Goal: Communication & Community: Answer question/provide support

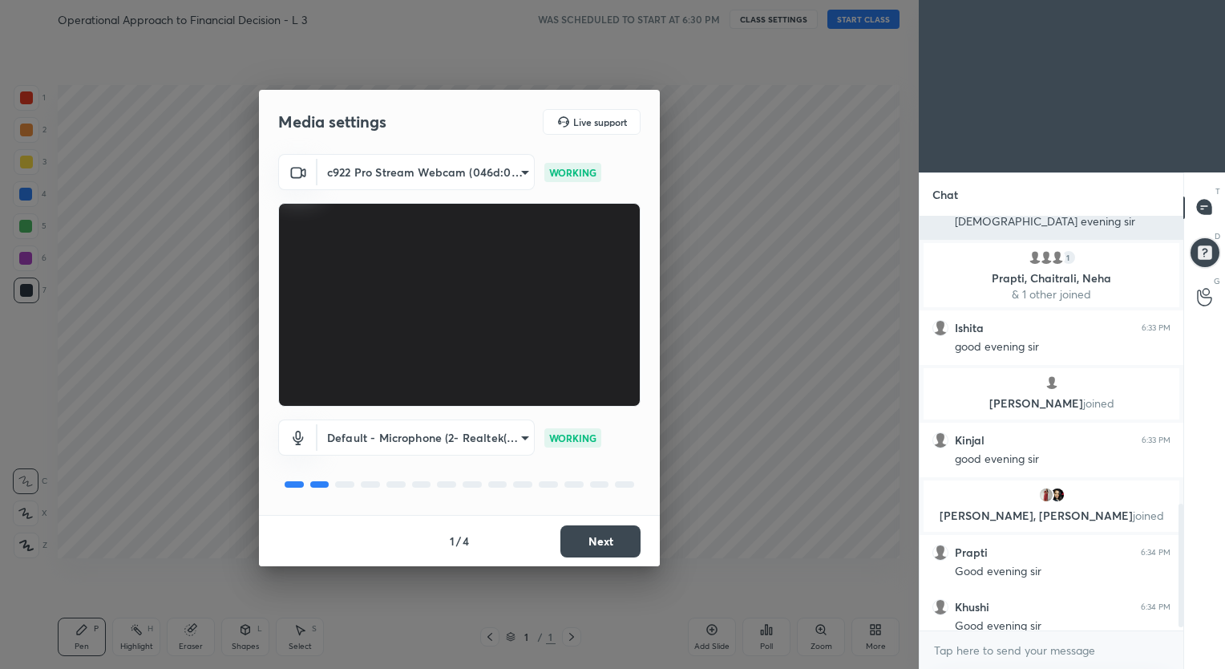
scroll to position [1012, 0]
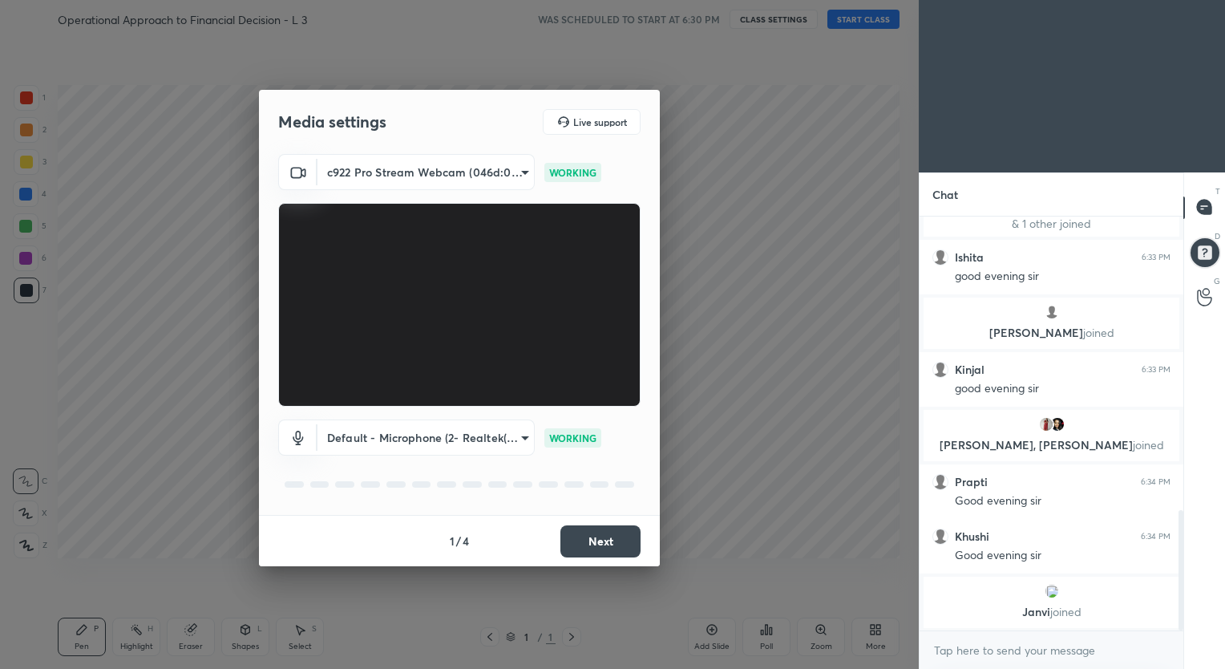
click at [594, 537] on button "Next" at bounding box center [600, 541] width 80 height 32
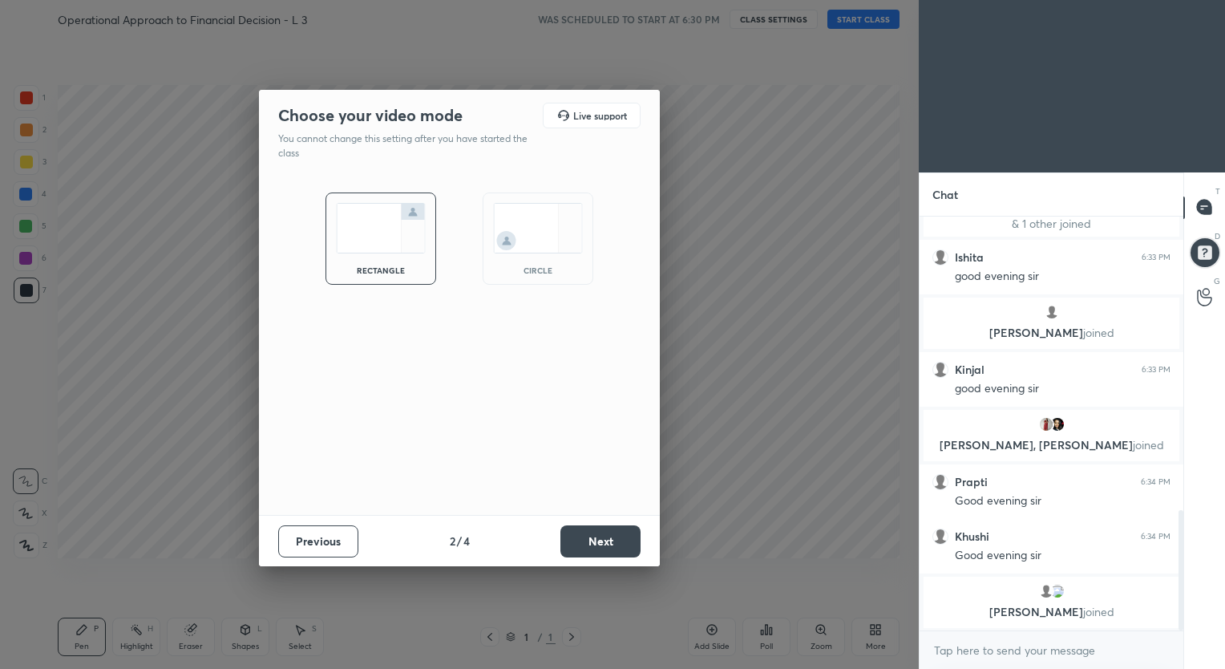
click at [617, 535] on button "Next" at bounding box center [600, 541] width 80 height 32
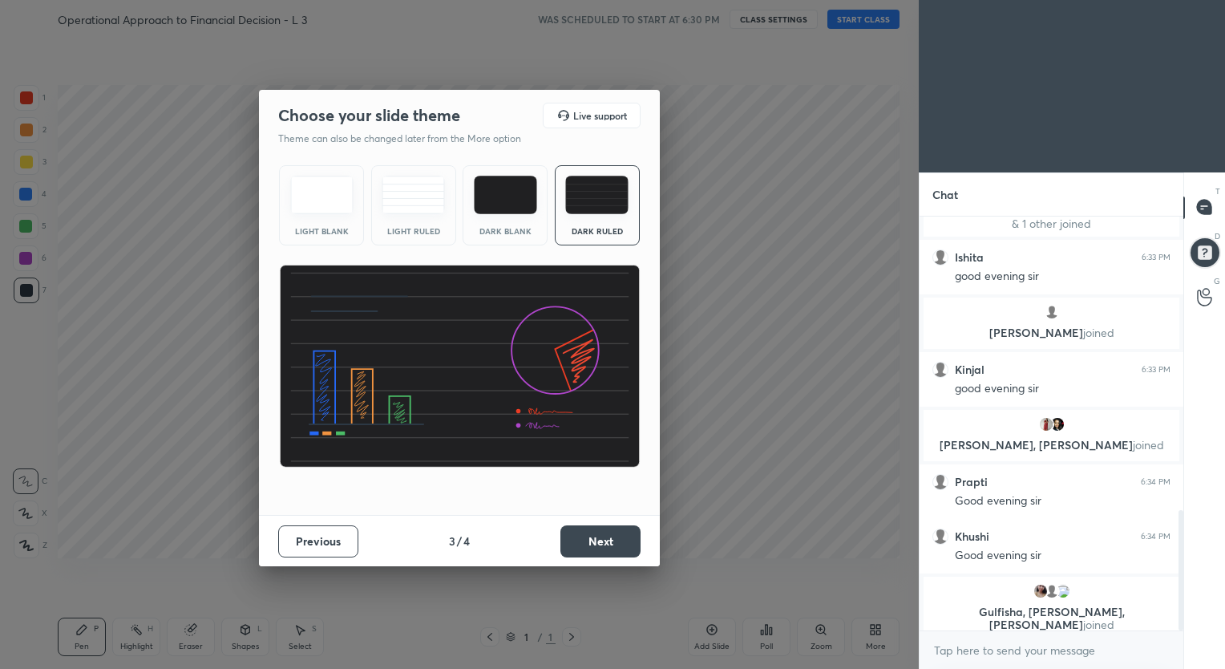
click at [609, 540] on button "Next" at bounding box center [600, 541] width 80 height 32
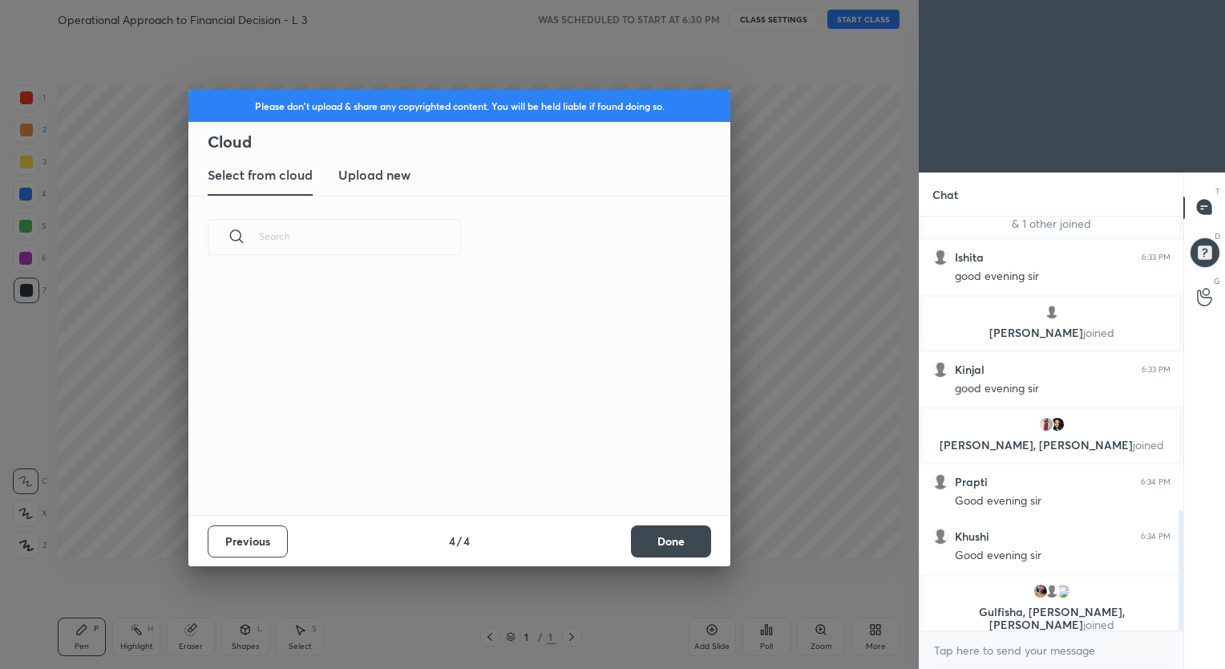
click at [681, 535] on button "Done" at bounding box center [671, 541] width 80 height 32
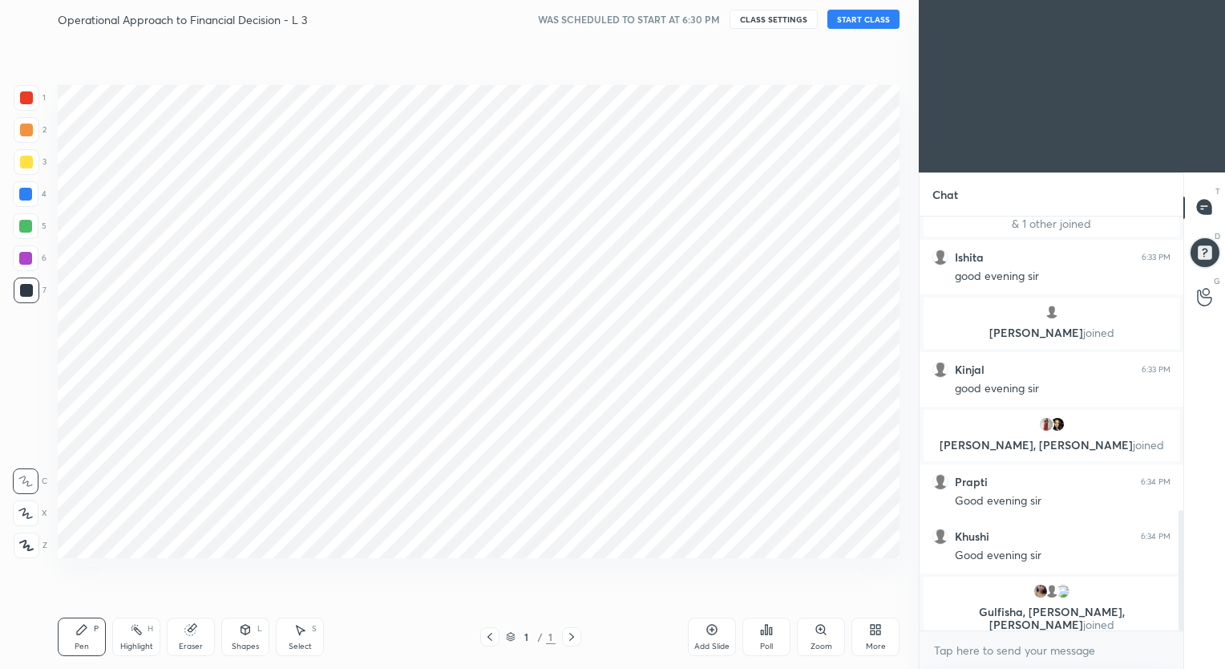
scroll to position [0, 0]
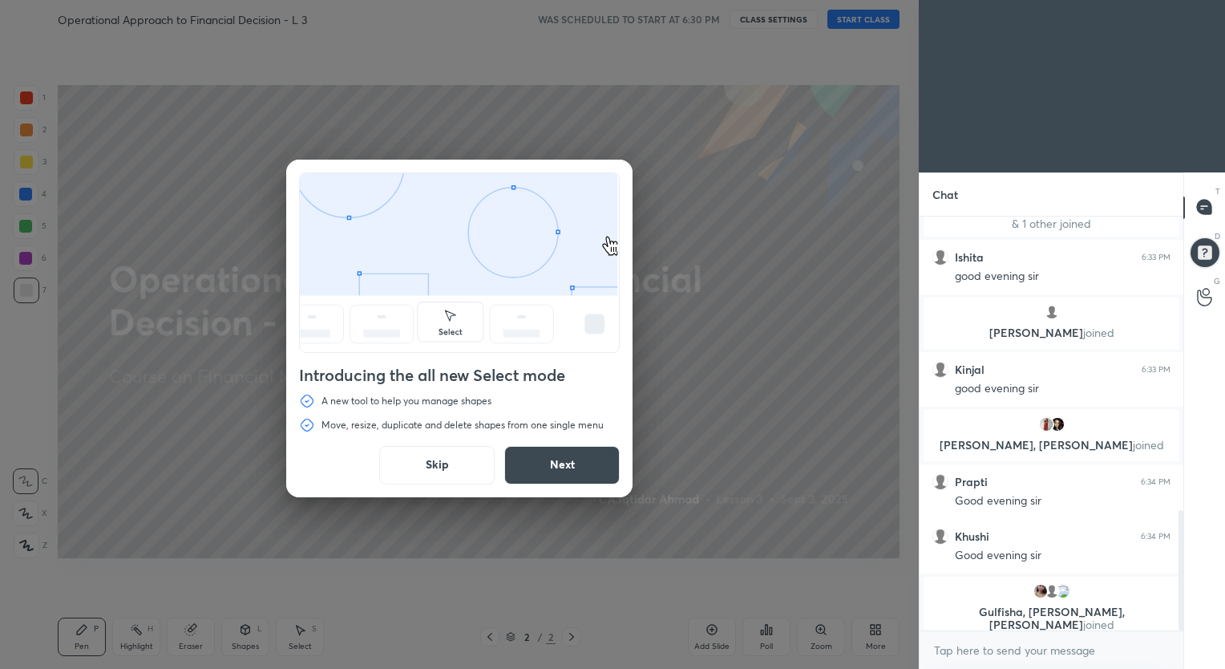
click at [529, 467] on button "Next" at bounding box center [561, 465] width 115 height 38
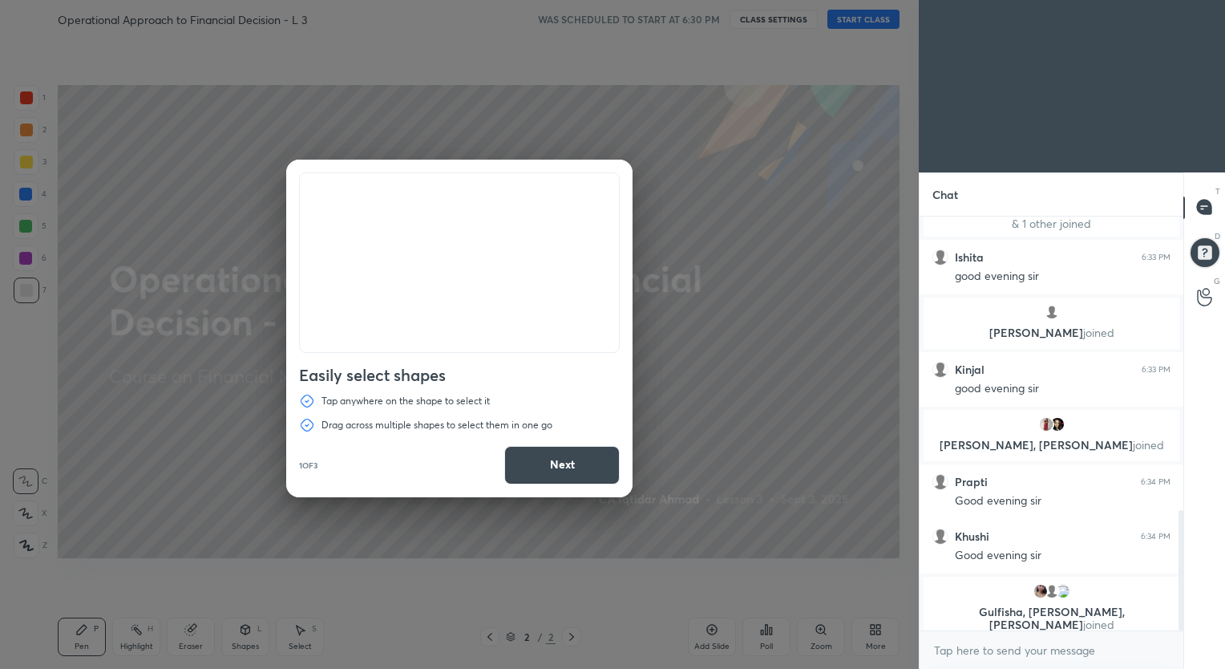
click at [556, 469] on button "Next" at bounding box center [561, 465] width 115 height 38
click at [580, 462] on button "Next" at bounding box center [561, 465] width 115 height 38
click at [579, 471] on button "Done" at bounding box center [561, 465] width 115 height 38
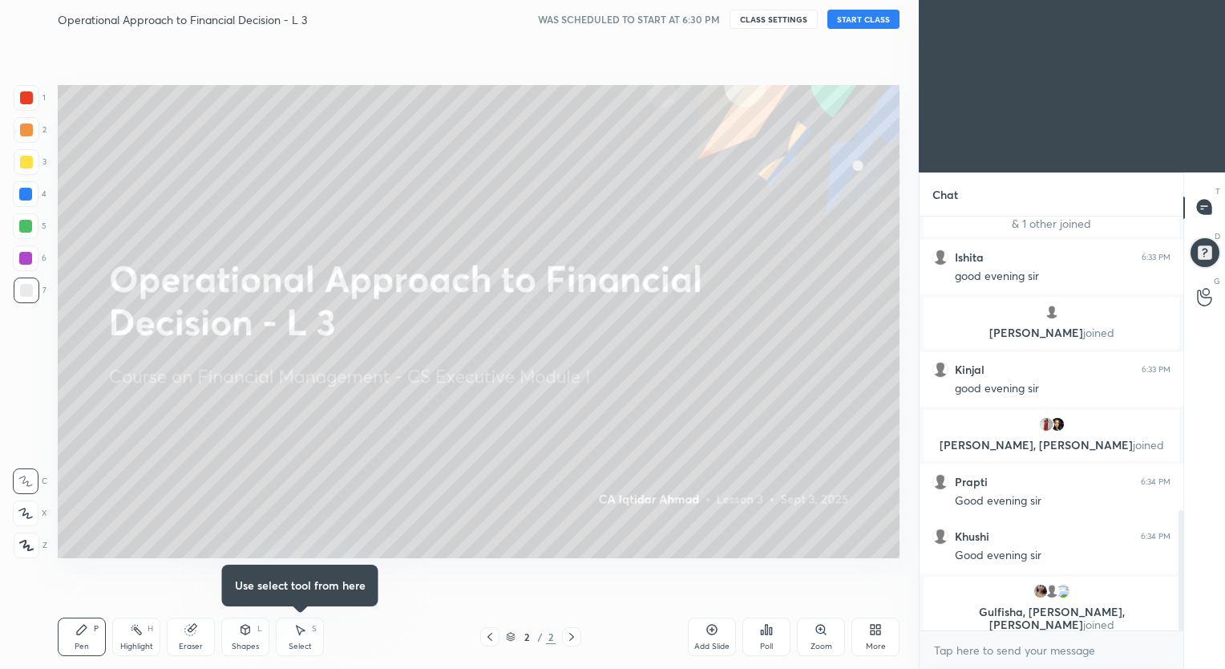
click at [863, 20] on button "START CLASS" at bounding box center [863, 19] width 72 height 19
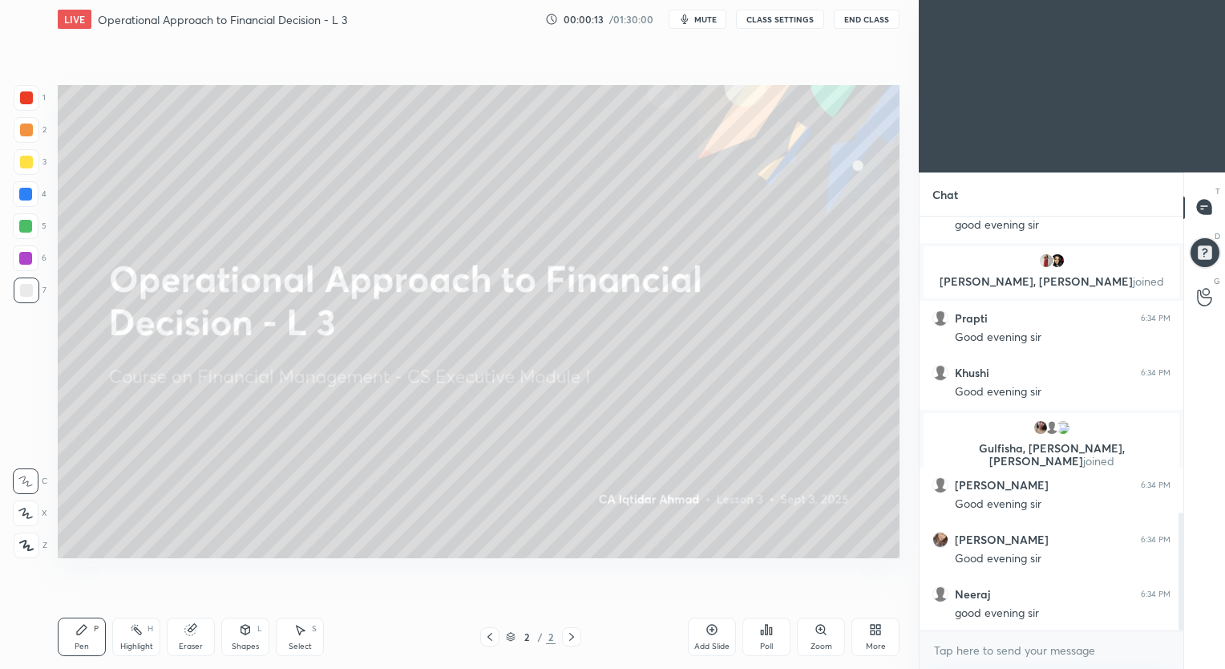
scroll to position [1099, 0]
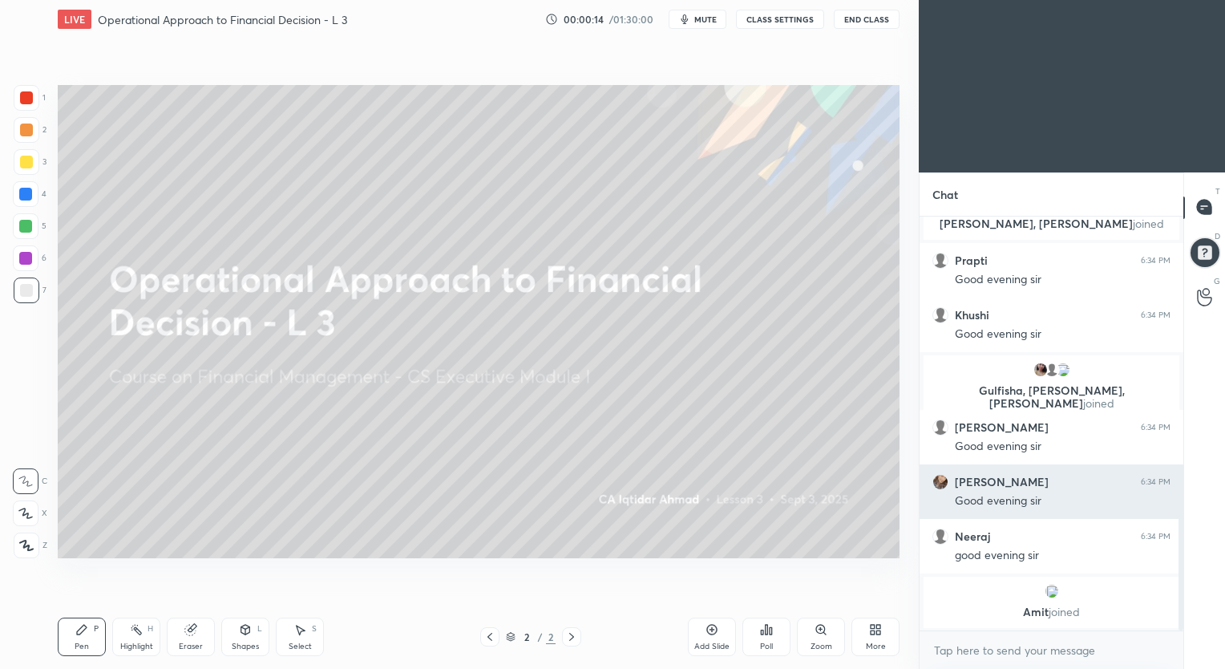
click at [972, 483] on h6 "[PERSON_NAME]" at bounding box center [1002, 482] width 94 height 14
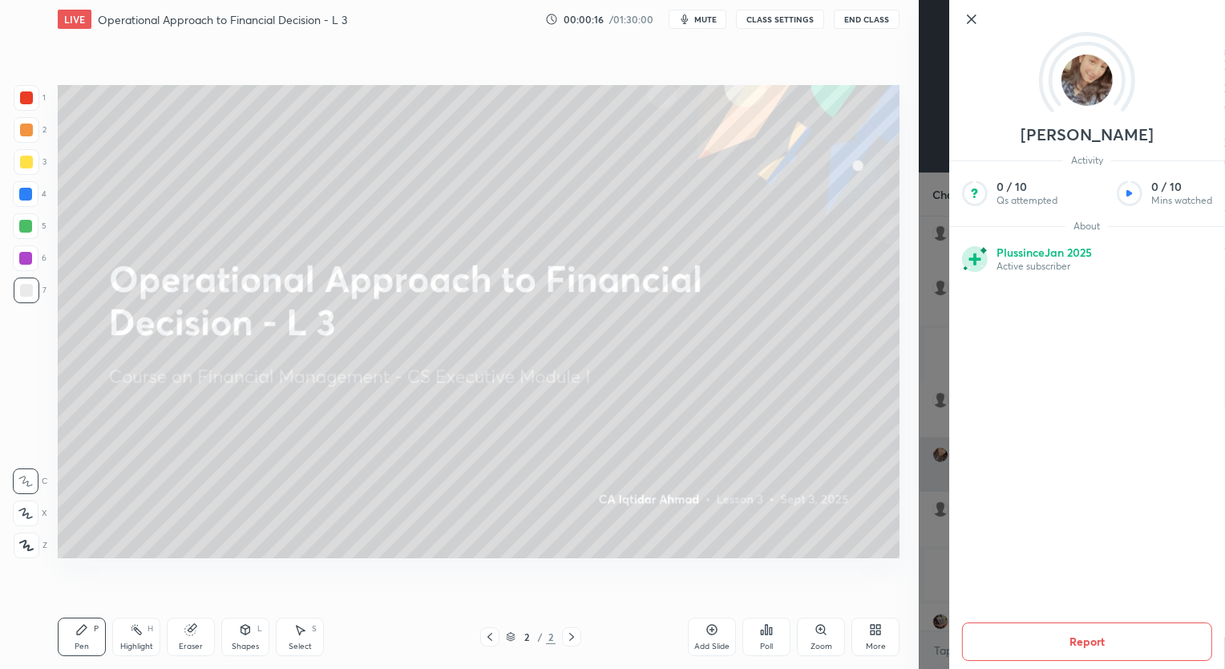
scroll to position [1125, 0]
click at [968, 12] on icon at bounding box center [971, 19] width 19 height 19
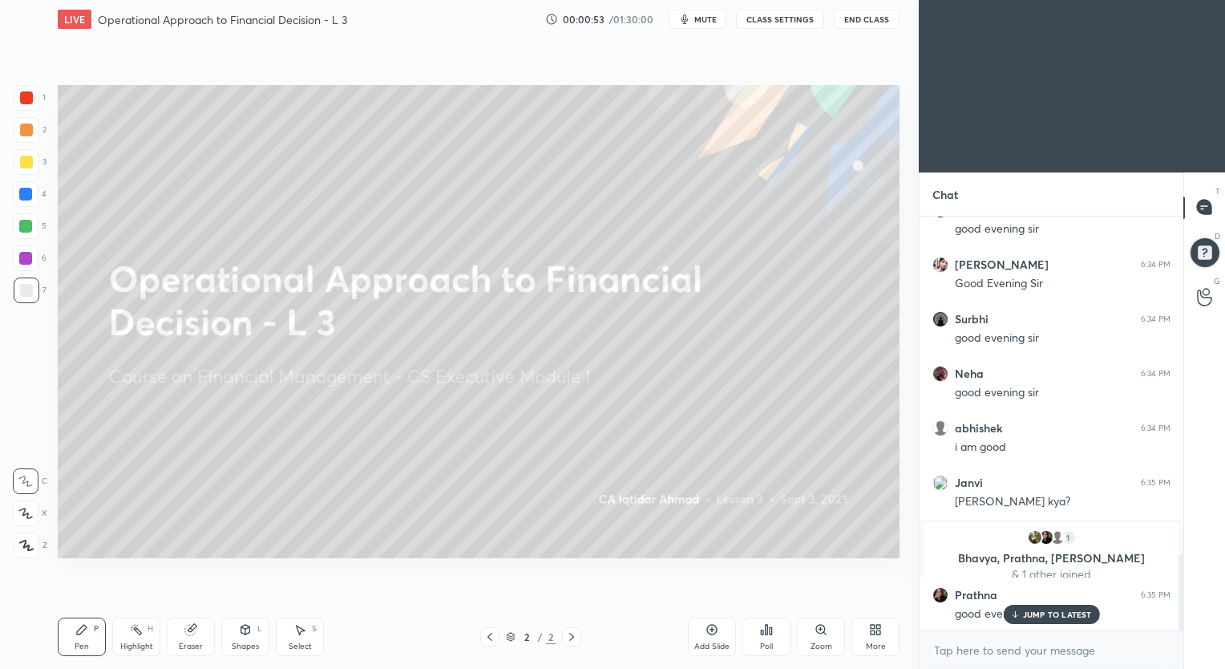
scroll to position [1892, 0]
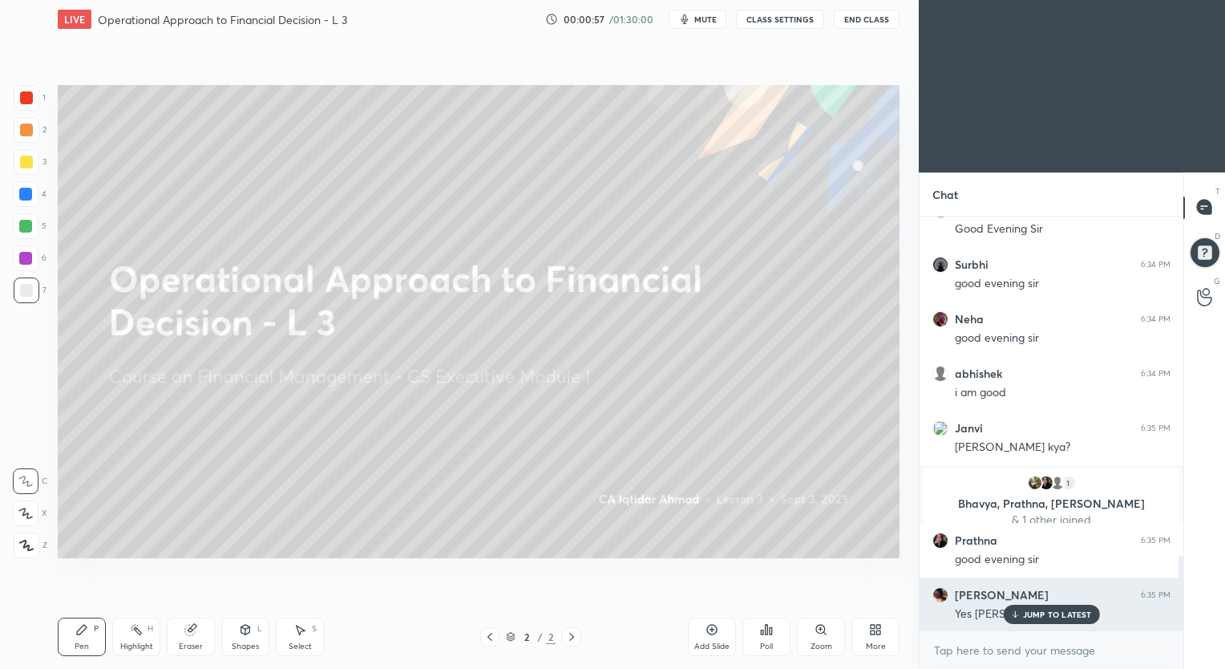
click at [1042, 614] on p "JUMP TO LATEST" at bounding box center [1057, 614] width 69 height 10
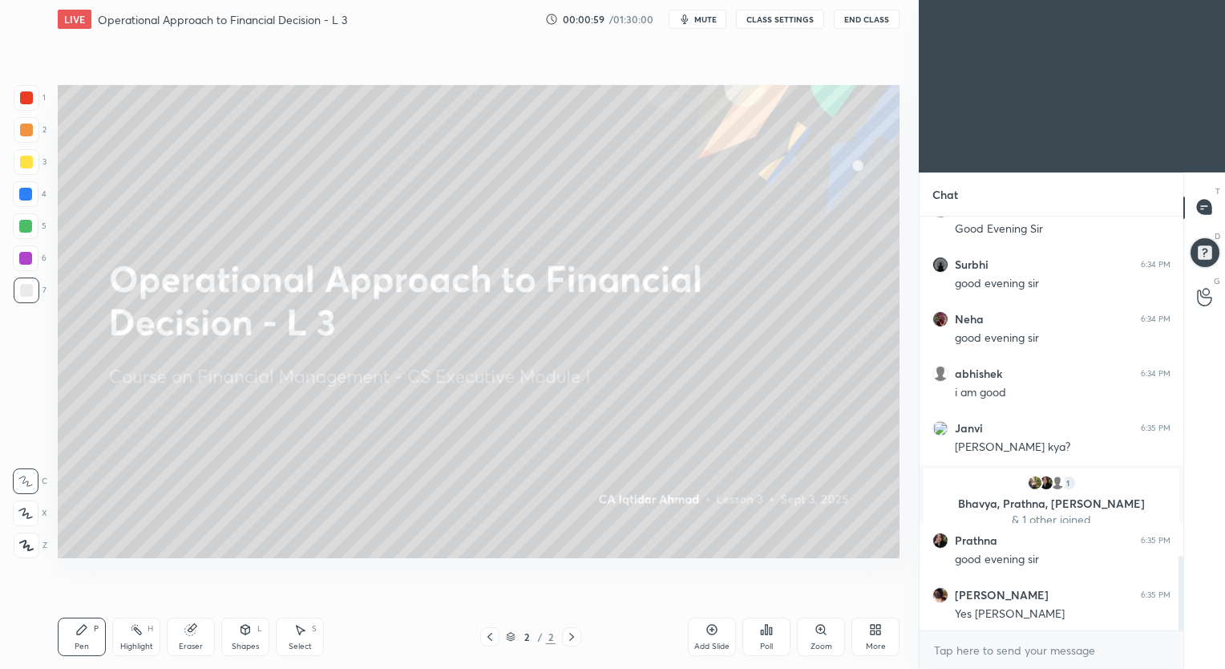
click at [711, 632] on icon at bounding box center [711, 629] width 13 height 13
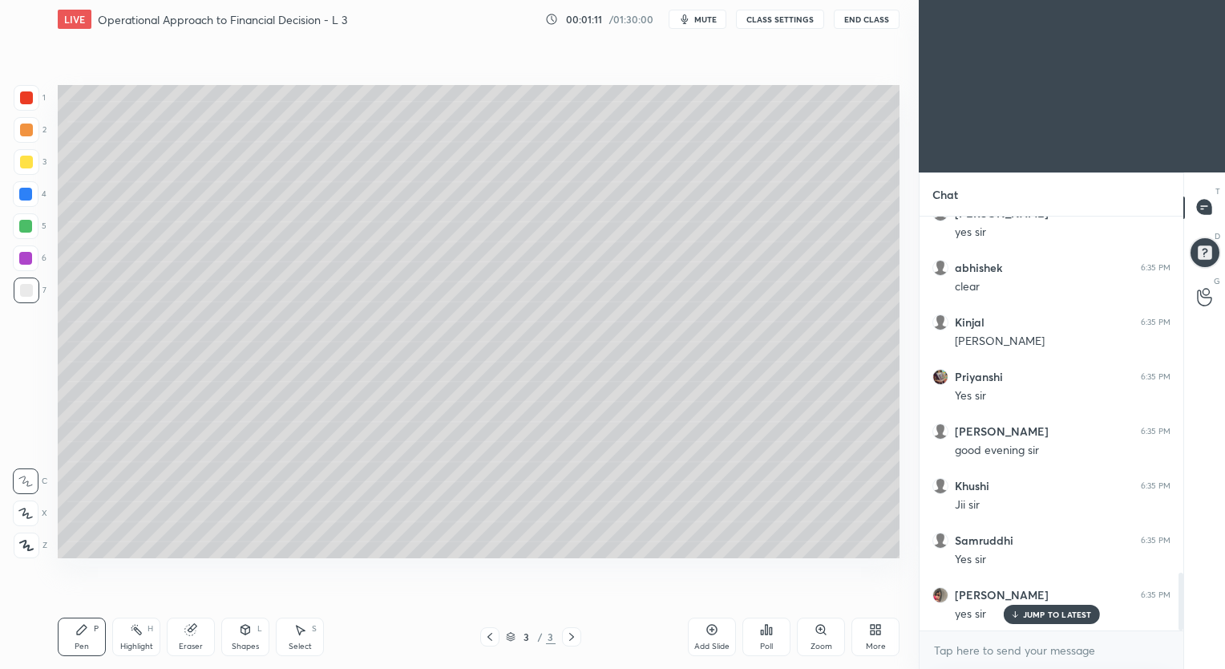
scroll to position [2600, 0]
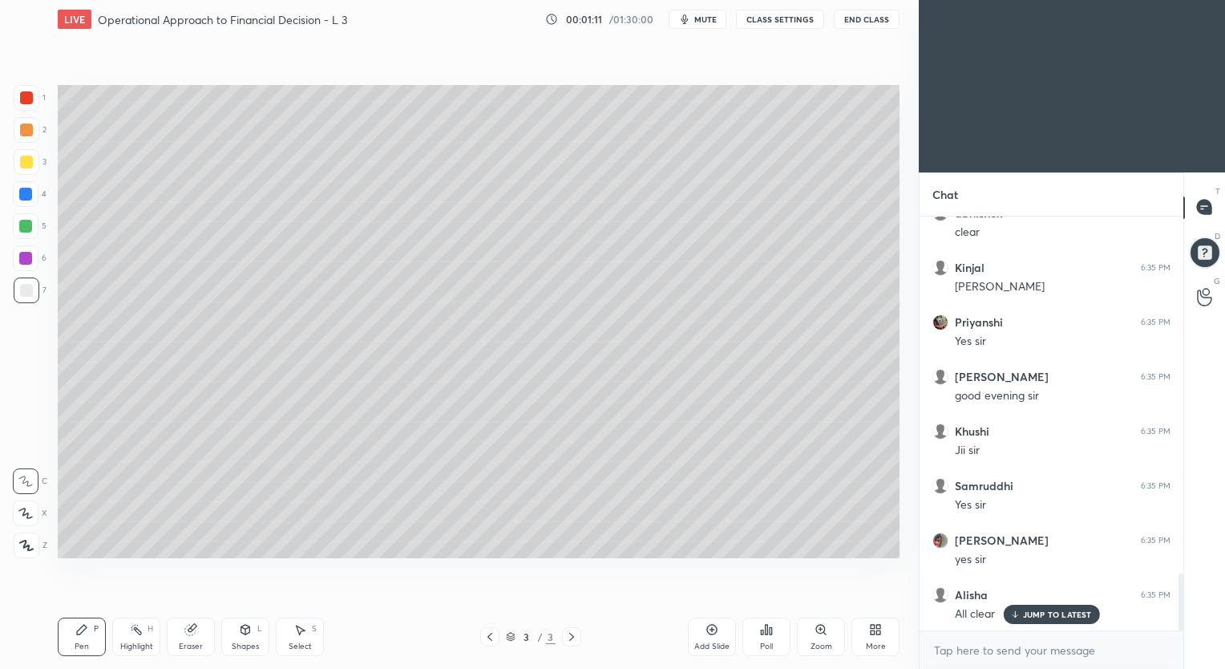
click at [31, 542] on icon at bounding box center [26, 544] width 14 height 11
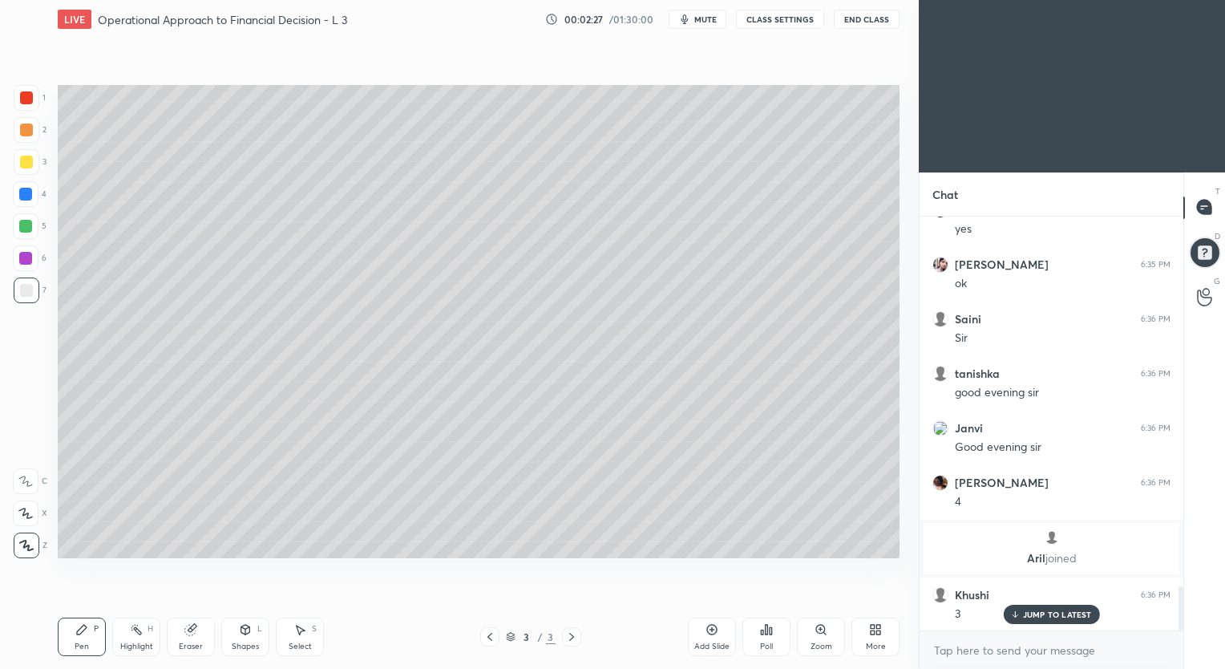
scroll to position [3534, 0]
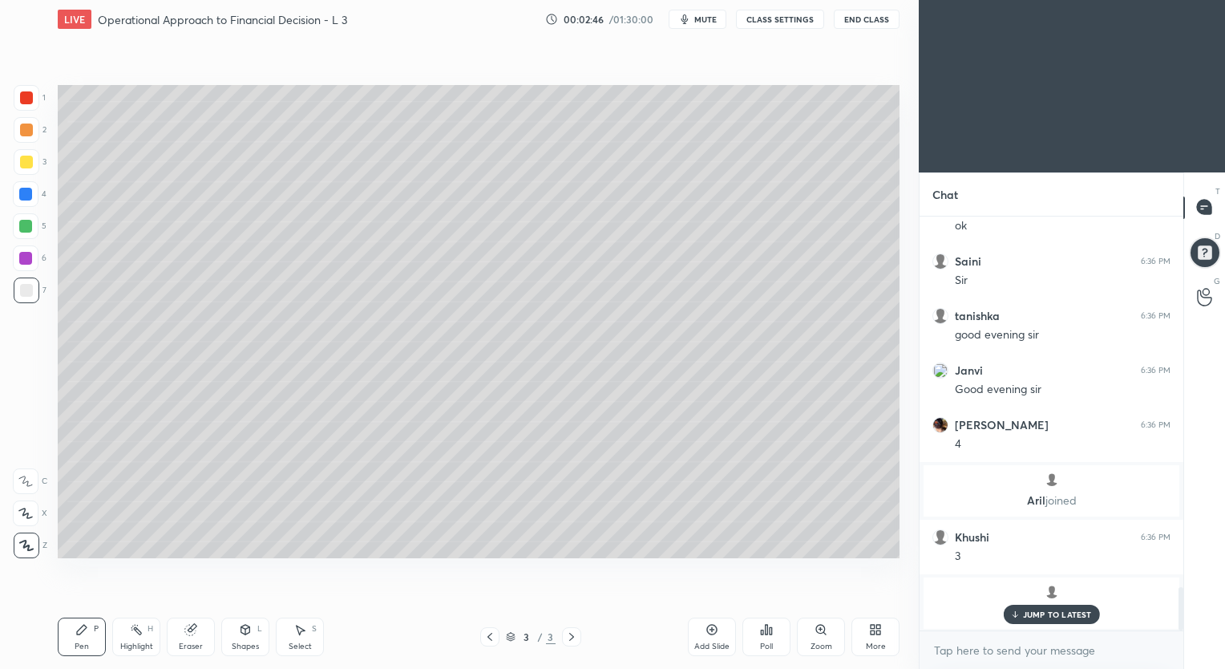
click at [1031, 612] on p "JUMP TO LATEST" at bounding box center [1057, 614] width 69 height 10
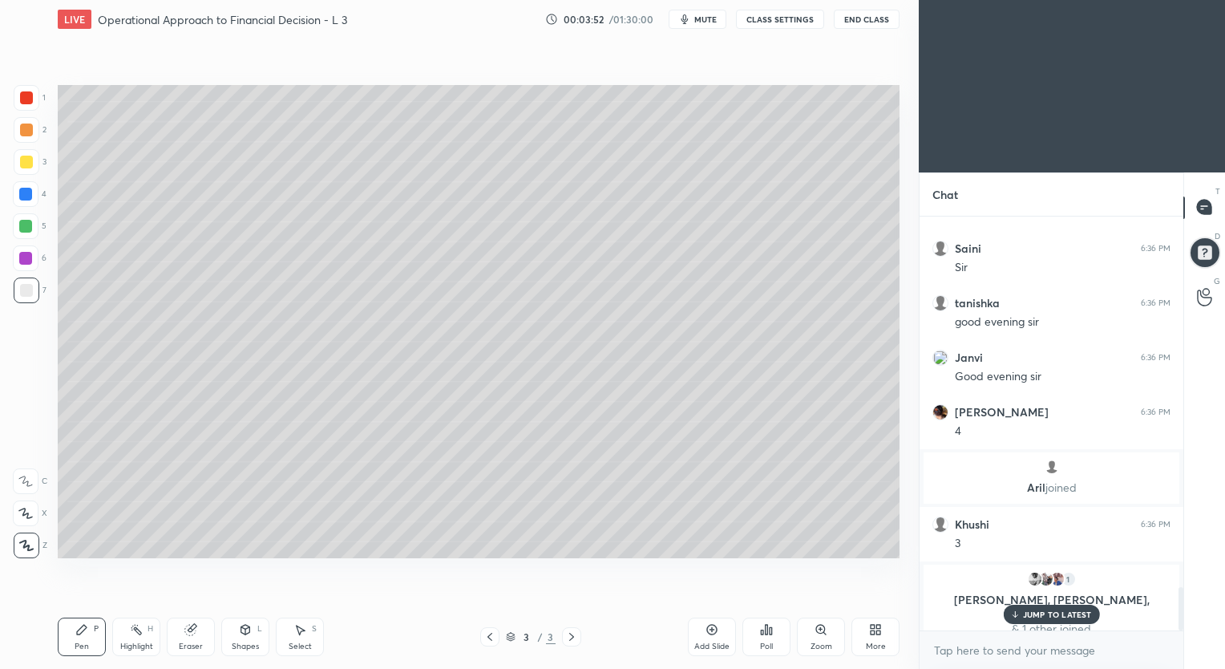
click at [1045, 612] on p "JUMP TO LATEST" at bounding box center [1057, 614] width 69 height 10
click at [195, 638] on div "Eraser" at bounding box center [191, 636] width 48 height 38
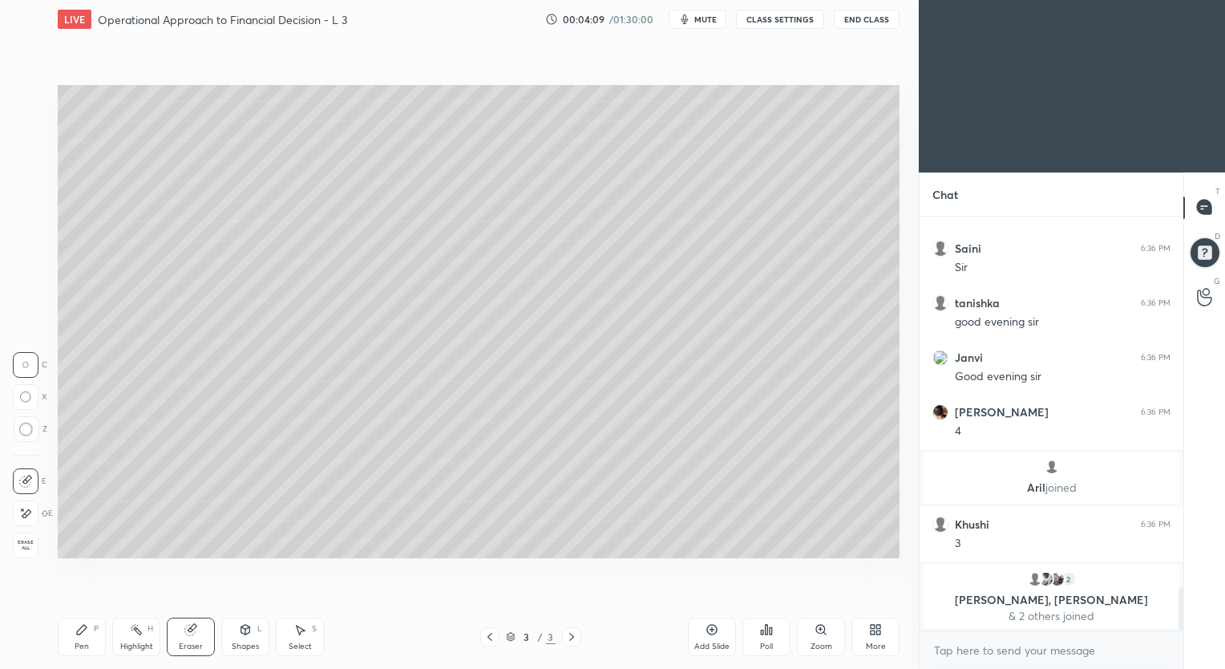
click at [93, 636] on div "Pen P" at bounding box center [82, 636] width 48 height 38
click at [186, 643] on div "Eraser" at bounding box center [191, 646] width 24 height 8
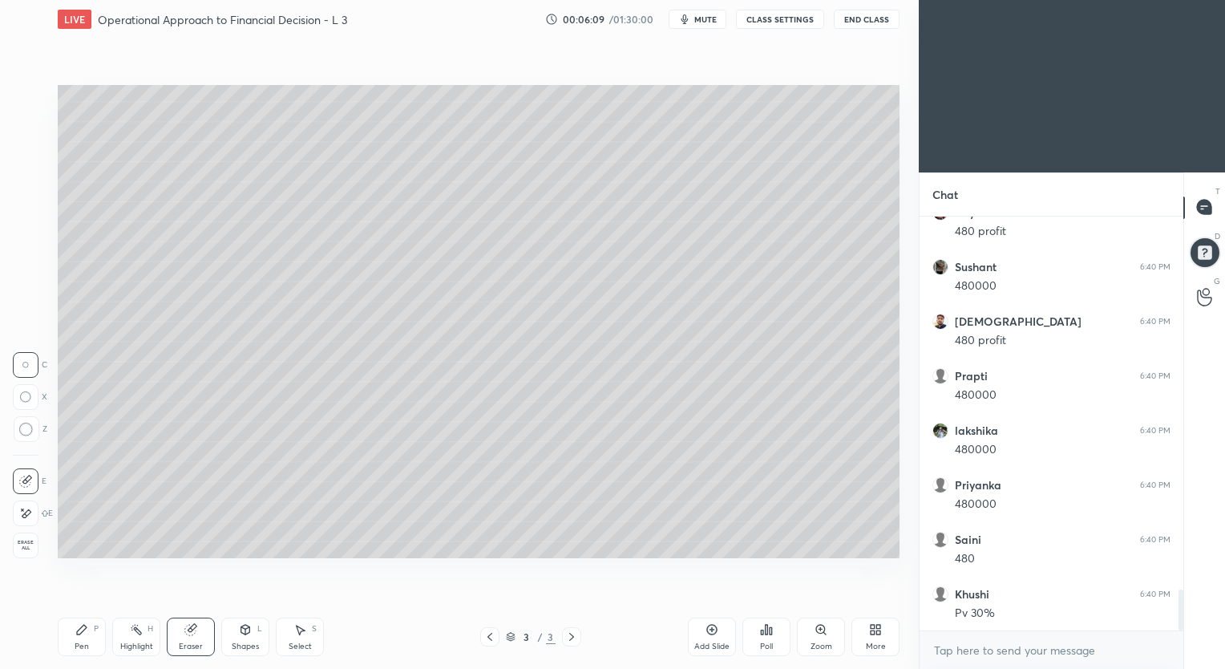
scroll to position [3879, 0]
click at [709, 631] on icon at bounding box center [711, 629] width 13 height 13
click at [26, 515] on icon at bounding box center [25, 514] width 13 height 14
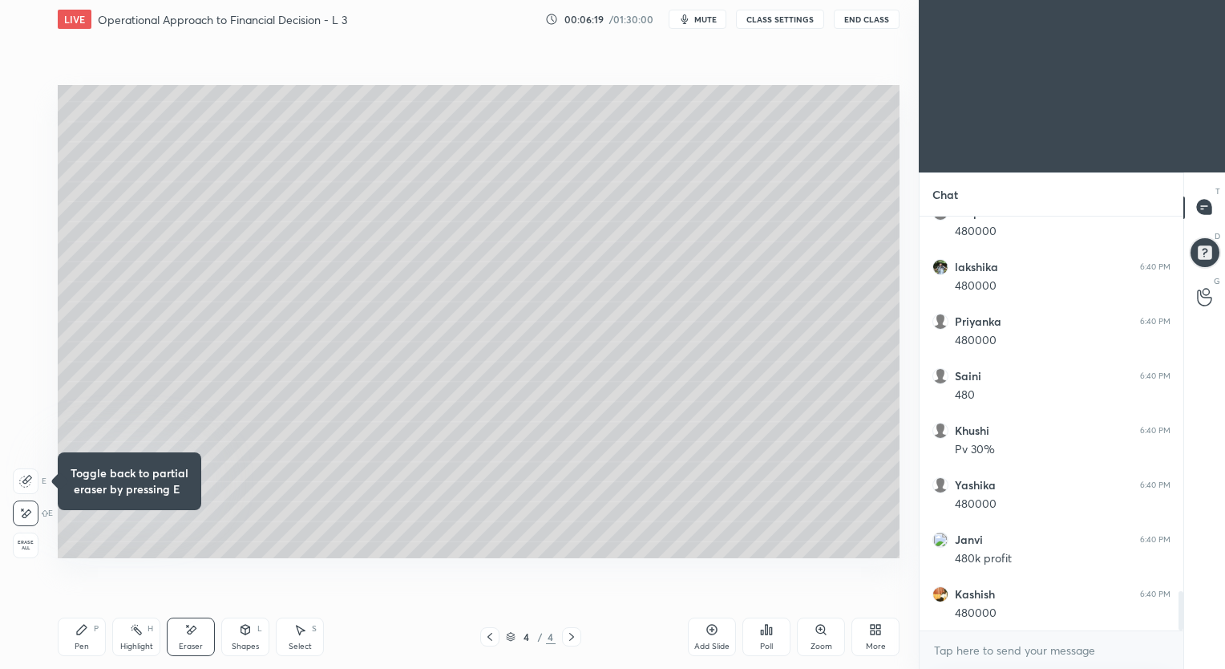
click at [91, 633] on div "Pen P" at bounding box center [82, 636] width 48 height 38
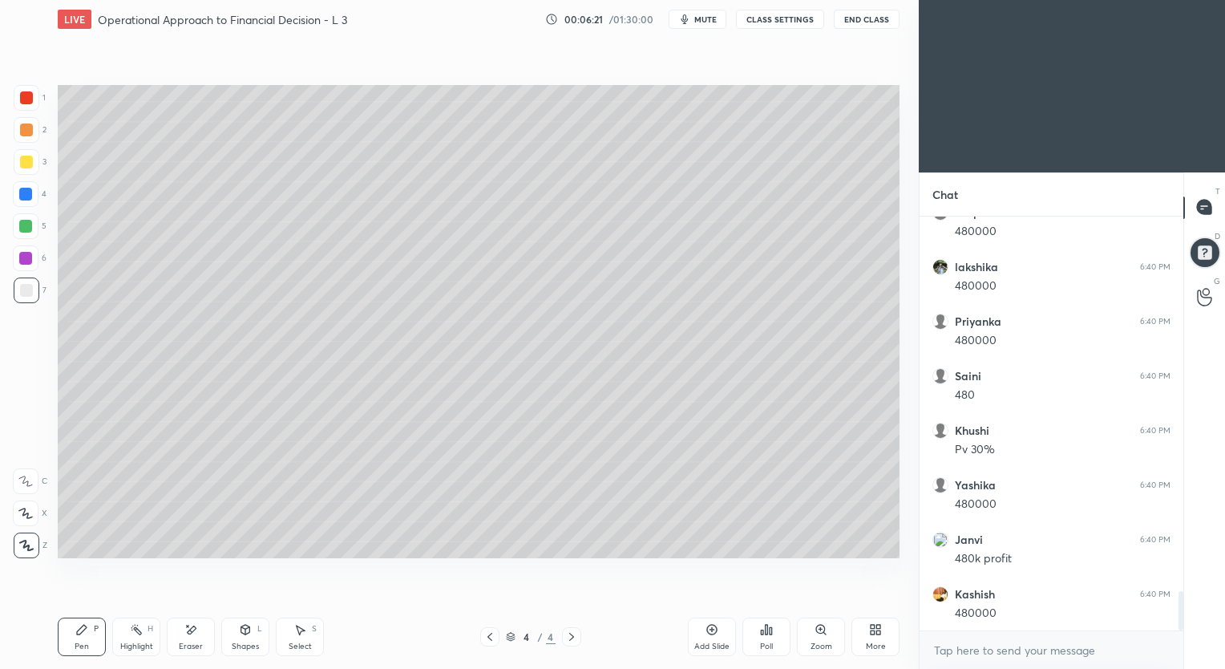
click at [29, 547] on icon at bounding box center [26, 545] width 13 height 10
click at [488, 636] on icon at bounding box center [489, 636] width 5 height 8
click at [568, 637] on icon at bounding box center [571, 636] width 13 height 13
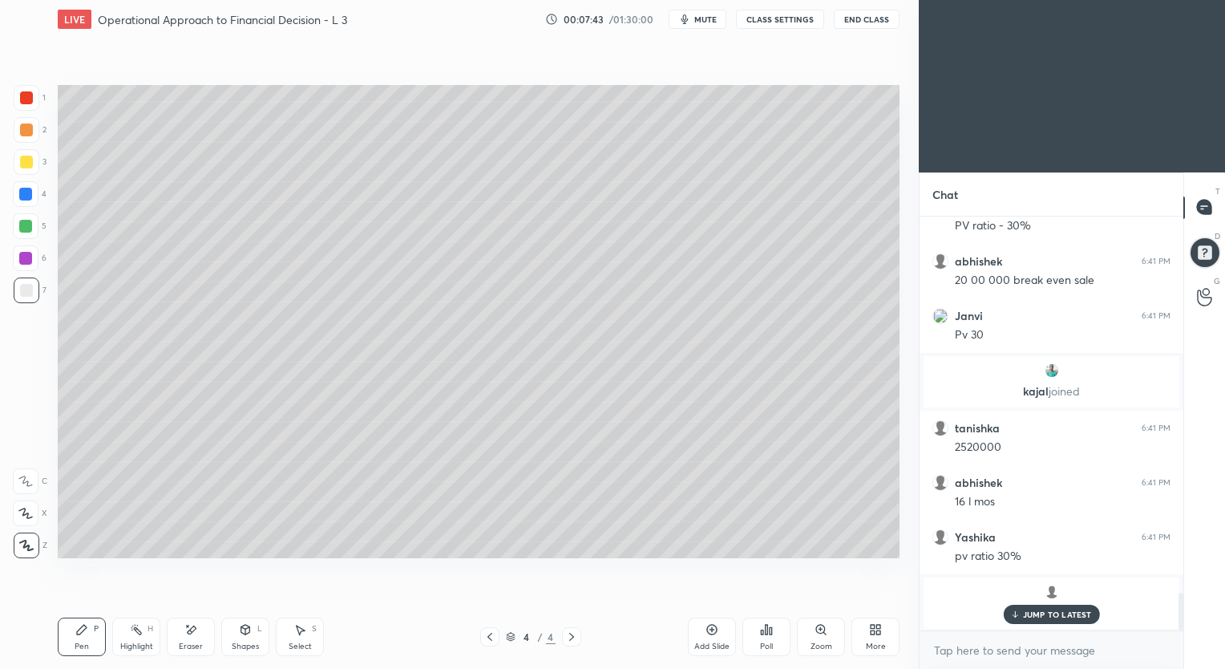
scroll to position [4204, 0]
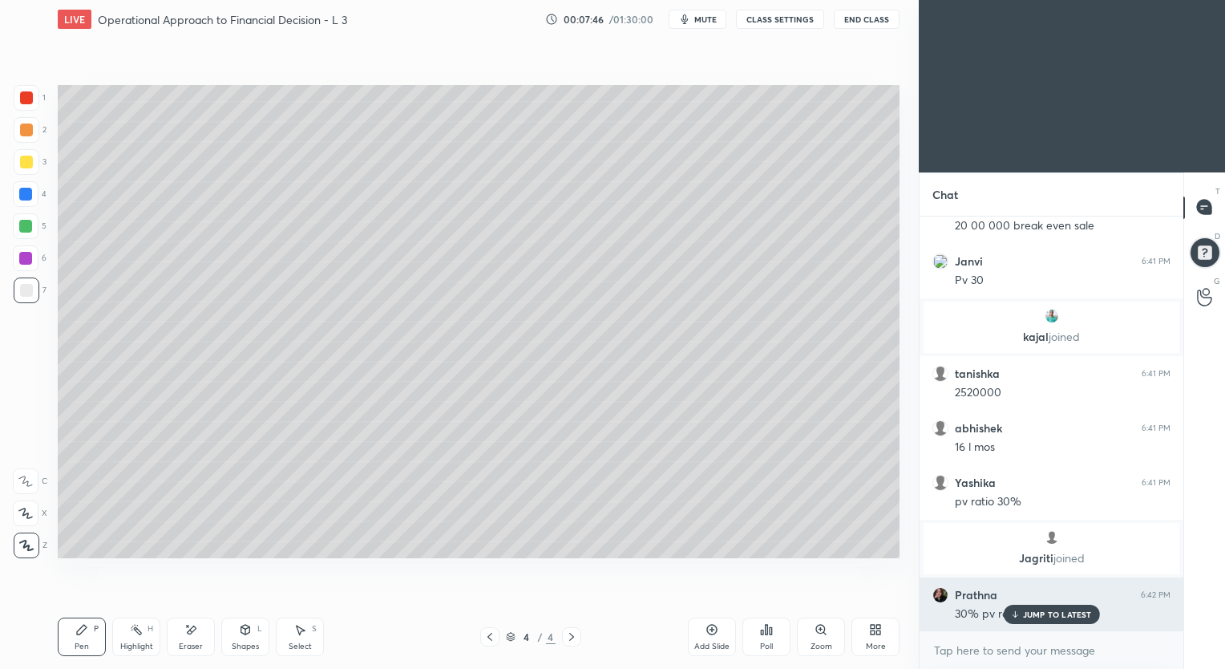
click at [1027, 608] on div "JUMP TO LATEST" at bounding box center [1051, 613] width 96 height 19
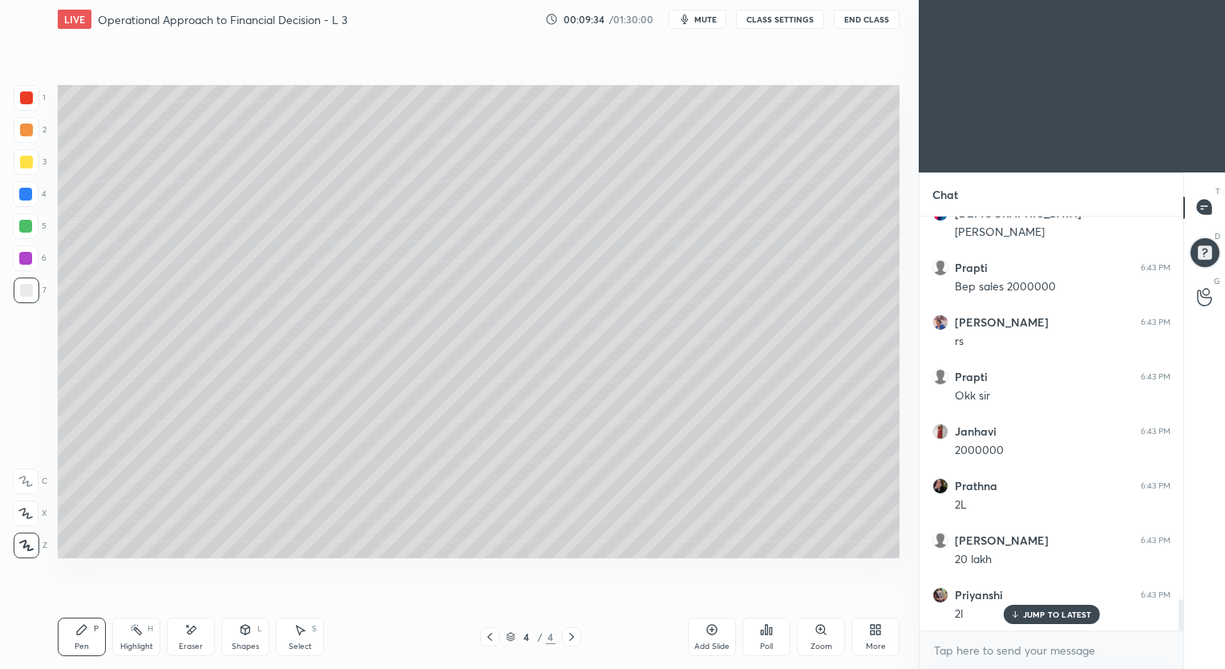
scroll to position [5130, 0]
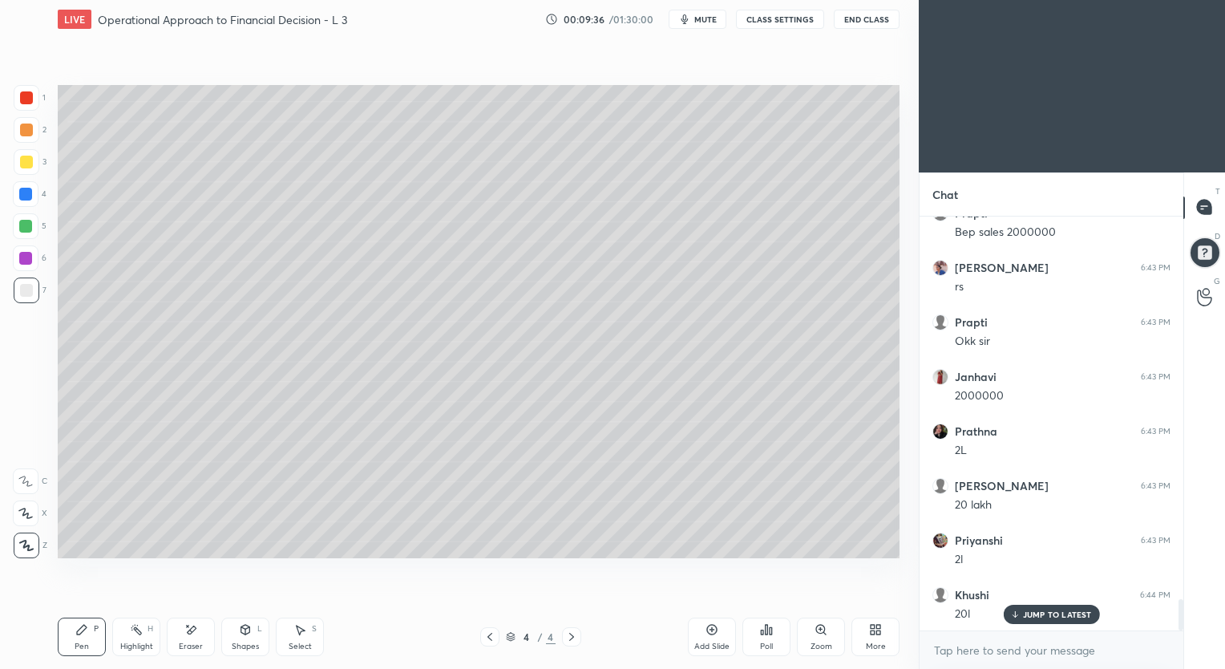
click at [710, 628] on icon at bounding box center [711, 629] width 13 height 13
click at [196, 630] on icon at bounding box center [190, 630] width 13 height 14
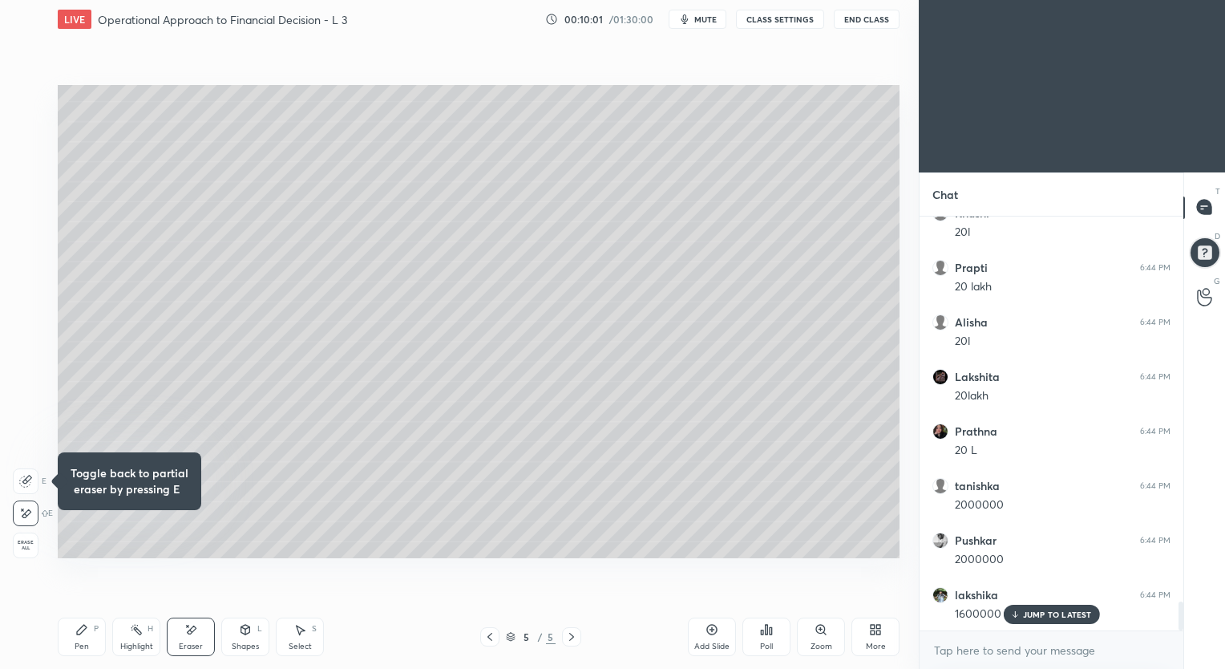
click at [91, 630] on div "Pen P" at bounding box center [82, 636] width 48 height 38
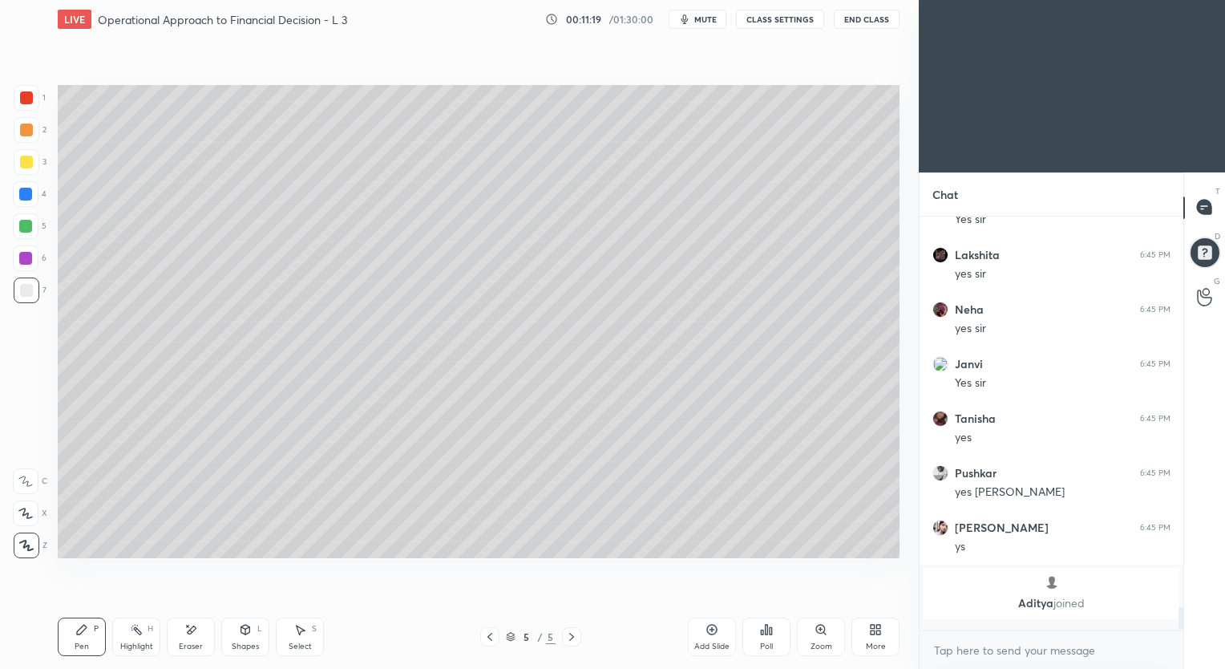
scroll to position [6660, 0]
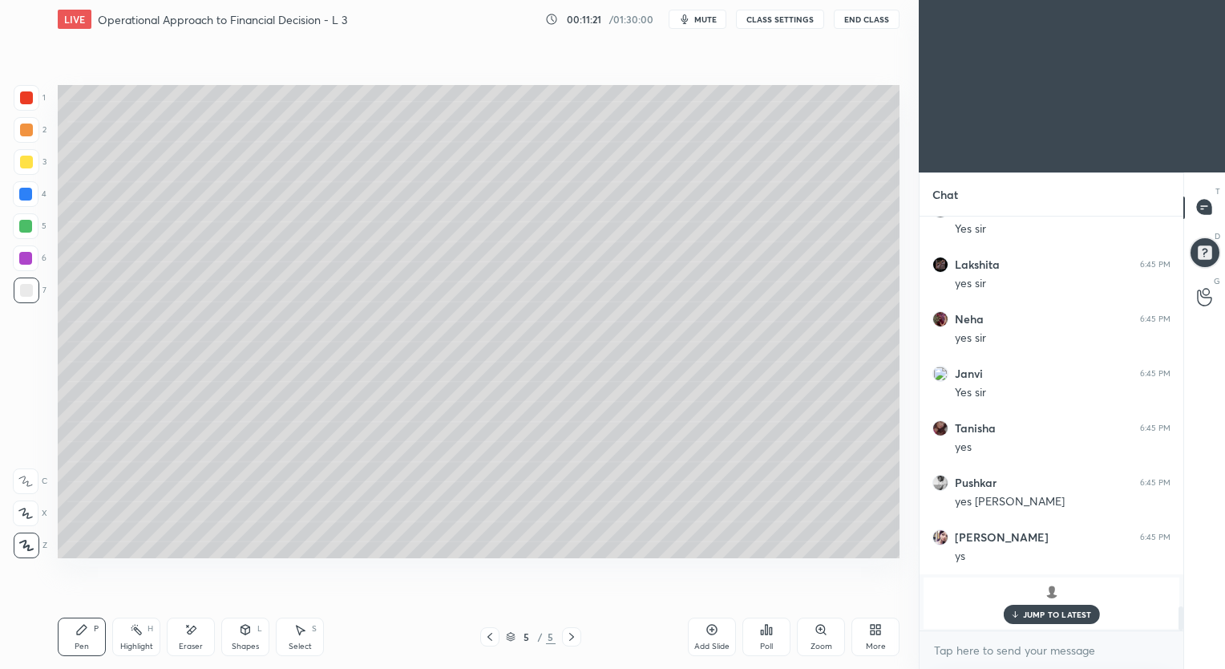
click at [1026, 608] on div "JUMP TO LATEST" at bounding box center [1051, 613] width 96 height 19
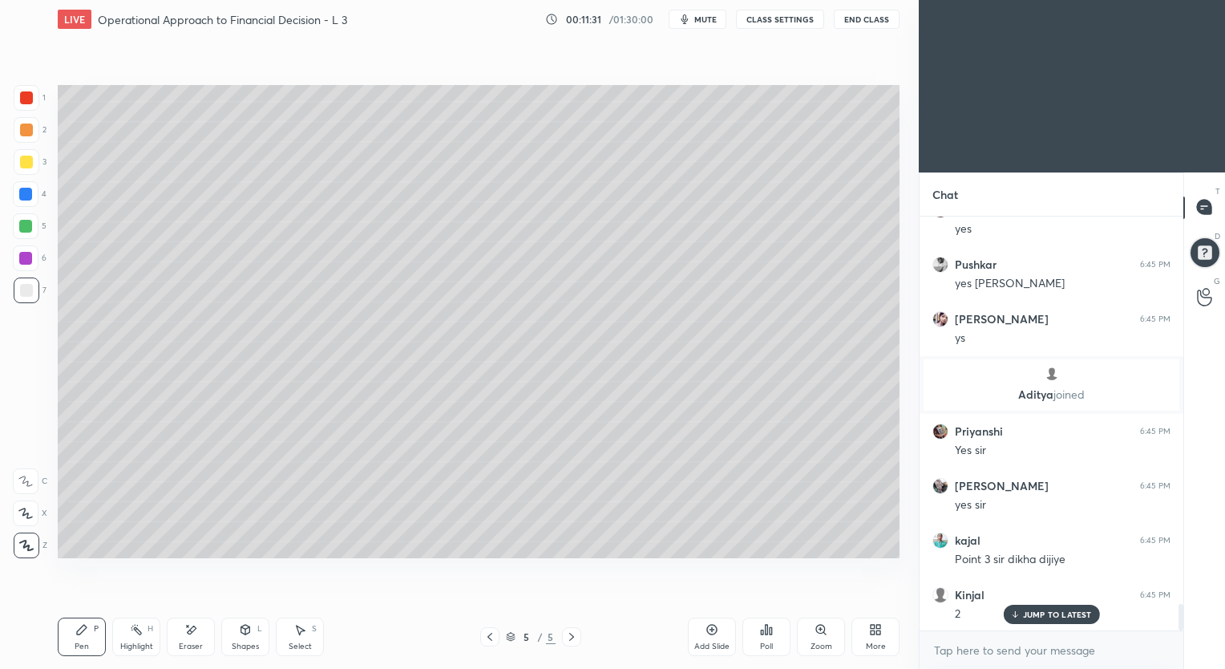
scroll to position [6172, 0]
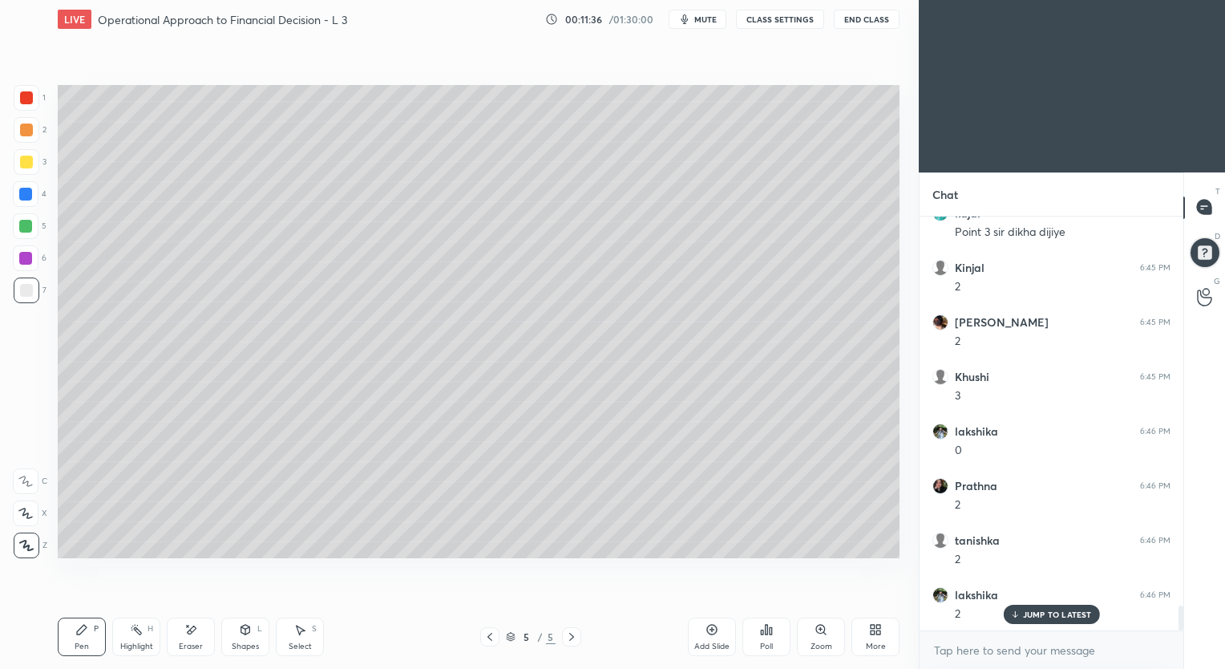
click at [486, 639] on icon at bounding box center [489, 636] width 13 height 13
click at [567, 637] on icon at bounding box center [571, 636] width 13 height 13
click at [708, 629] on icon at bounding box center [711, 629] width 13 height 13
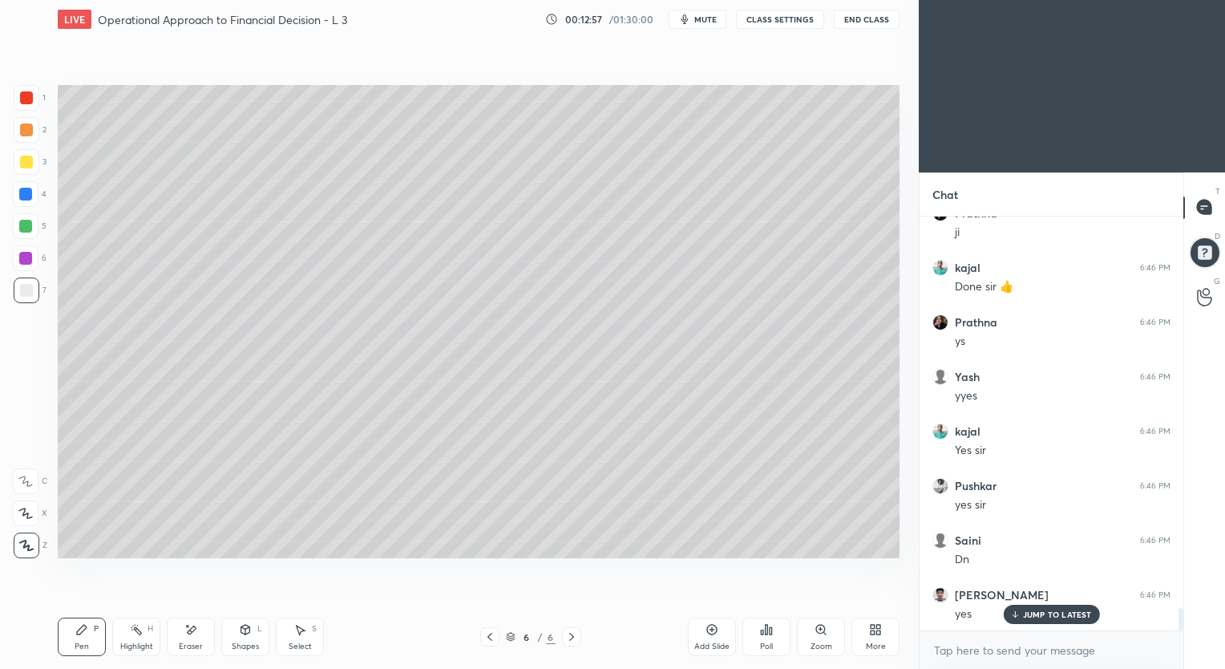
scroll to position [7317, 0]
click at [1035, 613] on p "JUMP TO LATEST" at bounding box center [1057, 614] width 69 height 10
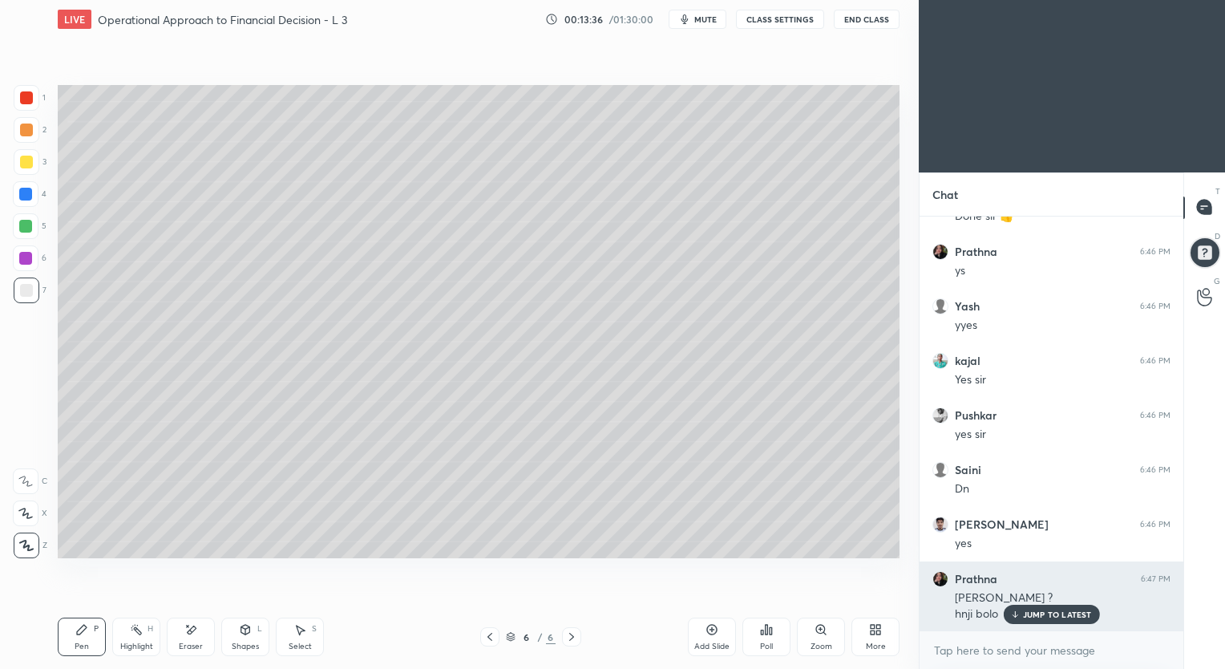
scroll to position [7388, 0]
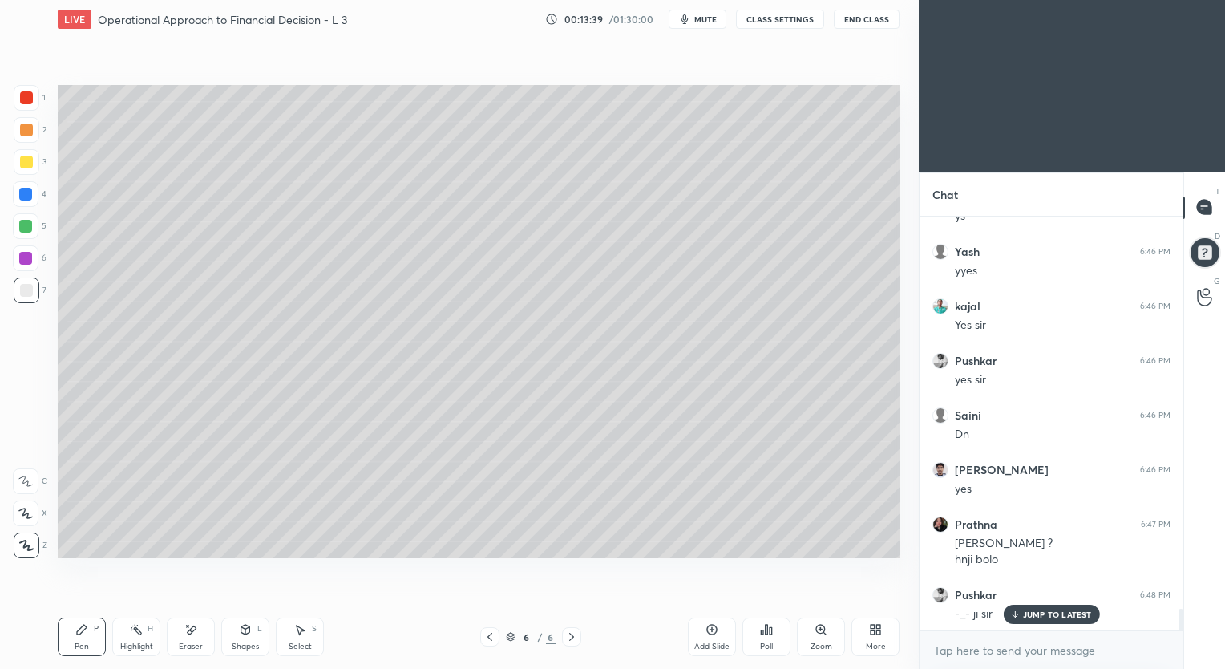
click at [27, 163] on div at bounding box center [26, 162] width 13 height 13
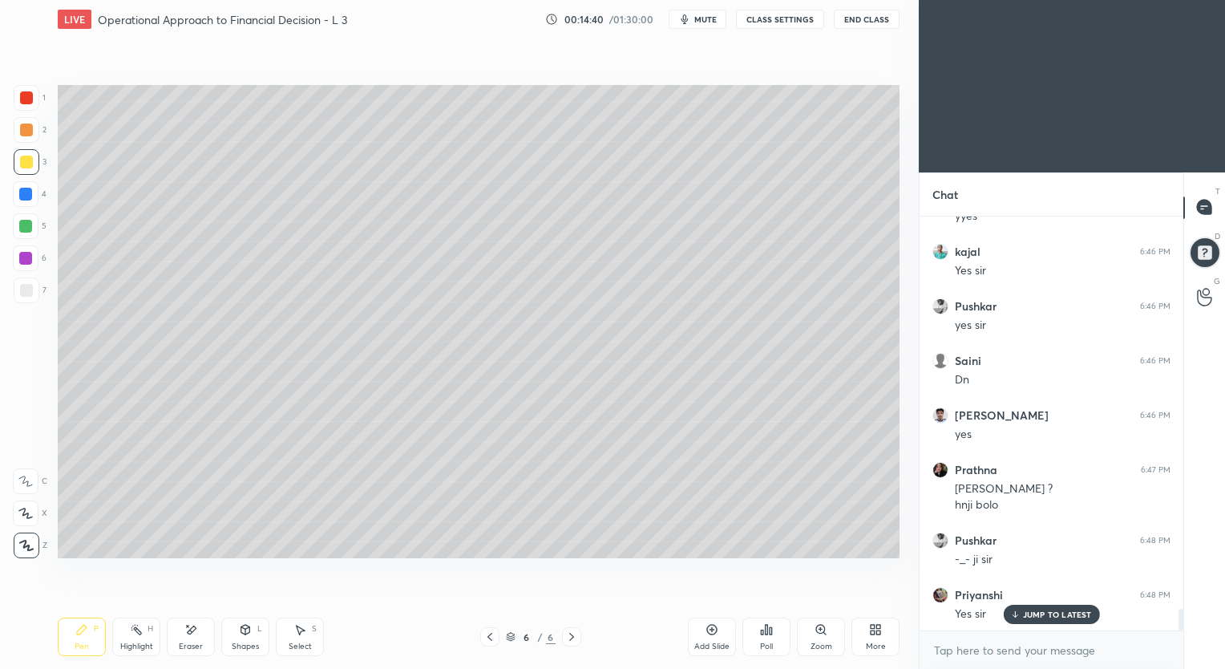
click at [33, 289] on div at bounding box center [27, 290] width 26 height 26
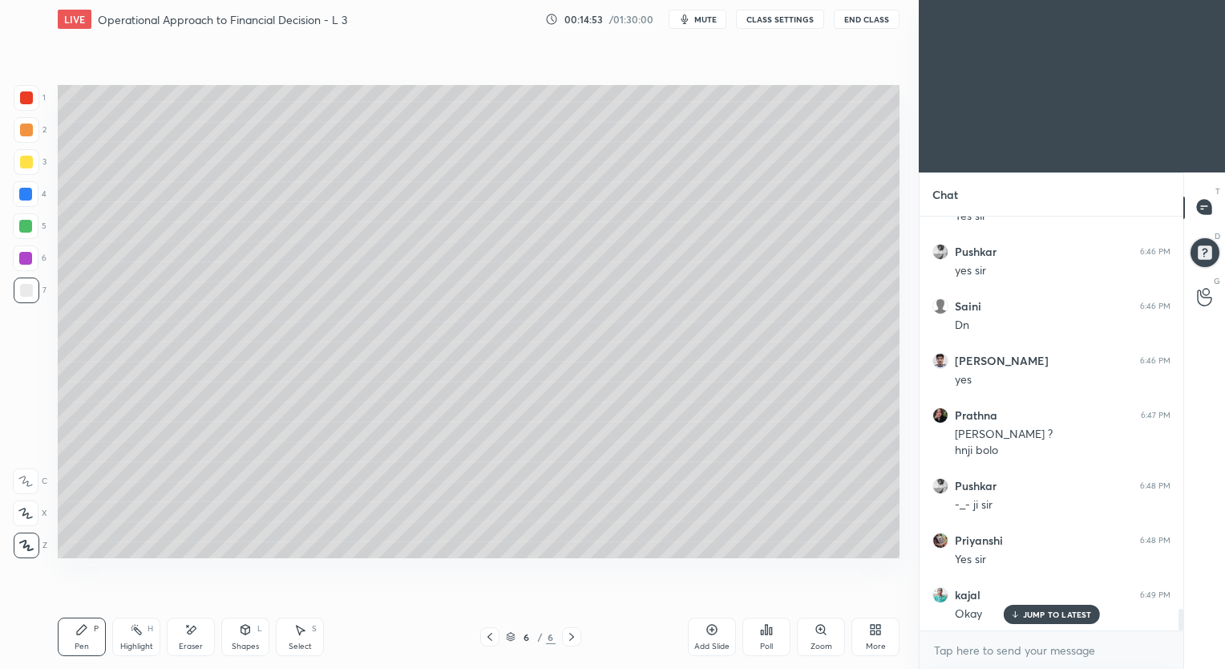
click at [486, 640] on icon at bounding box center [489, 636] width 13 height 13
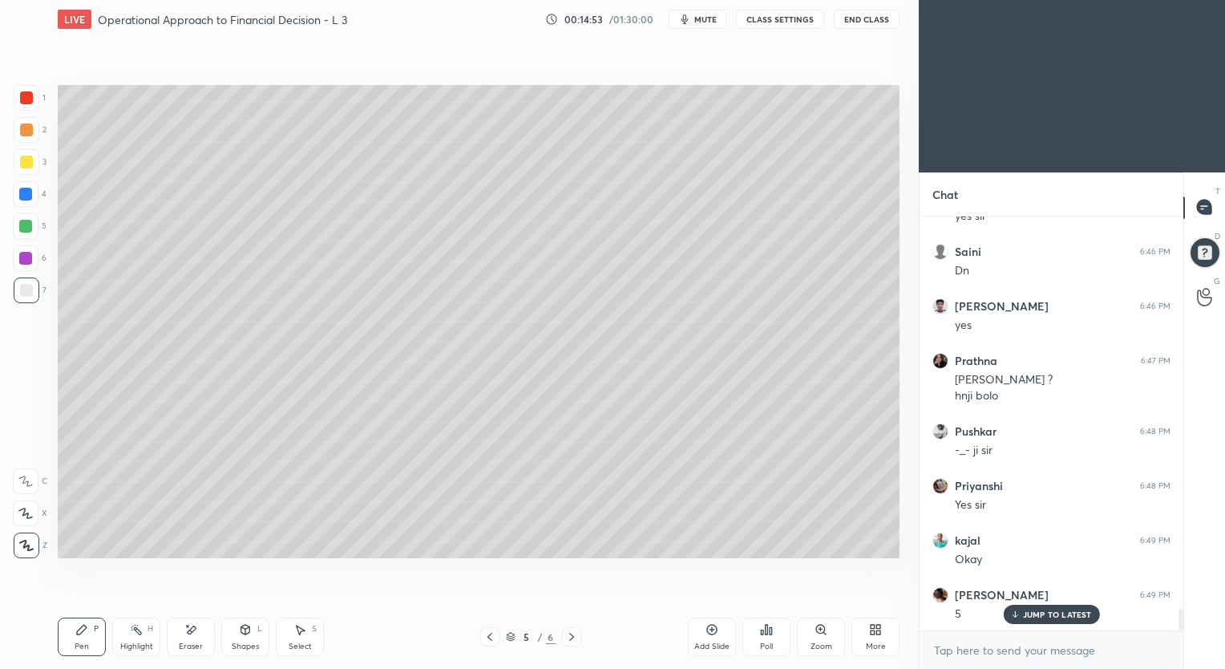
click at [487, 640] on icon at bounding box center [489, 636] width 13 height 13
click at [487, 642] on icon at bounding box center [489, 636] width 13 height 13
click at [571, 638] on icon at bounding box center [571, 636] width 5 height 8
click at [572, 636] on icon at bounding box center [571, 636] width 13 height 13
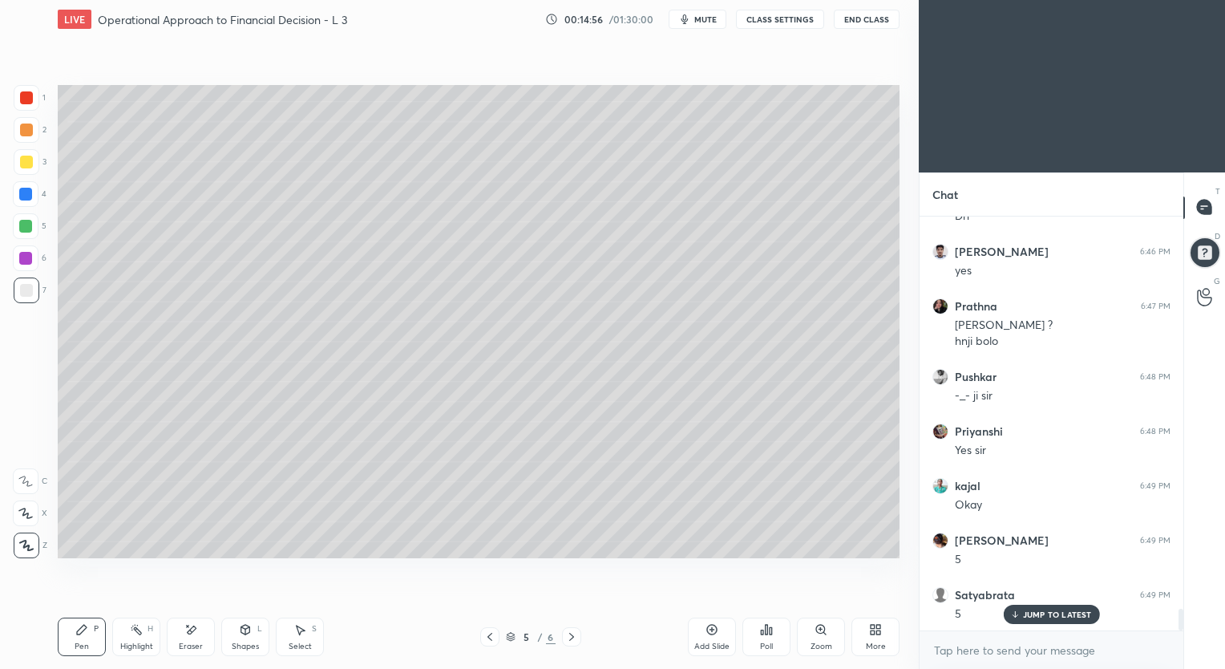
click at [576, 634] on icon at bounding box center [571, 636] width 13 height 13
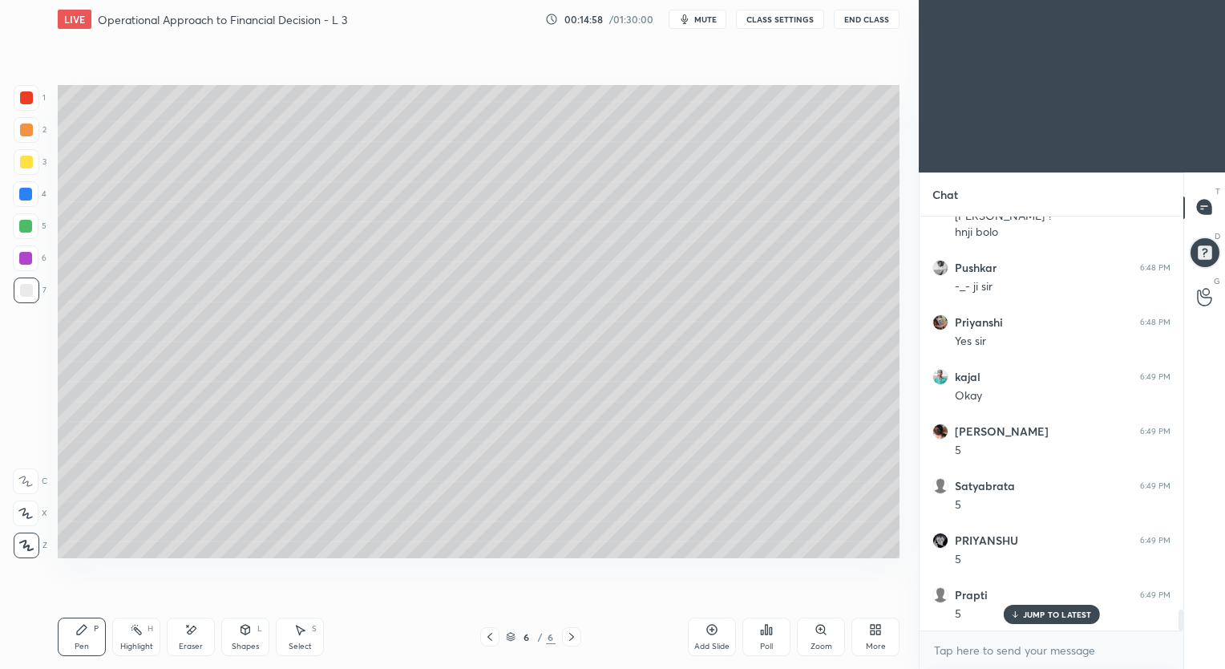
click at [190, 642] on div "Eraser" at bounding box center [191, 646] width 24 height 8
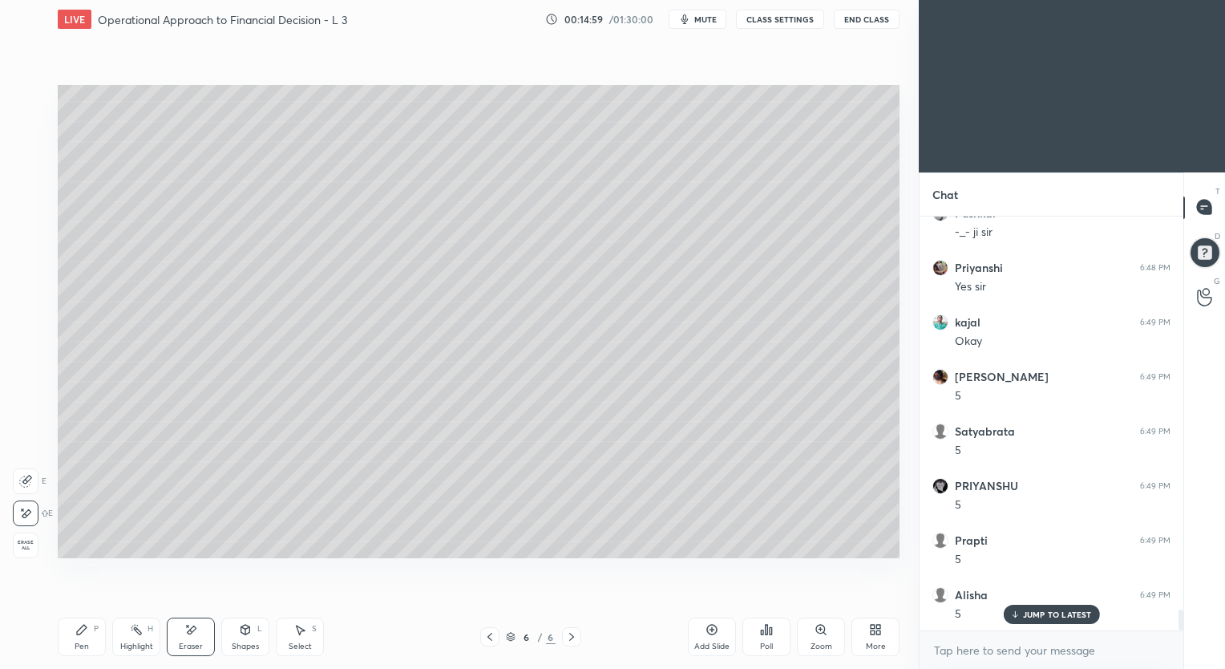
click at [87, 634] on icon at bounding box center [81, 629] width 13 height 13
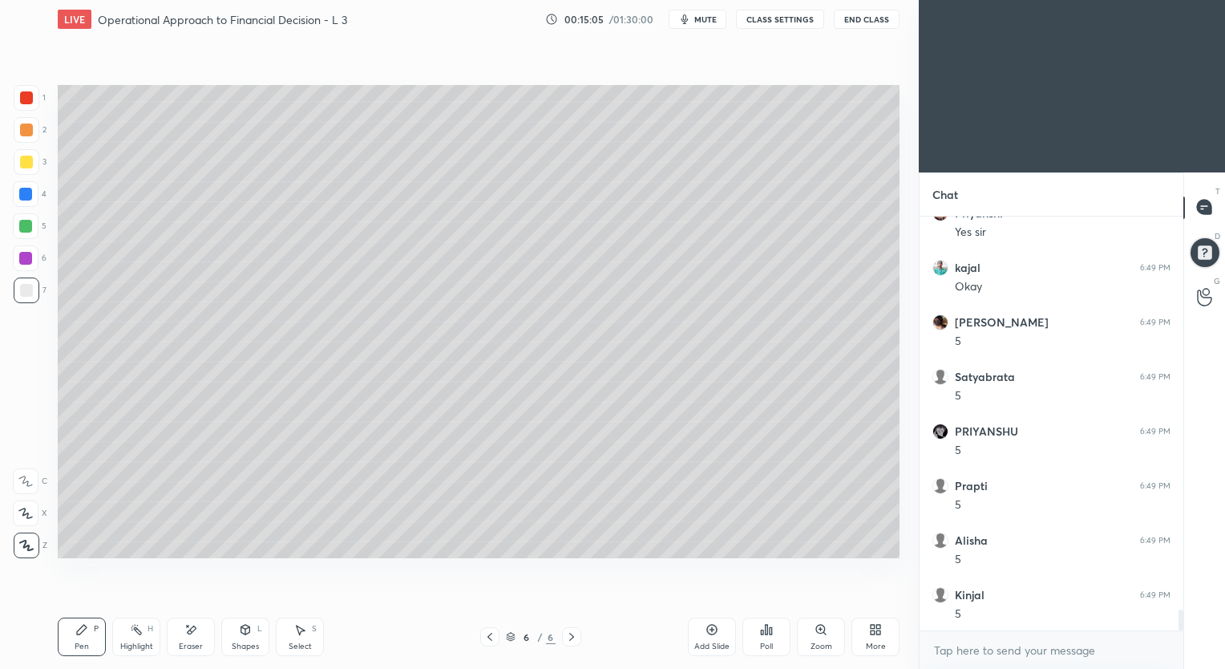
scroll to position [7878, 0]
click at [196, 640] on div "Eraser" at bounding box center [191, 636] width 48 height 38
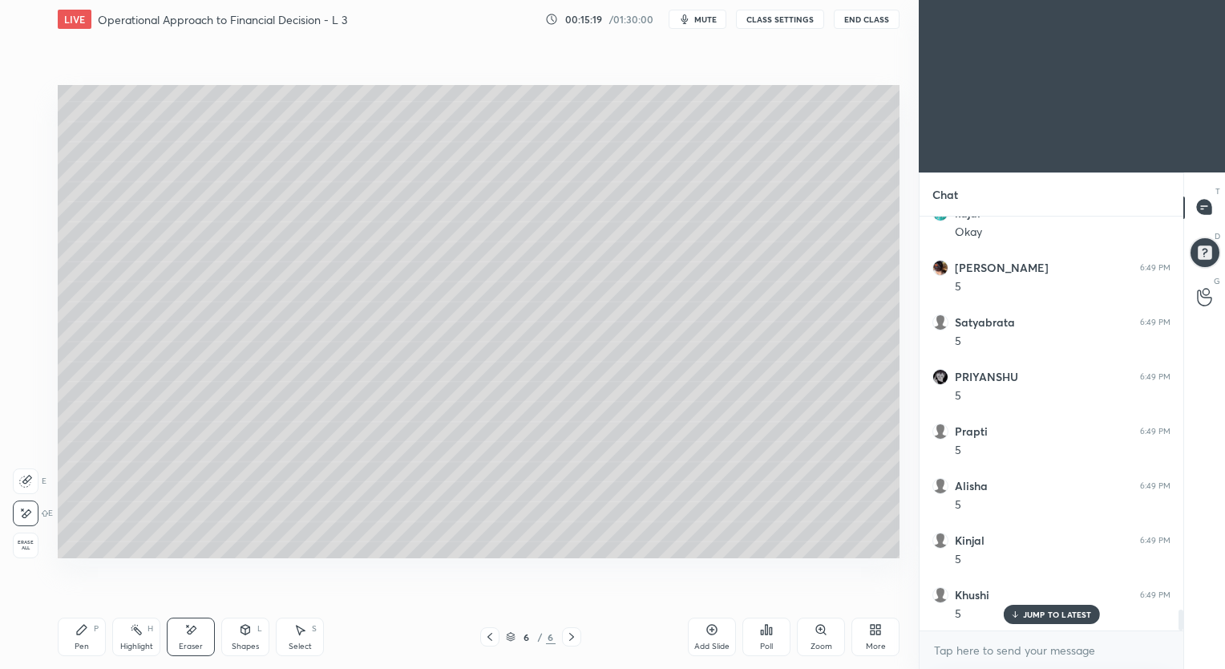
click at [88, 640] on div "Pen P" at bounding box center [82, 636] width 48 height 38
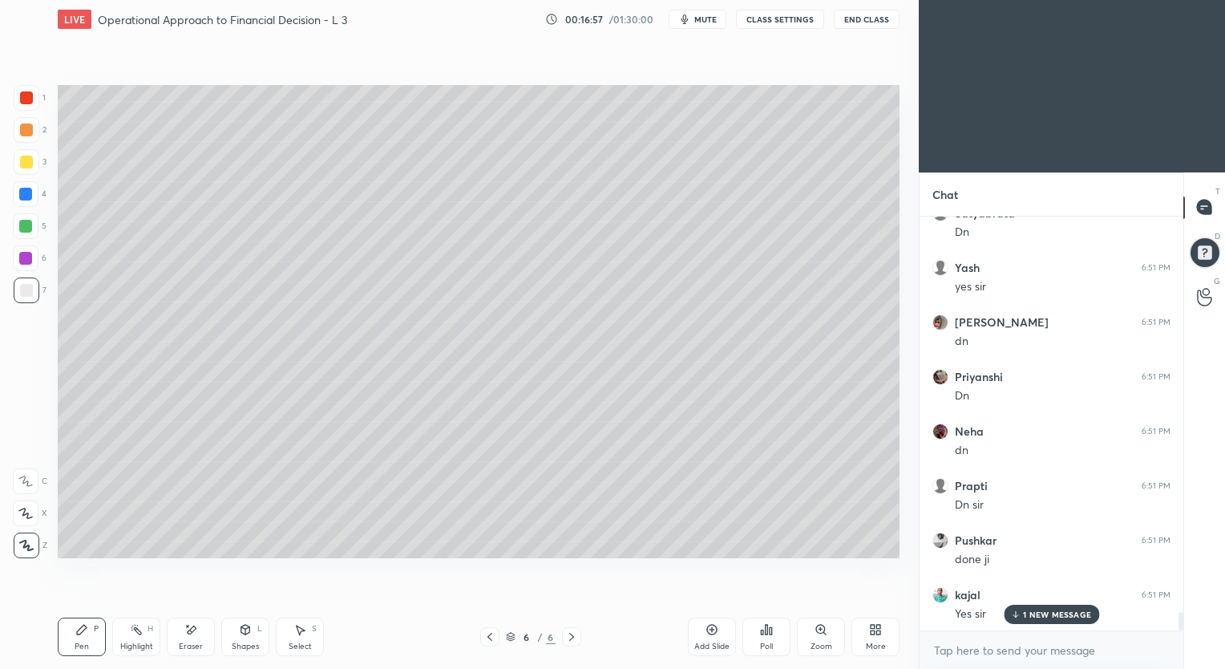
scroll to position [8969, 0]
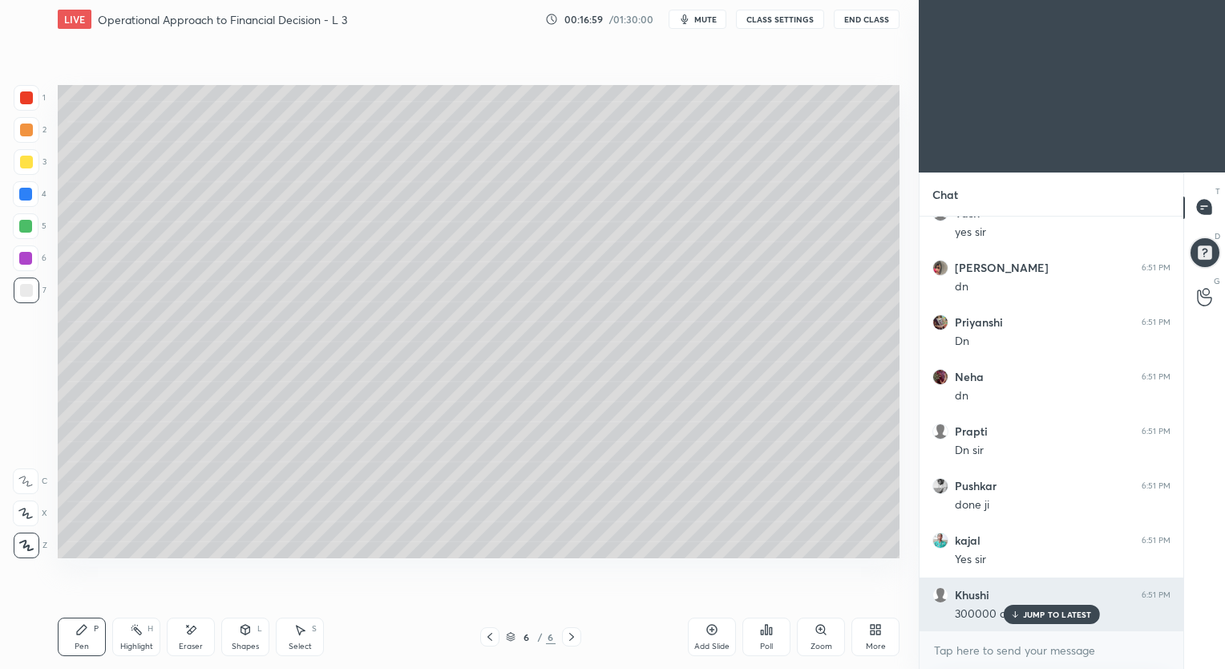
click at [1035, 612] on p "JUMP TO LATEST" at bounding box center [1057, 614] width 69 height 10
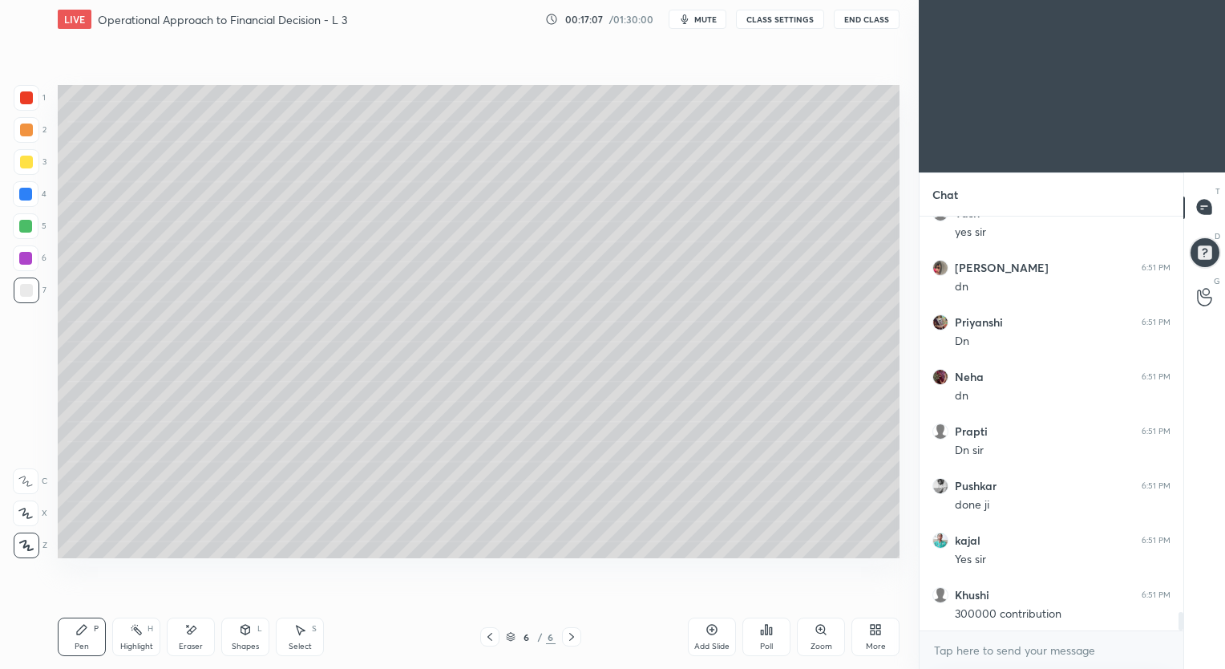
click at [711, 628] on icon at bounding box center [711, 629] width 13 height 13
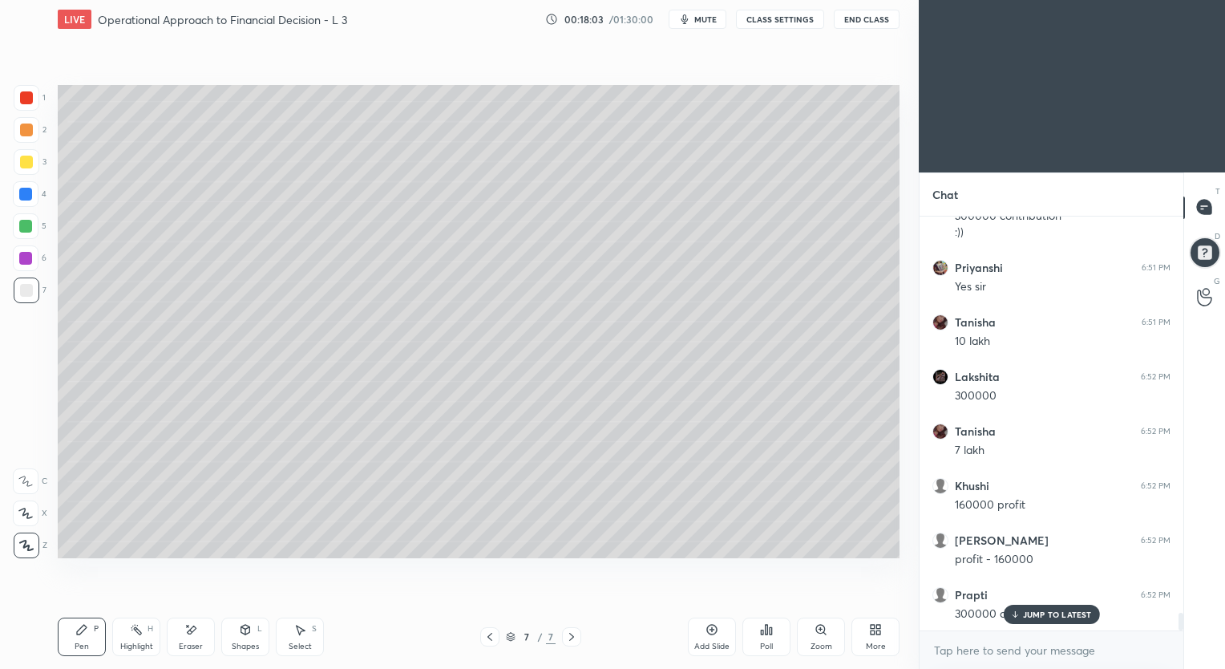
scroll to position [9421, 0]
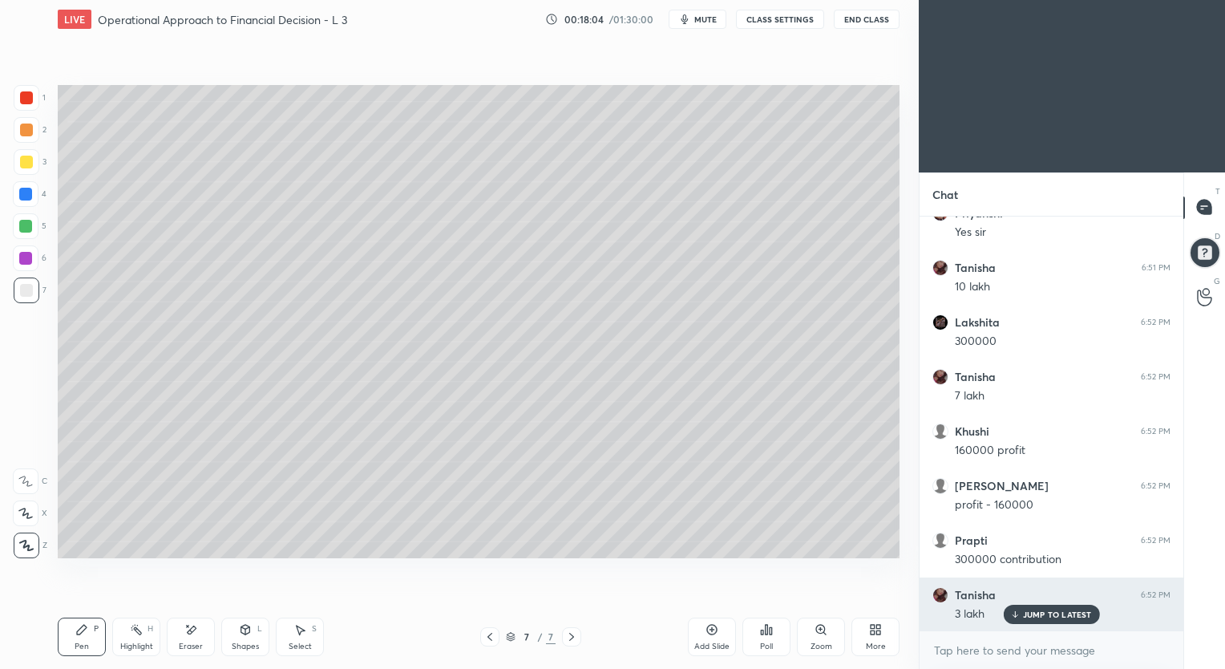
click at [1039, 615] on p "JUMP TO LATEST" at bounding box center [1057, 614] width 69 height 10
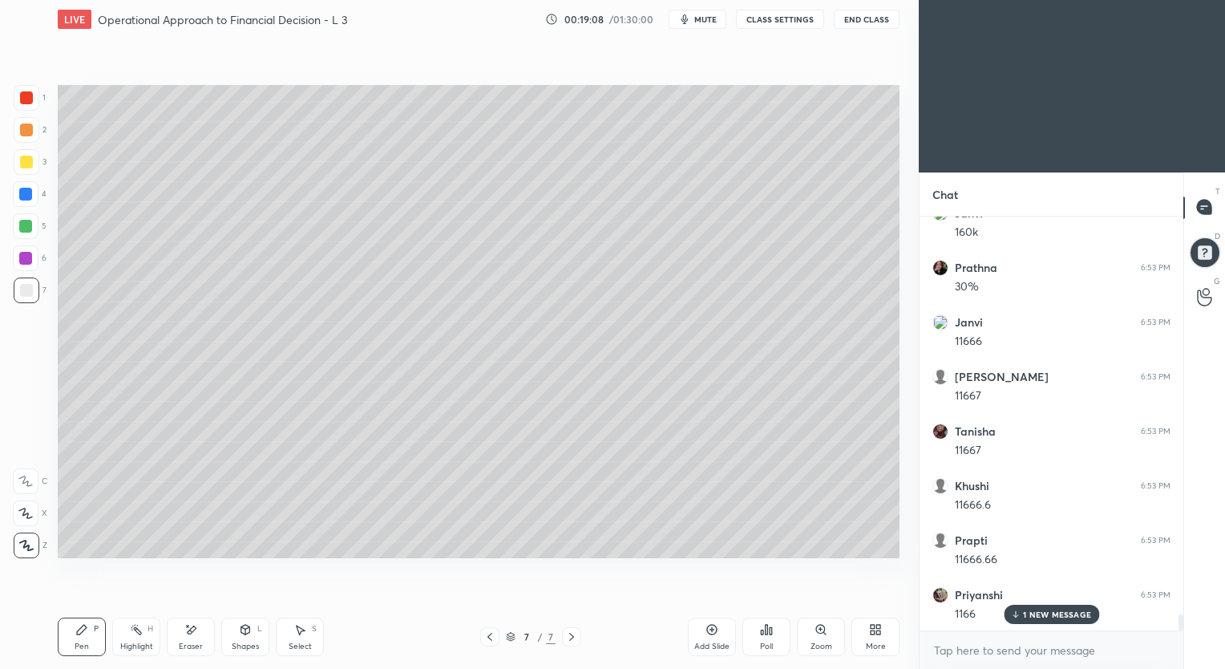
scroll to position [10200, 0]
click at [196, 637] on div "Eraser" at bounding box center [191, 636] width 48 height 38
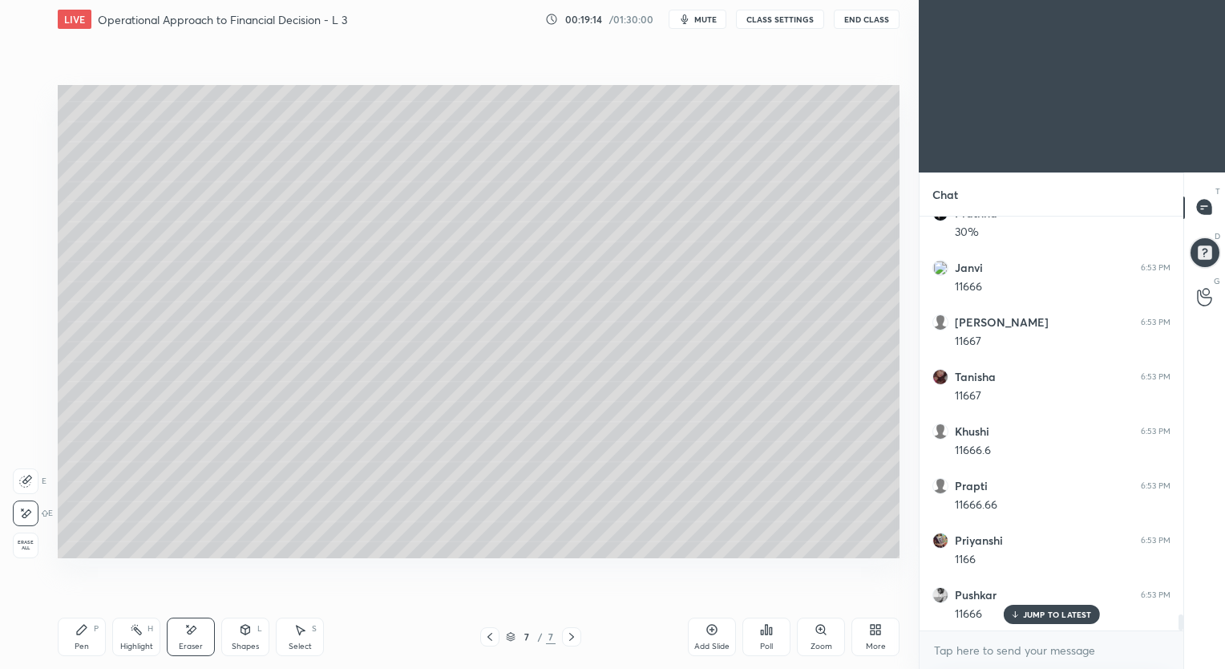
click at [91, 637] on div "Pen P" at bounding box center [82, 636] width 48 height 38
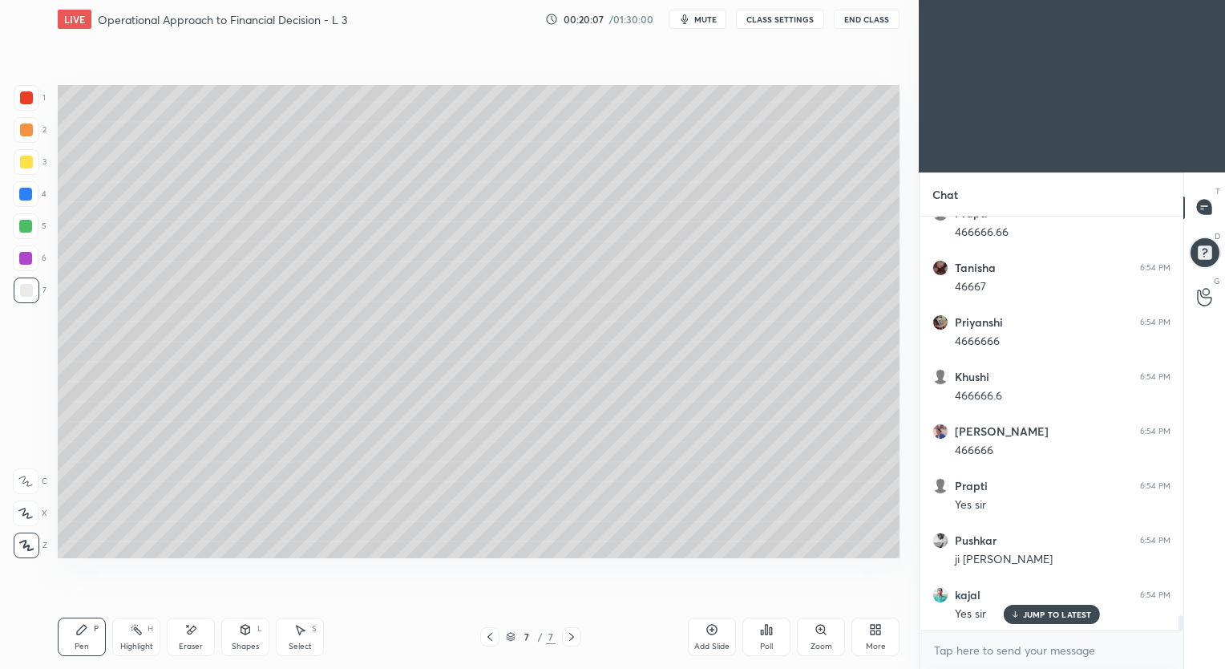
scroll to position [10690, 0]
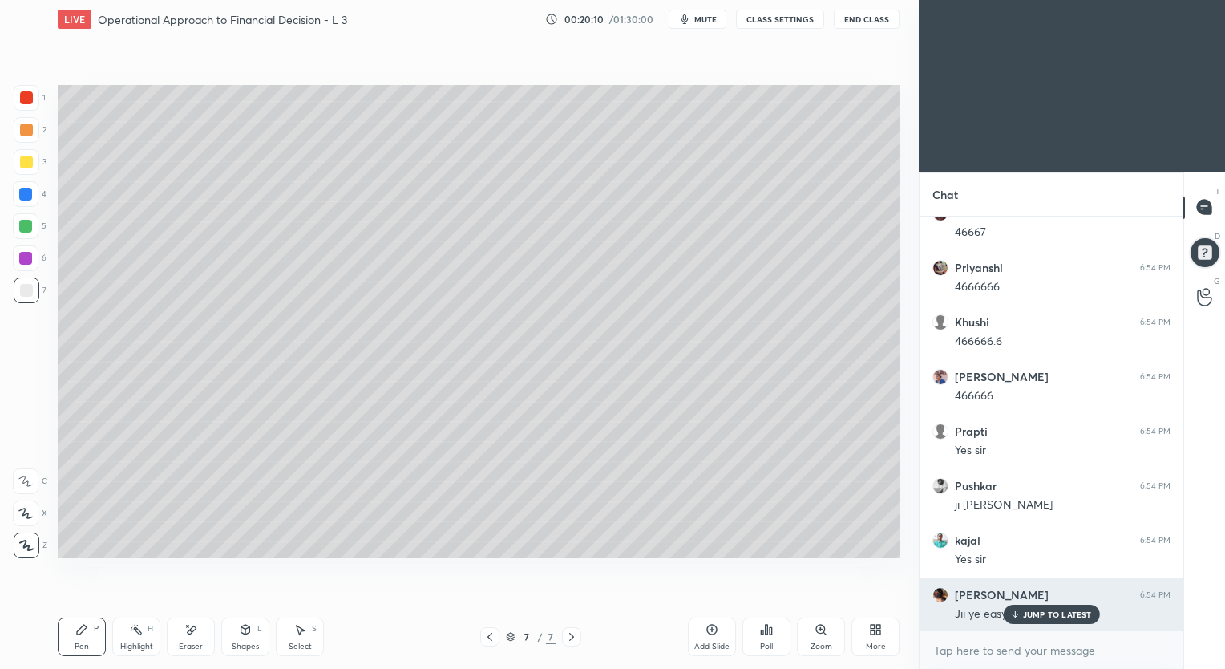
click at [1034, 615] on p "JUMP TO LATEST" at bounding box center [1057, 614] width 69 height 10
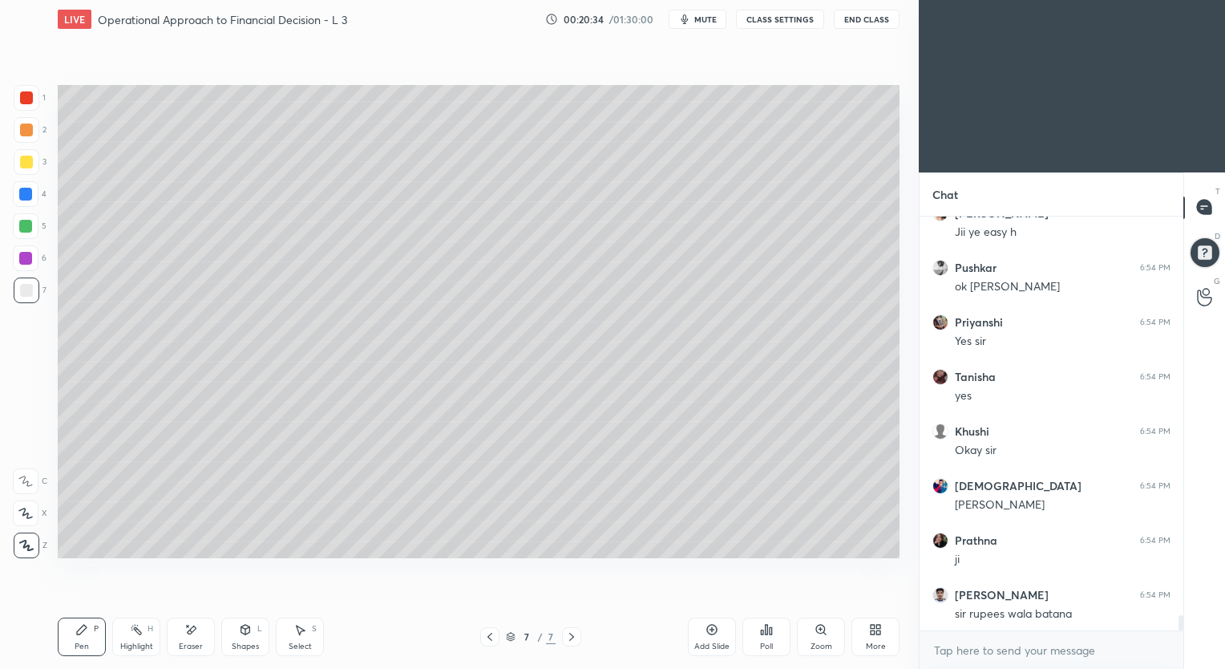
scroll to position [11127, 0]
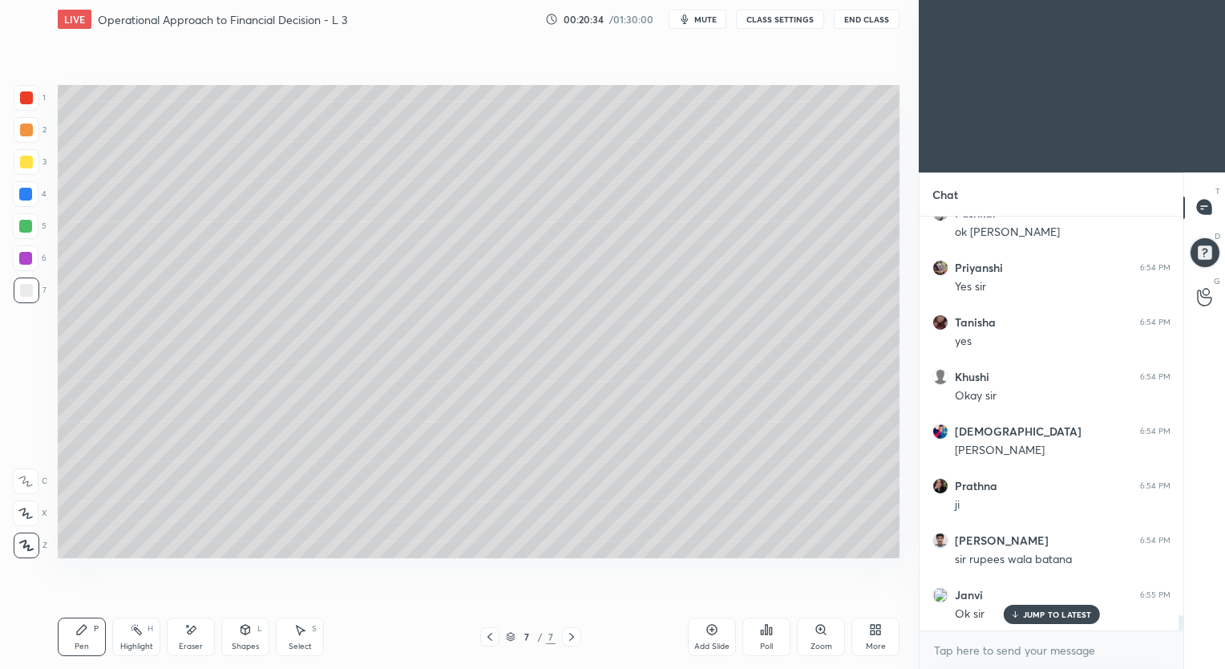
click at [1032, 612] on p "JUMP TO LATEST" at bounding box center [1057, 614] width 69 height 10
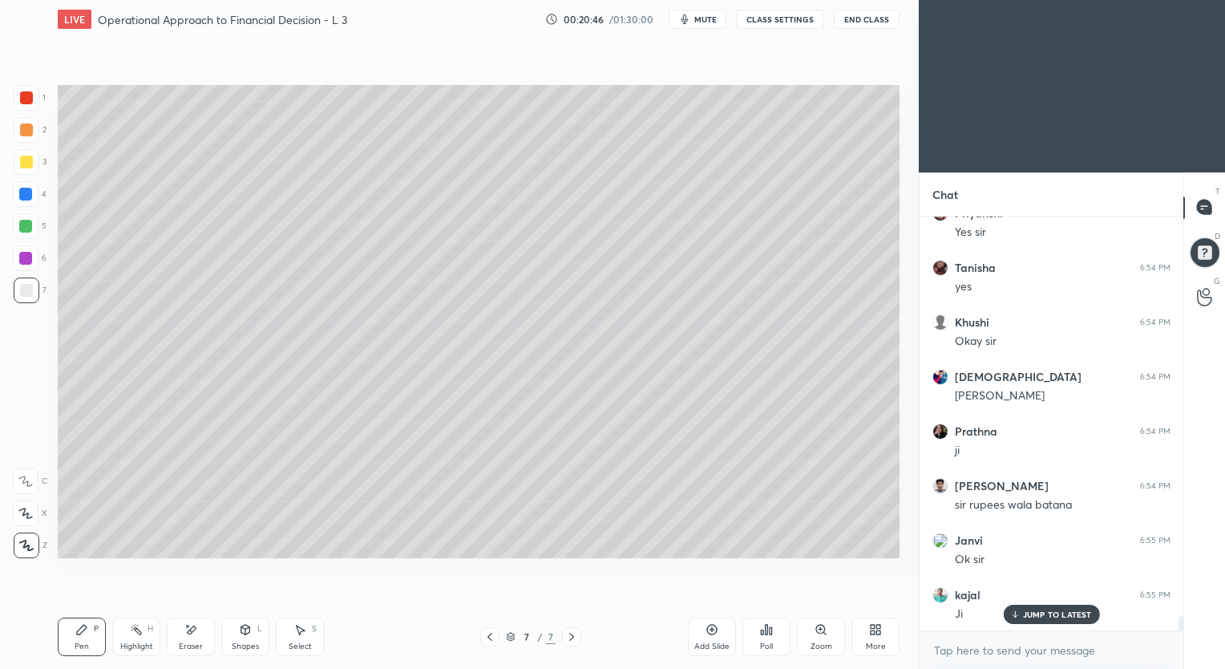
scroll to position [11236, 0]
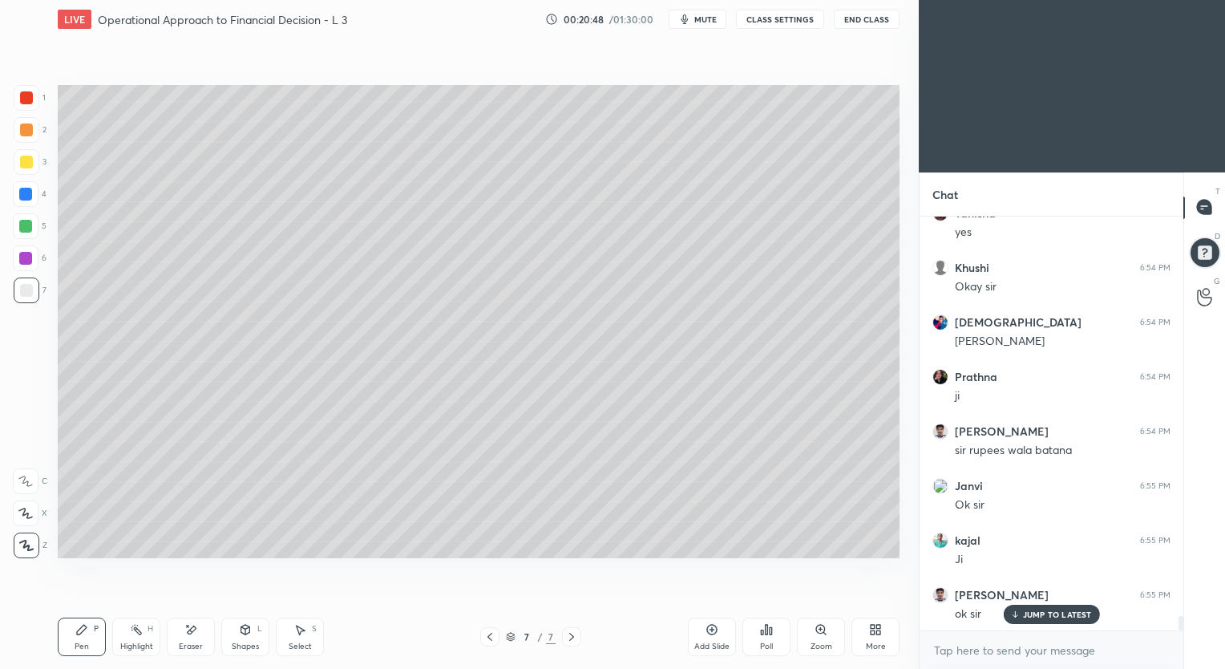
click at [705, 629] on div "Add Slide" at bounding box center [712, 636] width 48 height 38
click at [246, 640] on div "Shapes L" at bounding box center [245, 636] width 48 height 38
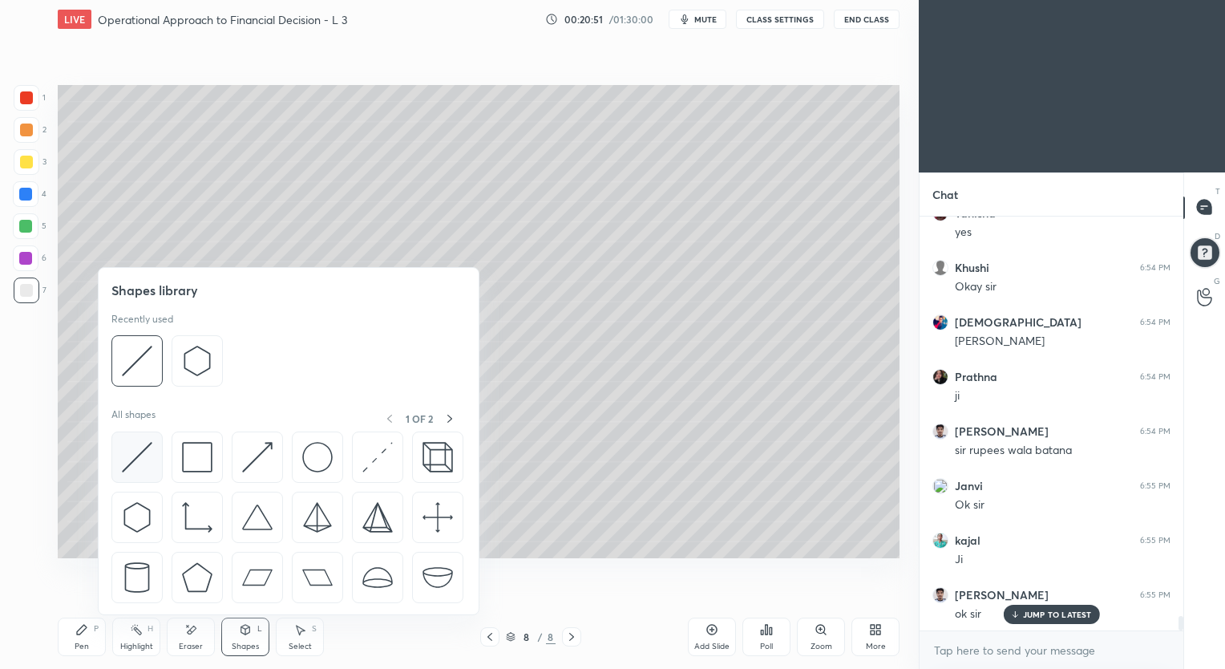
click at [145, 456] on img at bounding box center [137, 457] width 30 height 30
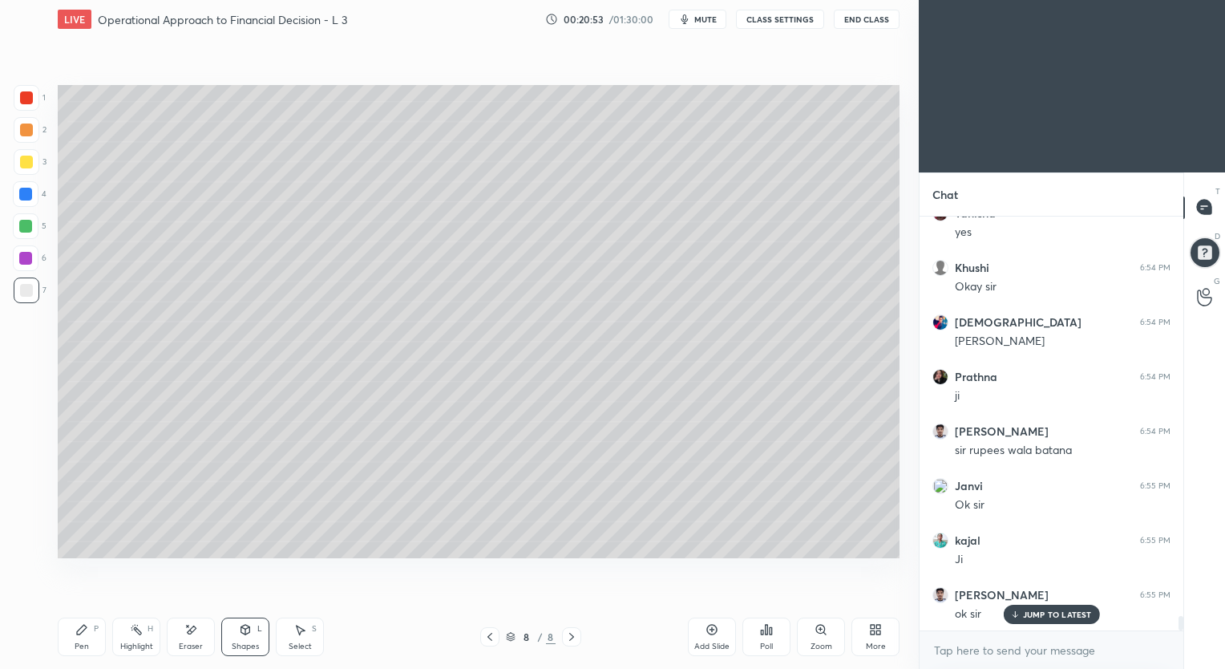
click at [87, 638] on div "Pen P" at bounding box center [82, 636] width 48 height 38
click at [247, 642] on div "Shapes" at bounding box center [245, 646] width 27 height 8
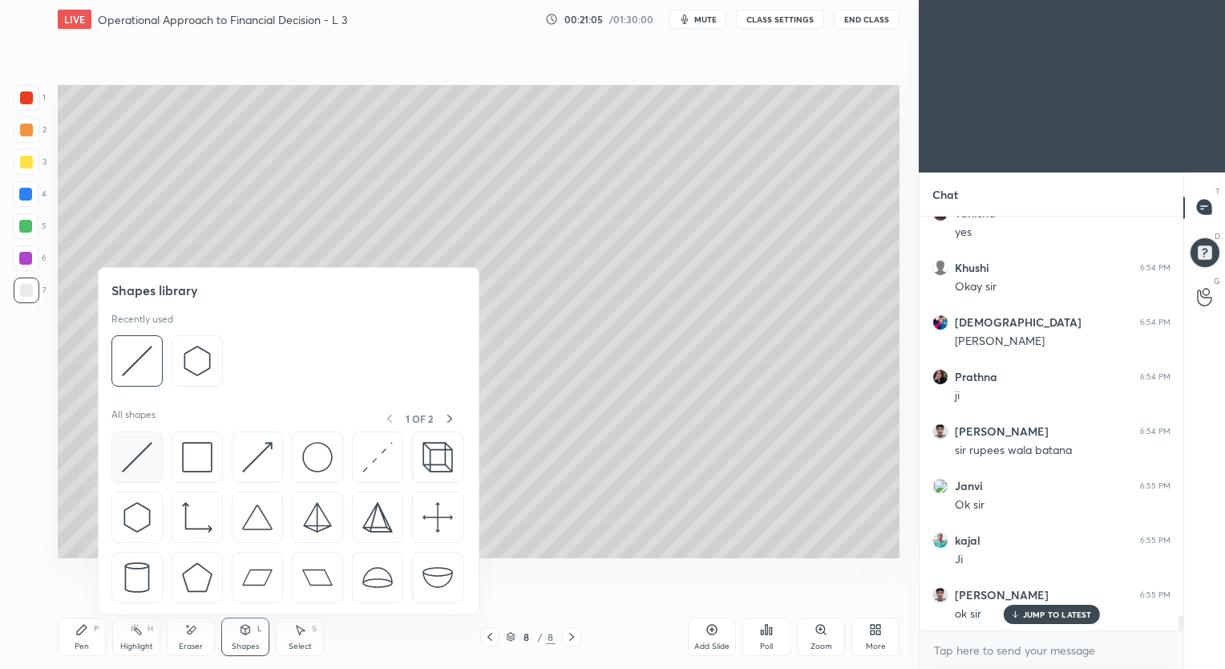
click at [144, 455] on img at bounding box center [137, 457] width 30 height 30
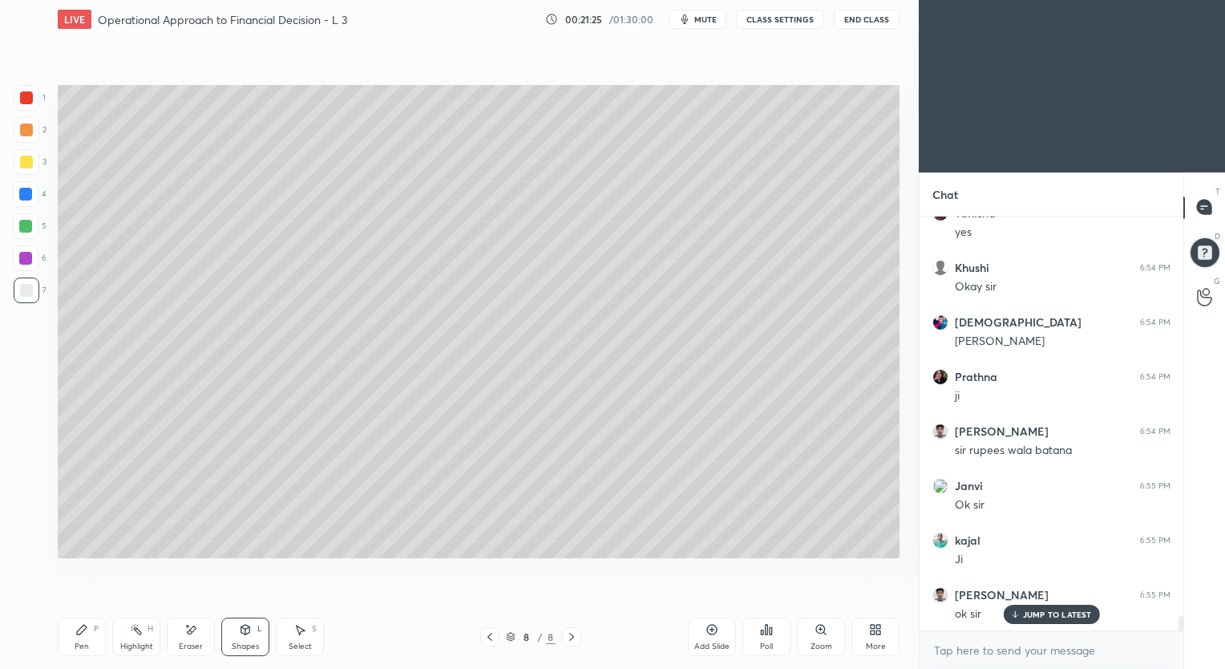
click at [83, 633] on icon at bounding box center [81, 629] width 13 height 13
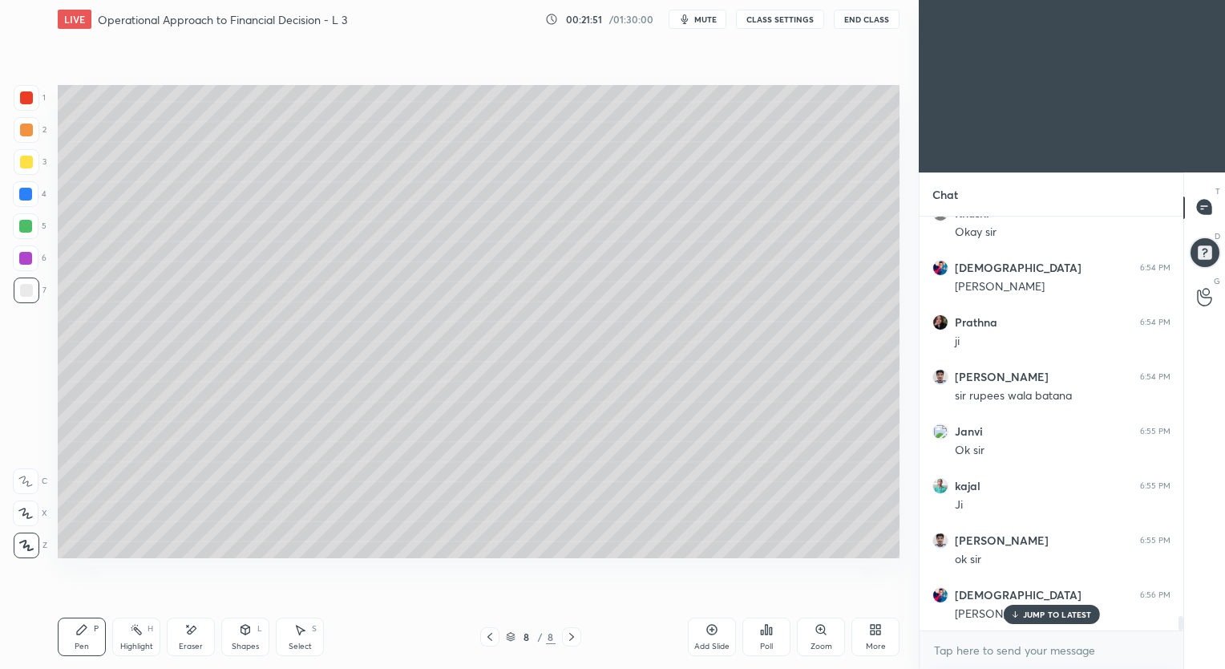
click at [488, 637] on icon at bounding box center [489, 636] width 5 height 8
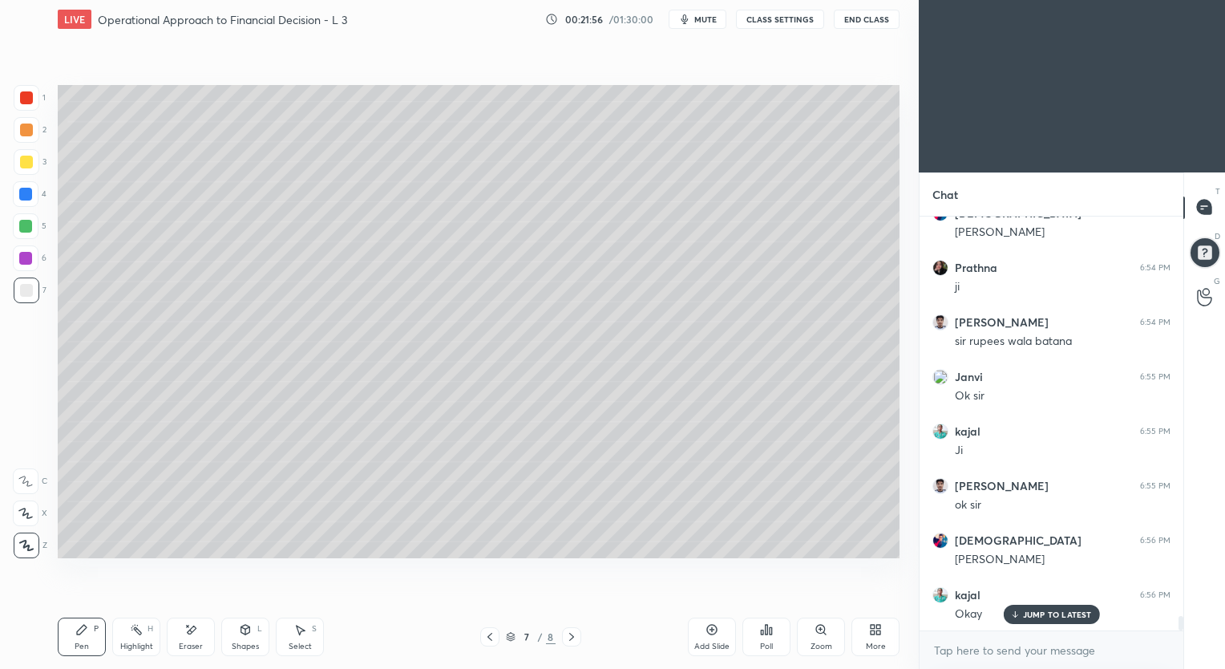
click at [572, 636] on icon at bounding box center [571, 636] width 5 height 8
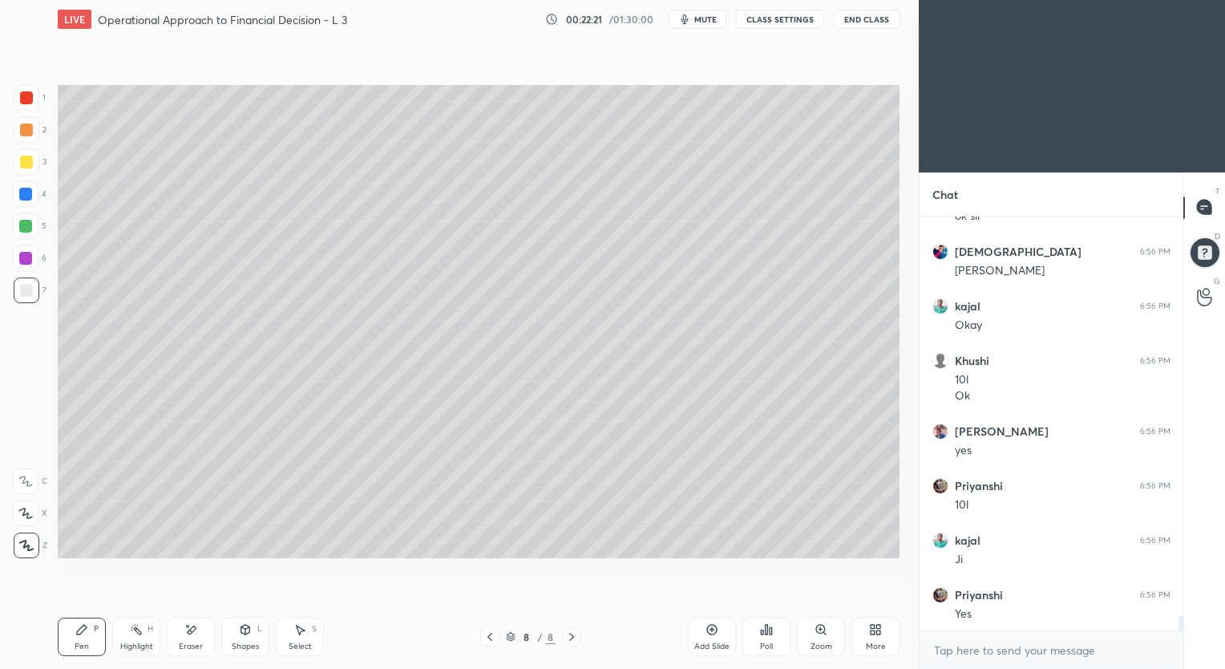
scroll to position [11688, 0]
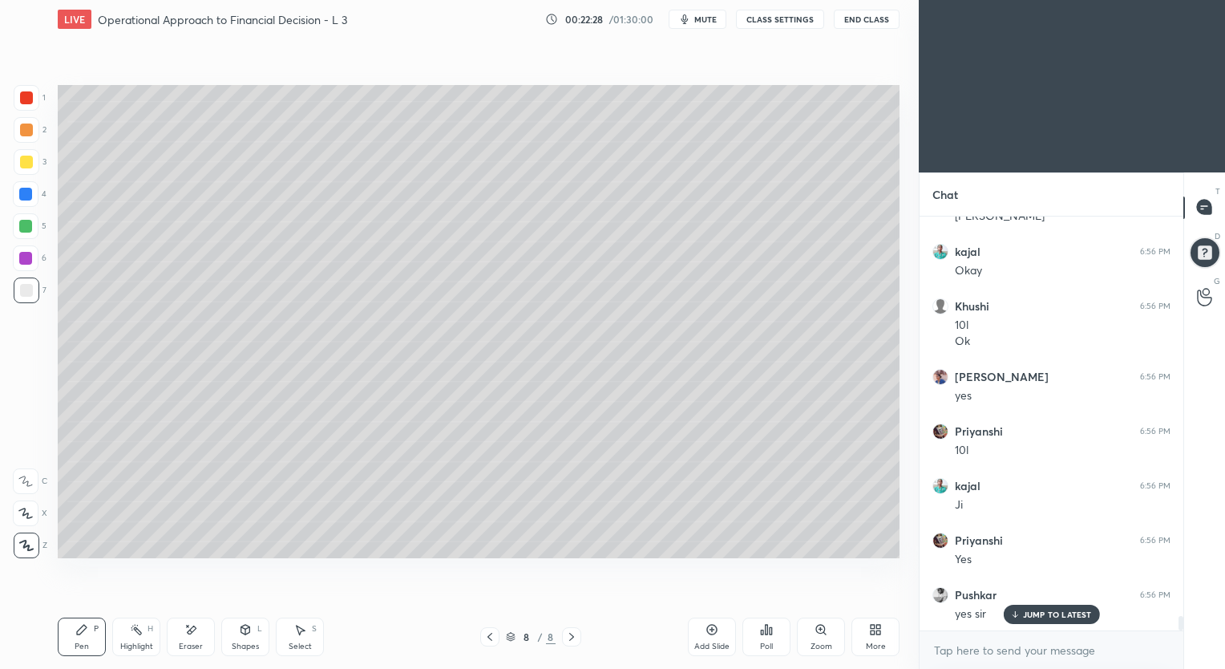
click at [489, 638] on icon at bounding box center [489, 636] width 5 height 8
click at [488, 638] on icon at bounding box center [489, 636] width 5 height 8
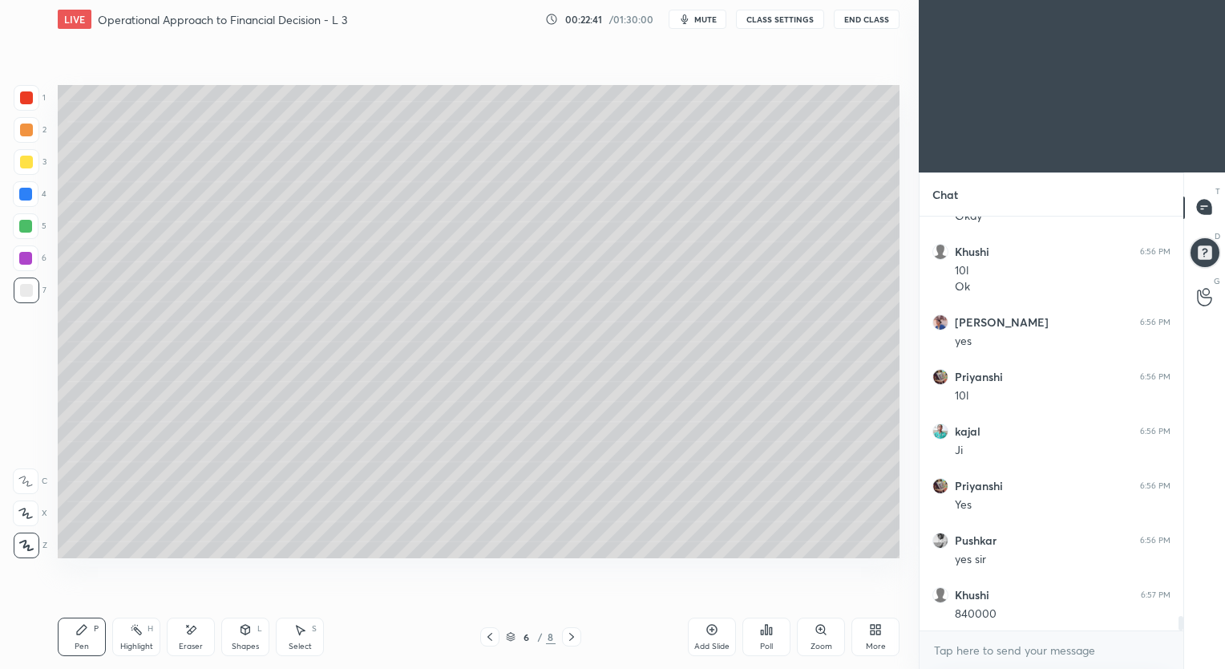
scroll to position [11797, 0]
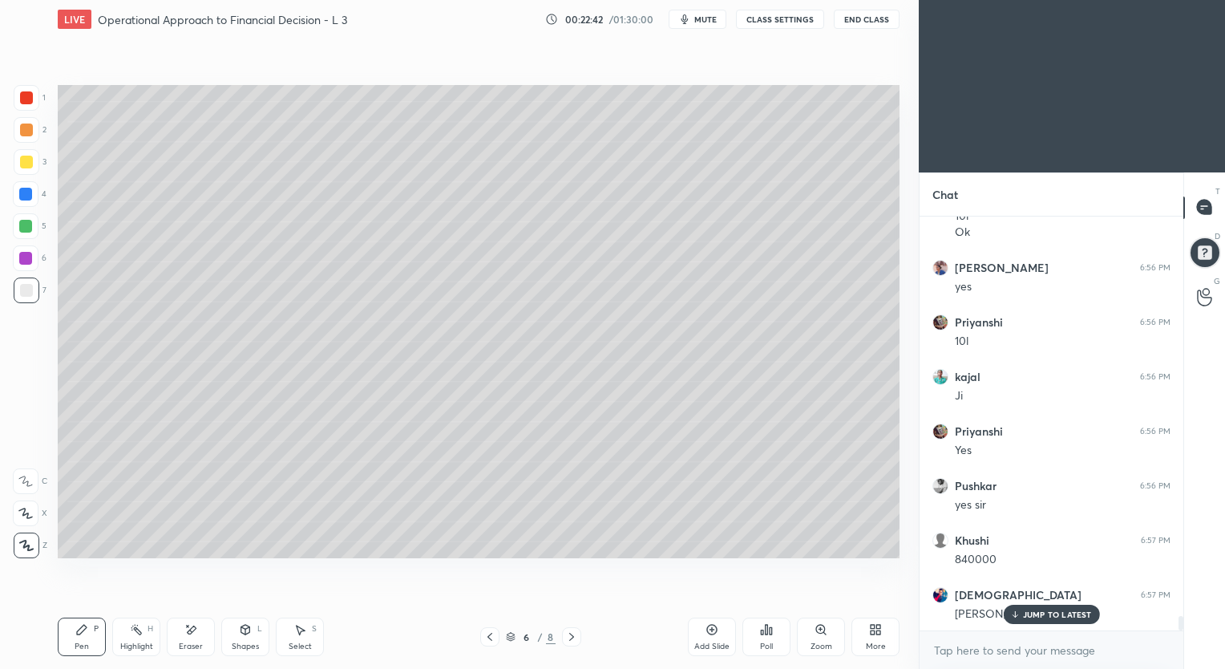
click at [568, 636] on icon at bounding box center [571, 636] width 13 height 13
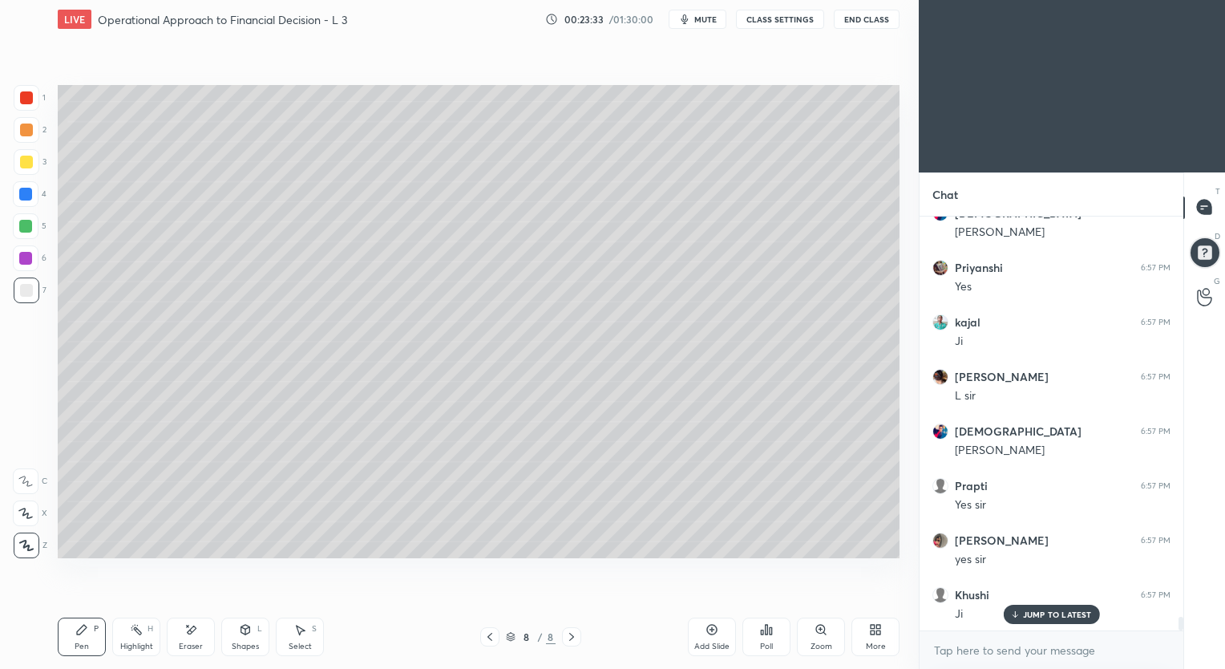
scroll to position [12233, 0]
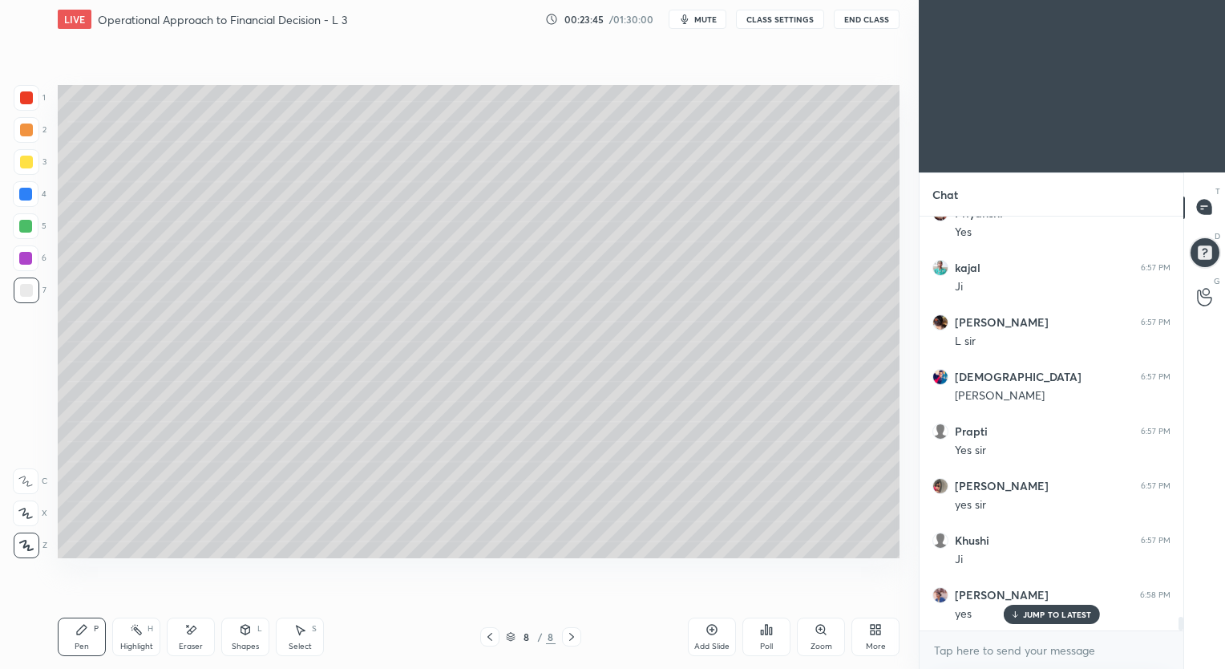
click at [489, 636] on icon at bounding box center [489, 636] width 13 height 13
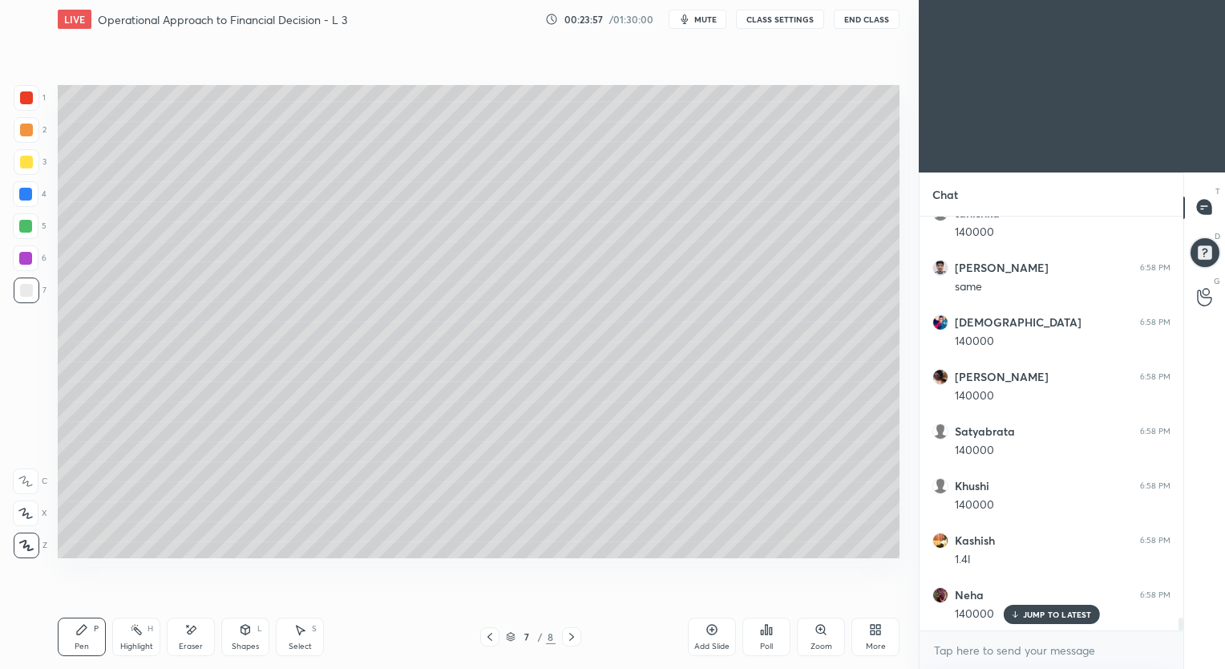
scroll to position [12887, 0]
click at [491, 636] on icon at bounding box center [489, 636] width 13 height 13
click at [571, 636] on icon at bounding box center [571, 636] width 13 height 13
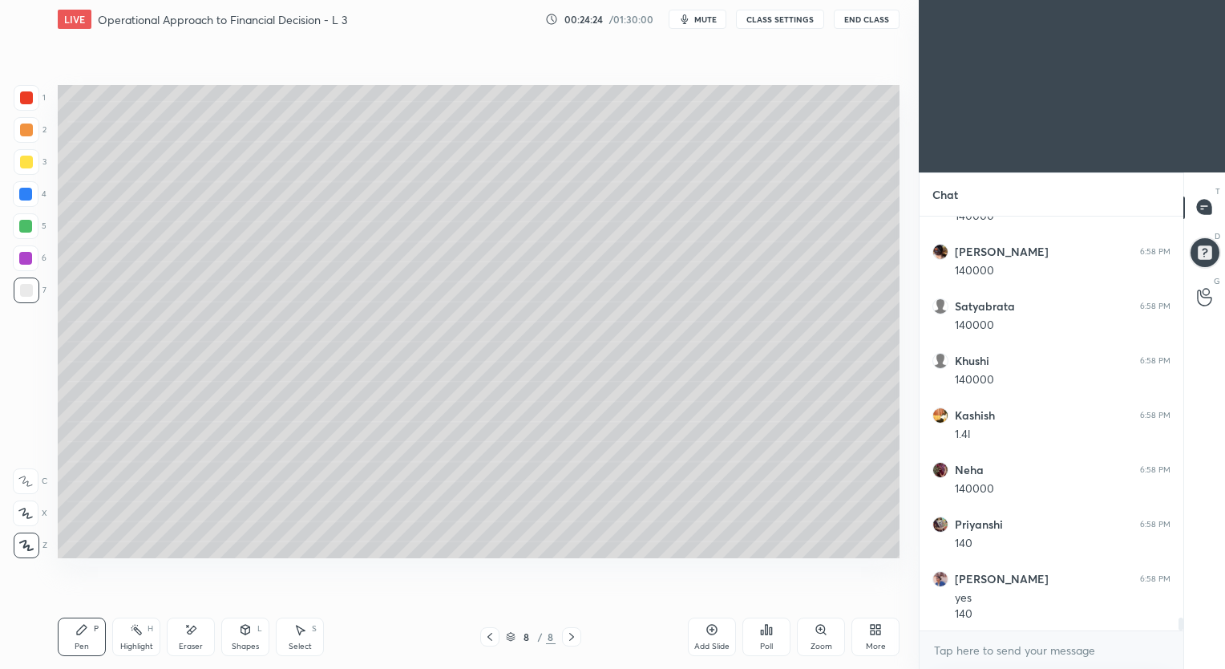
scroll to position [13012, 0]
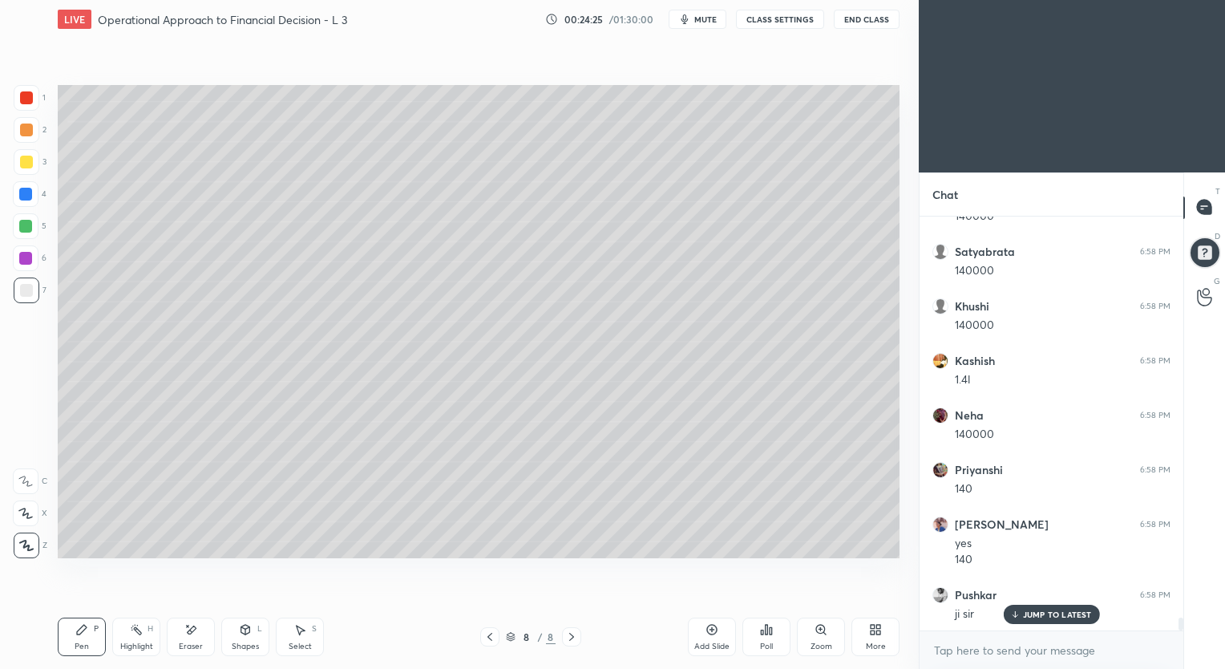
click at [247, 637] on div "Shapes L" at bounding box center [245, 636] width 48 height 38
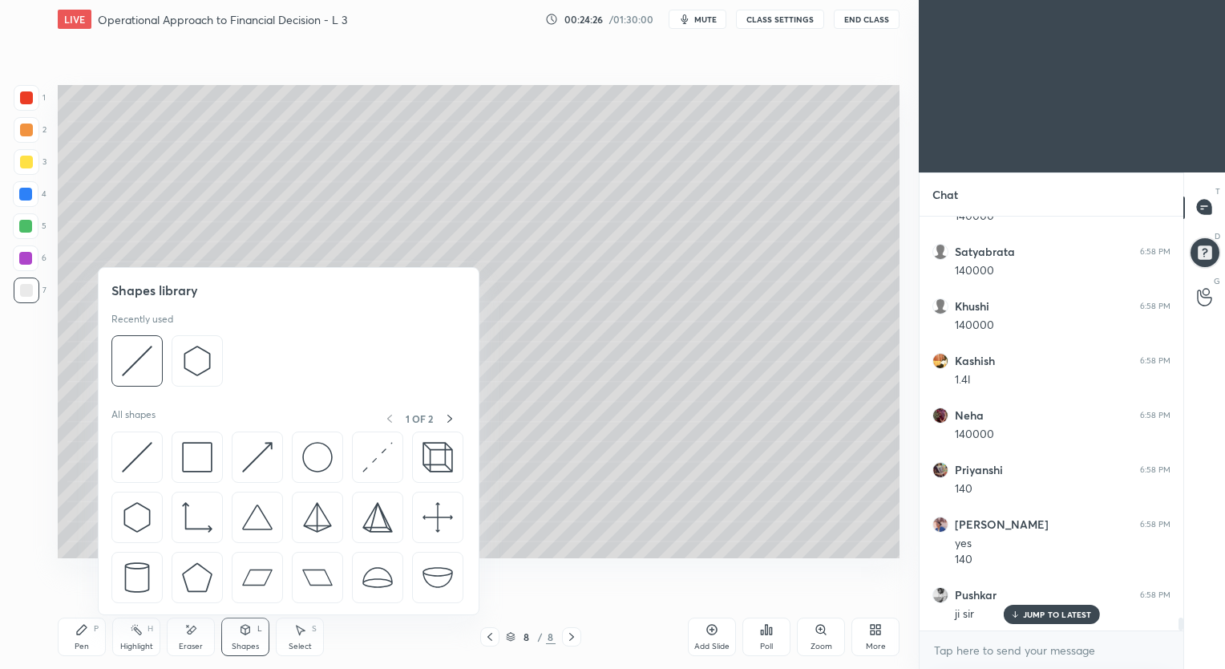
scroll to position [13066, 0]
click at [139, 456] on img at bounding box center [137, 457] width 30 height 30
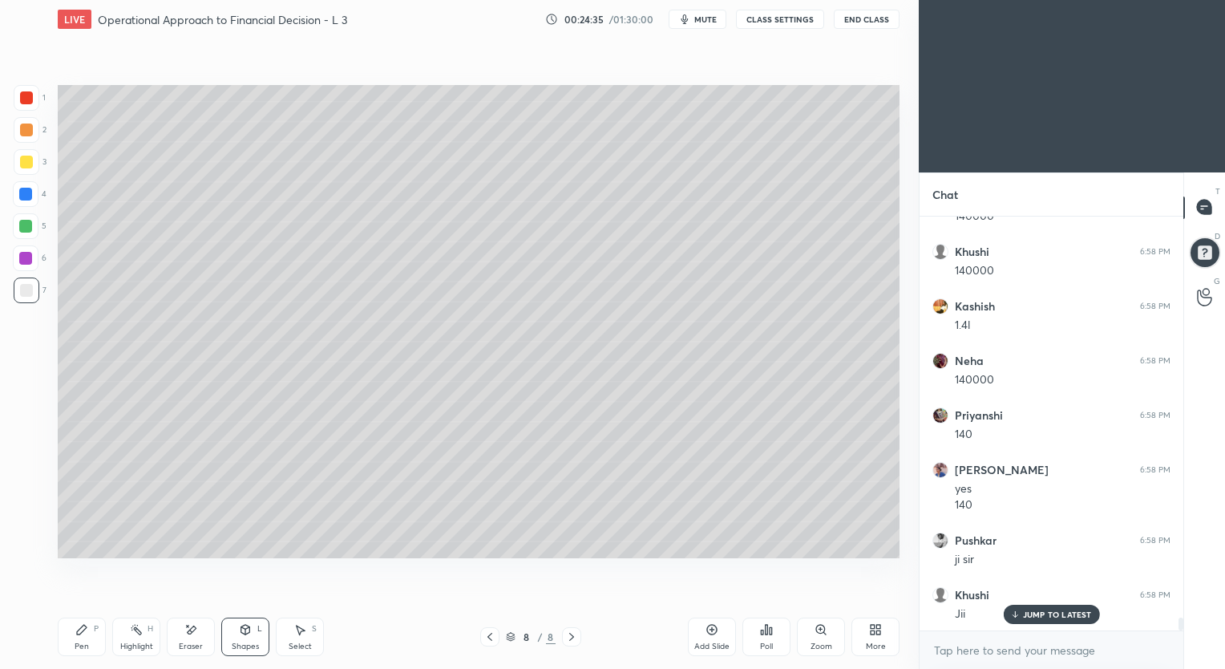
click at [88, 640] on div "Pen P" at bounding box center [82, 636] width 48 height 38
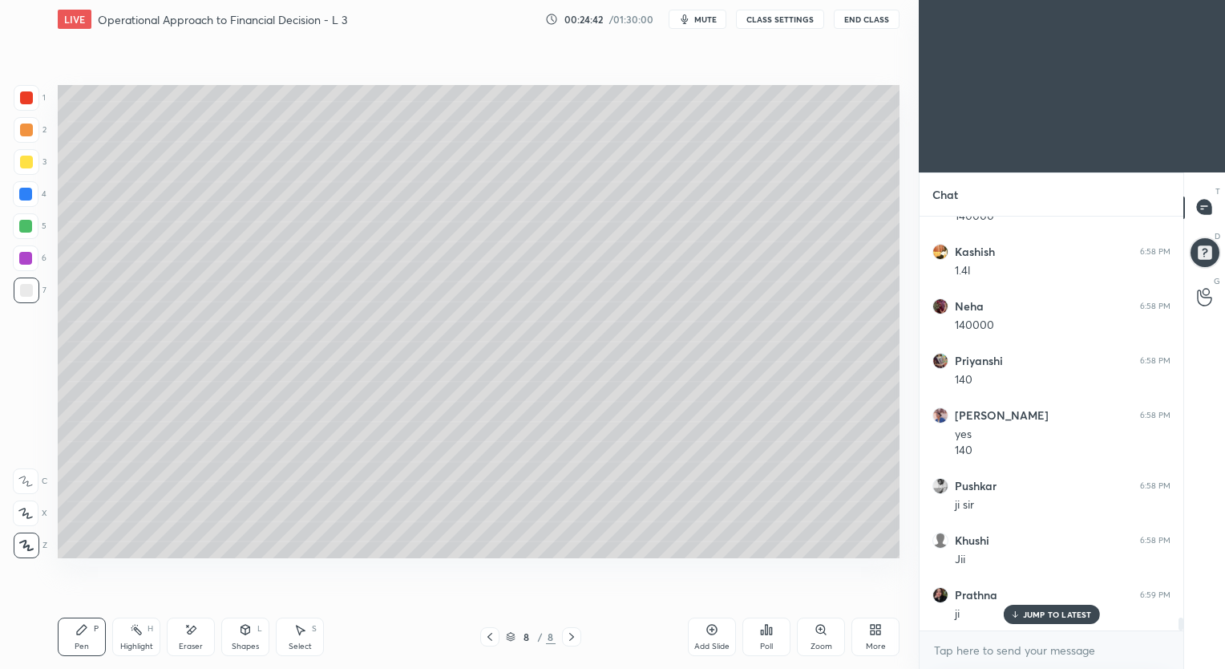
scroll to position [13175, 0]
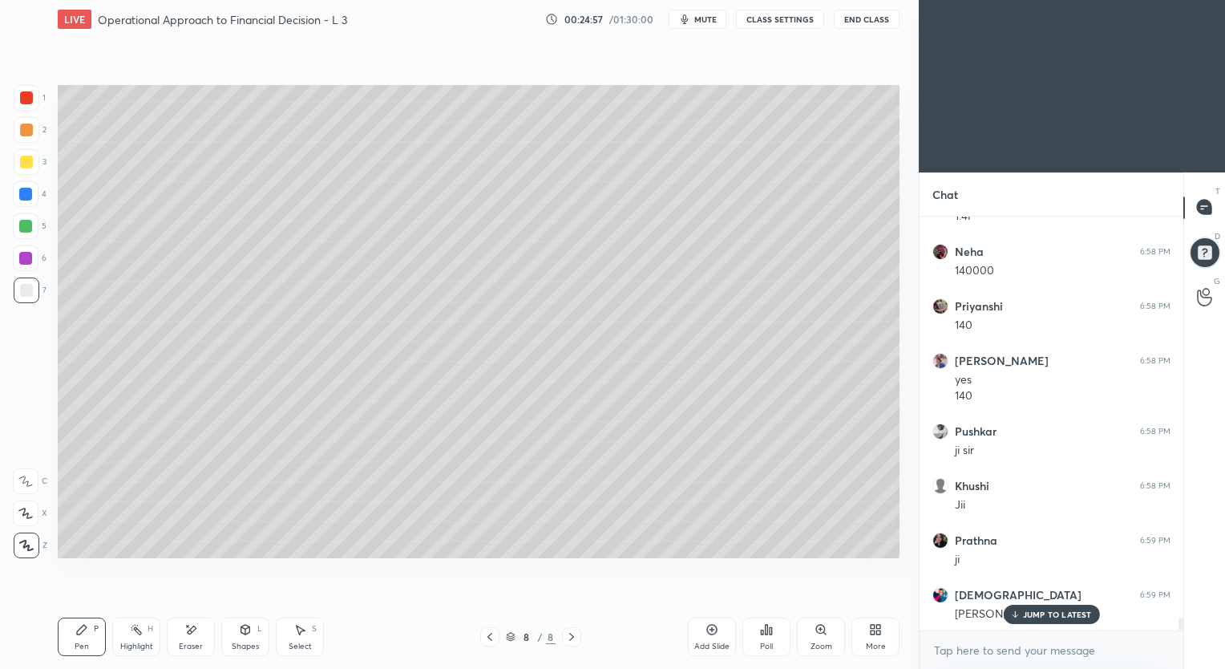
click at [244, 639] on div "Shapes L" at bounding box center [245, 636] width 48 height 38
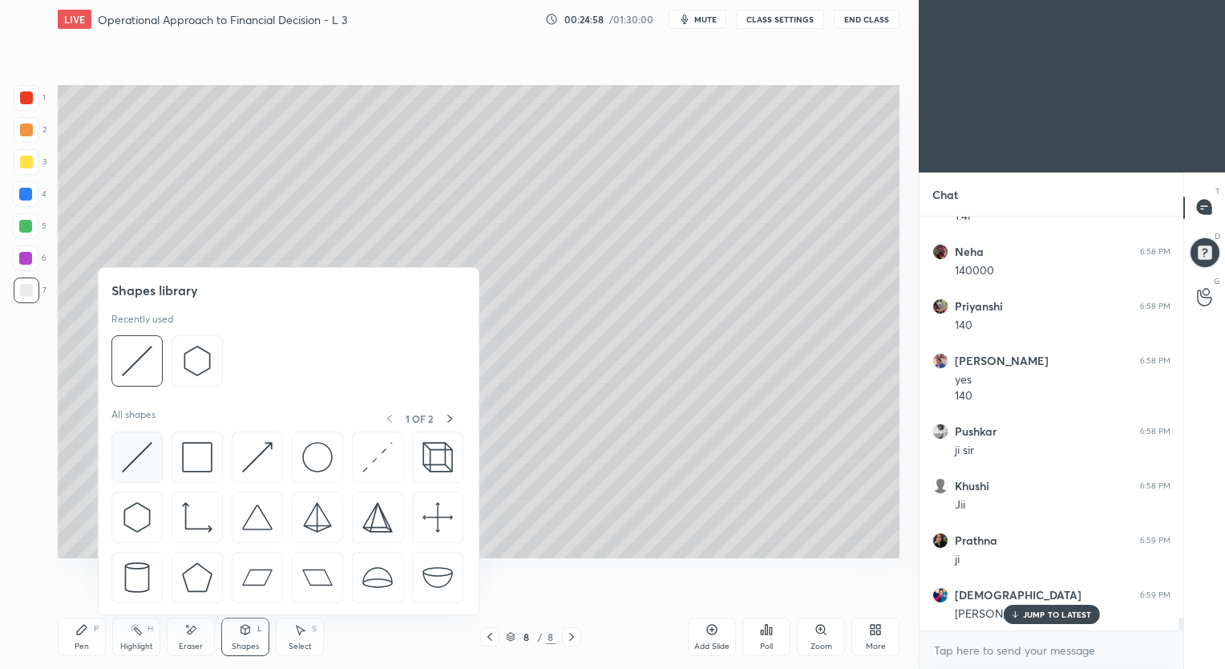
click at [146, 450] on img at bounding box center [137, 457] width 30 height 30
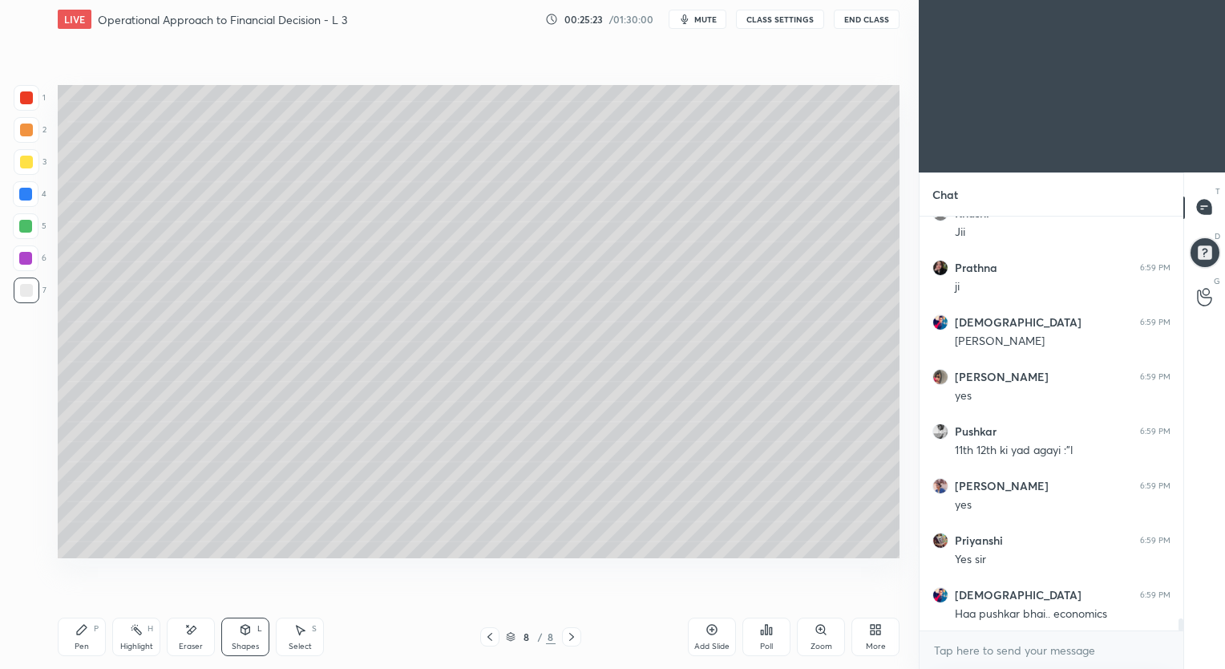
scroll to position [13503, 0]
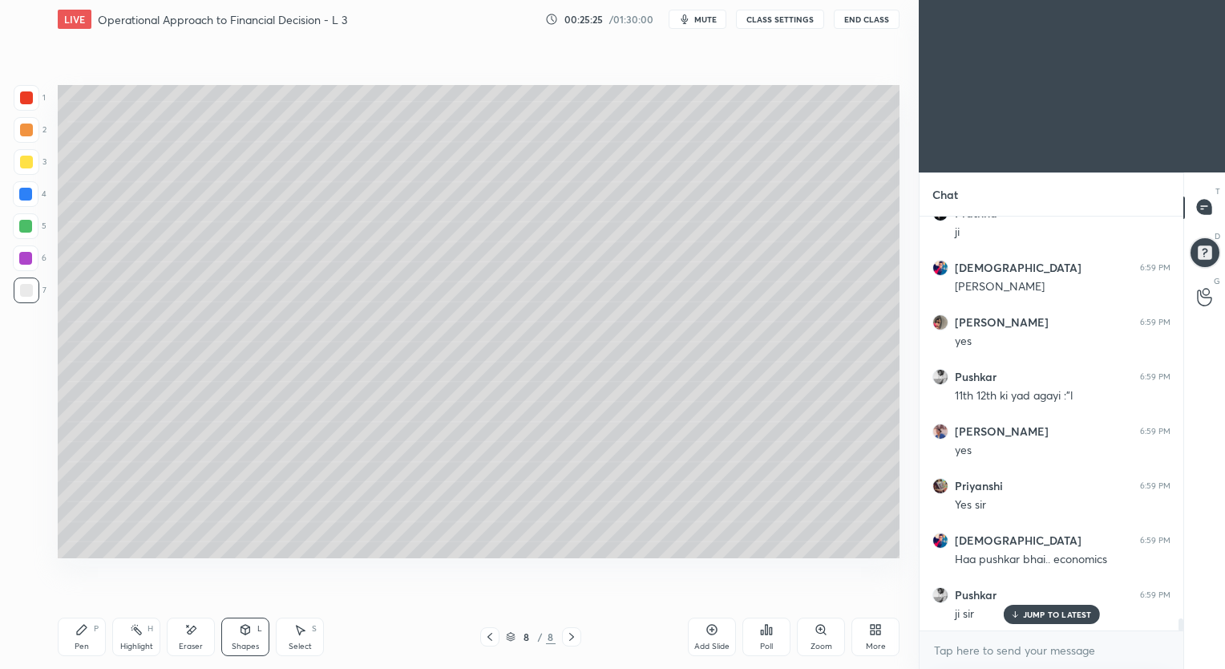
click at [83, 640] on div "Pen P" at bounding box center [82, 636] width 48 height 38
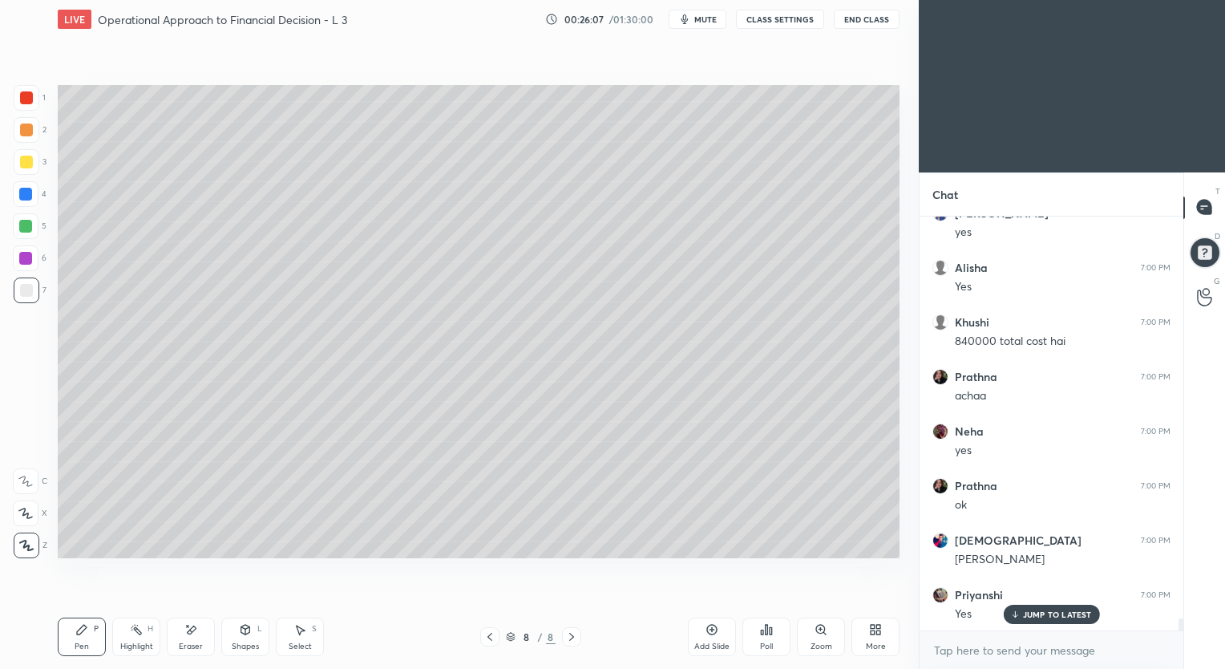
scroll to position [14157, 0]
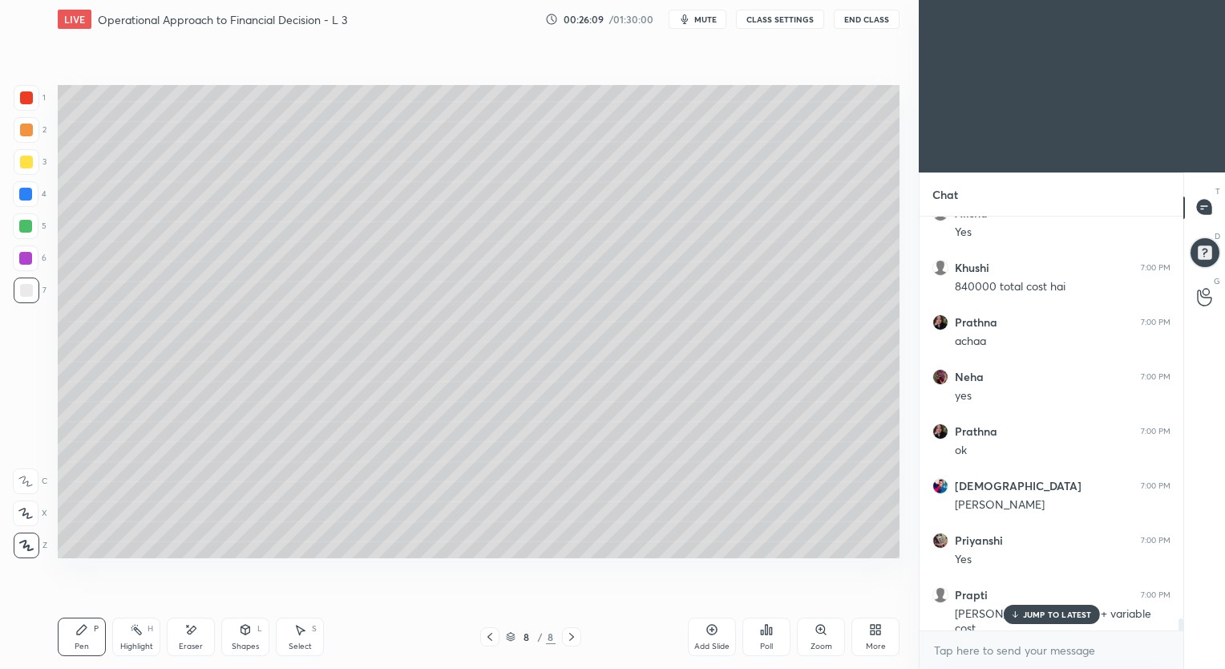
click at [244, 639] on div "Shapes L" at bounding box center [245, 636] width 48 height 38
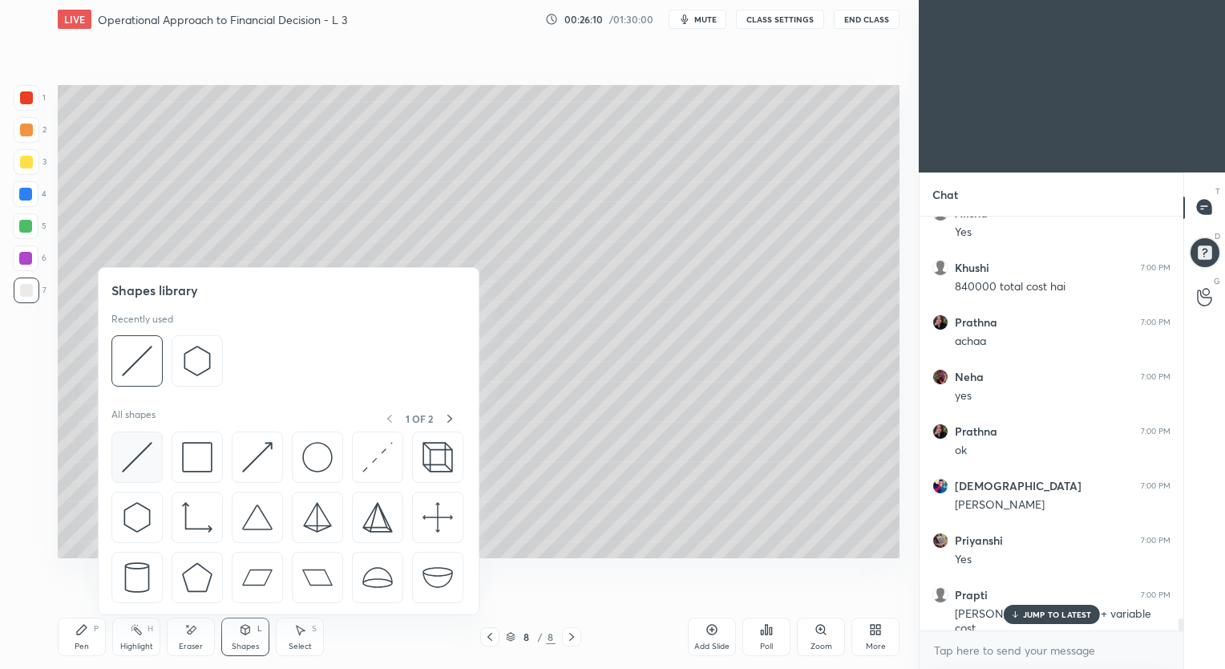
click at [140, 451] on img at bounding box center [137, 457] width 30 height 30
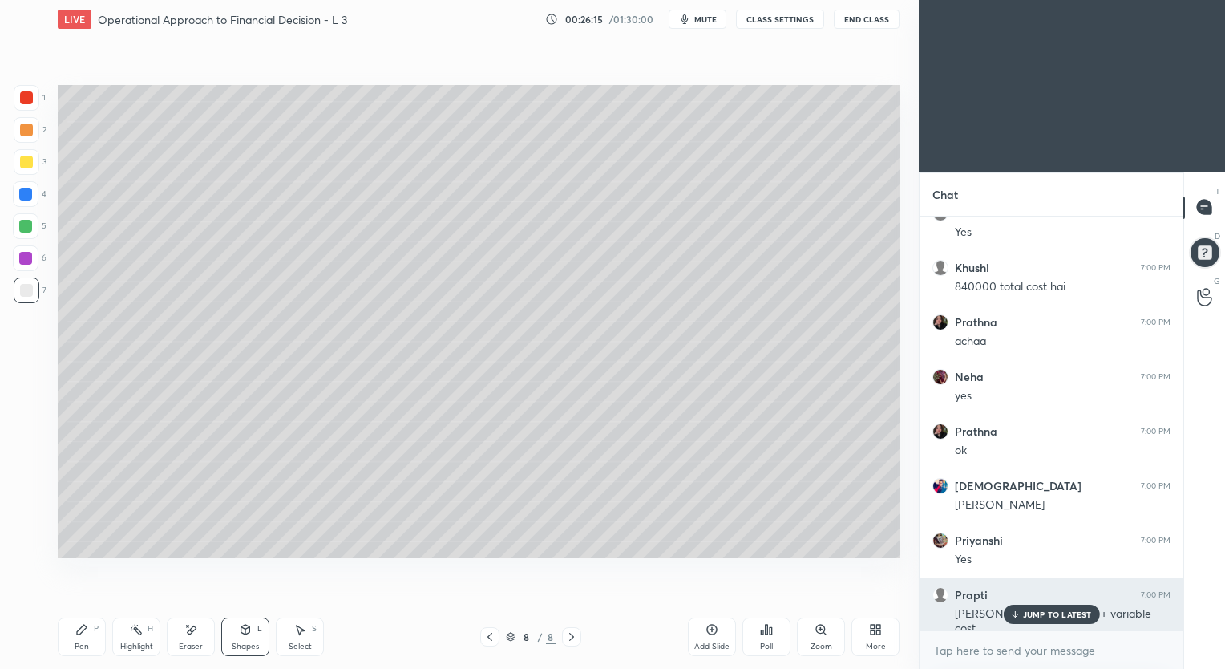
click at [1036, 614] on p "JUMP TO LATEST" at bounding box center [1057, 614] width 69 height 10
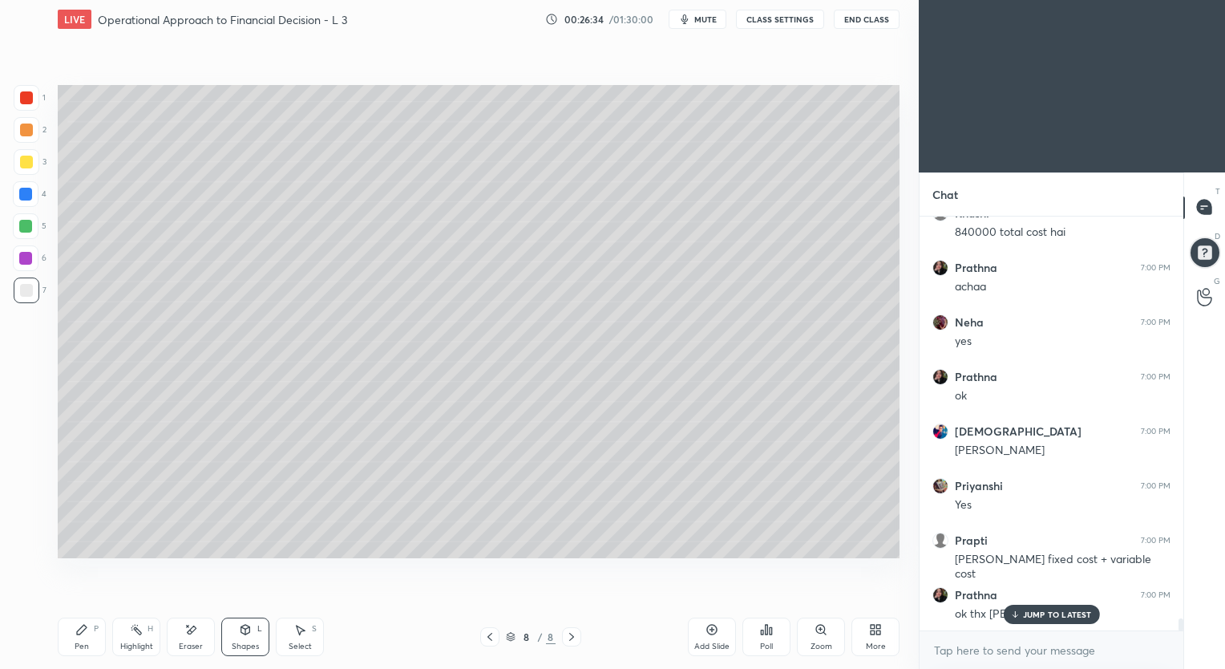
scroll to position [14266, 0]
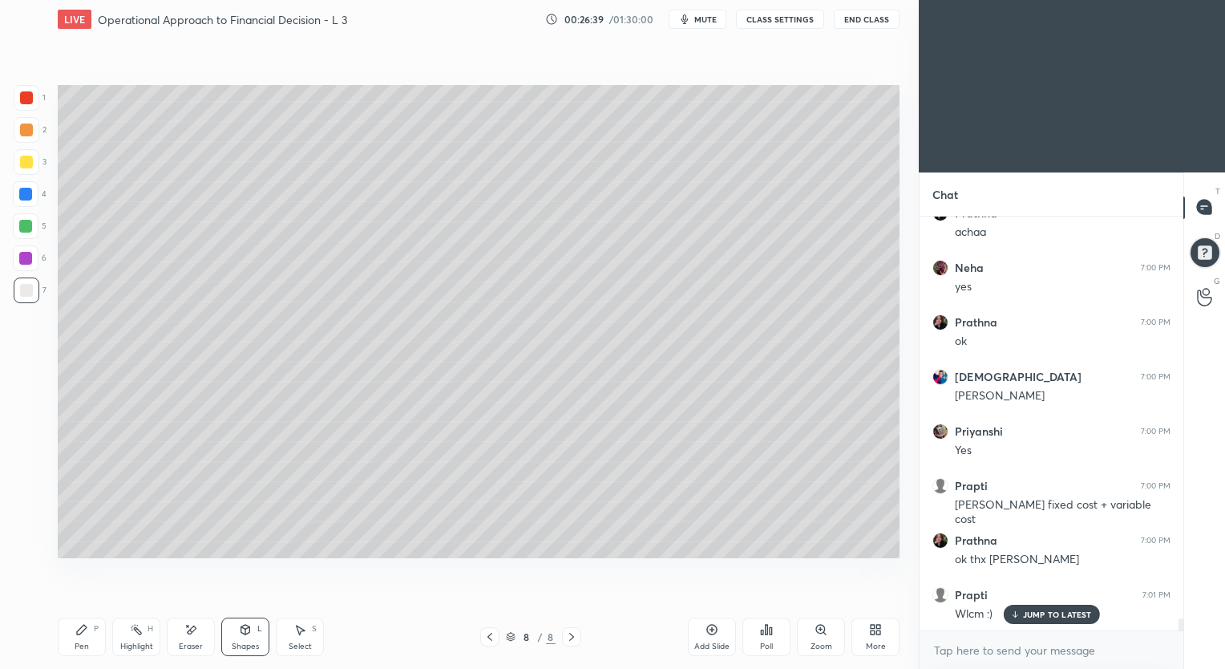
click at [83, 639] on div "Pen P" at bounding box center [82, 636] width 48 height 38
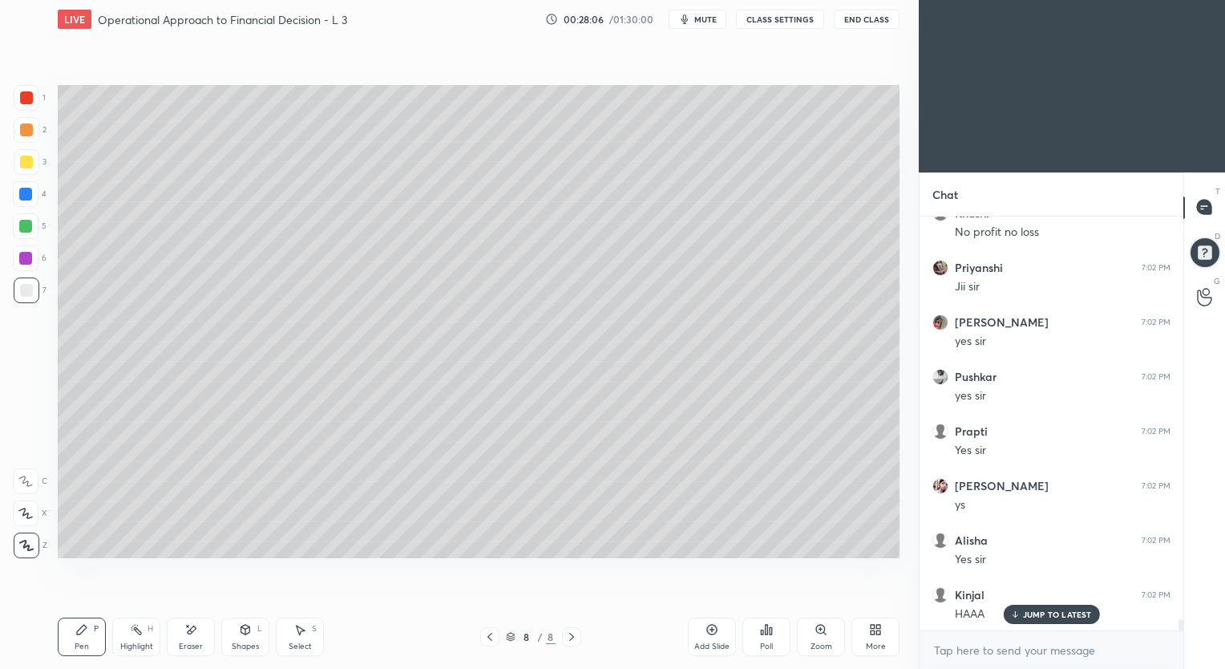
scroll to position [15247, 0]
click at [194, 643] on div "Eraser" at bounding box center [191, 646] width 24 height 8
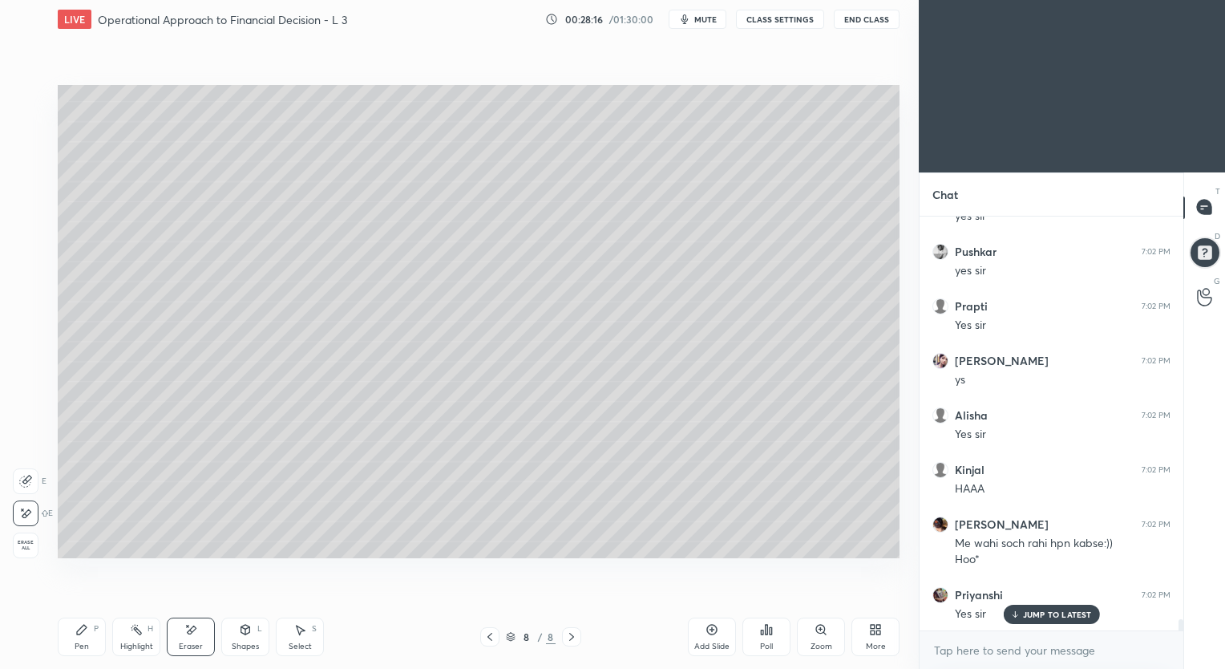
scroll to position [15372, 0]
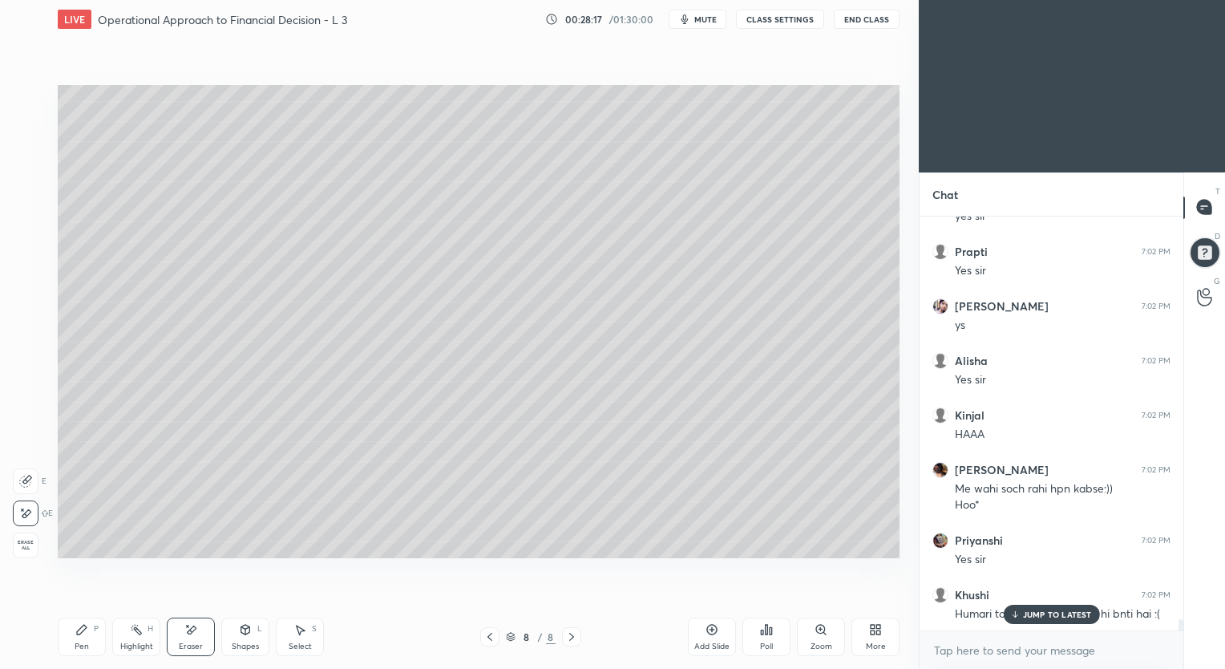
click at [86, 646] on div "Pen" at bounding box center [82, 646] width 14 height 8
click at [241, 645] on div "Shapes" at bounding box center [245, 646] width 27 height 8
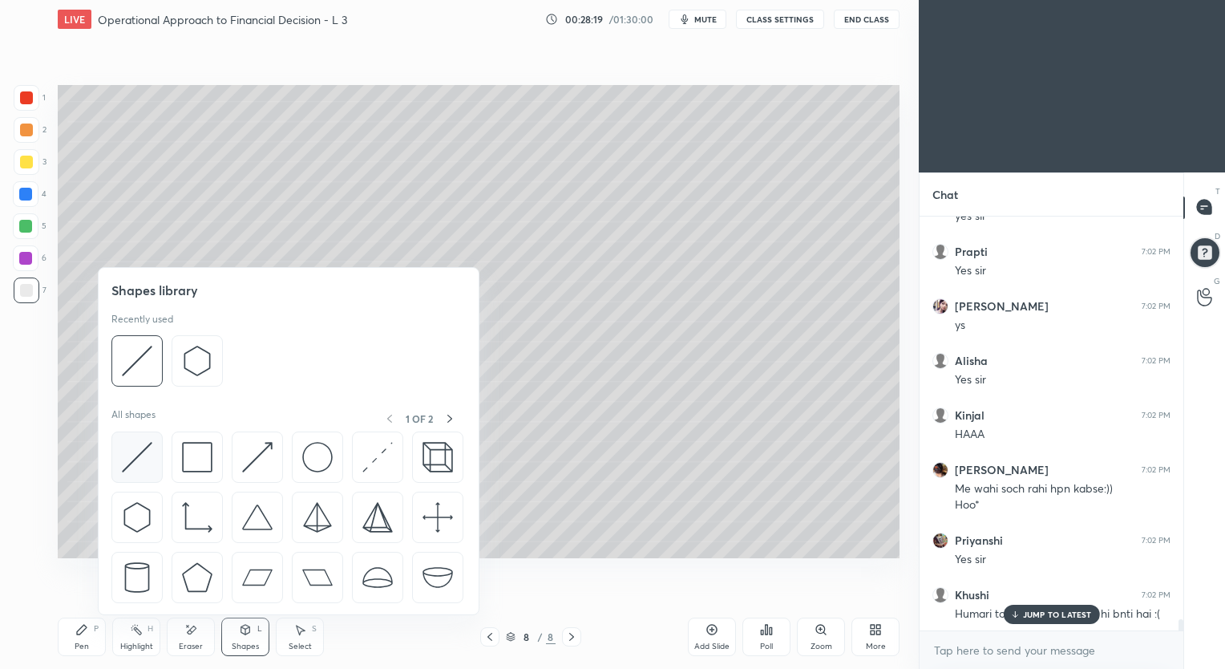
click at [138, 463] on img at bounding box center [137, 457] width 30 height 30
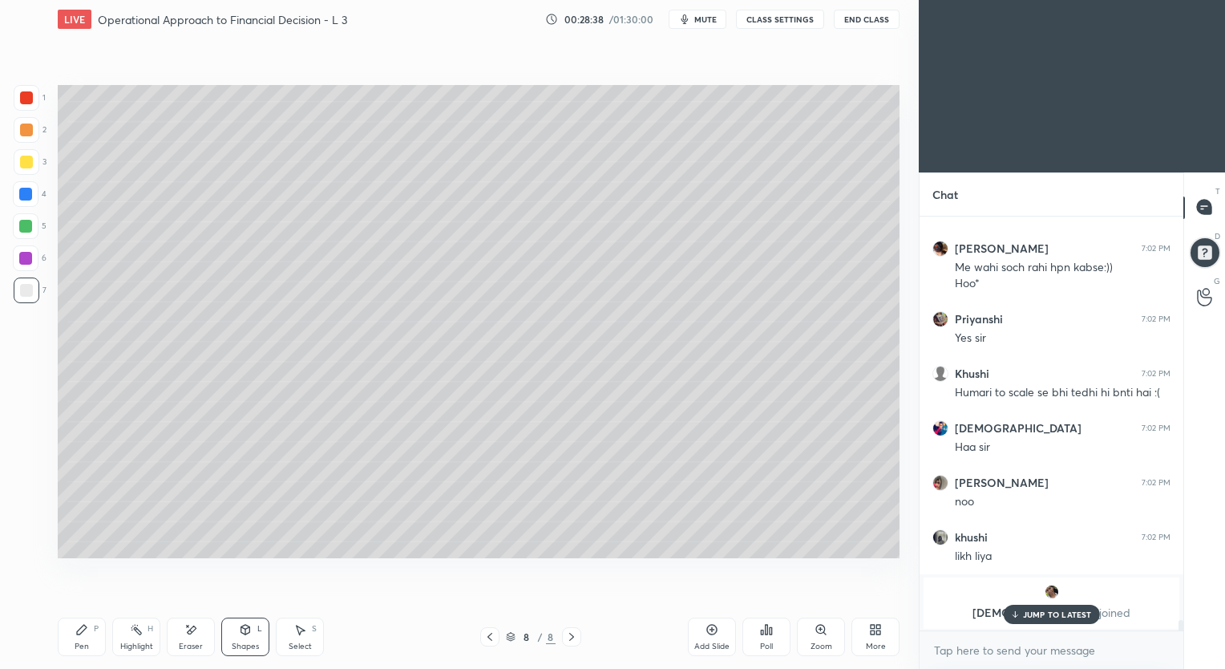
scroll to position [15648, 0]
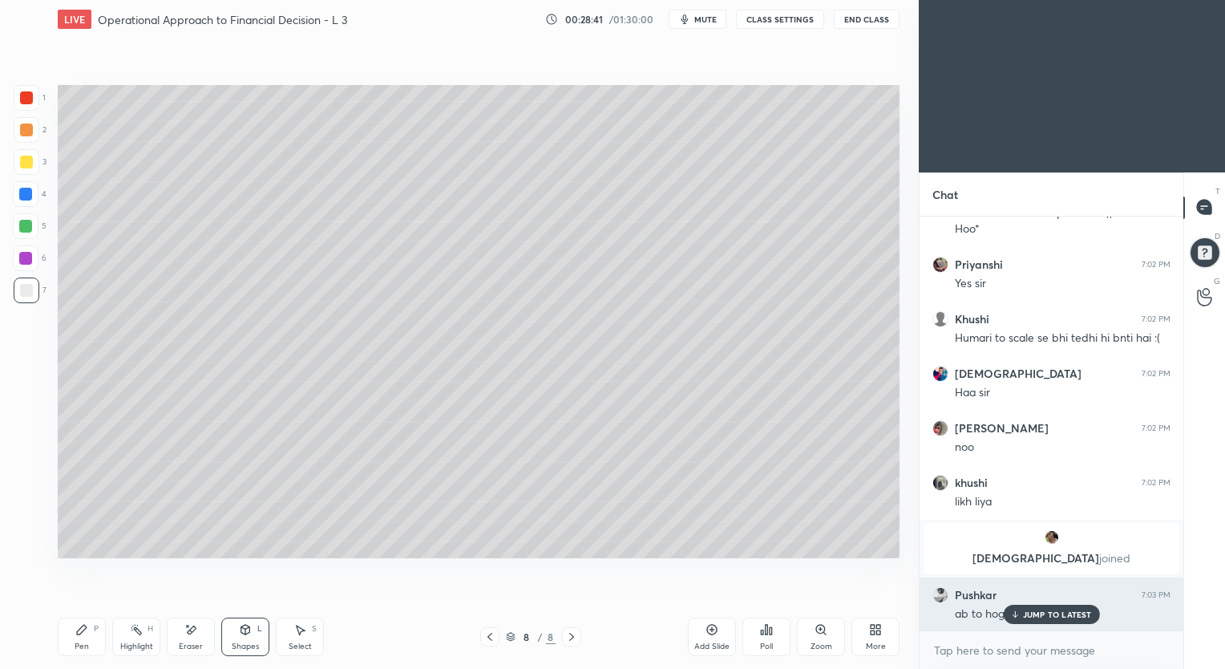
click at [1068, 605] on div "JUMP TO LATEST" at bounding box center [1051, 613] width 96 height 19
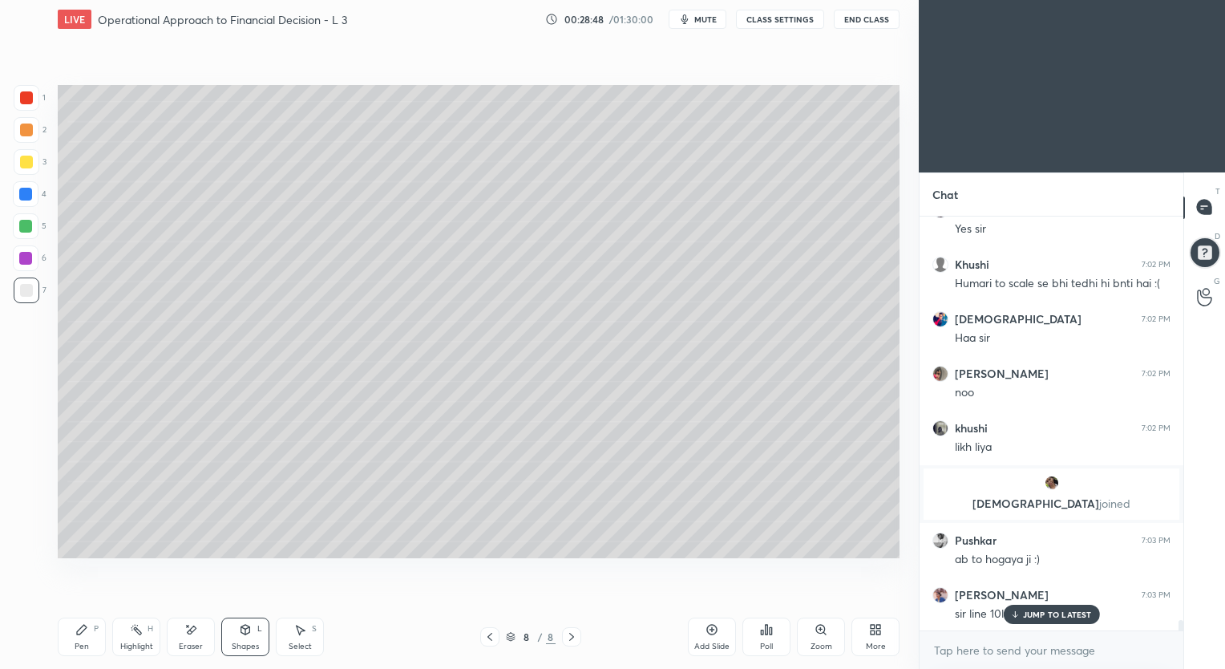
click at [81, 644] on div "Pen" at bounding box center [82, 646] width 14 height 8
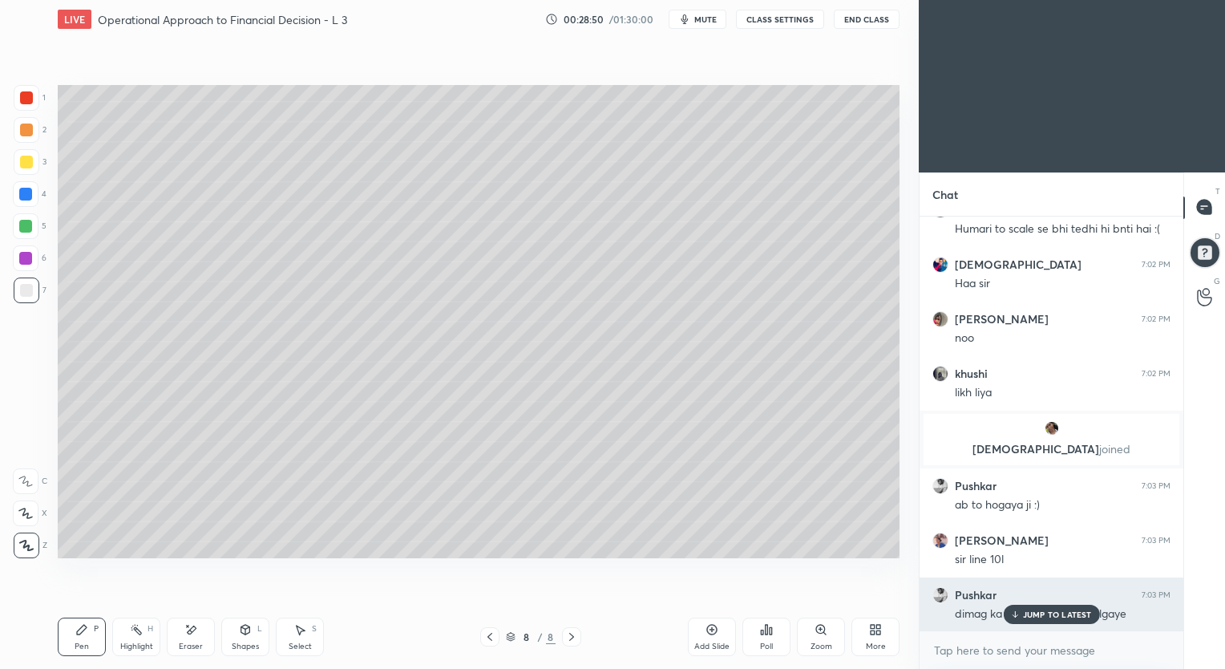
click at [1027, 612] on p "JUMP TO LATEST" at bounding box center [1057, 614] width 69 height 10
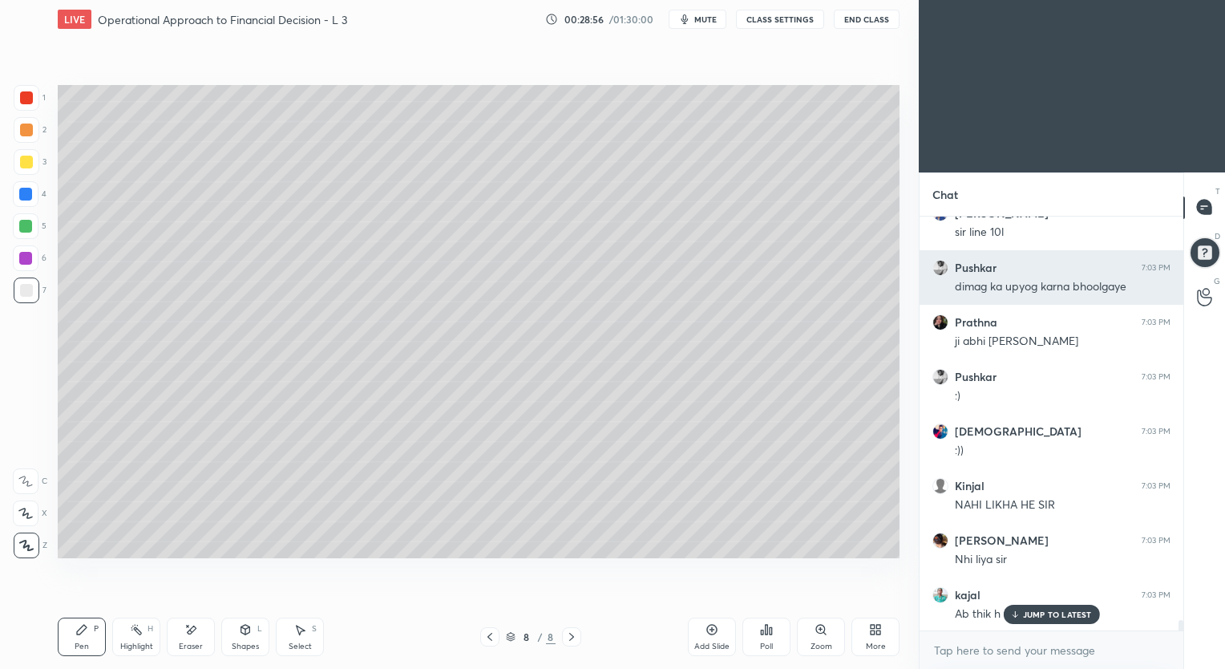
scroll to position [16138, 0]
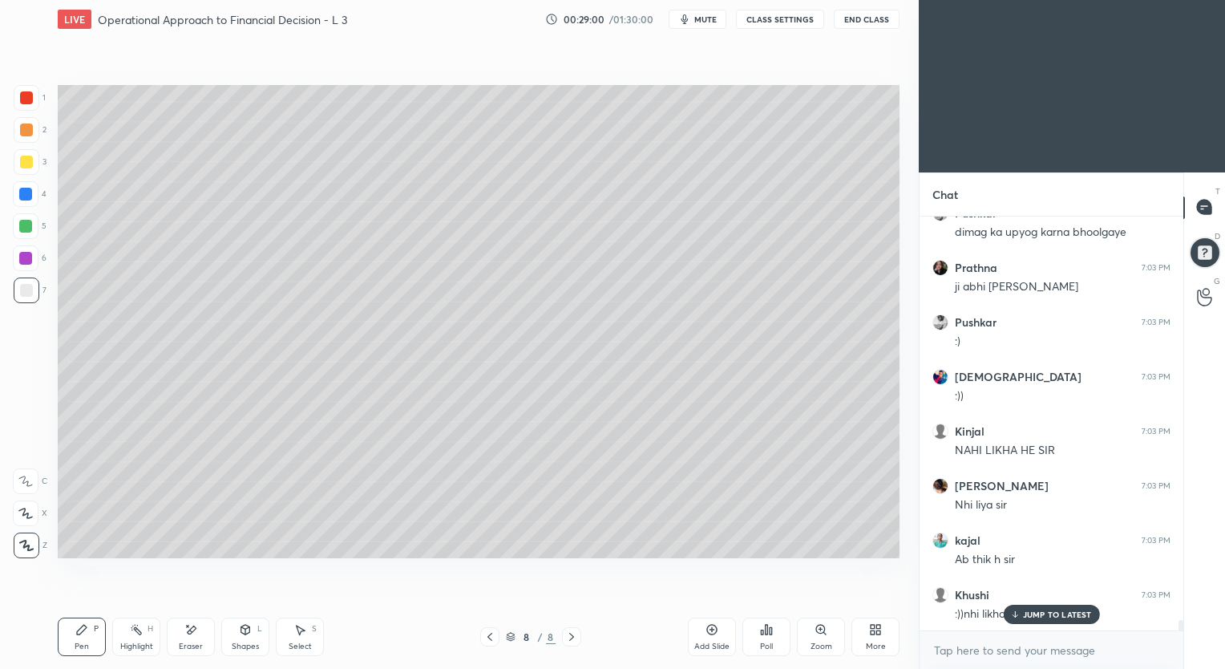
click at [249, 639] on div "Shapes L" at bounding box center [245, 636] width 48 height 38
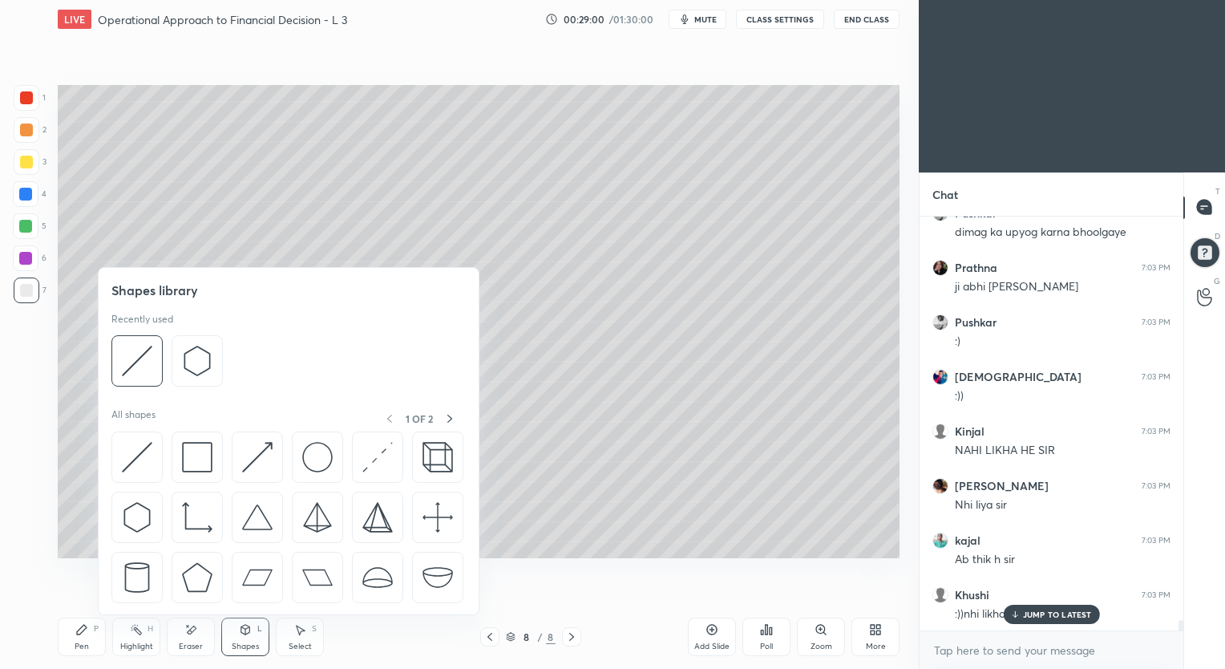
scroll to position [16193, 0]
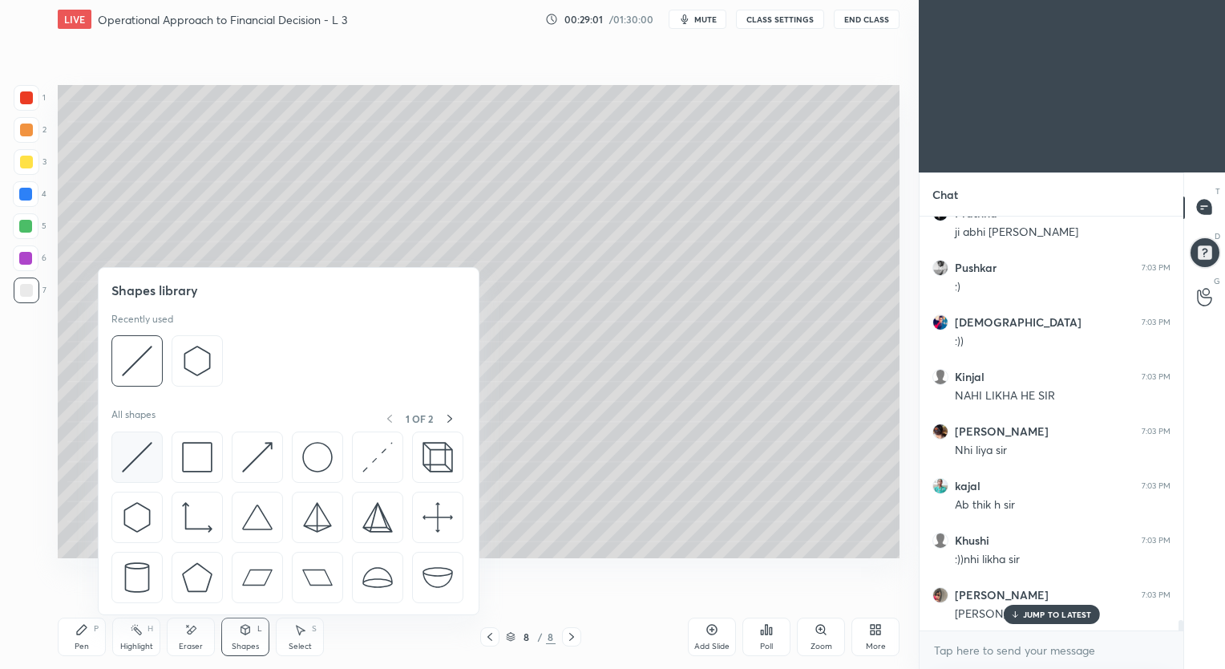
click at [138, 457] on img at bounding box center [137, 457] width 30 height 30
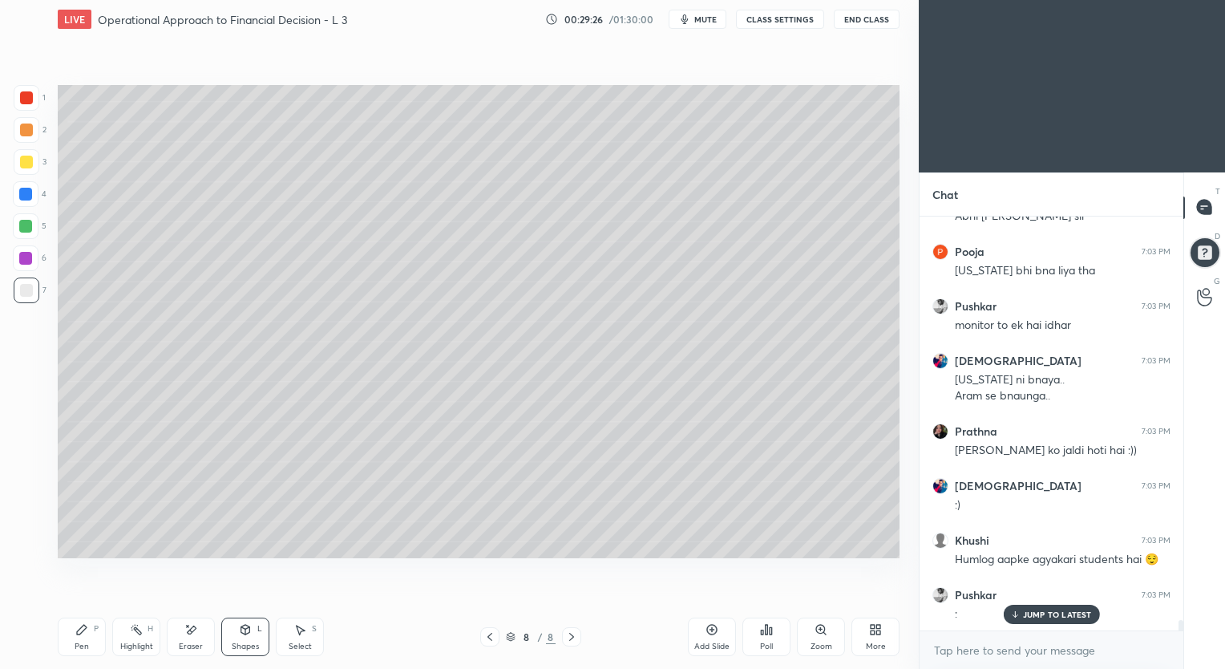
scroll to position [16754, 0]
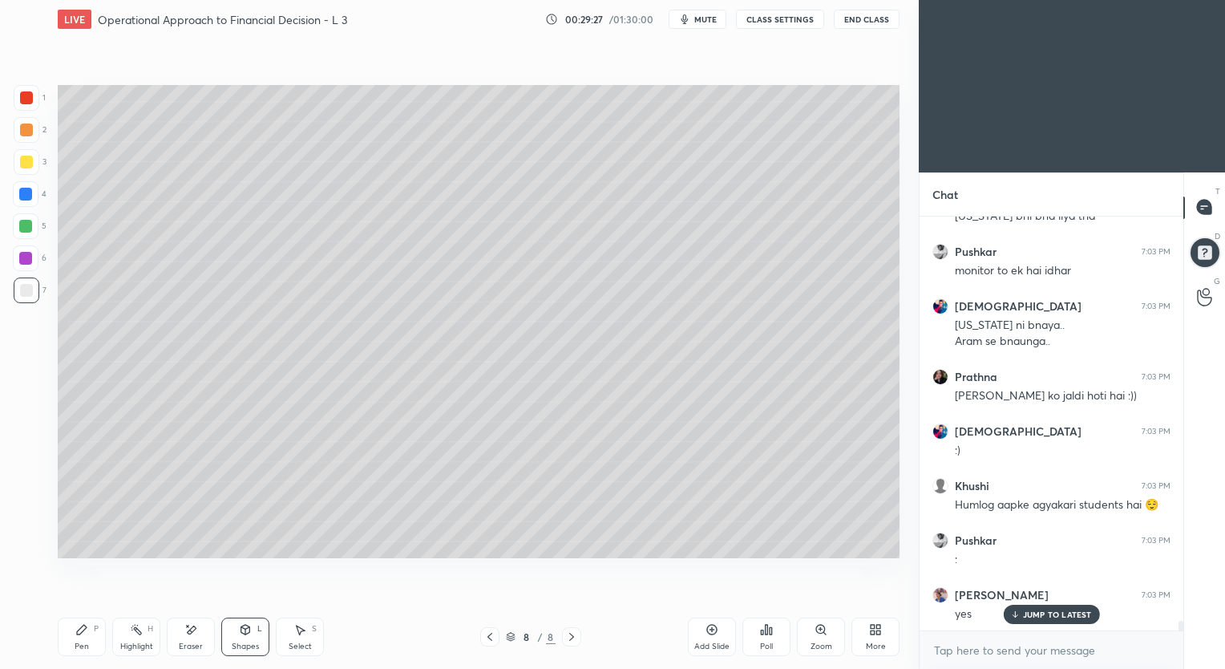
click at [79, 638] on div "Pen P" at bounding box center [82, 636] width 48 height 38
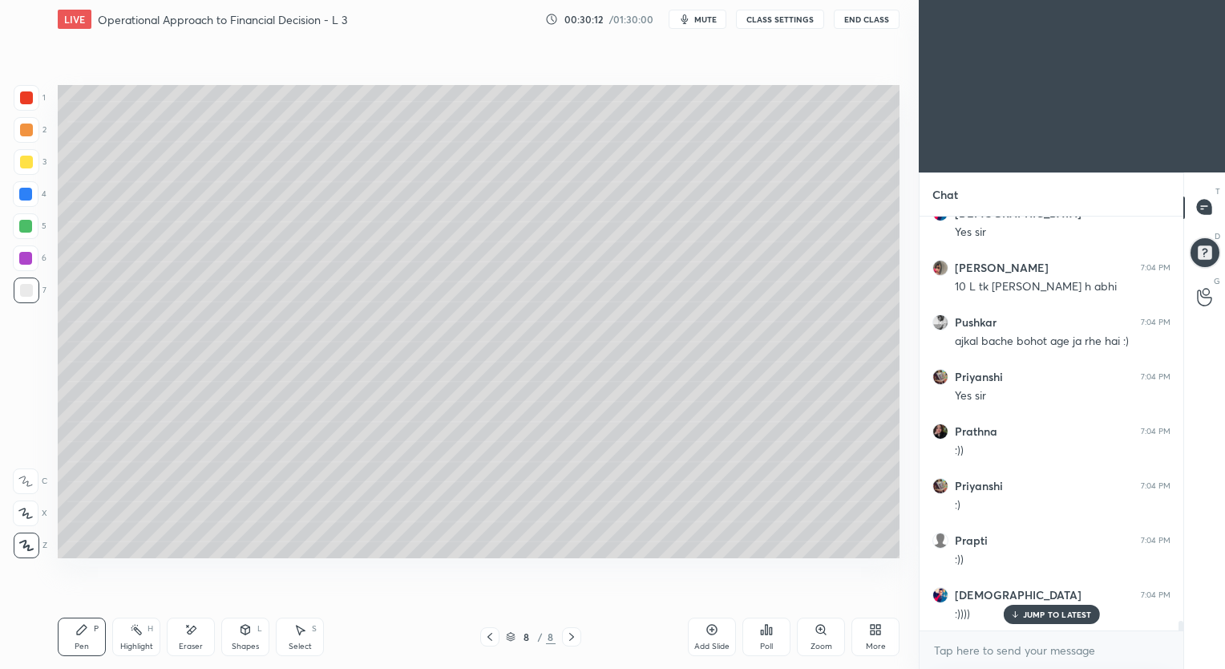
scroll to position [17299, 0]
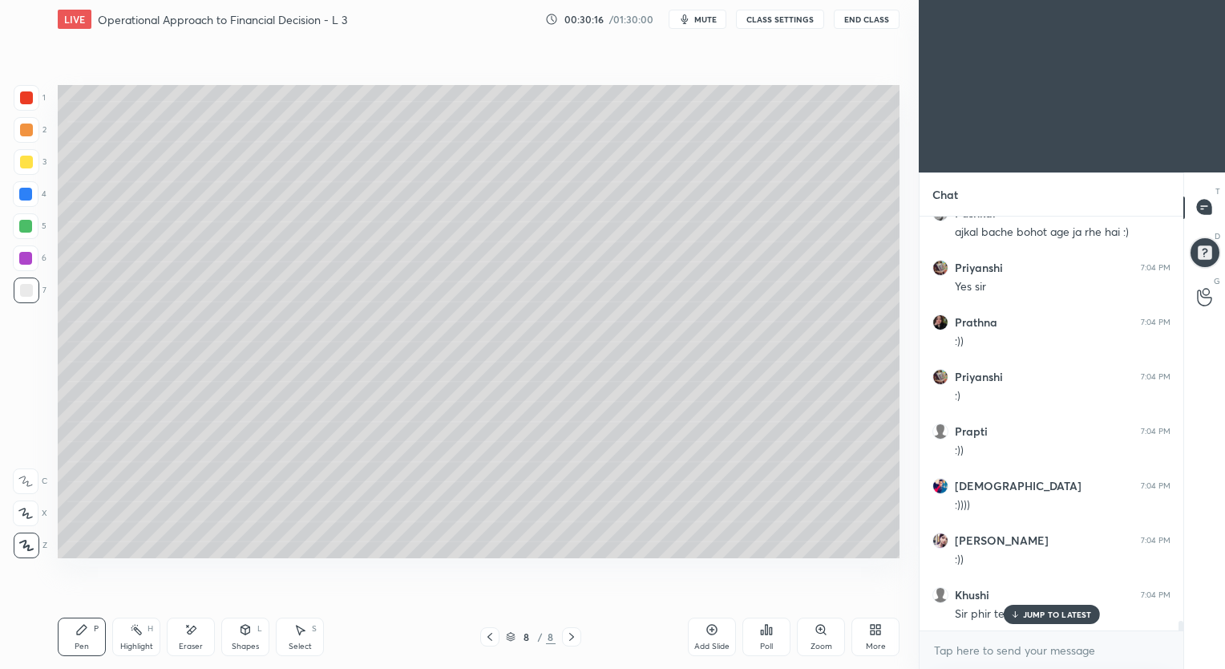
click at [1049, 617] on p "JUMP TO LATEST" at bounding box center [1057, 614] width 69 height 10
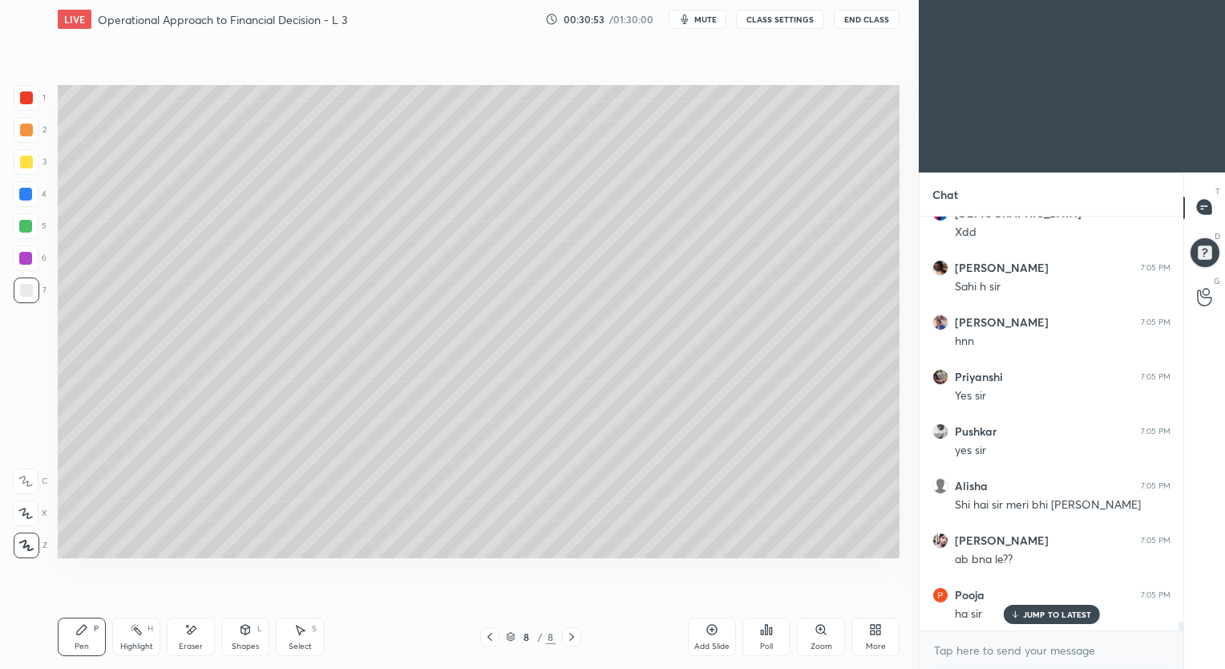
scroll to position [18444, 0]
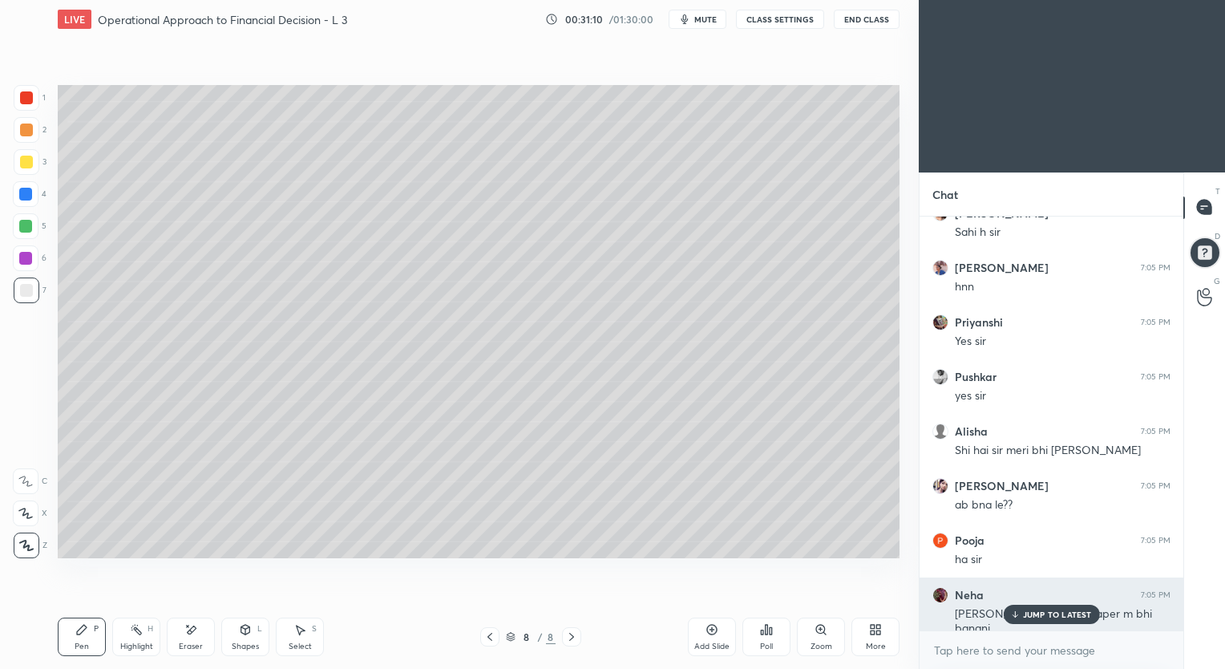
click at [1042, 611] on p "JUMP TO LATEST" at bounding box center [1057, 614] width 69 height 10
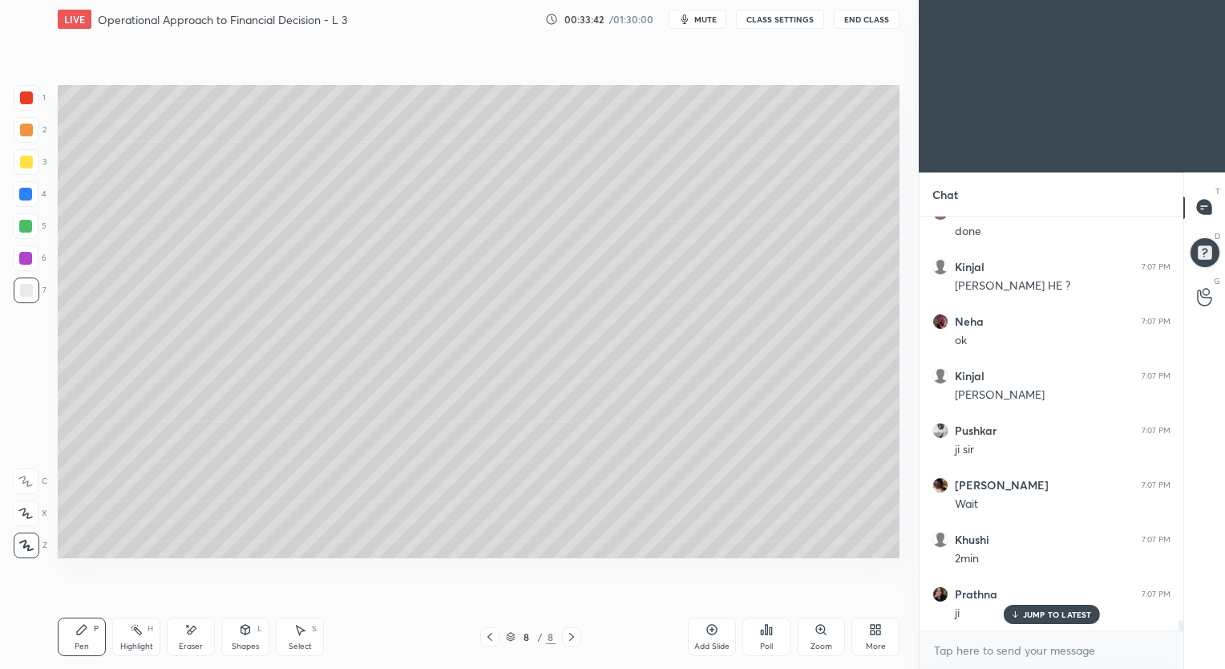
scroll to position [16238, 0]
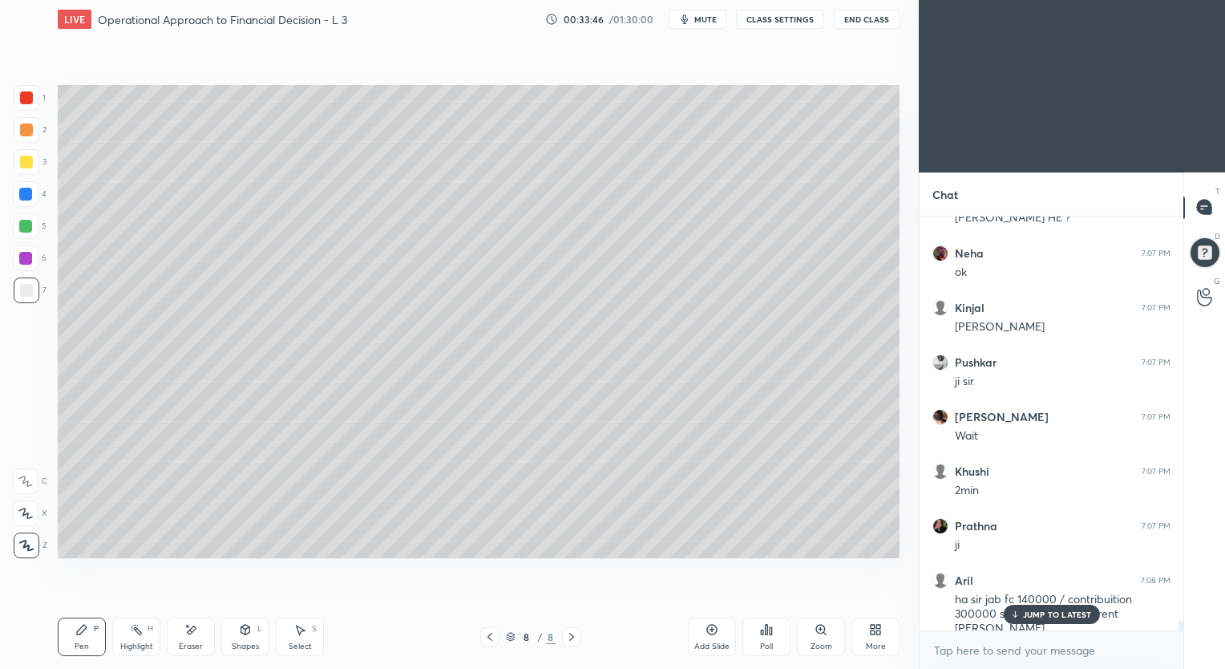
click at [1042, 611] on p "JUMP TO LATEST" at bounding box center [1057, 614] width 69 height 10
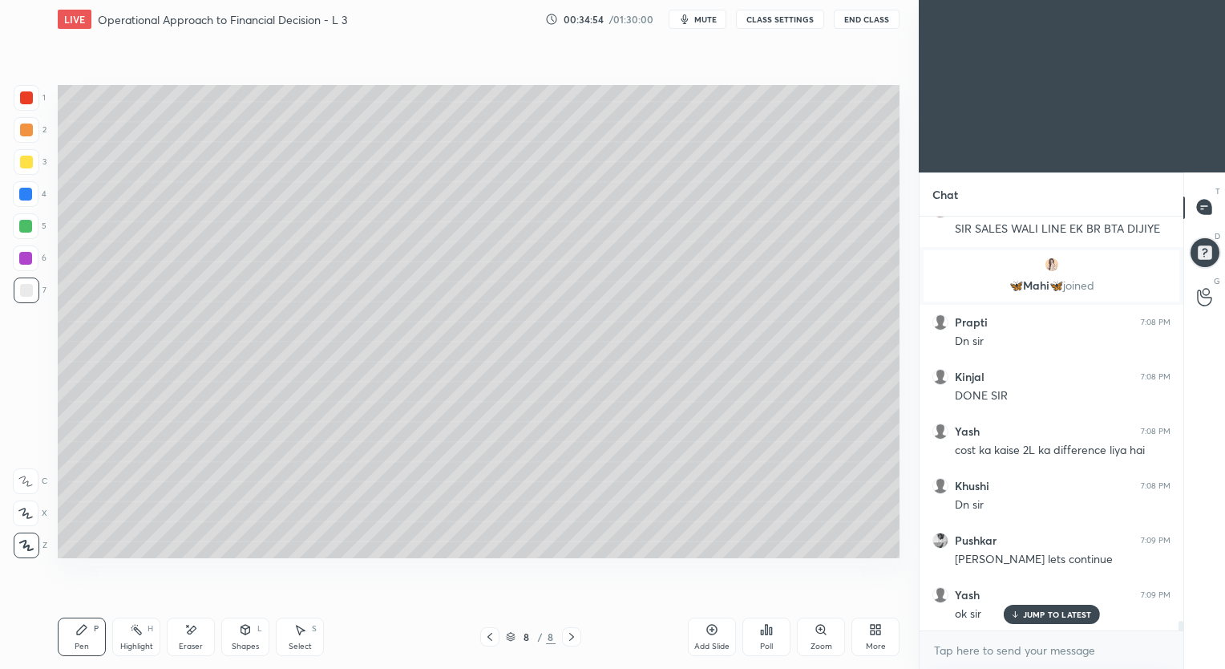
scroll to position [16786, 0]
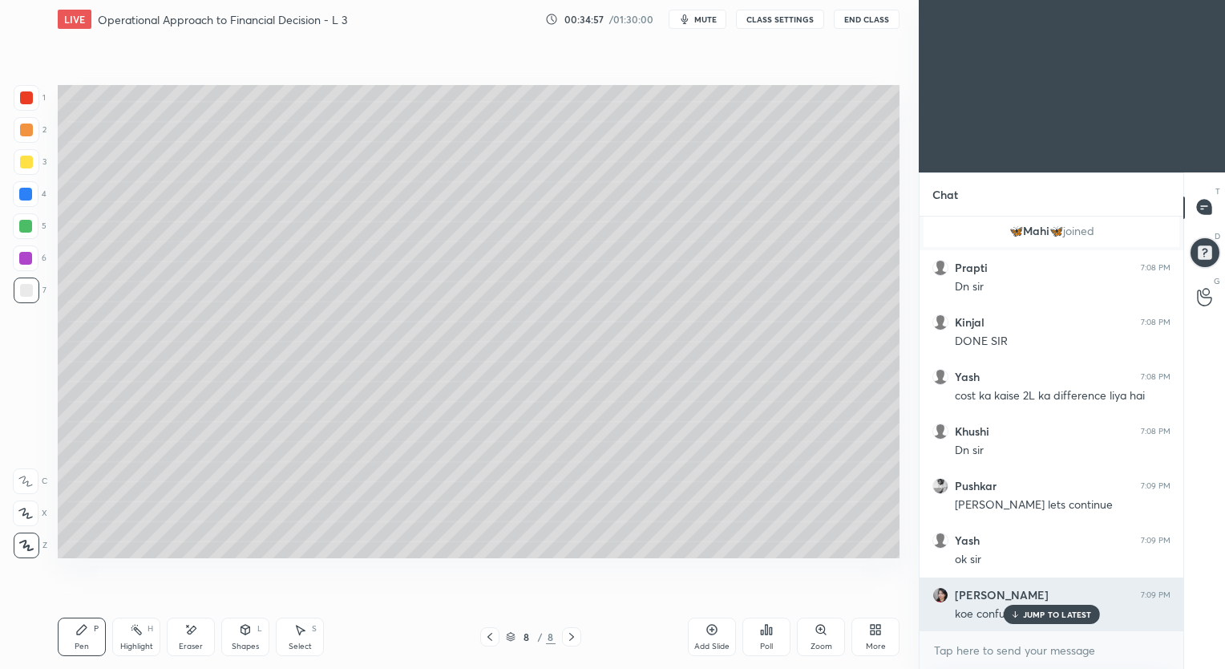
click at [1036, 611] on p "JUMP TO LATEST" at bounding box center [1057, 614] width 69 height 10
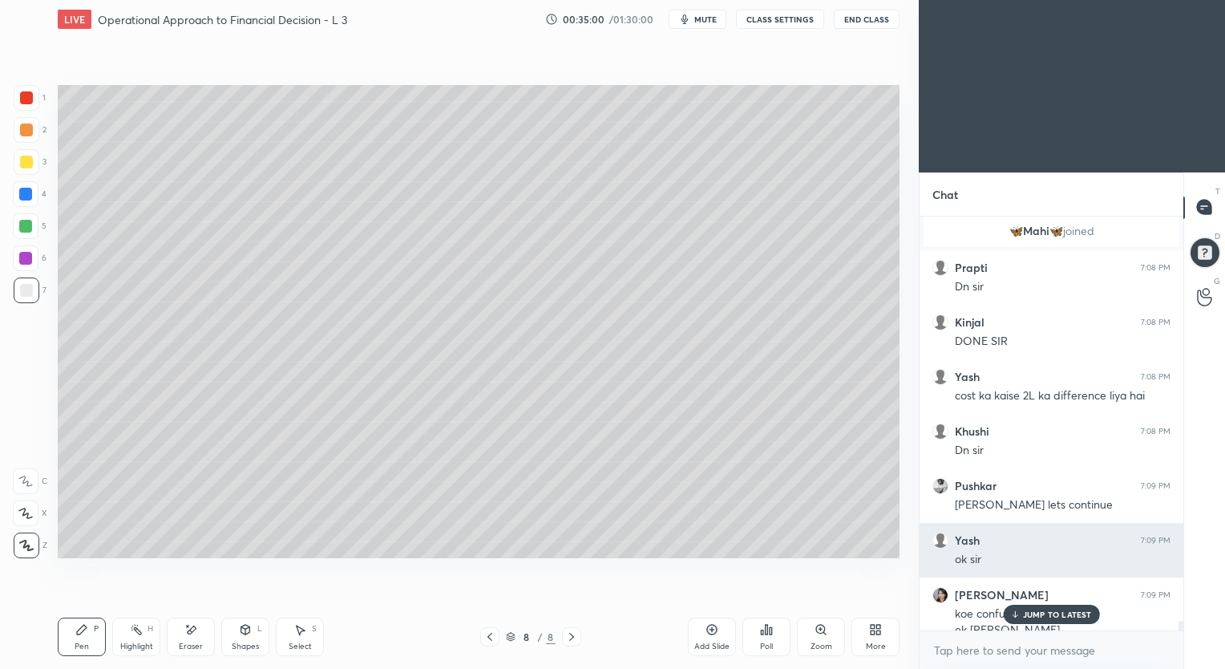
scroll to position [16802, 0]
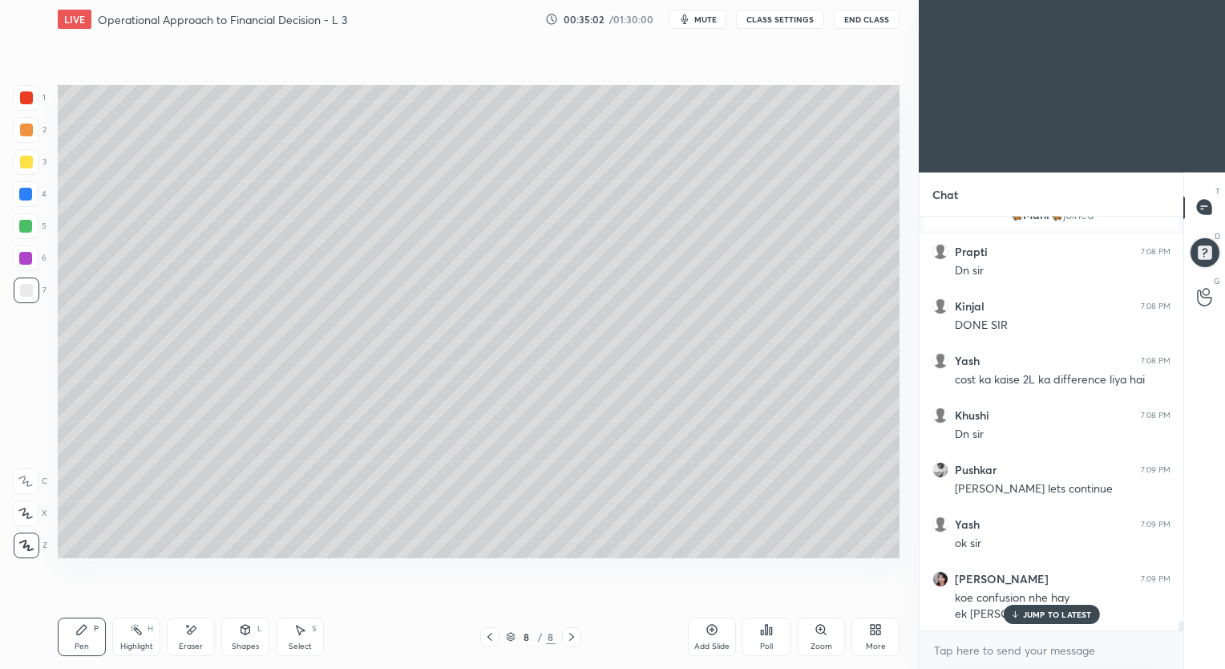
click at [1039, 611] on p "JUMP TO LATEST" at bounding box center [1057, 614] width 69 height 10
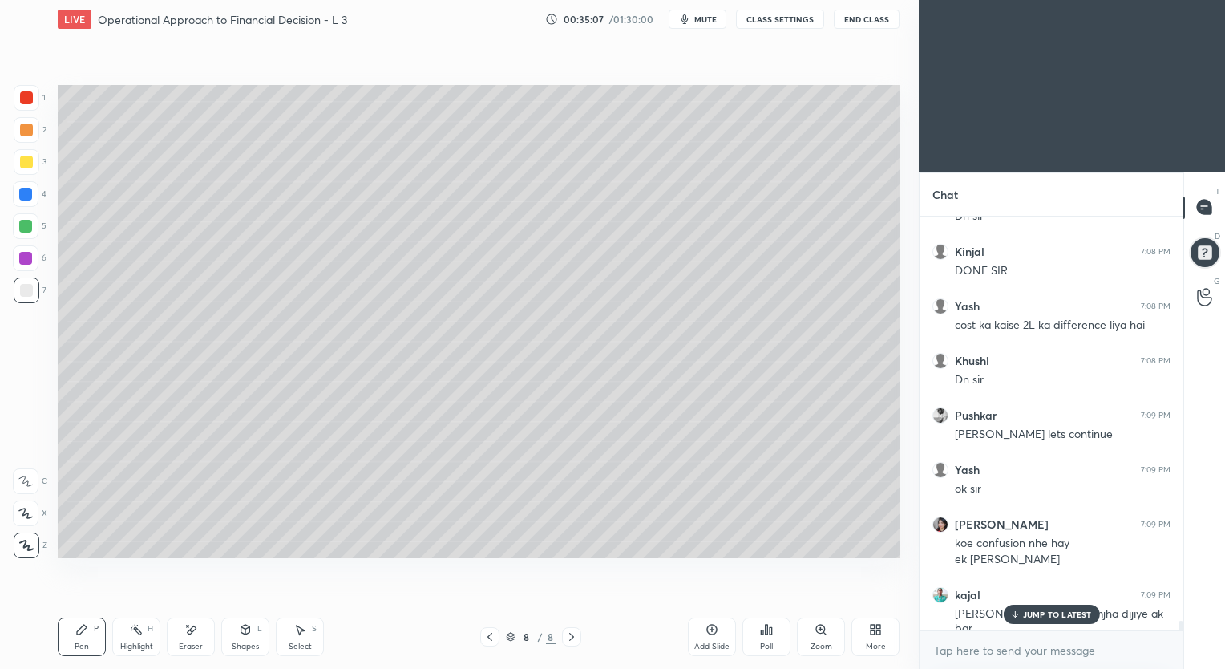
scroll to position [16911, 0]
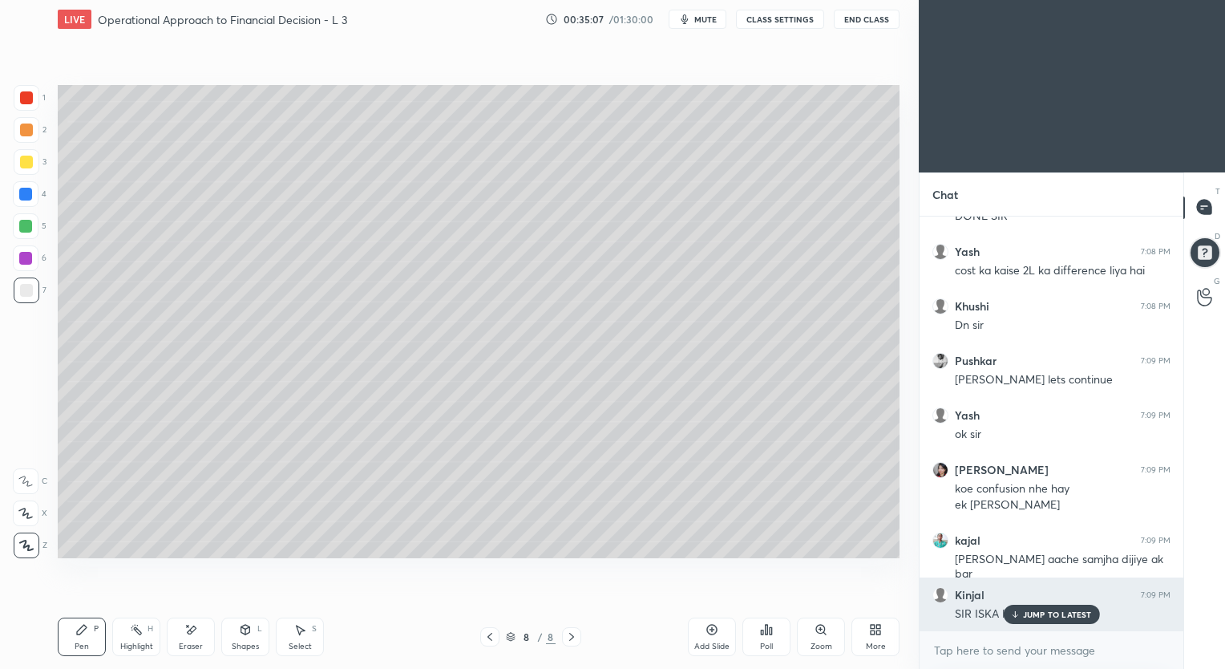
click at [1037, 615] on p "JUMP TO LATEST" at bounding box center [1057, 614] width 69 height 10
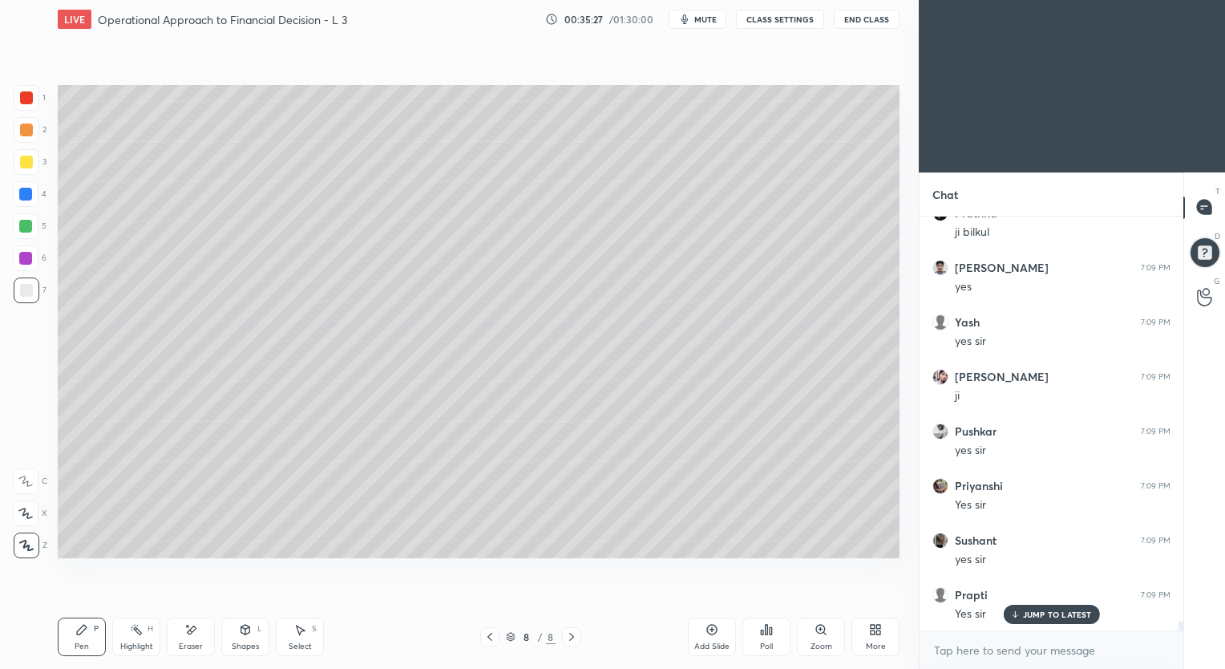
scroll to position [17402, 0]
click at [707, 629] on icon at bounding box center [712, 629] width 10 height 10
click at [241, 638] on div "Shapes L" at bounding box center [245, 636] width 48 height 38
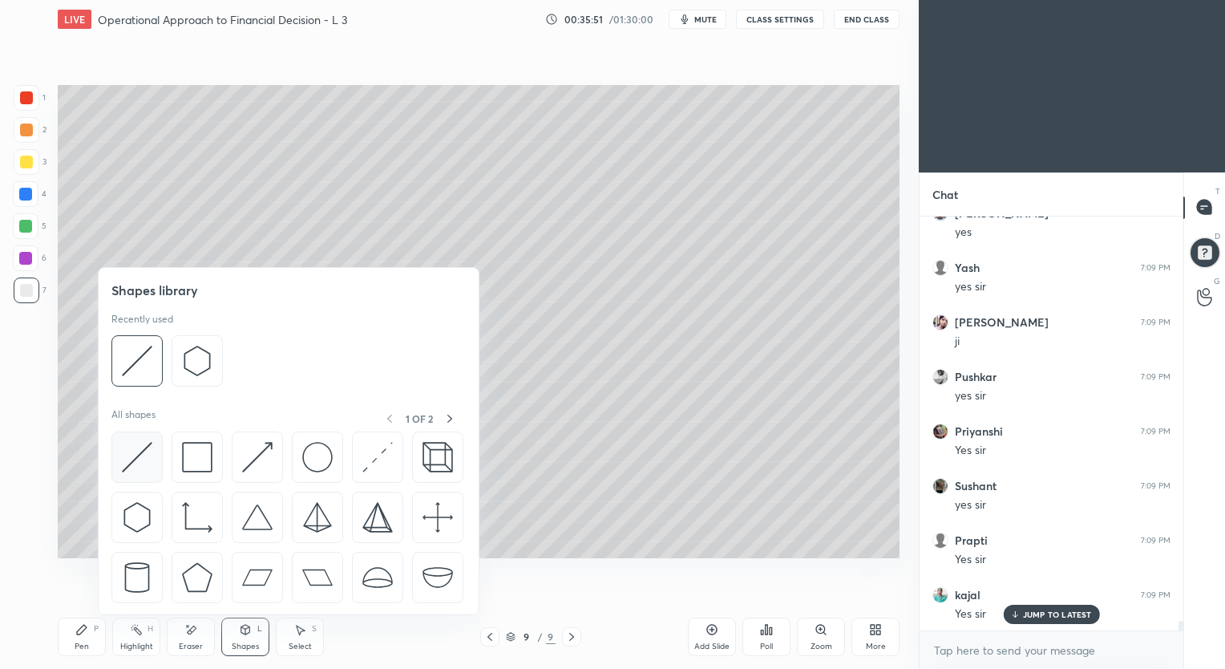
click at [142, 455] on img at bounding box center [137, 457] width 30 height 30
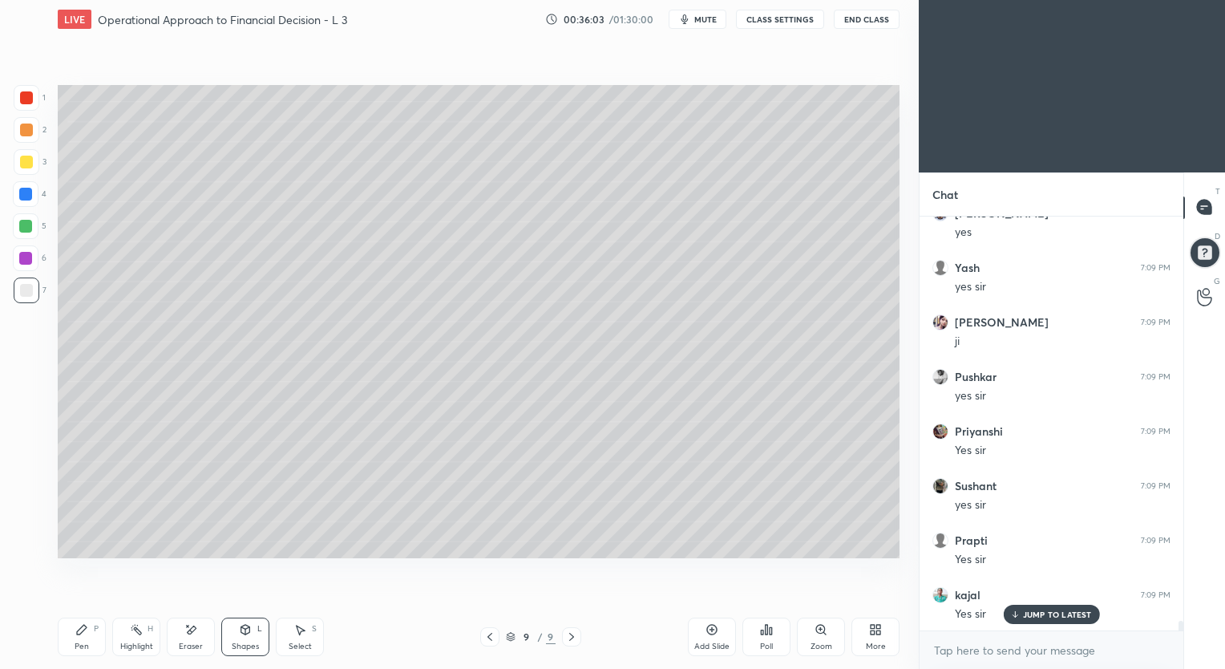
click at [87, 643] on div "Pen" at bounding box center [82, 646] width 14 height 8
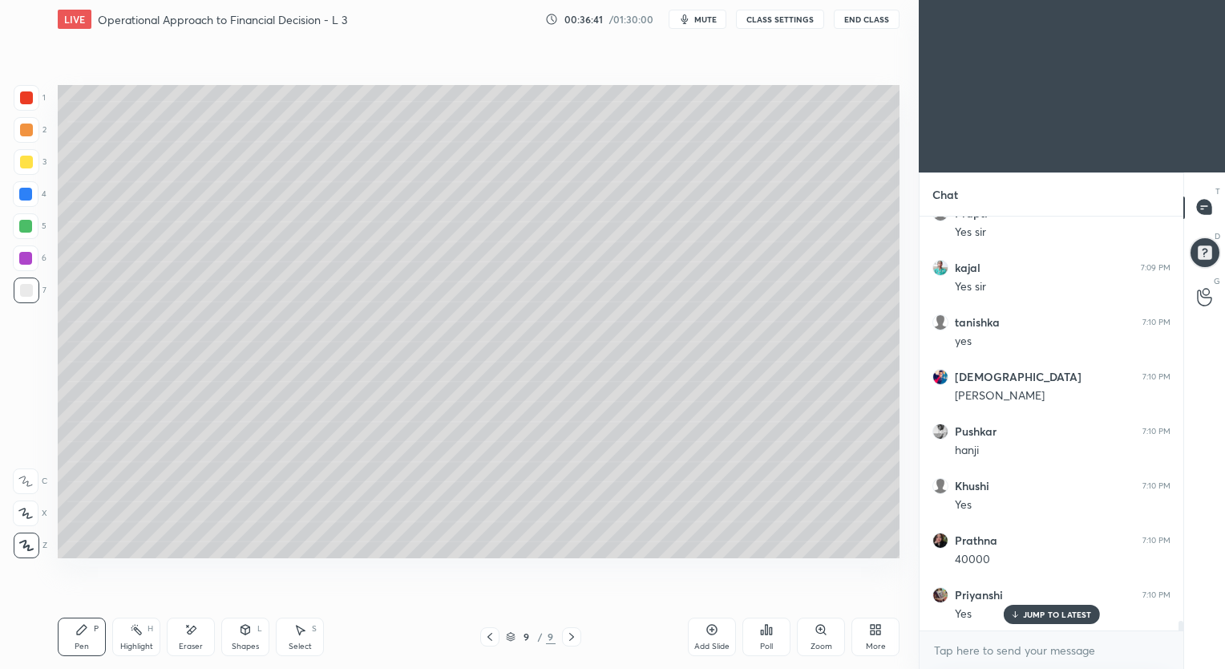
click at [194, 638] on div "Eraser" at bounding box center [191, 636] width 48 height 38
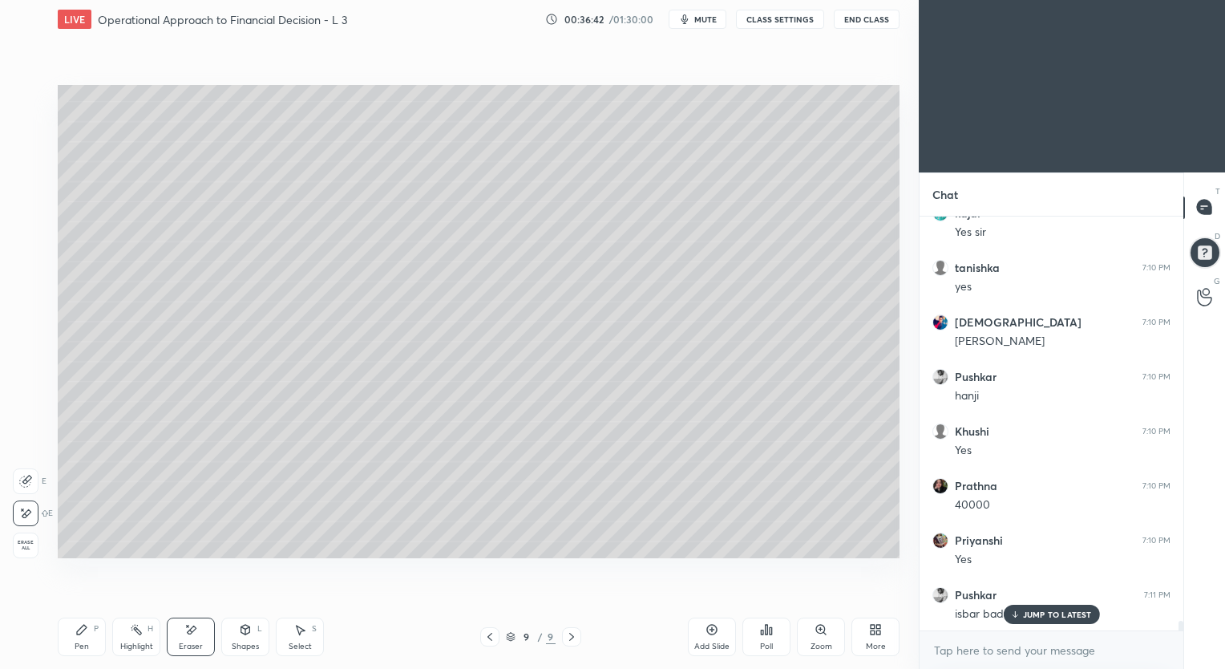
click at [28, 479] on icon at bounding box center [25, 481] width 13 height 13
click at [1041, 615] on p "JUMP TO LATEST" at bounding box center [1057, 614] width 69 height 10
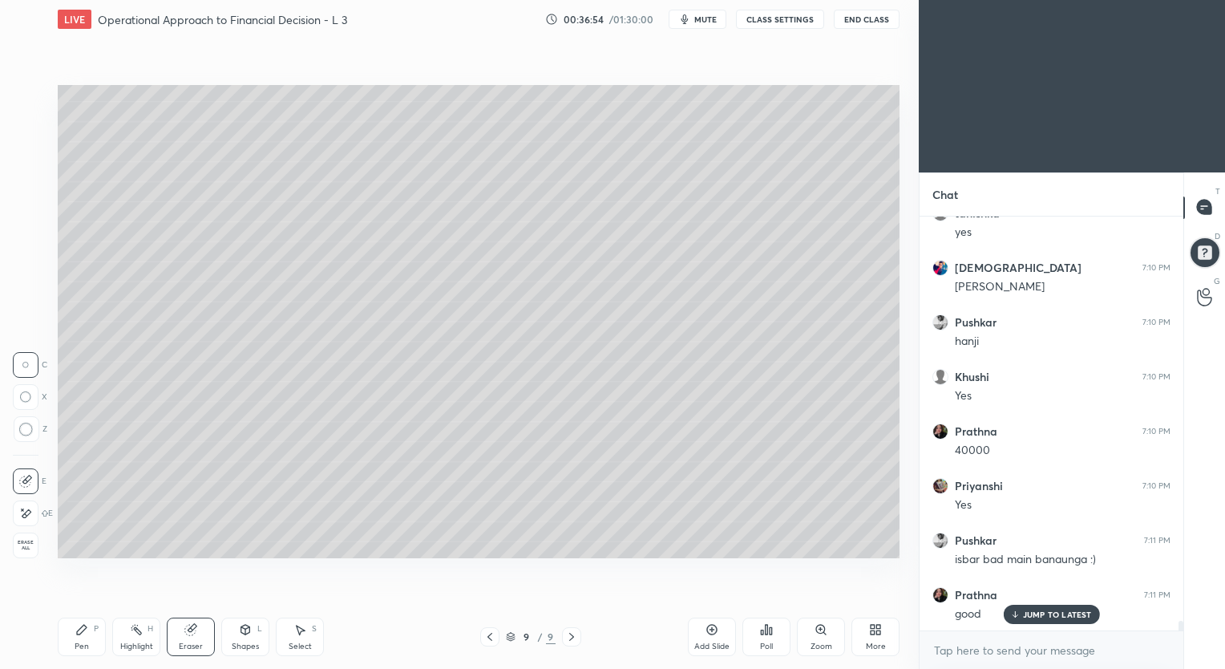
click at [83, 642] on div "Pen" at bounding box center [82, 646] width 14 height 8
click at [192, 642] on div "Eraser" at bounding box center [191, 646] width 24 height 8
click at [86, 640] on div "Pen P" at bounding box center [82, 636] width 48 height 38
click at [246, 643] on div "Shapes" at bounding box center [245, 646] width 27 height 8
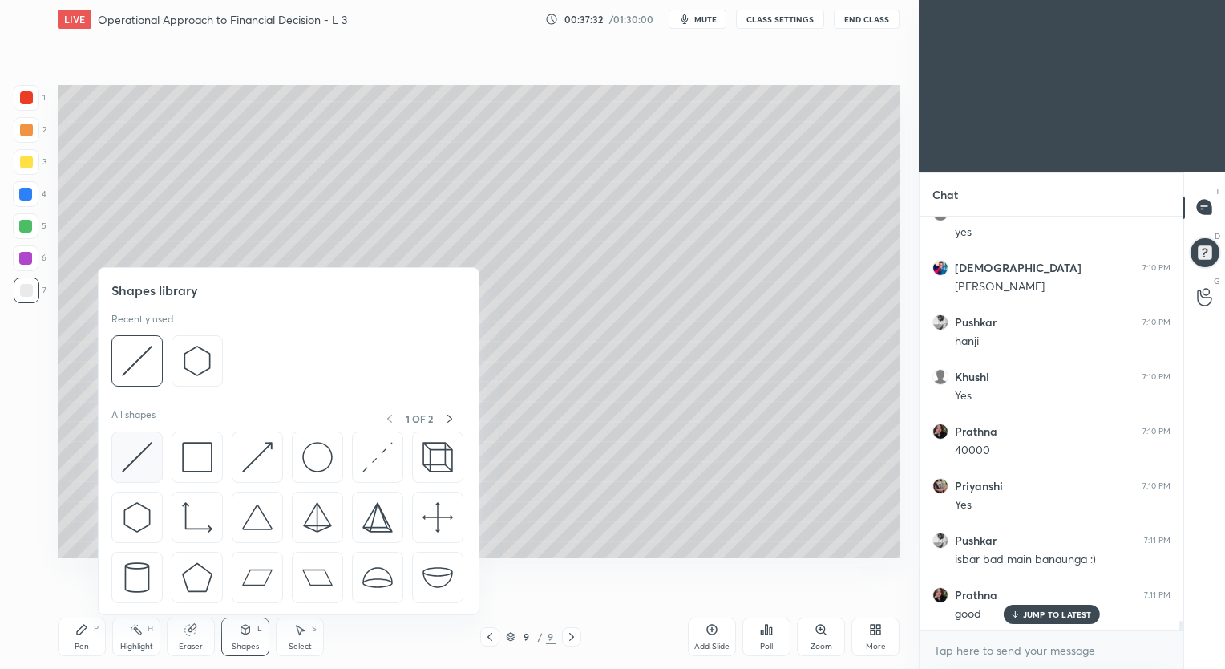
click at [135, 455] on img at bounding box center [137, 457] width 30 height 30
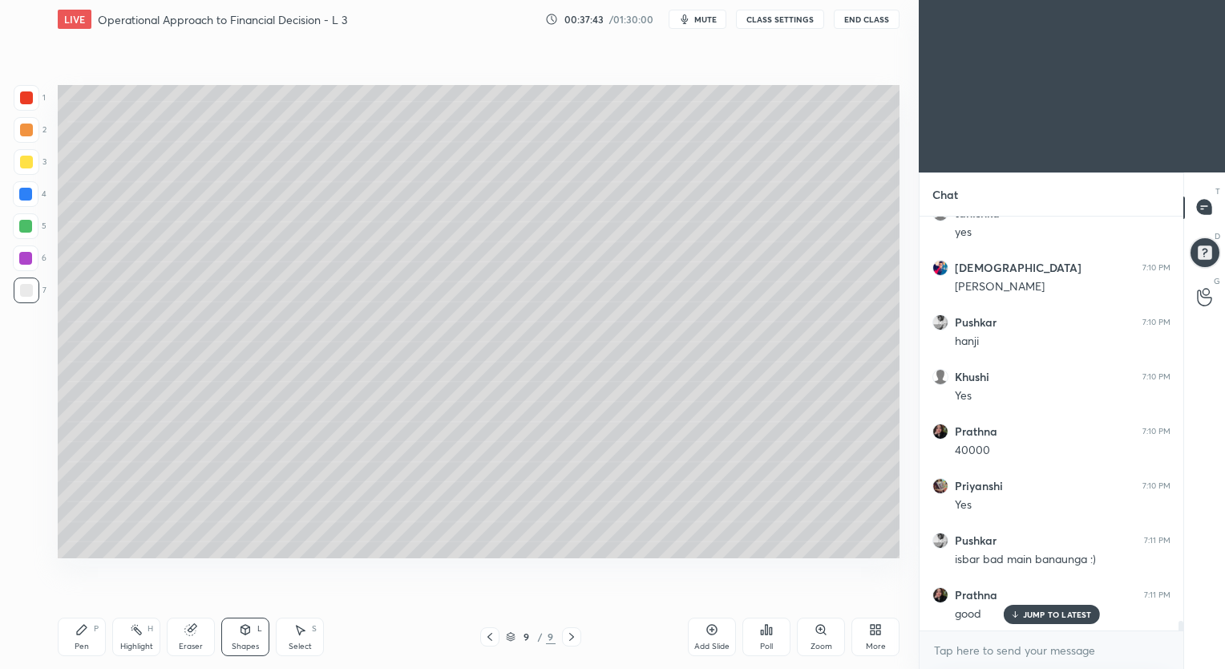
click at [87, 639] on div "Pen P" at bounding box center [82, 636] width 48 height 38
click at [250, 640] on div "Shapes L" at bounding box center [245, 636] width 48 height 38
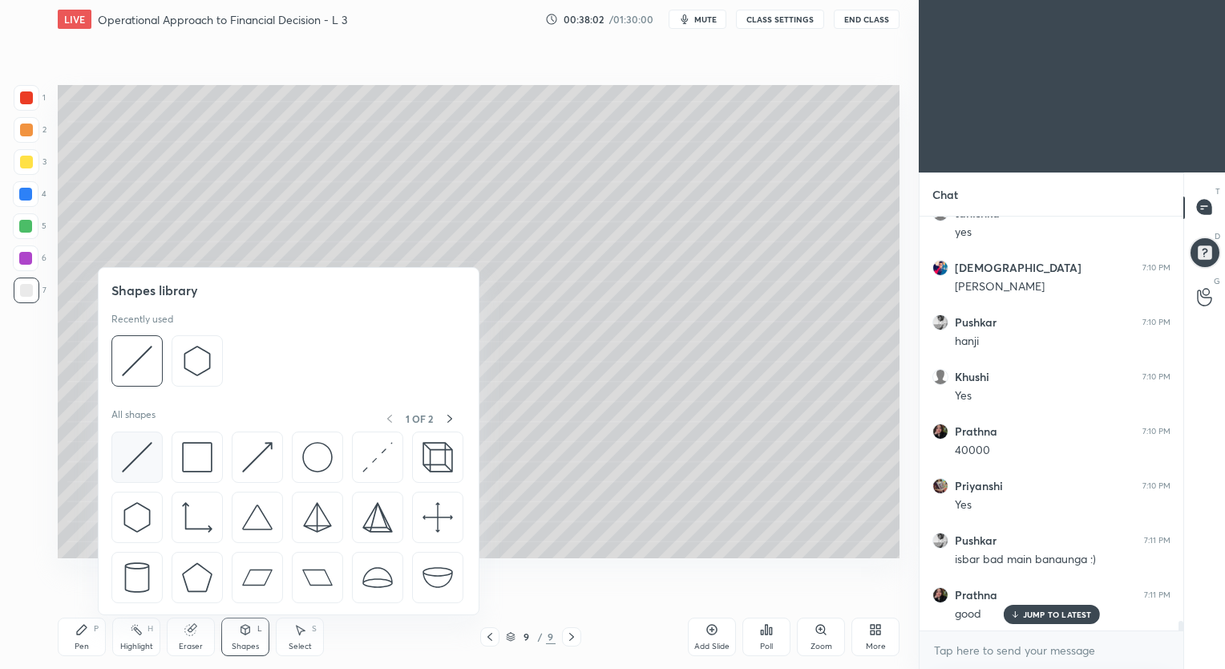
click at [142, 454] on img at bounding box center [137, 457] width 30 height 30
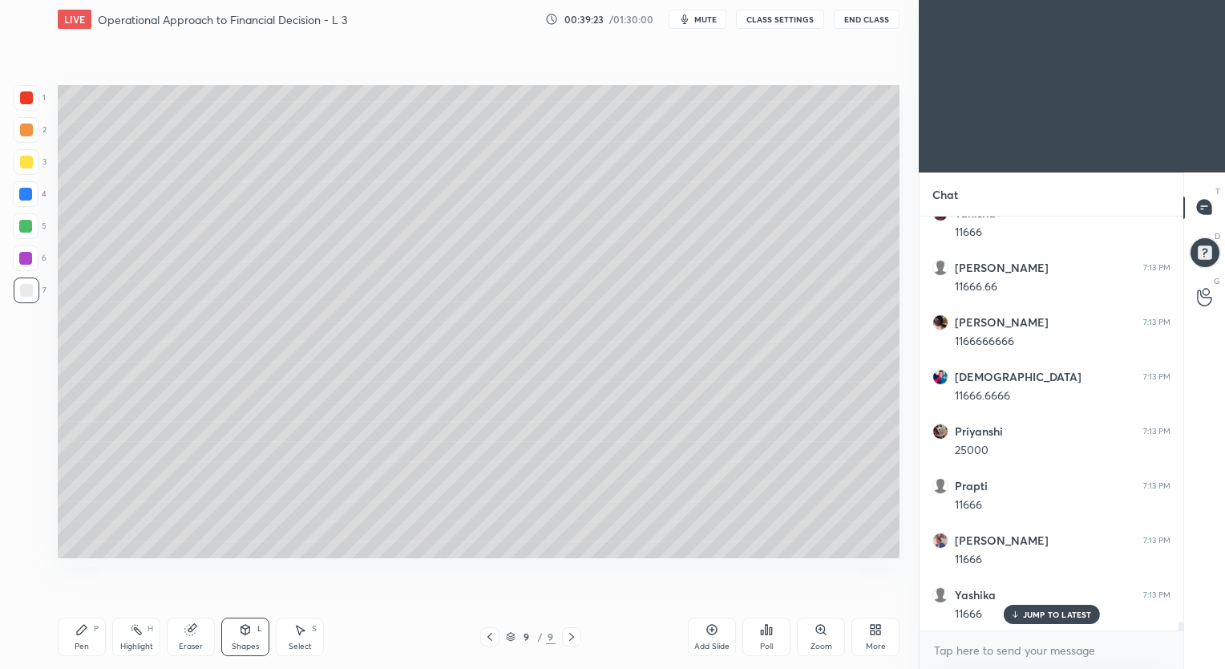
scroll to position [18982, 0]
click at [192, 636] on div "Eraser" at bounding box center [191, 636] width 48 height 38
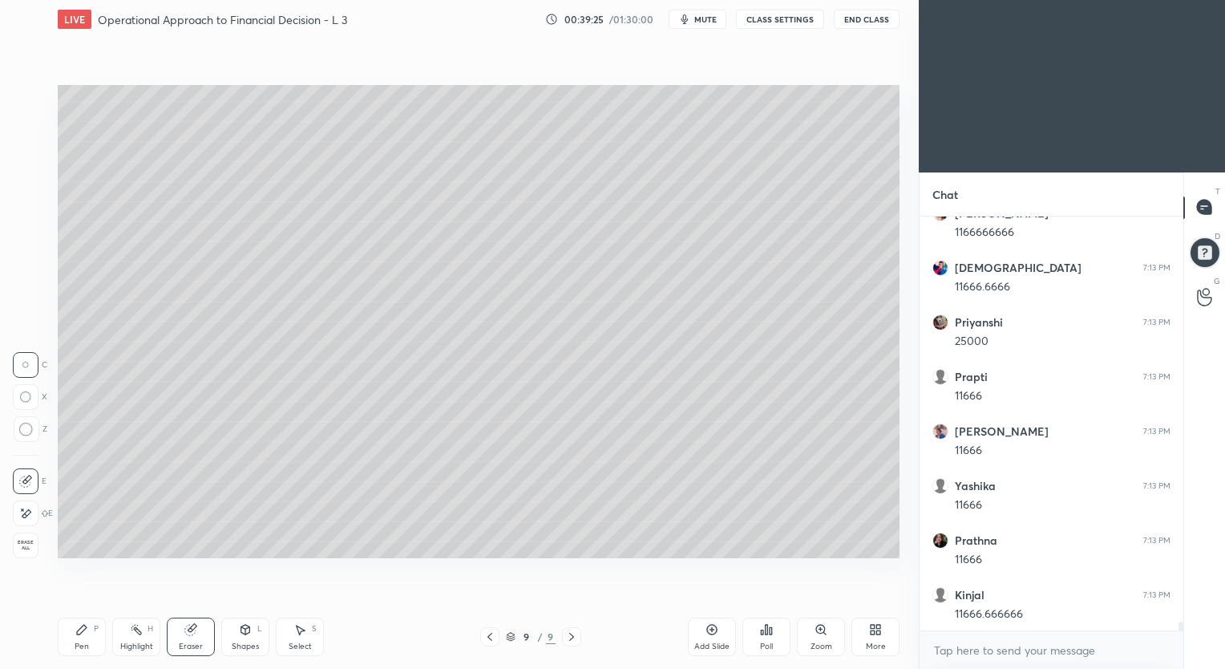
scroll to position [19091, 0]
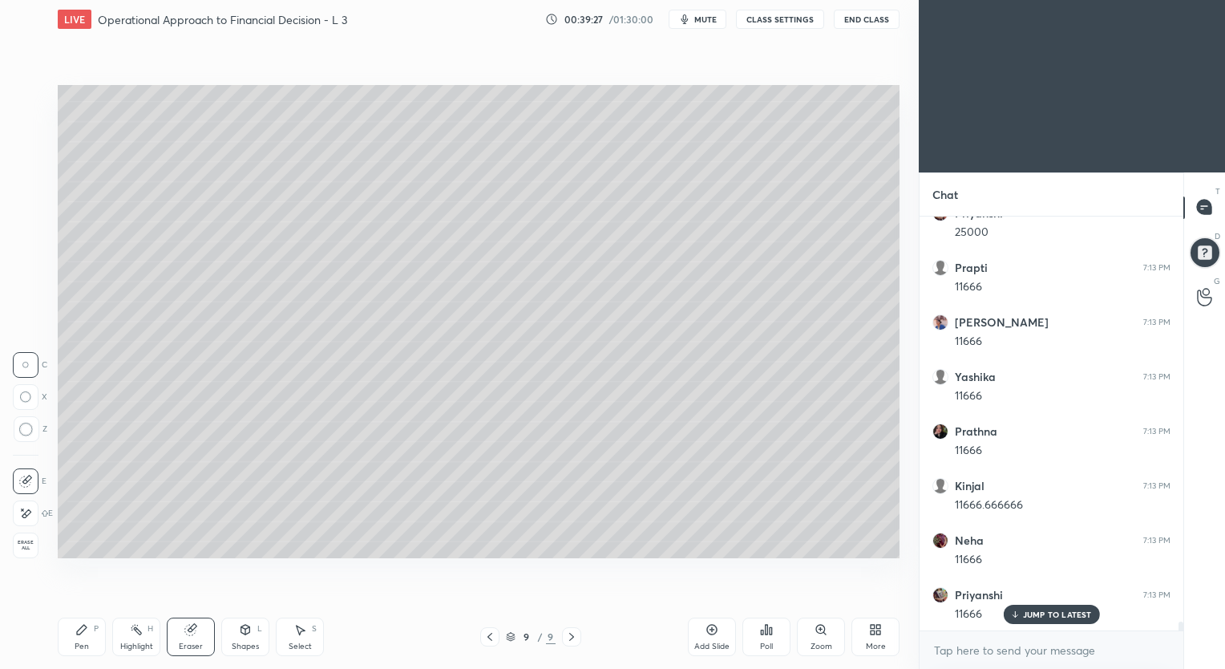
click at [30, 514] on icon at bounding box center [25, 514] width 13 height 14
click at [249, 639] on div "Shapes L" at bounding box center [245, 636] width 48 height 38
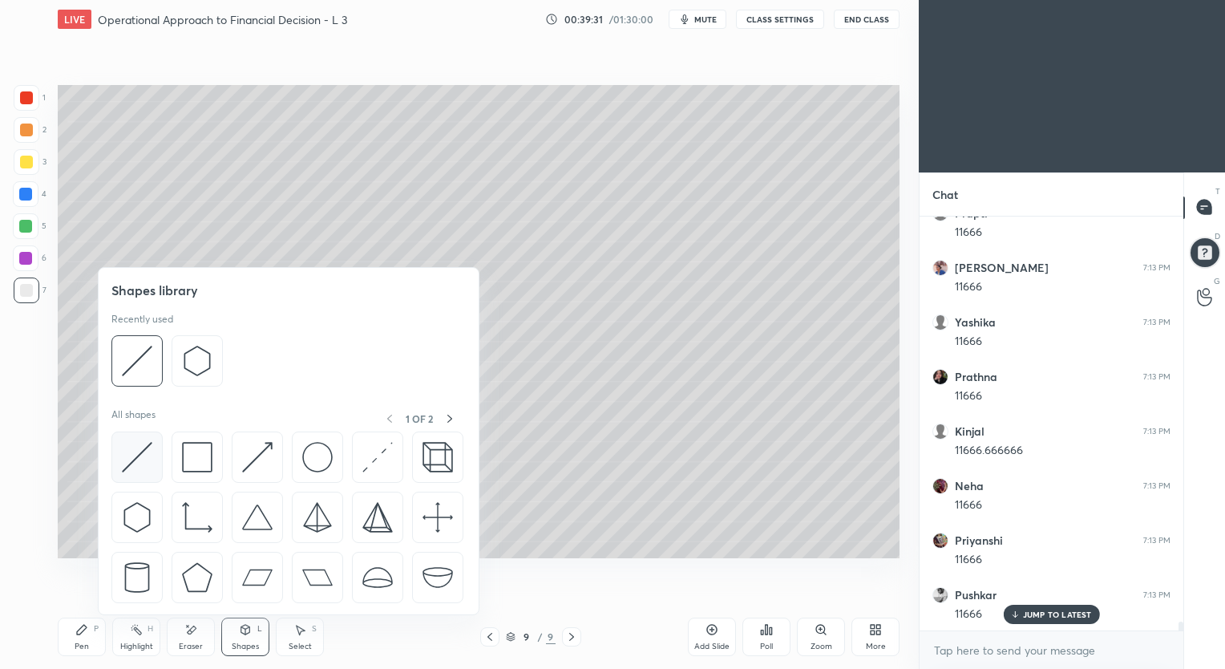
click at [141, 455] on img at bounding box center [137, 457] width 30 height 30
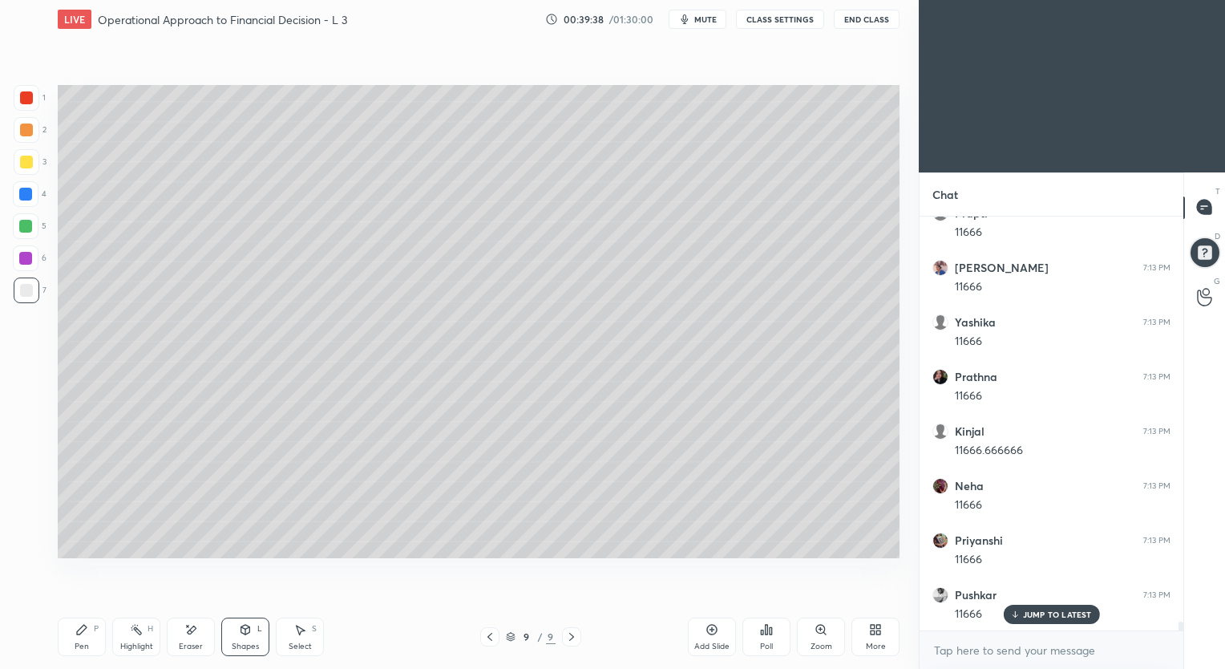
scroll to position [19255, 0]
click at [196, 640] on div "Eraser" at bounding box center [191, 636] width 48 height 38
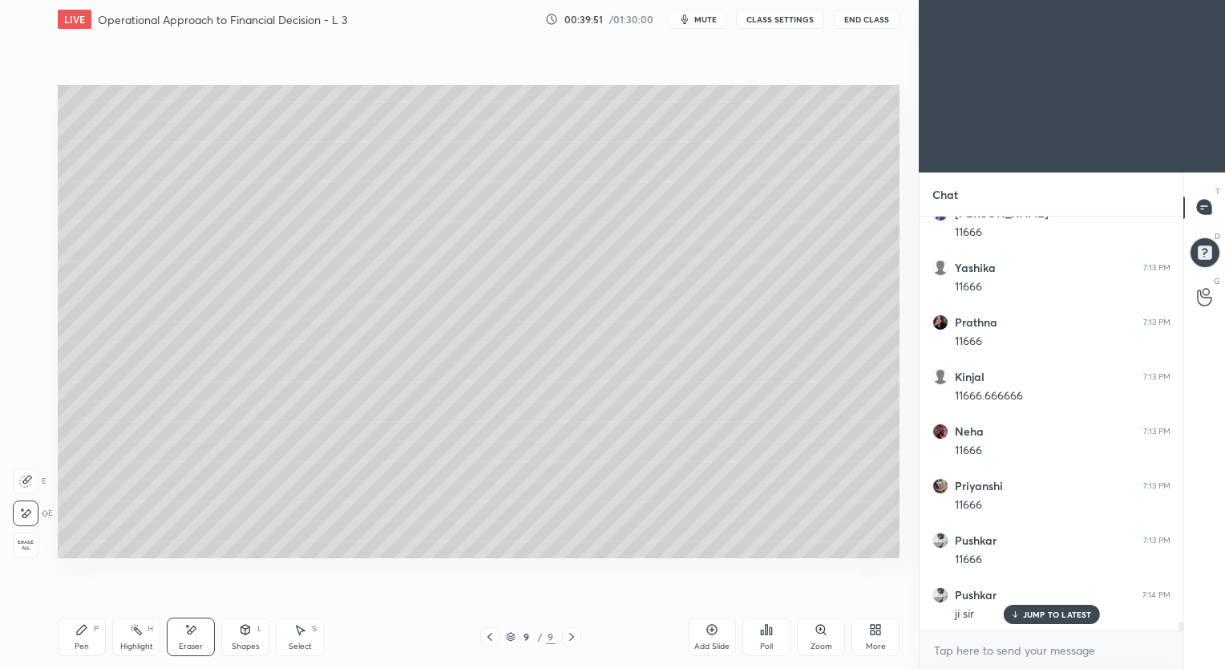
scroll to position [19313, 0]
click at [87, 642] on div "Pen" at bounding box center [82, 646] width 14 height 8
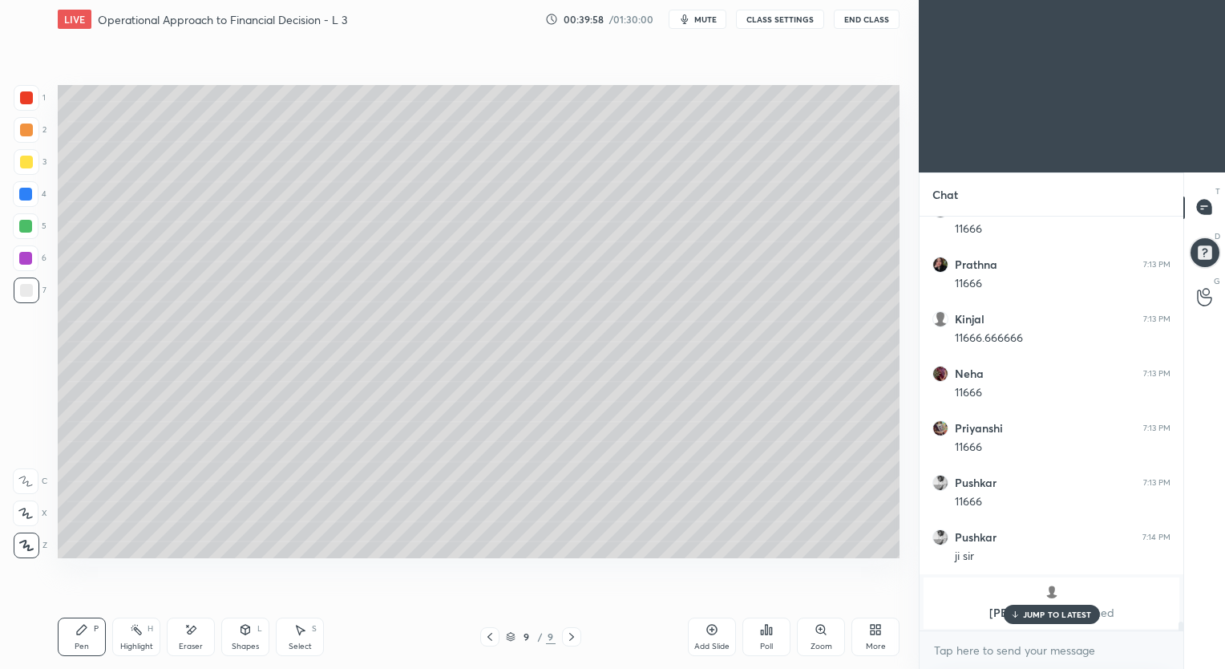
click at [196, 640] on div "Eraser" at bounding box center [191, 636] width 48 height 38
click at [249, 640] on div "Shapes L" at bounding box center [245, 636] width 48 height 38
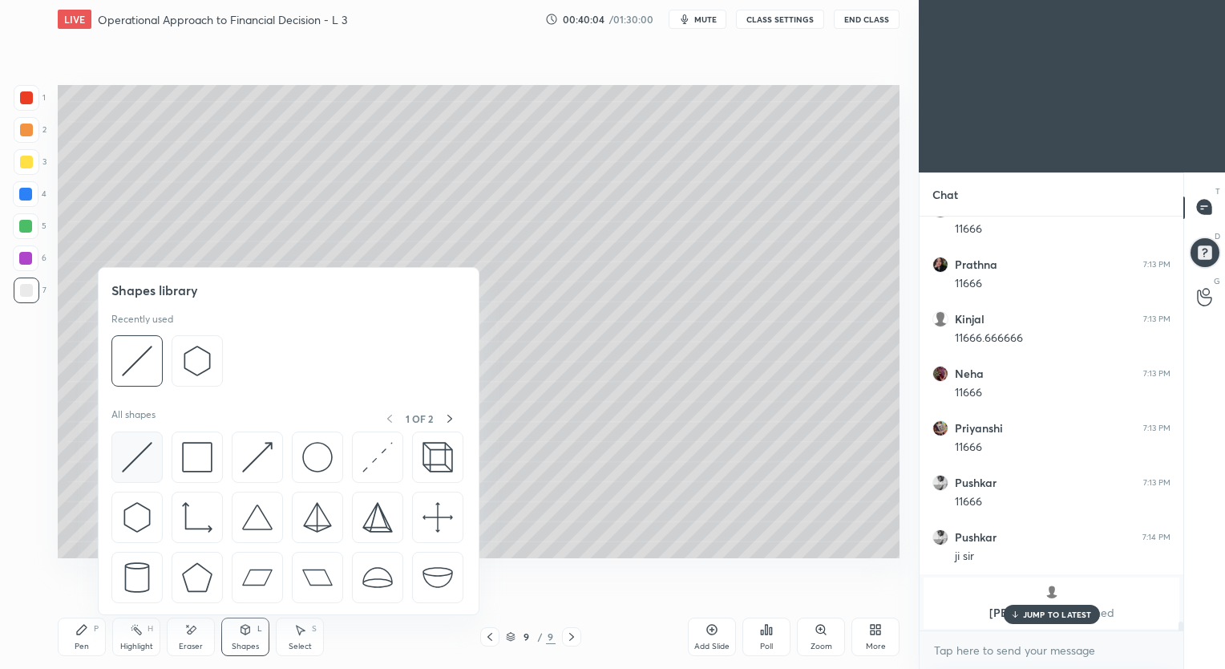
click at [142, 456] on img at bounding box center [137, 457] width 30 height 30
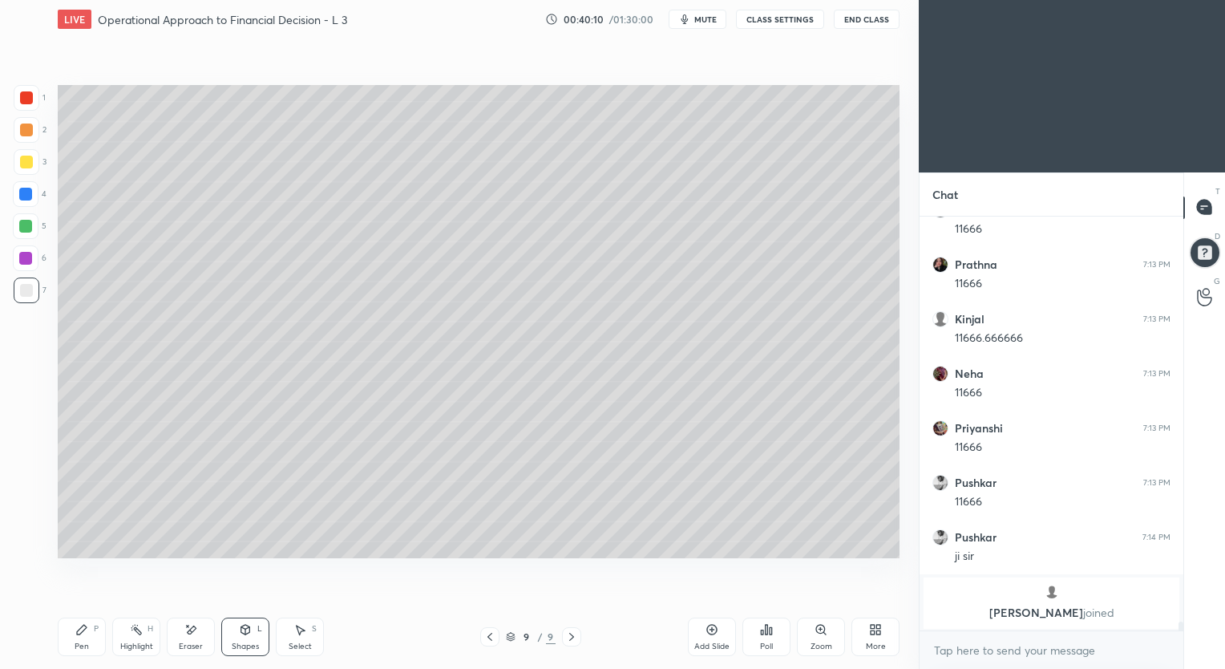
scroll to position [19367, 0]
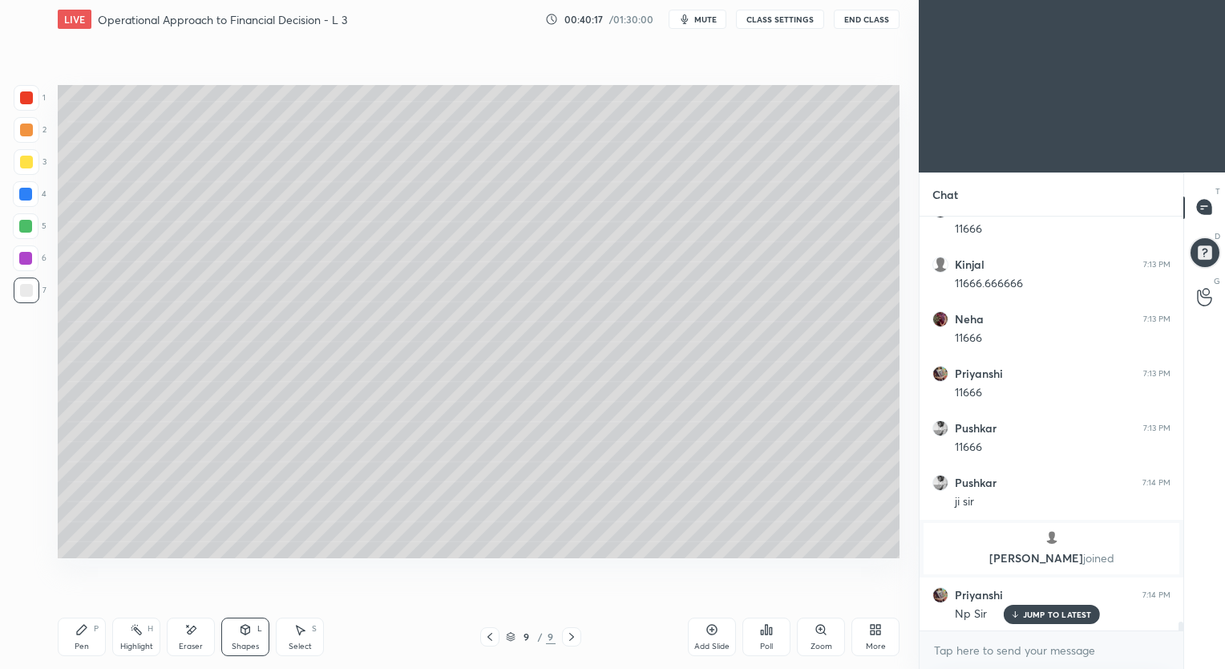
click at [196, 642] on div "Eraser" at bounding box center [191, 646] width 24 height 8
click at [103, 636] on div "Pen P" at bounding box center [82, 636] width 48 height 38
click at [195, 640] on div "Eraser" at bounding box center [191, 636] width 48 height 38
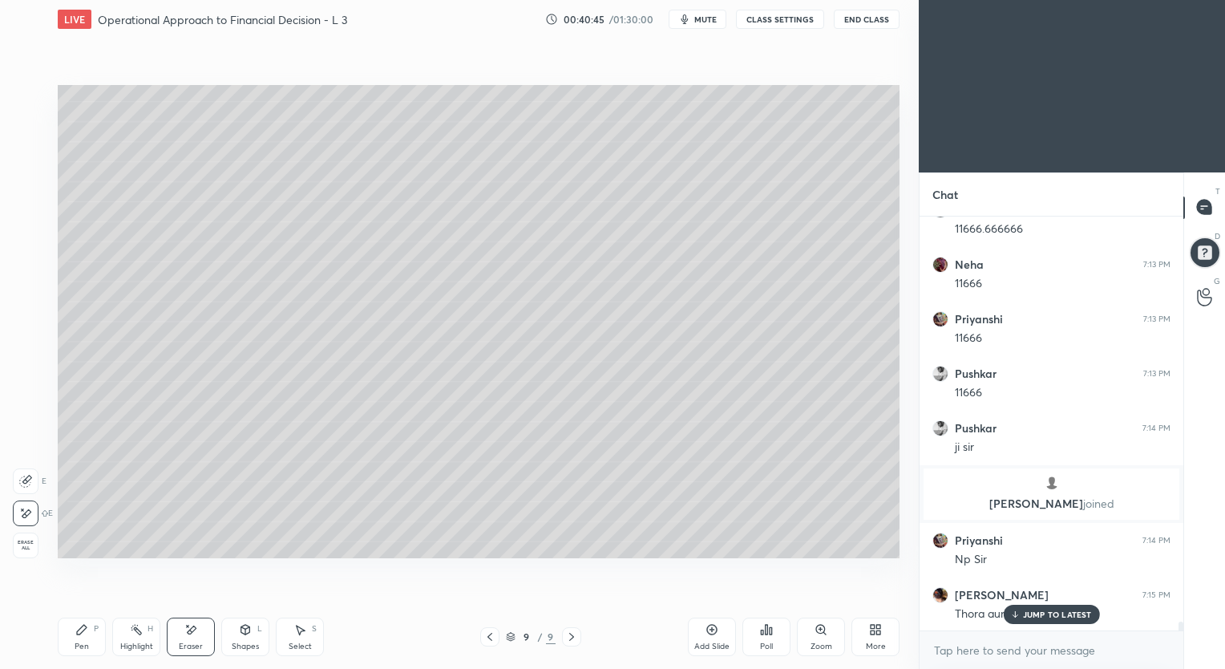
click at [83, 645] on div "Pen" at bounding box center [82, 646] width 14 height 8
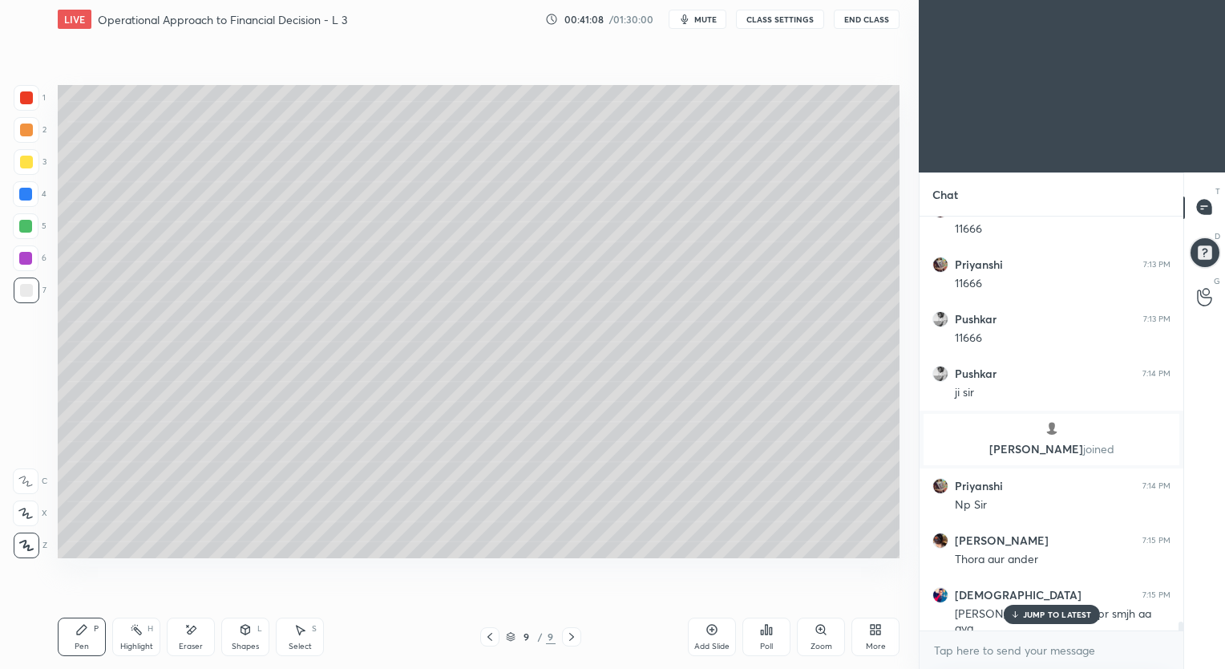
scroll to position [19531, 0]
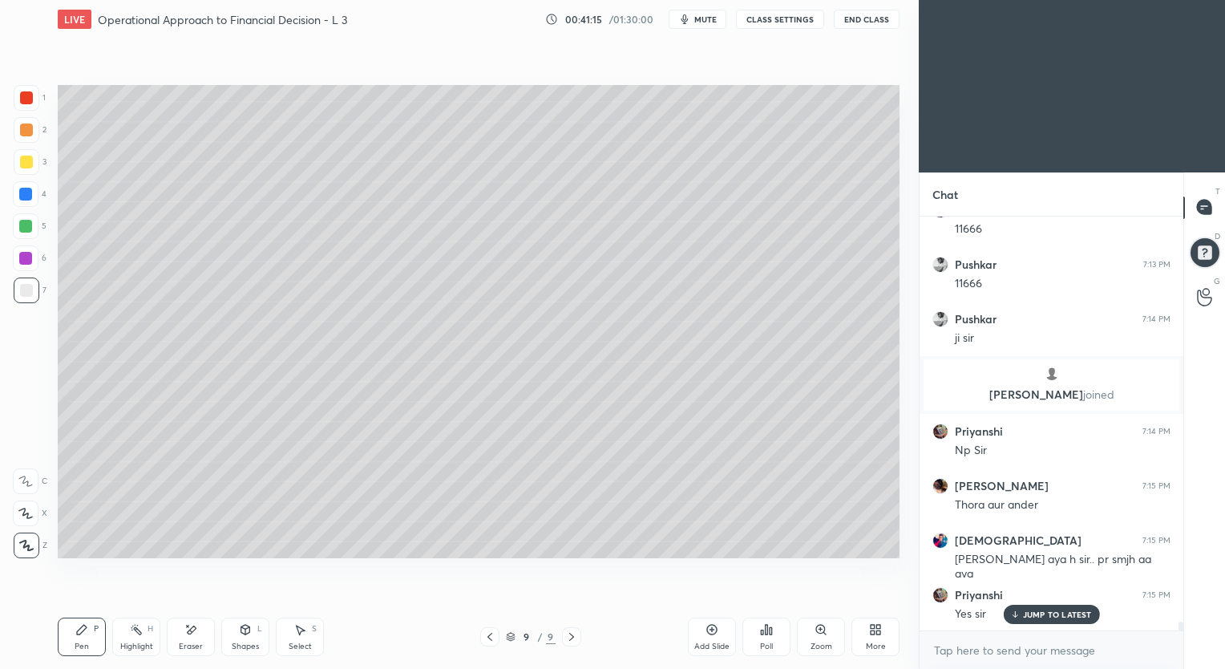
click at [190, 645] on div "Eraser" at bounding box center [191, 646] width 24 height 8
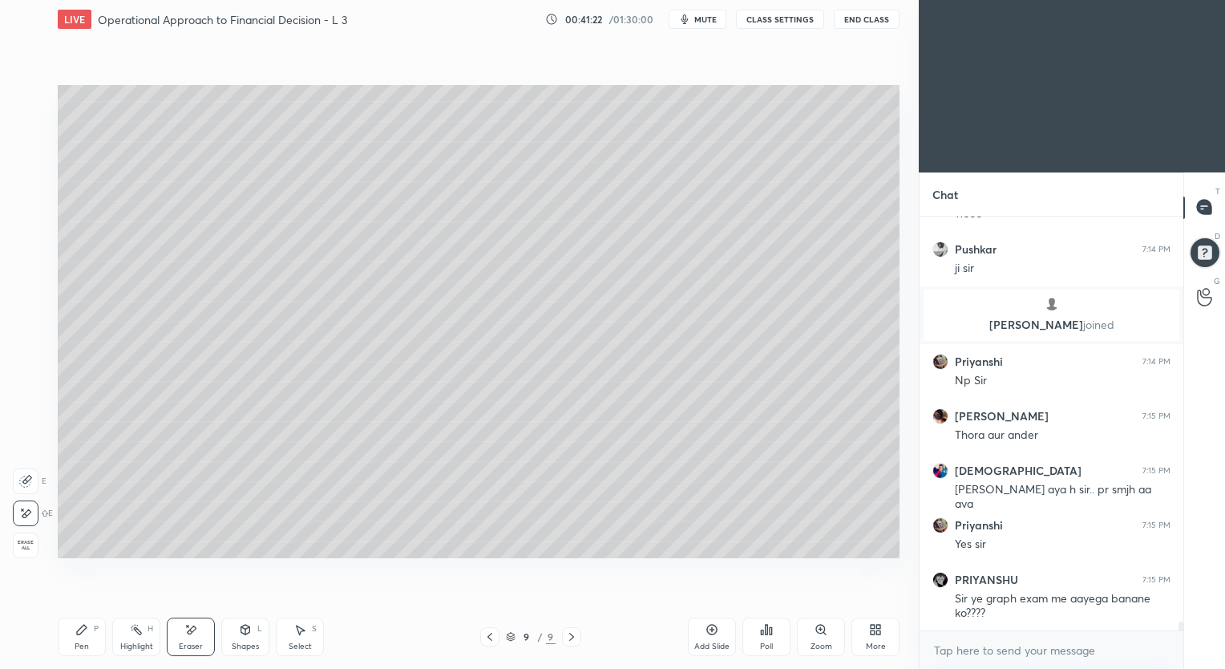
click at [91, 639] on div "Pen P" at bounding box center [82, 636] width 48 height 38
click at [250, 642] on div "Shapes" at bounding box center [245, 646] width 27 height 8
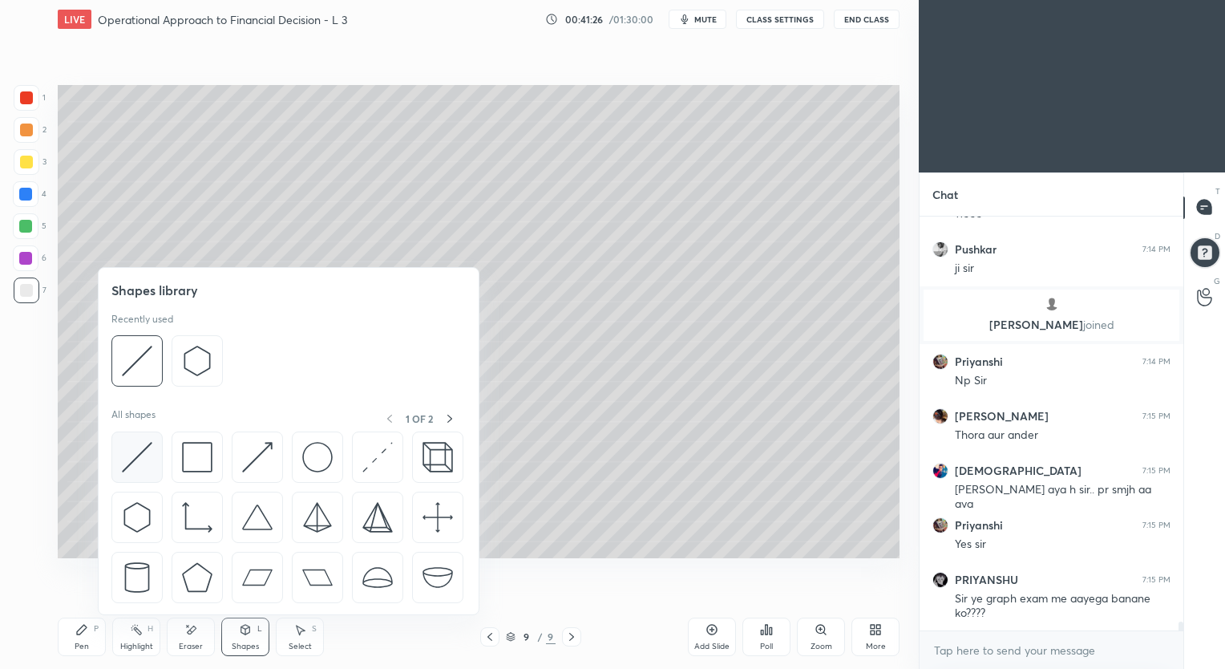
click at [131, 464] on img at bounding box center [137, 457] width 30 height 30
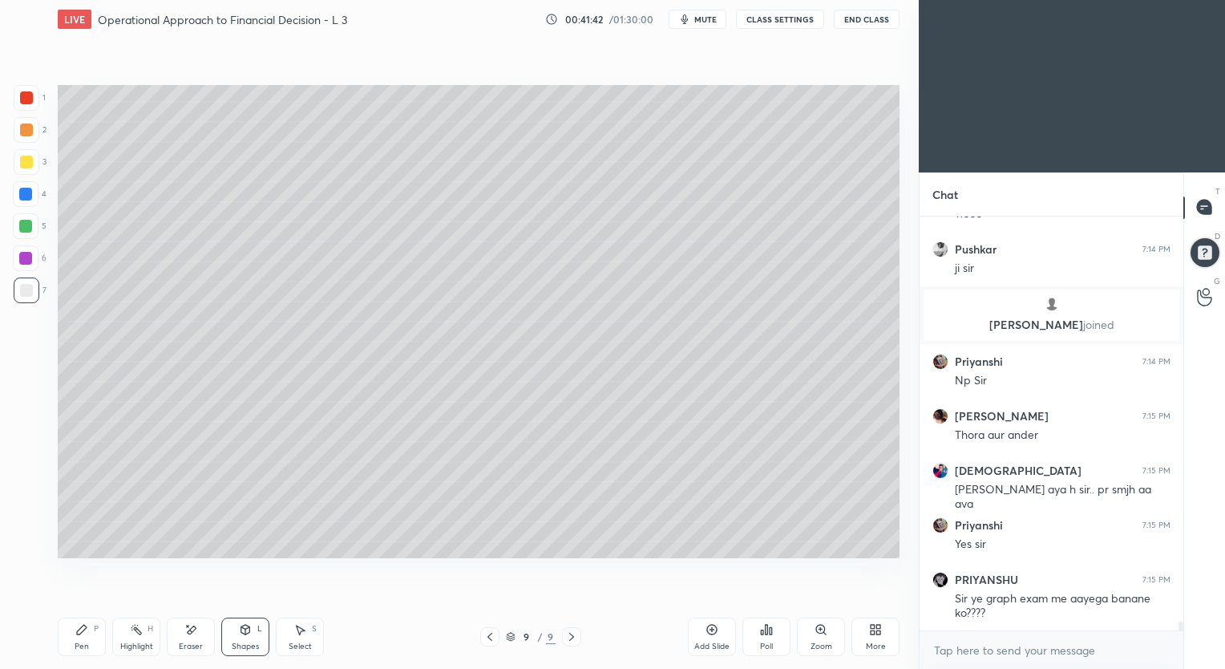
click at [87, 642] on div "Pen" at bounding box center [82, 646] width 14 height 8
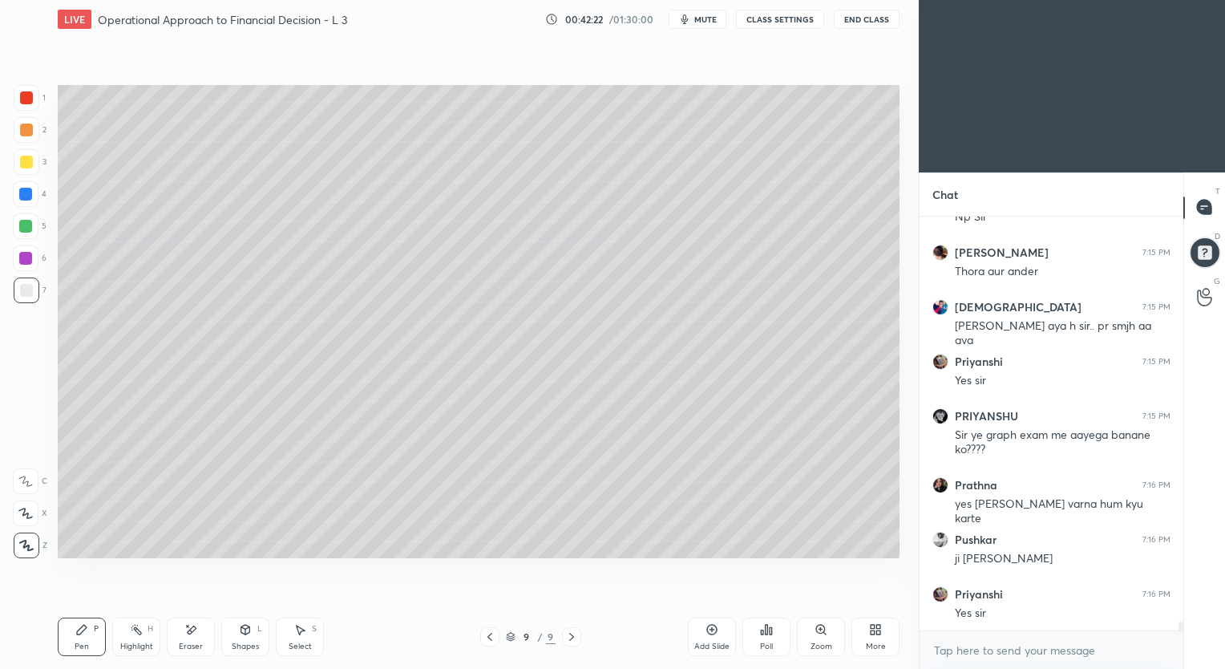
scroll to position [19832, 0]
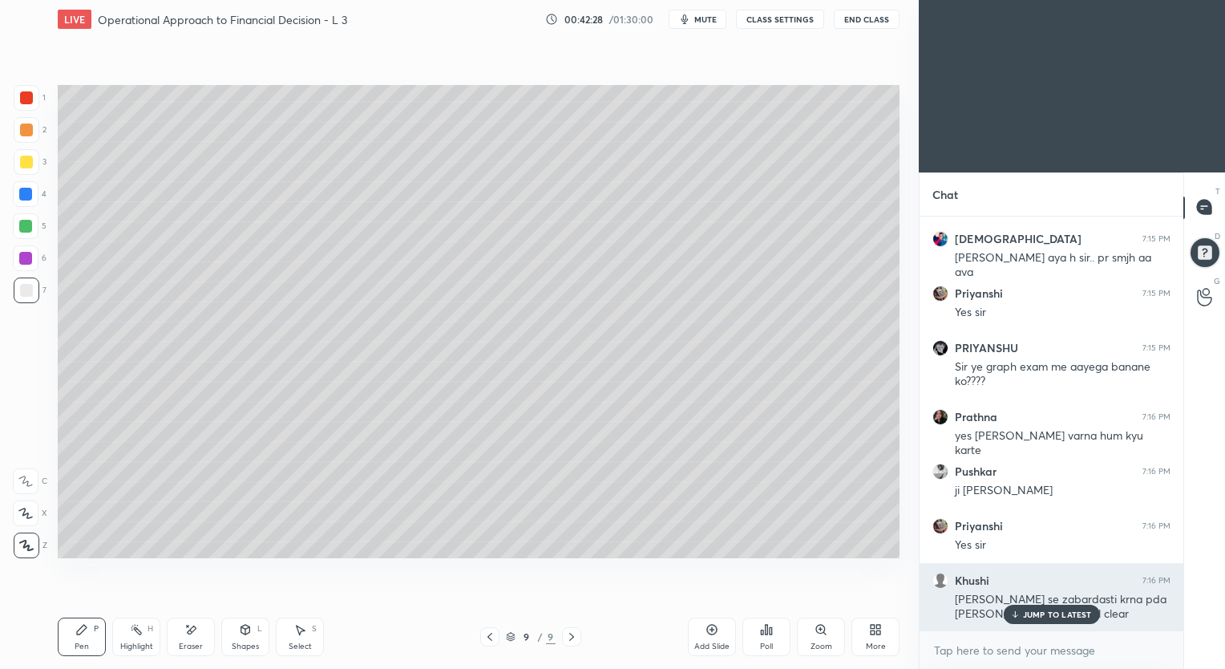
click at [1049, 611] on p "JUMP TO LATEST" at bounding box center [1057, 614] width 69 height 10
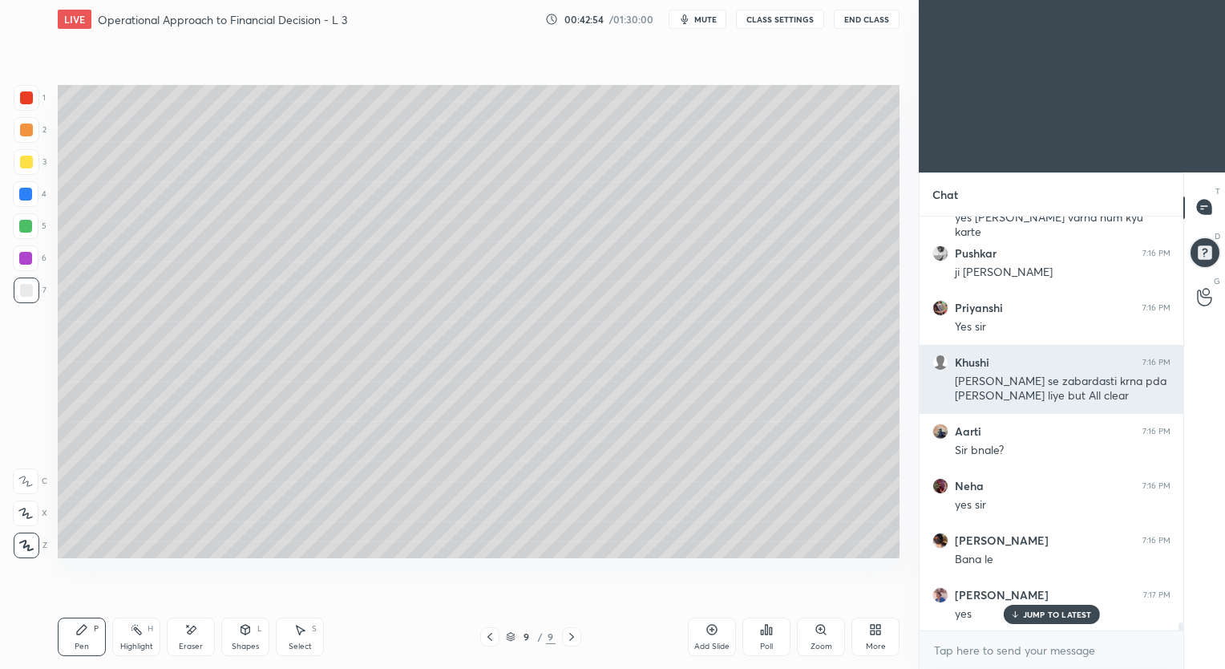
scroll to position [20120, 0]
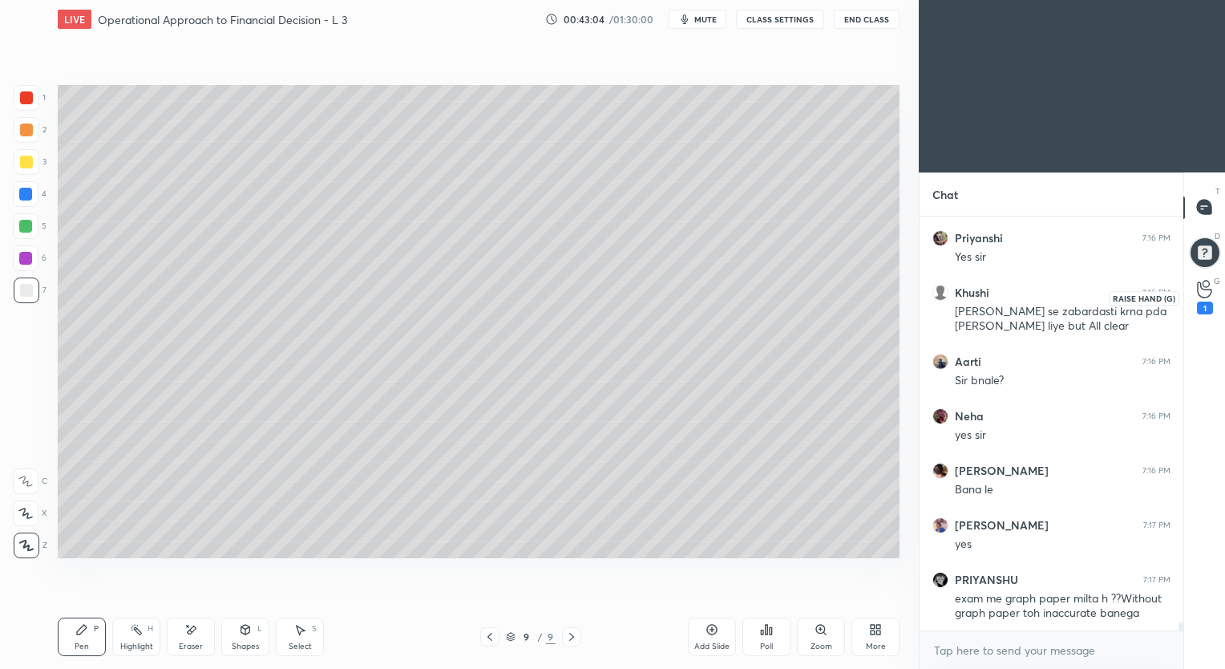
click at [1194, 285] on div "1" at bounding box center [1205, 297] width 32 height 29
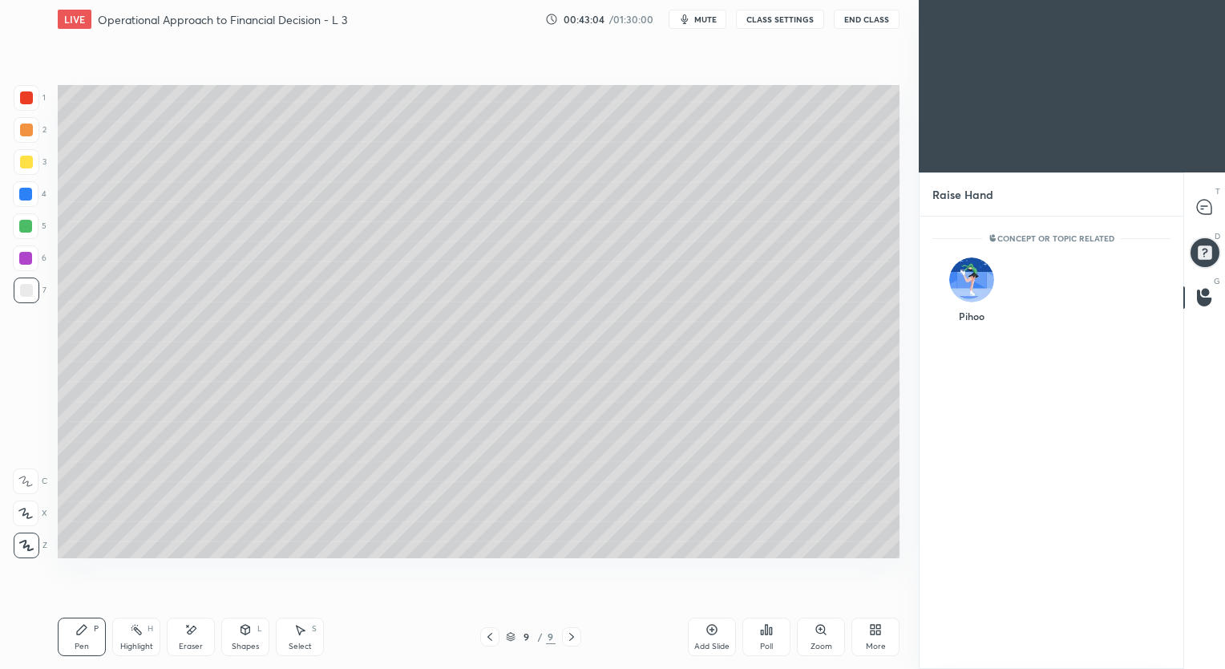
scroll to position [6, 5]
click at [1198, 202] on icon at bounding box center [1204, 207] width 14 height 14
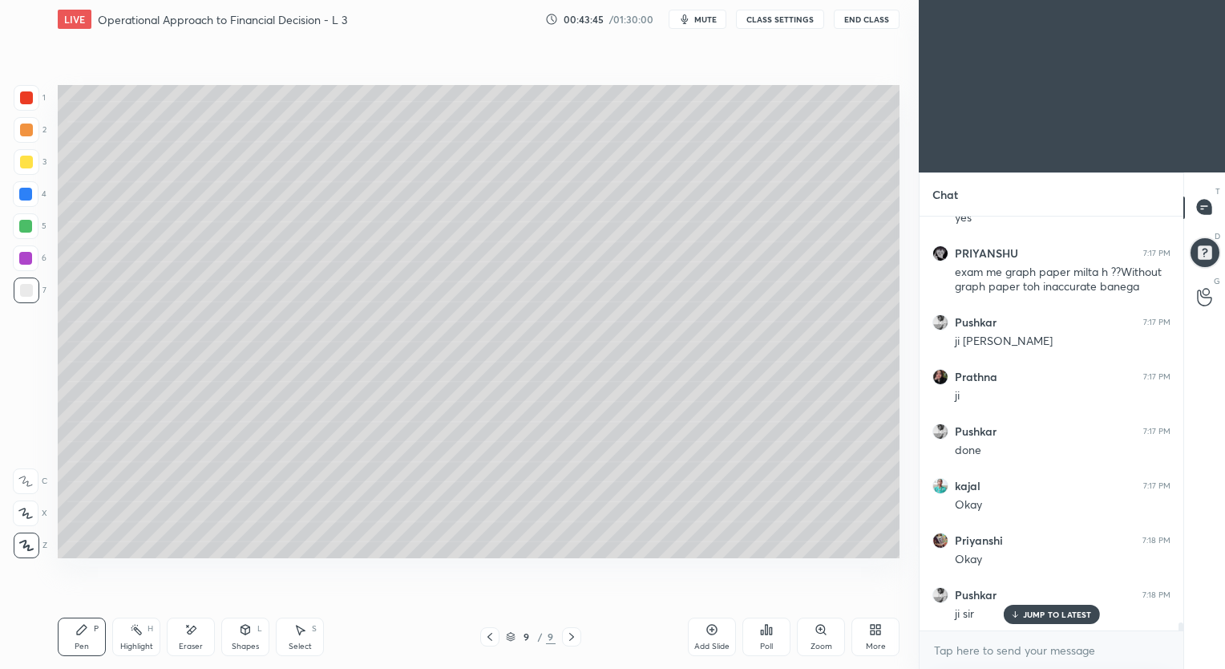
scroll to position [20861, 0]
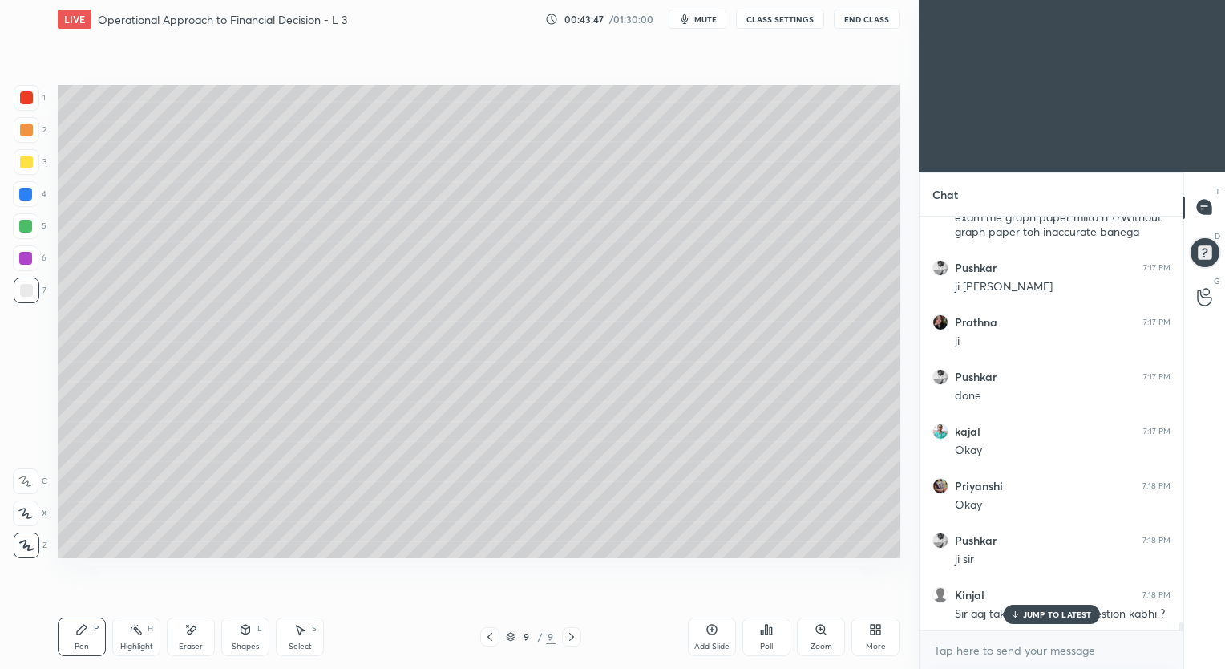
click at [1043, 613] on p "JUMP TO LATEST" at bounding box center [1057, 614] width 69 height 10
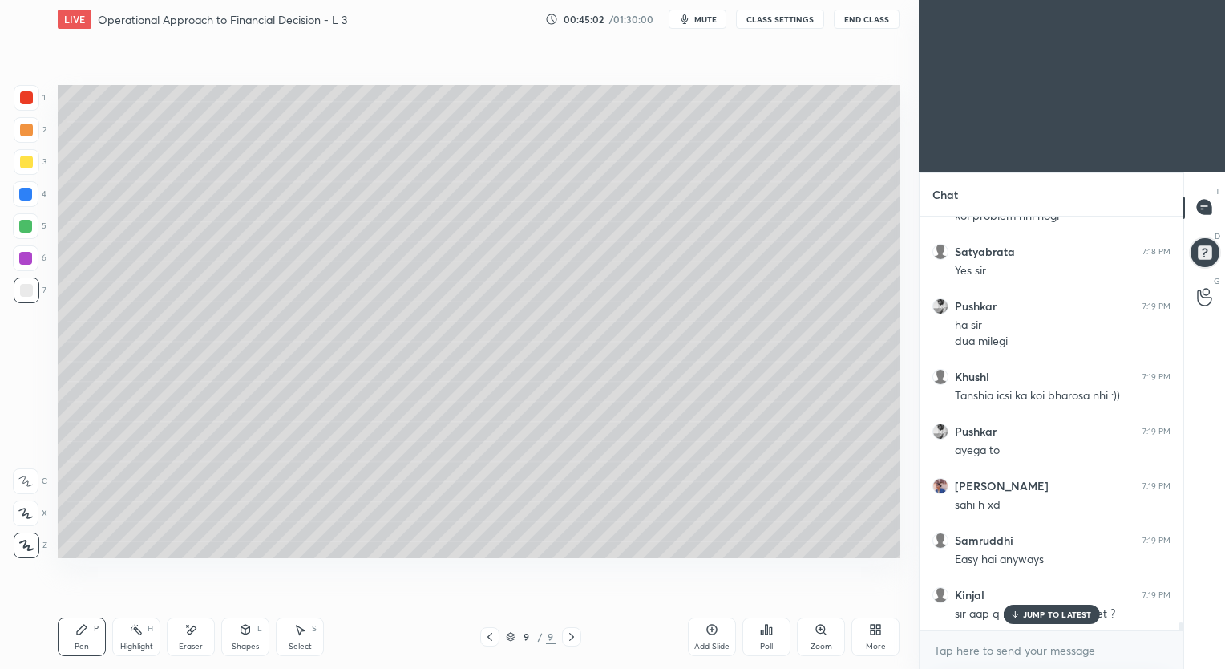
scroll to position [21820, 0]
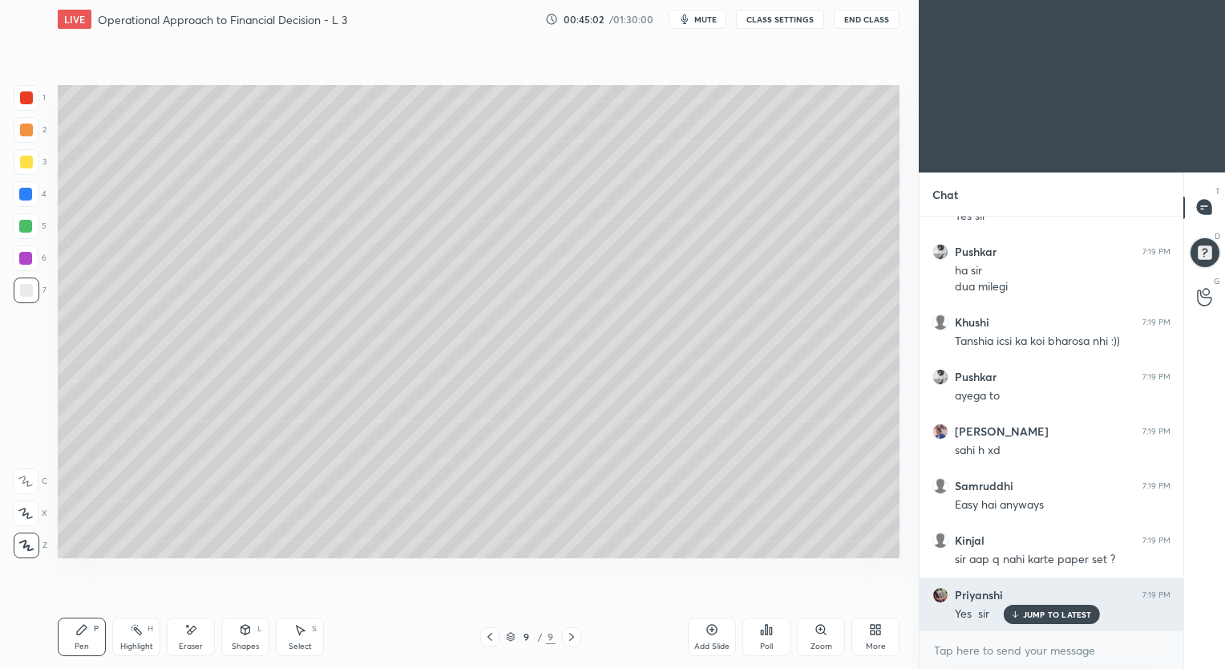
click at [1040, 613] on p "JUMP TO LATEST" at bounding box center [1057, 614] width 69 height 10
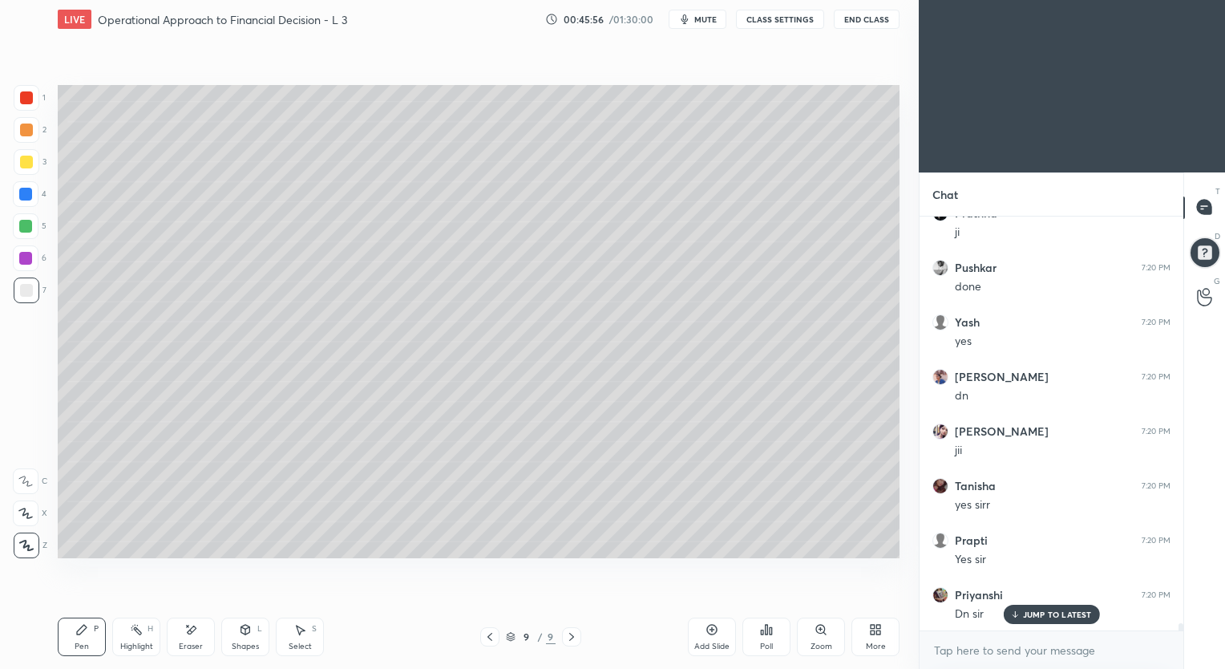
scroll to position [23622, 0]
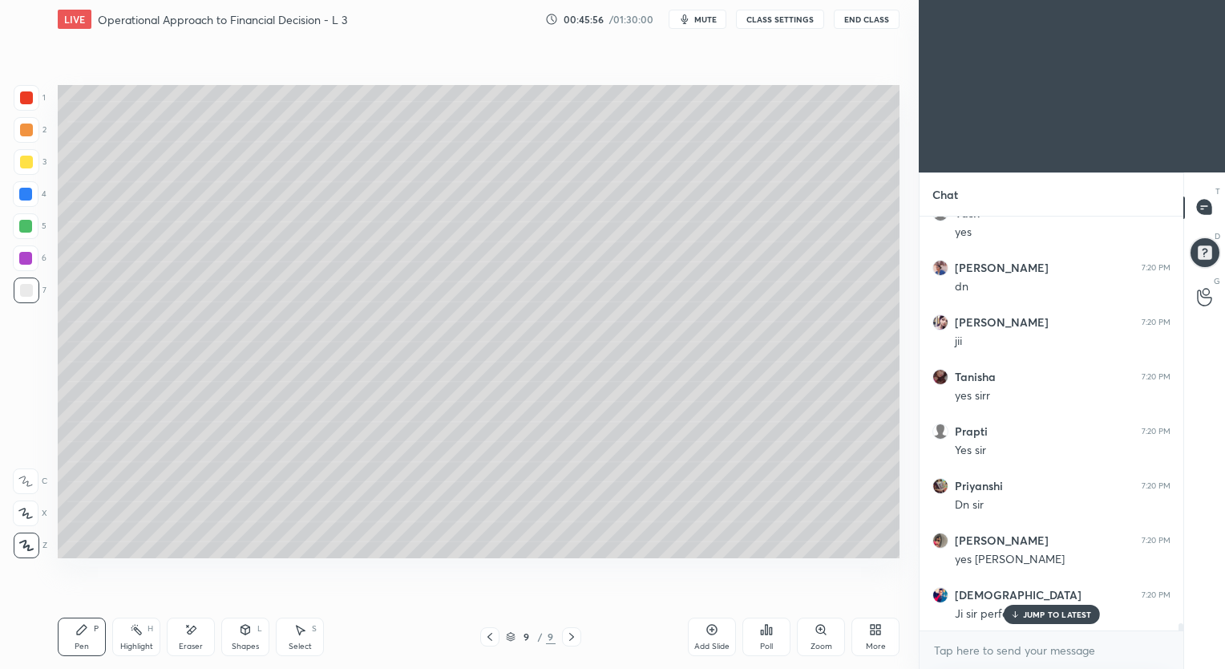
click at [488, 639] on icon at bounding box center [489, 636] width 13 height 13
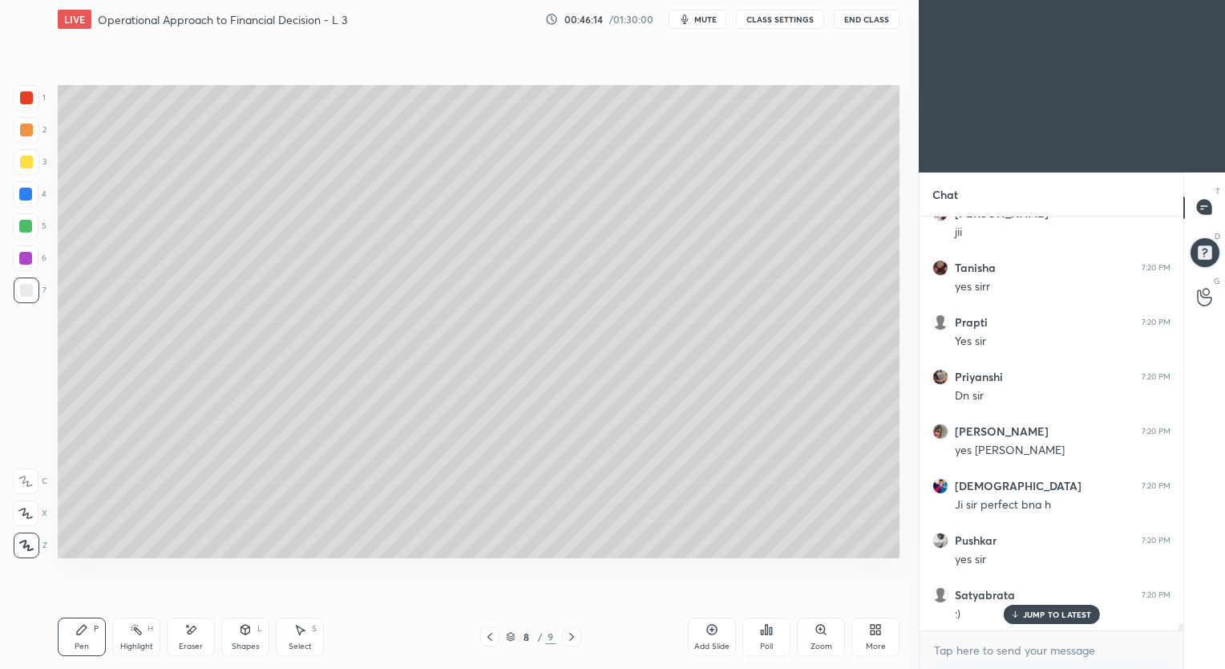
scroll to position [23786, 0]
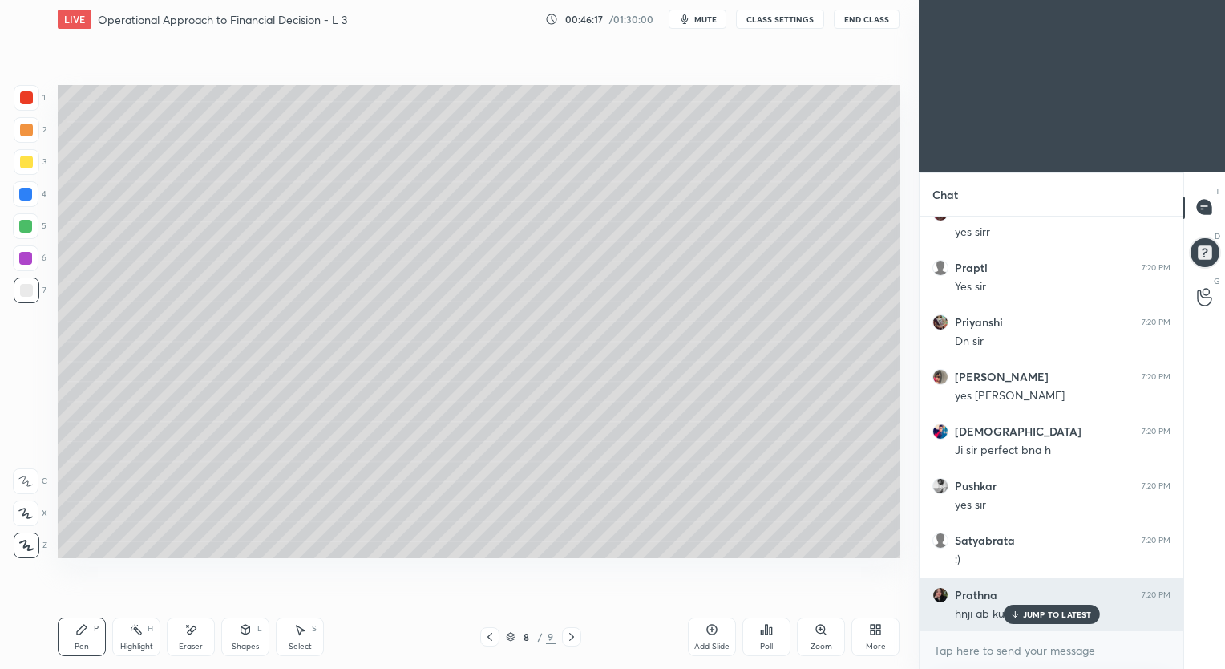
click at [1036, 614] on p "JUMP TO LATEST" at bounding box center [1057, 614] width 69 height 10
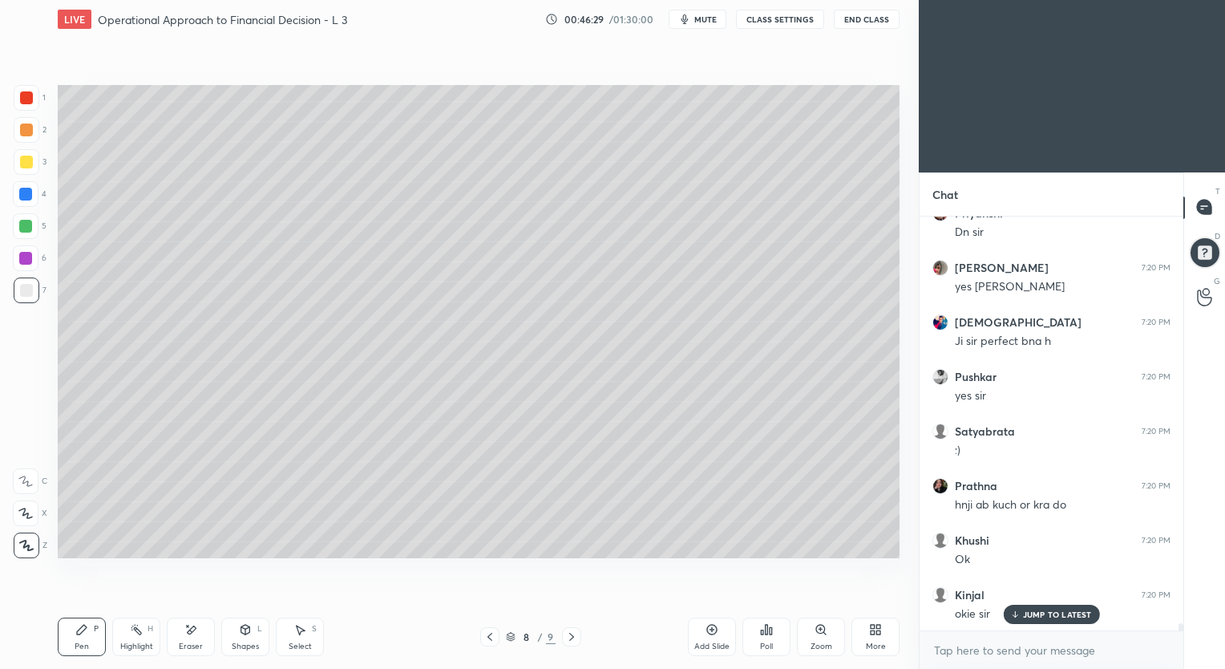
scroll to position [23949, 0]
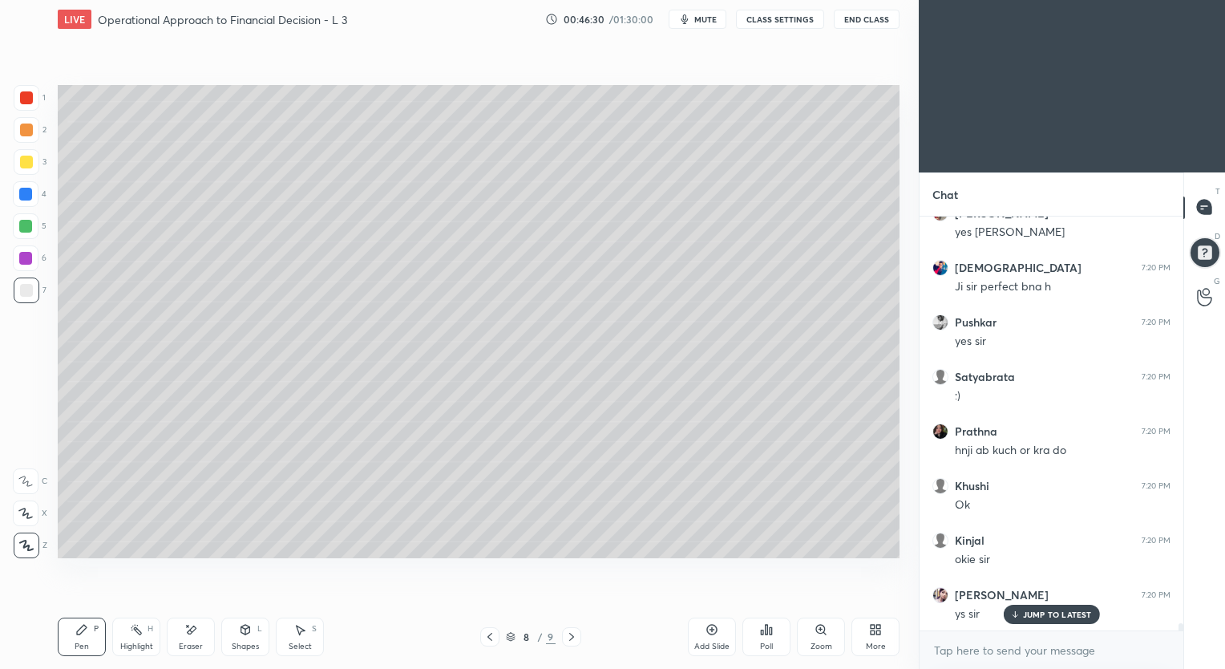
click at [709, 630] on icon at bounding box center [711, 629] width 13 height 13
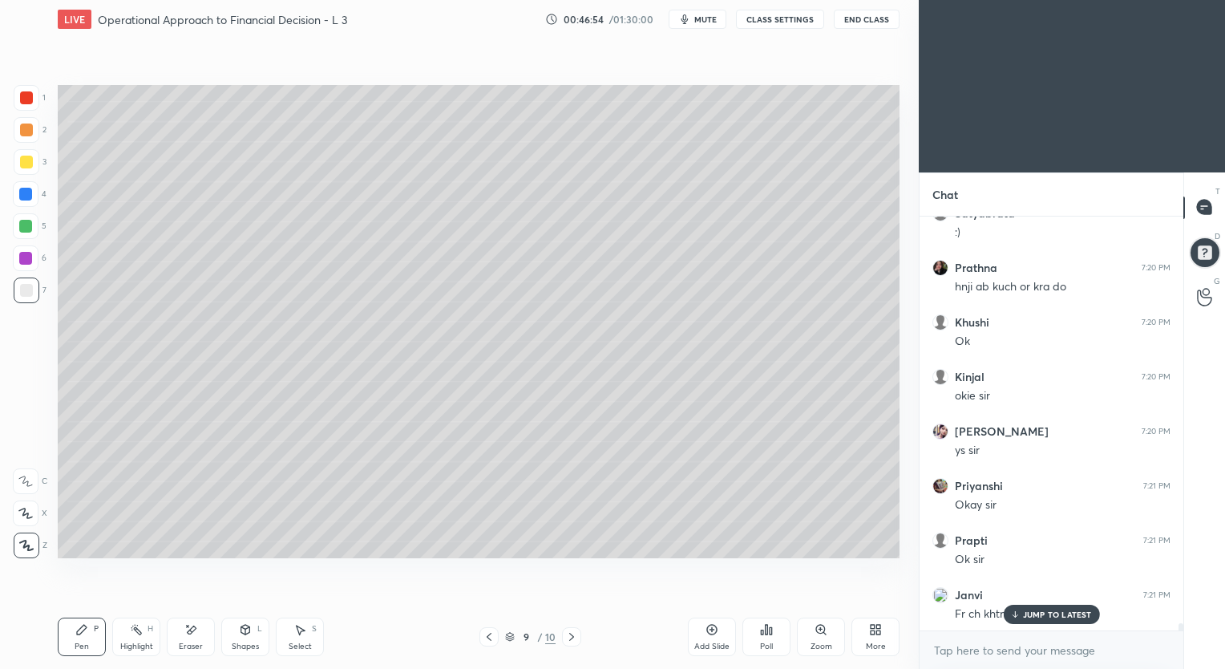
scroll to position [24167, 0]
click at [188, 640] on div "Eraser" at bounding box center [191, 636] width 48 height 38
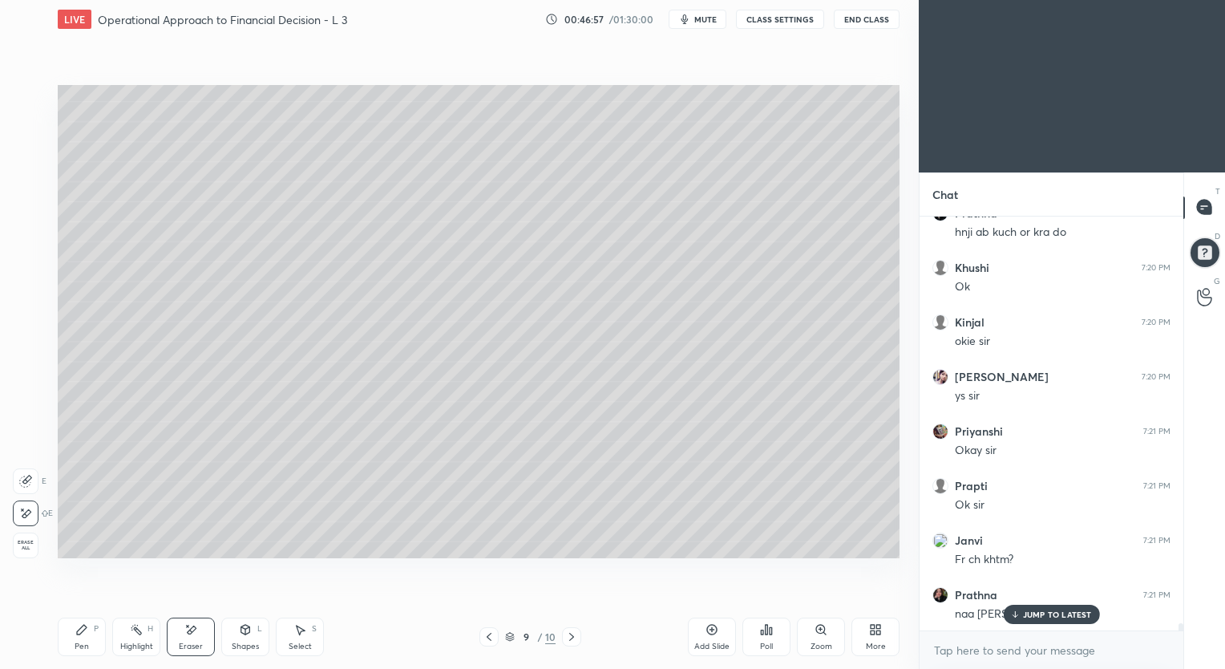
click at [84, 645] on div "Pen" at bounding box center [82, 646] width 14 height 8
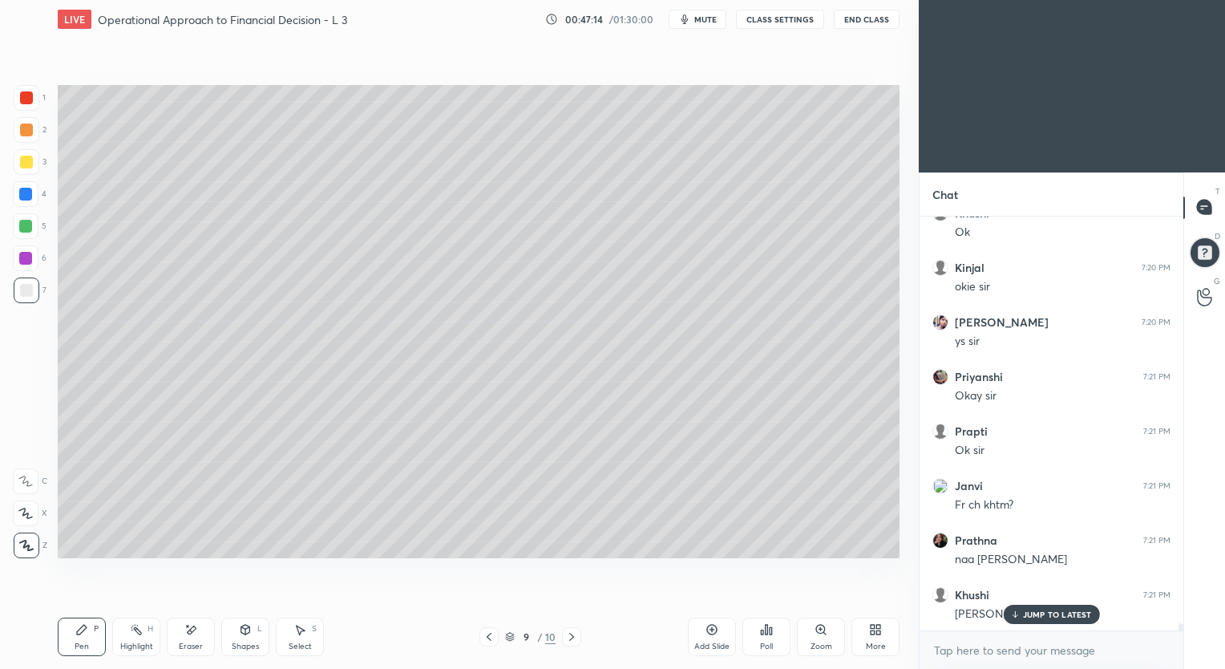
scroll to position [24276, 0]
click at [1024, 610] on p "JUMP TO LATEST" at bounding box center [1057, 614] width 69 height 10
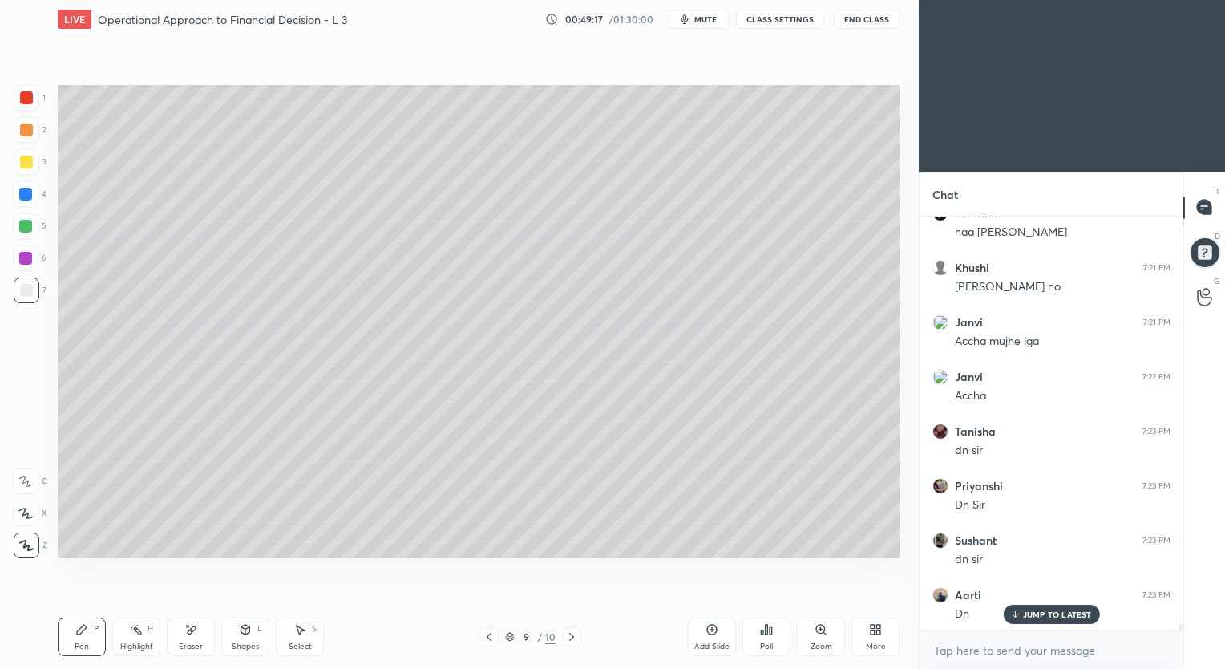
scroll to position [24603, 0]
click at [484, 640] on icon at bounding box center [489, 636] width 13 height 13
click at [483, 640] on icon at bounding box center [489, 636] width 13 height 13
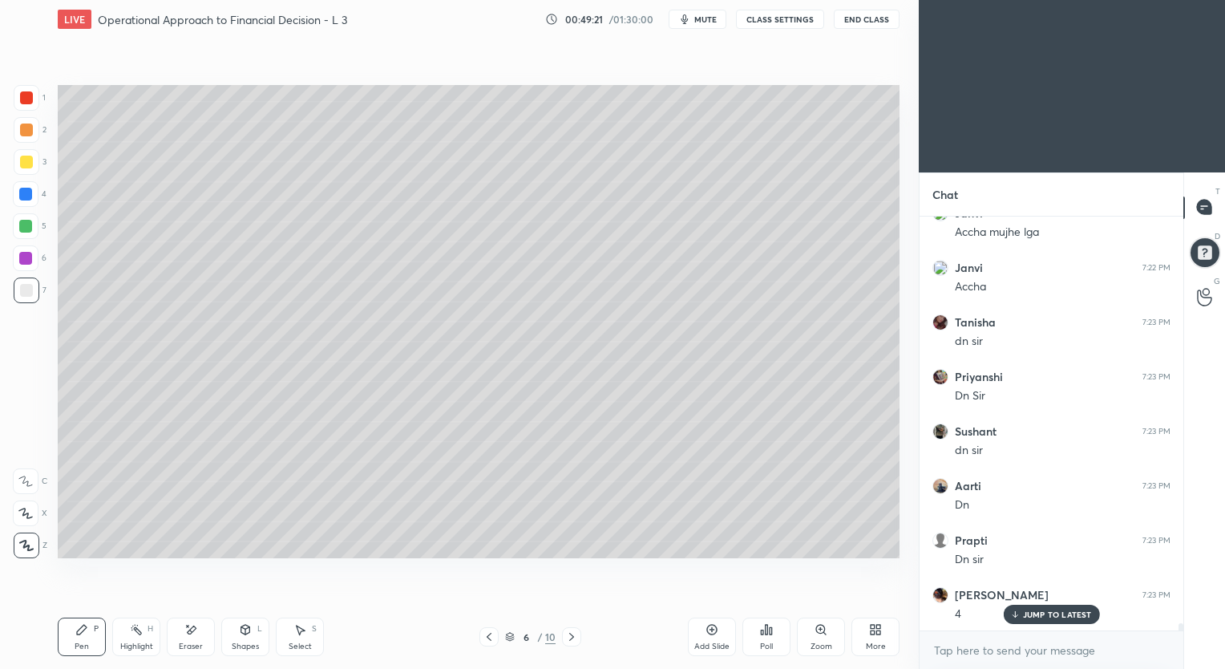
scroll to position [24712, 0]
click at [483, 640] on icon at bounding box center [489, 636] width 13 height 13
click at [484, 640] on icon at bounding box center [489, 636] width 13 height 13
click at [484, 639] on icon at bounding box center [489, 636] width 13 height 13
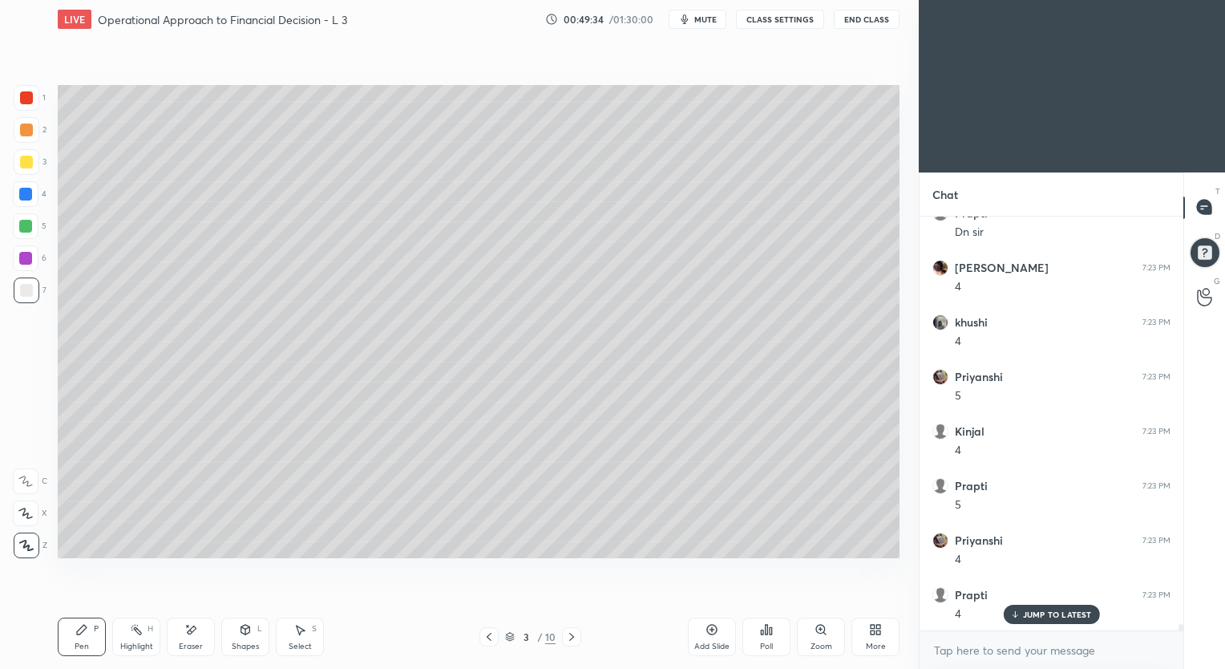
scroll to position [25039, 0]
click at [570, 636] on icon at bounding box center [571, 636] width 13 height 13
click at [571, 636] on icon at bounding box center [571, 636] width 13 height 13
click at [571, 637] on icon at bounding box center [571, 636] width 13 height 13
click at [572, 636] on icon at bounding box center [571, 636] width 5 height 8
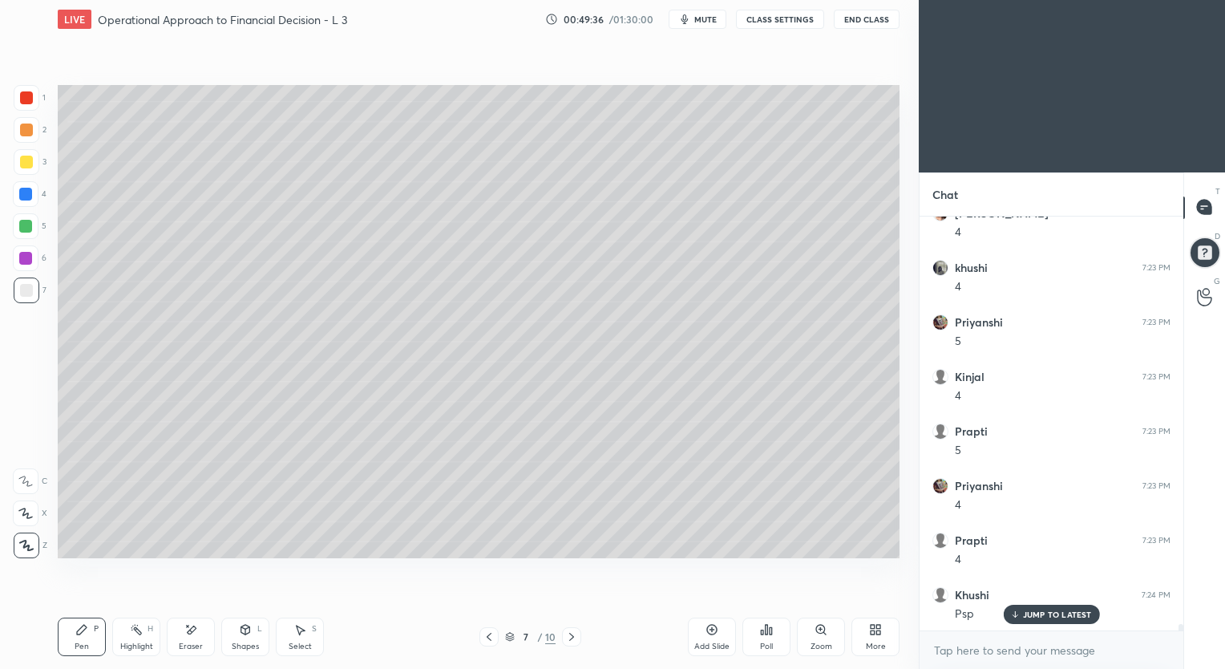
click at [573, 636] on icon at bounding box center [571, 636] width 13 height 13
click at [573, 636] on icon at bounding box center [571, 636] width 5 height 8
click at [573, 636] on icon at bounding box center [571, 636] width 13 height 13
click at [569, 636] on icon at bounding box center [571, 636] width 13 height 13
click at [490, 636] on icon at bounding box center [489, 636] width 13 height 13
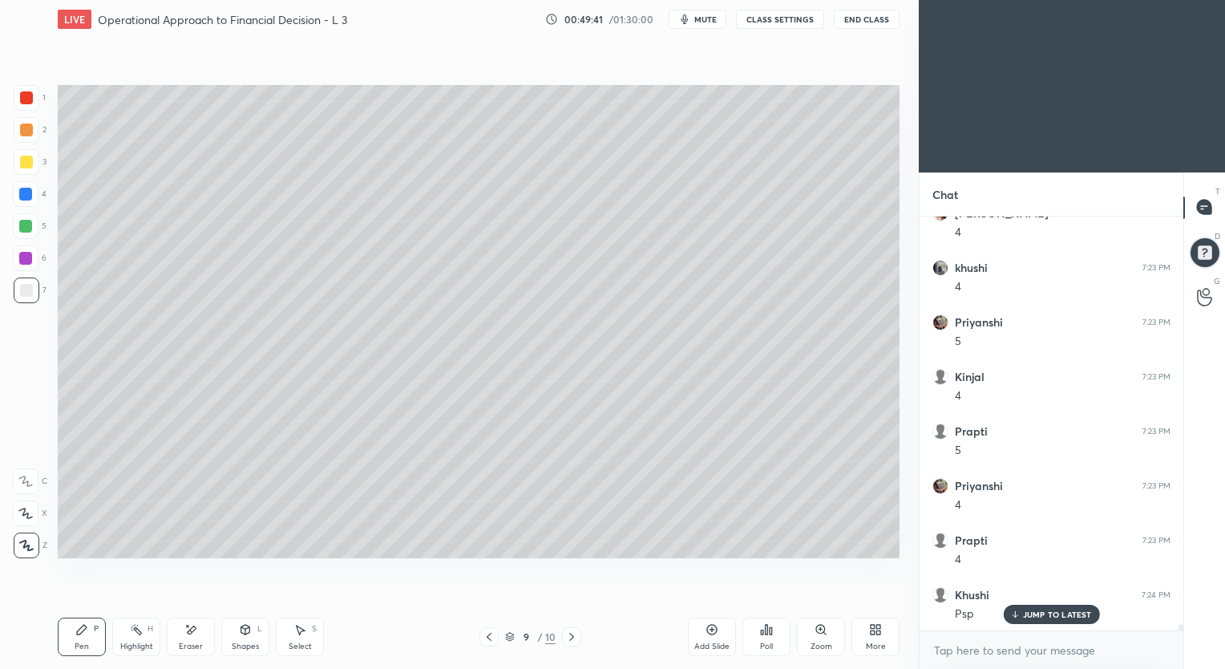
click at [709, 629] on icon at bounding box center [711, 629] width 13 height 13
click at [489, 633] on icon at bounding box center [489, 636] width 13 height 13
click at [711, 627] on icon at bounding box center [711, 629] width 13 height 13
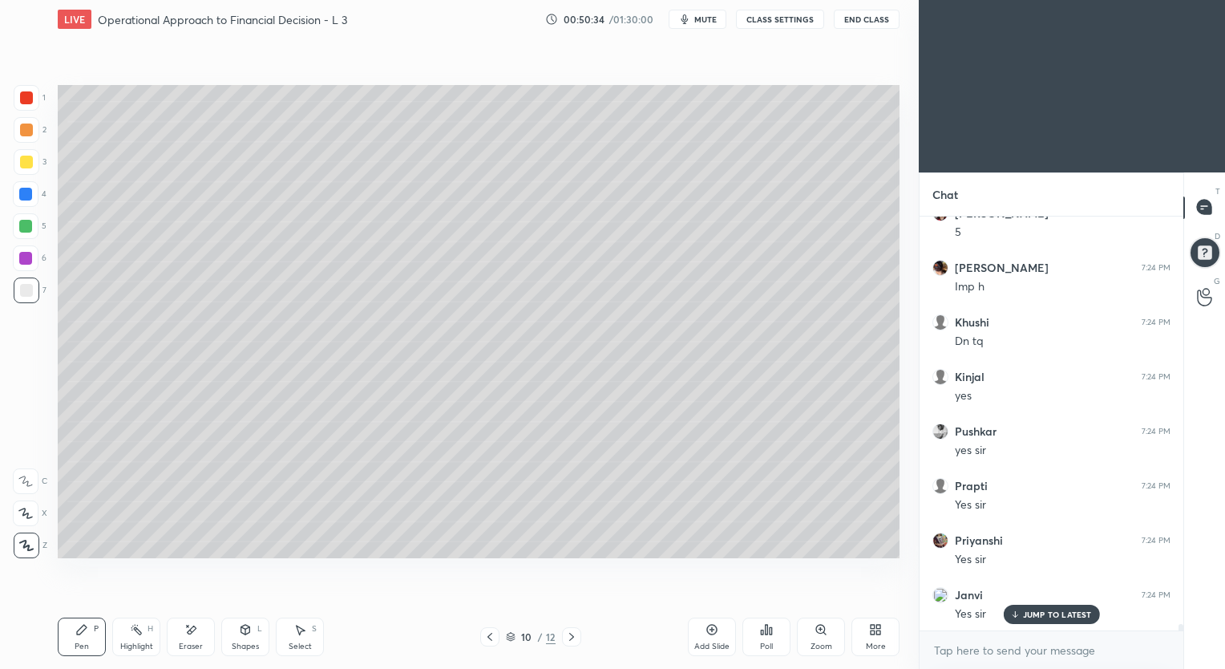
click at [202, 638] on div "Eraser" at bounding box center [191, 636] width 48 height 38
click at [91, 632] on div "Pen P" at bounding box center [82, 636] width 48 height 38
click at [31, 162] on div at bounding box center [26, 162] width 13 height 13
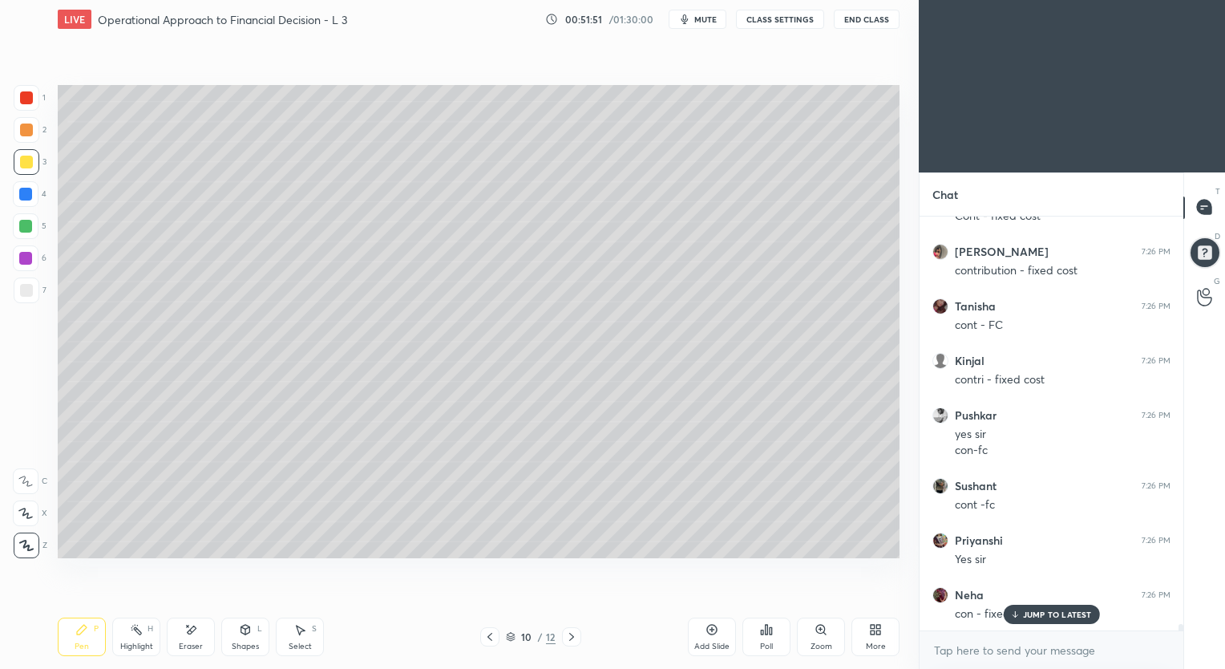
scroll to position [26091, 0]
click at [708, 633] on icon at bounding box center [712, 629] width 10 height 10
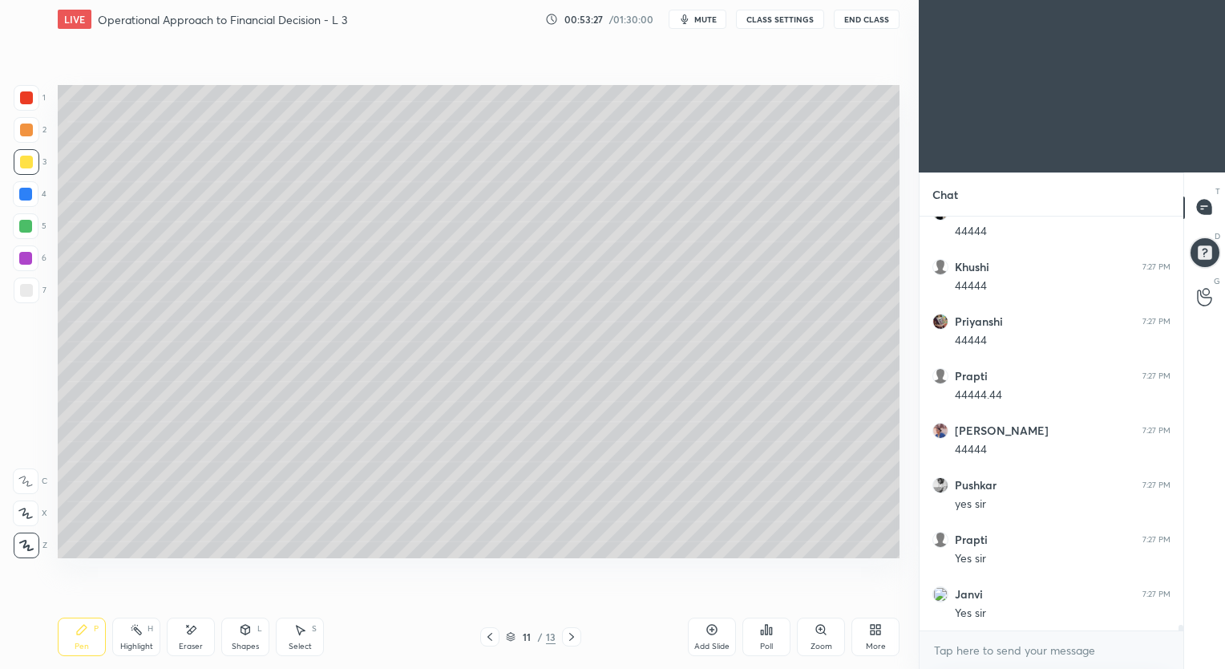
scroll to position [28777, 0]
click at [485, 640] on icon at bounding box center [489, 636] width 13 height 13
click at [190, 646] on div "Eraser" at bounding box center [191, 646] width 24 height 8
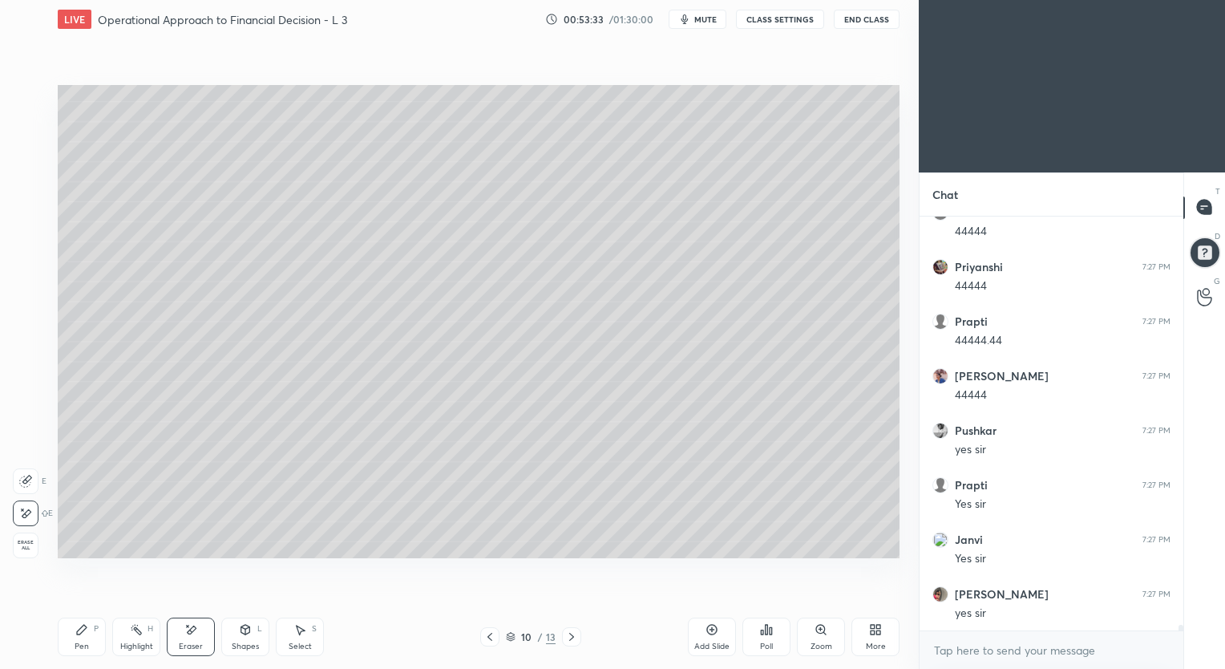
scroll to position [28832, 0]
click at [90, 633] on div "Pen P" at bounding box center [82, 636] width 48 height 38
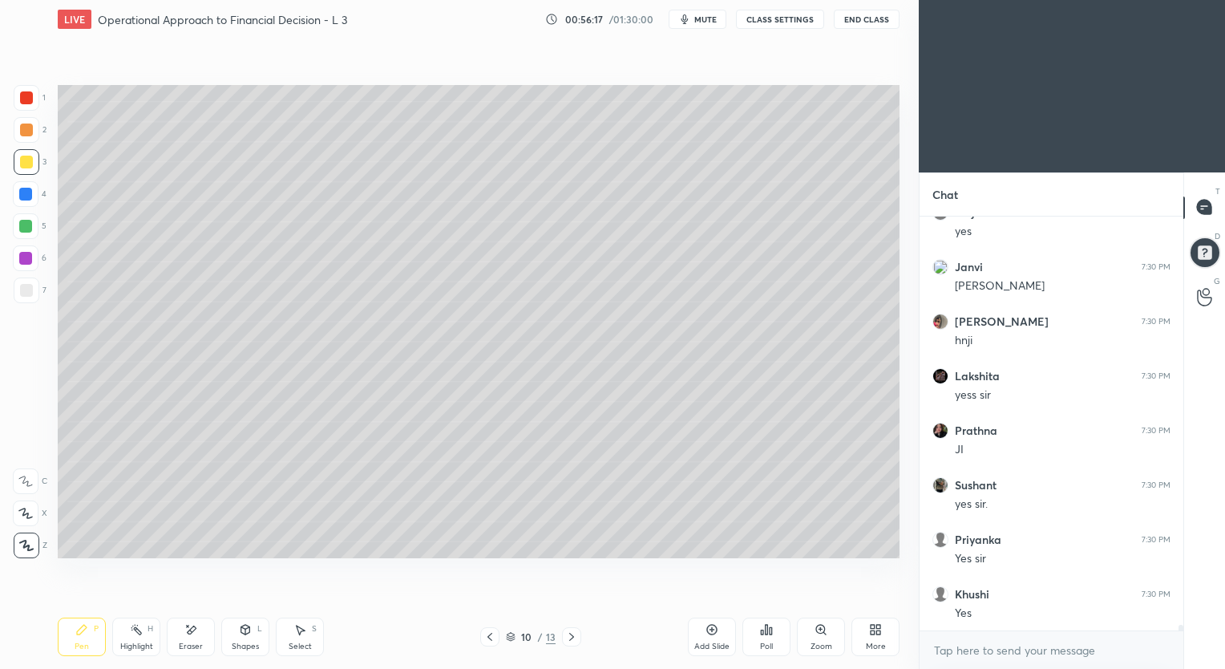
scroll to position [31285, 0]
click at [574, 636] on icon at bounding box center [571, 636] width 13 height 13
click at [487, 639] on icon at bounding box center [489, 636] width 13 height 13
click at [709, 627] on icon at bounding box center [711, 629] width 13 height 13
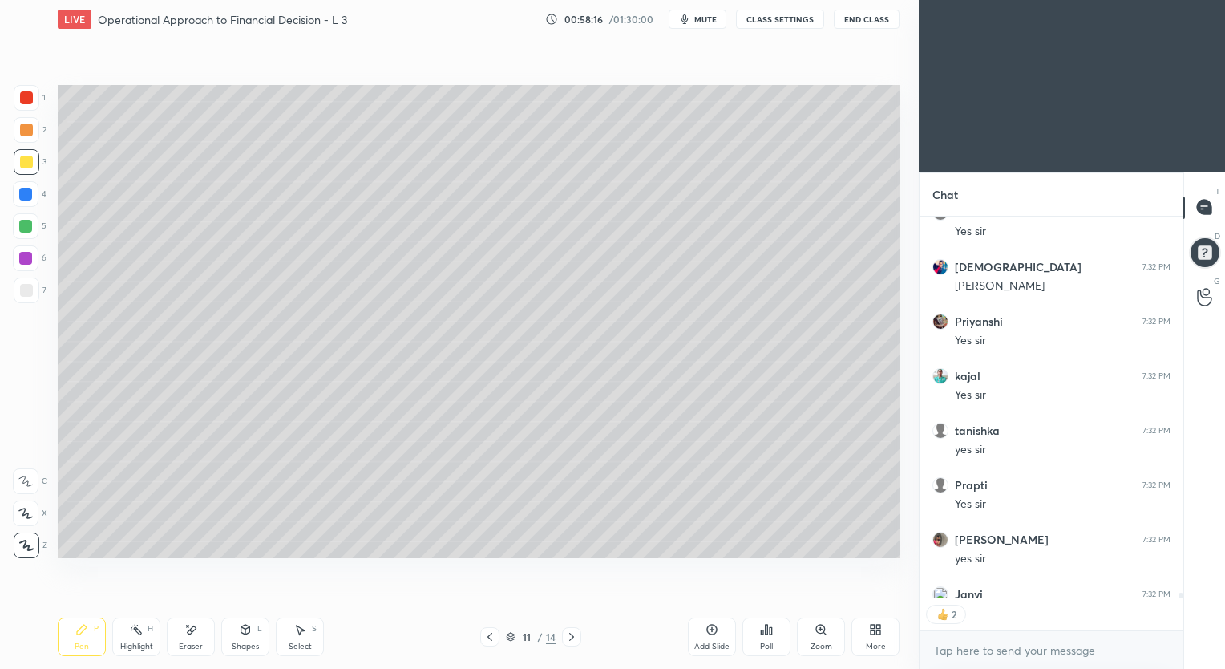
scroll to position [32626, 0]
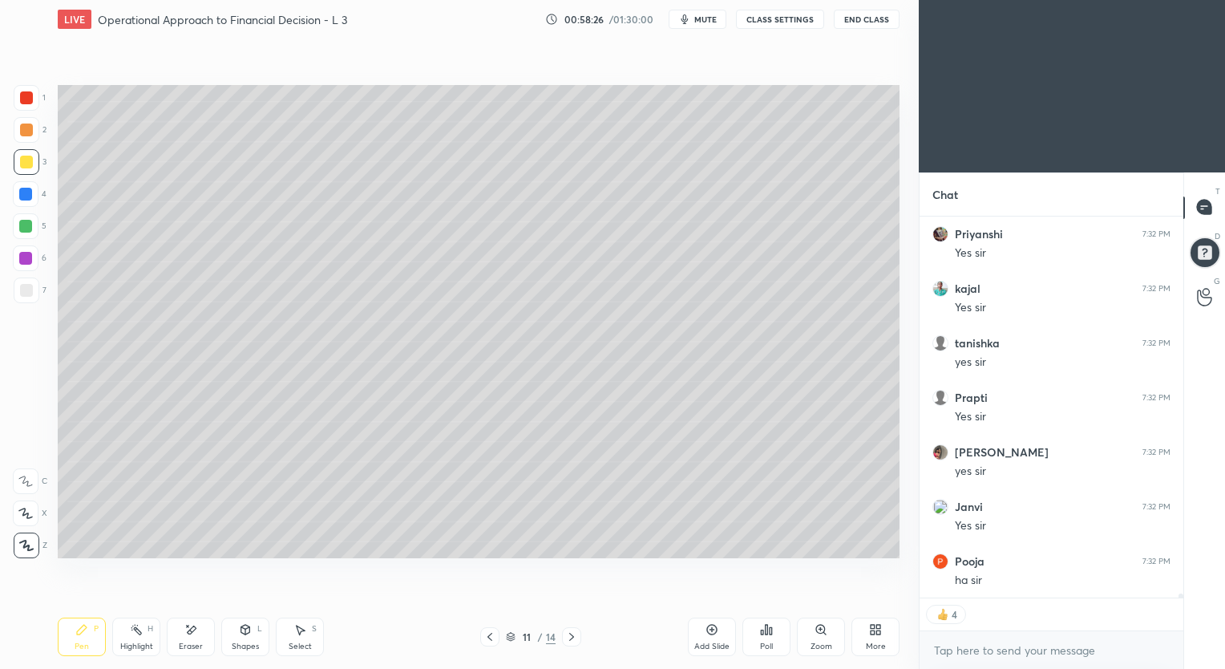
click at [711, 627] on icon at bounding box center [711, 629] width 13 height 13
click at [25, 291] on div at bounding box center [26, 290] width 13 height 13
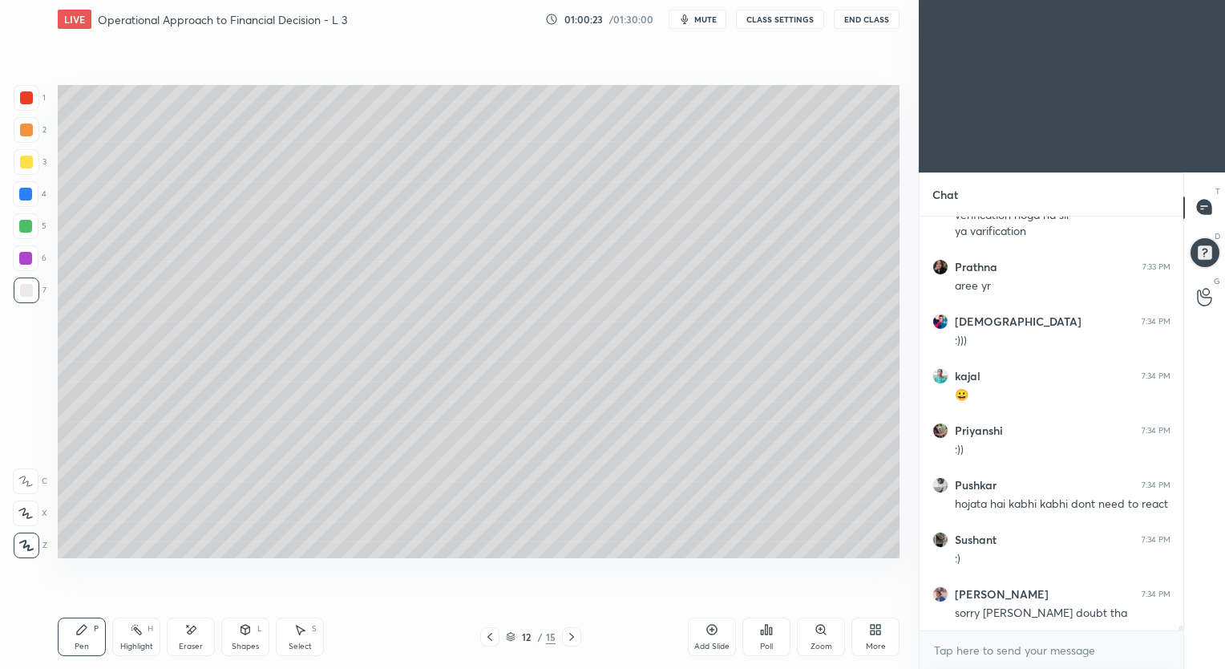
scroll to position [33154, 0]
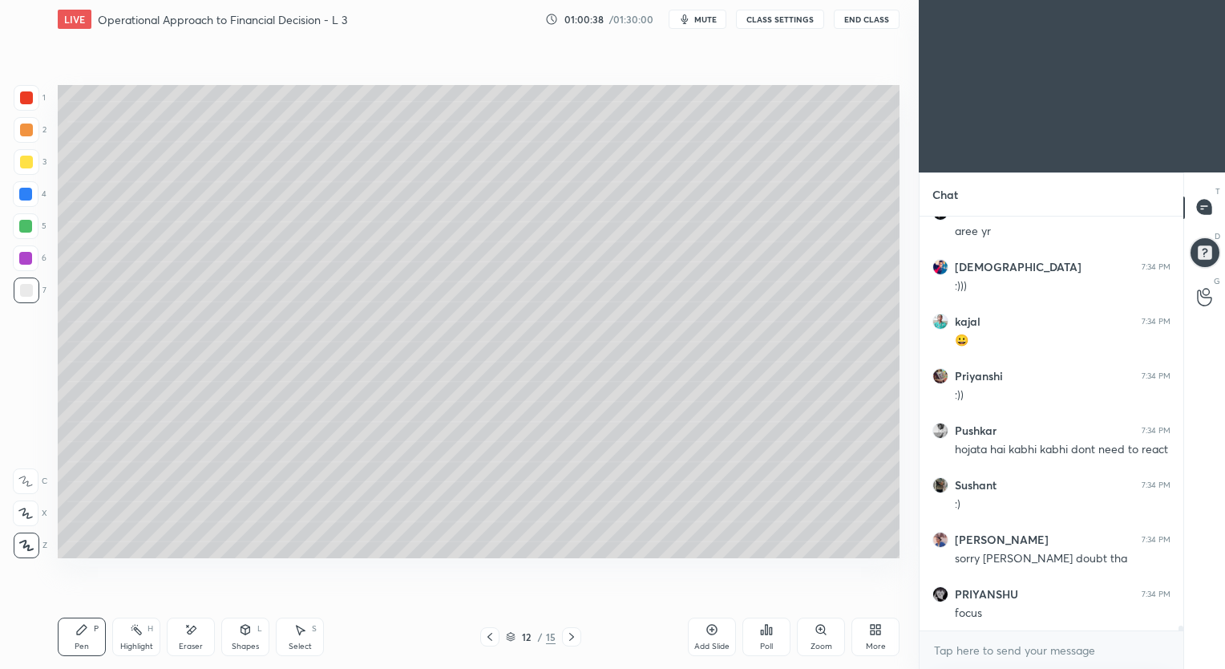
click at [195, 627] on icon at bounding box center [192, 629] width 9 height 8
click at [93, 635] on div "Pen P" at bounding box center [82, 636] width 48 height 38
click at [186, 642] on div "Eraser" at bounding box center [191, 646] width 24 height 8
click at [83, 632] on icon at bounding box center [81, 629] width 13 height 13
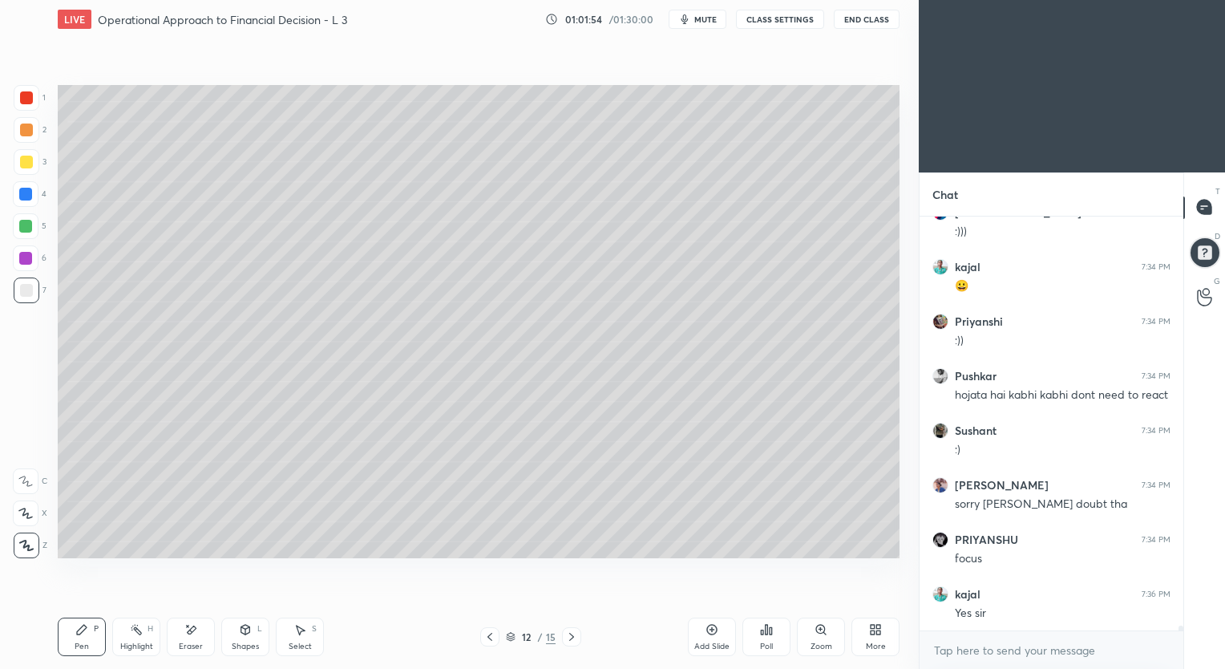
click at [863, 21] on button "End Class" at bounding box center [867, 19] width 66 height 19
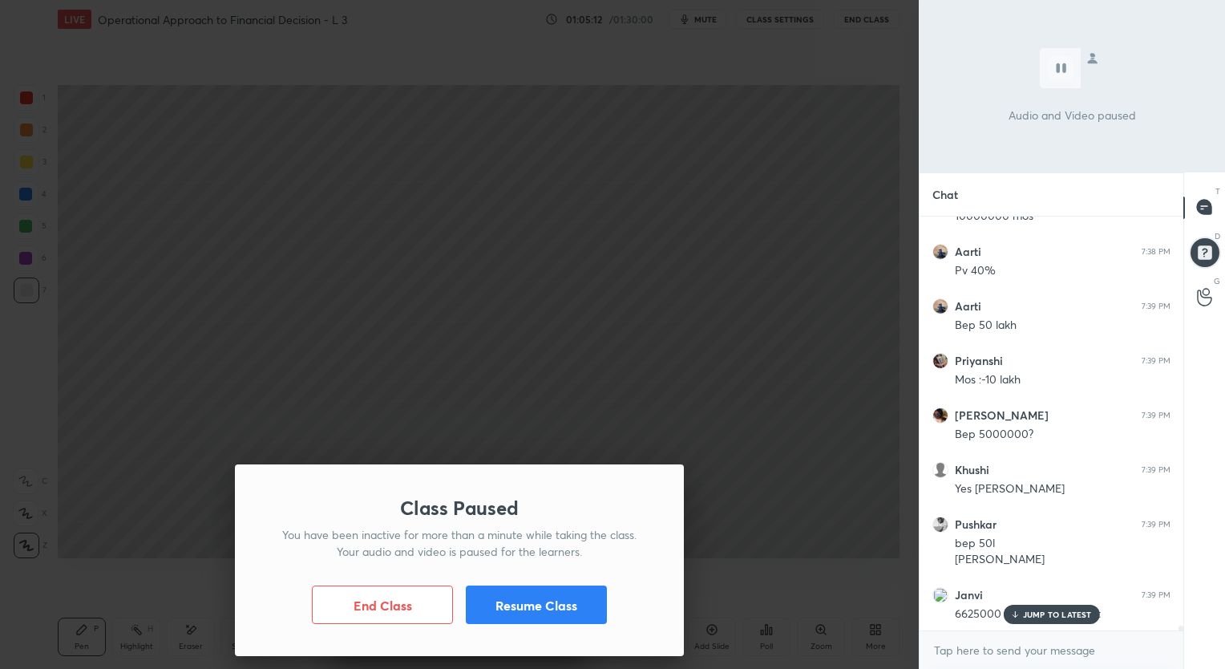
scroll to position [34726, 0]
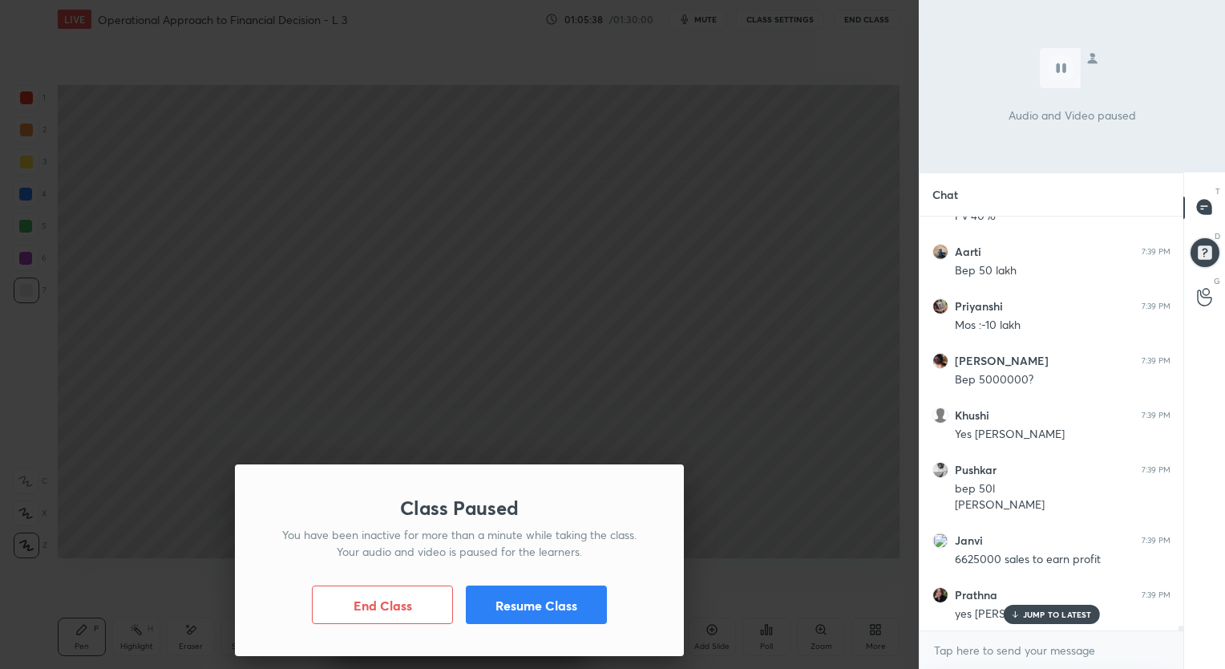
click at [569, 596] on button "Resume Class" at bounding box center [536, 604] width 141 height 38
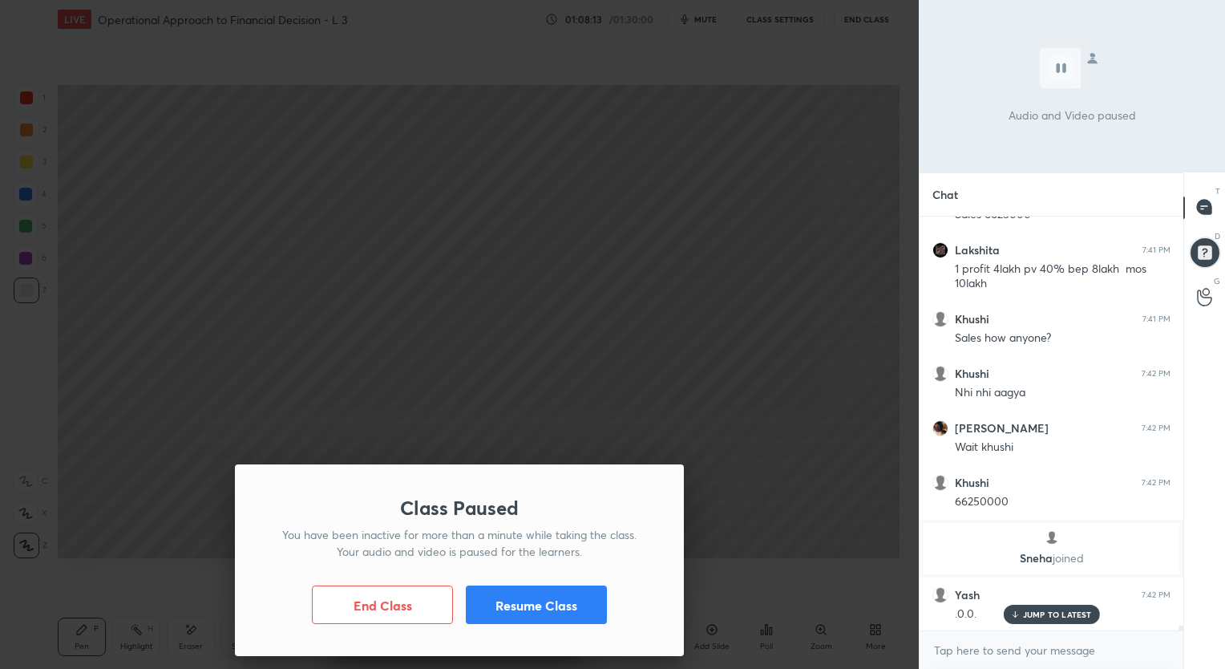
scroll to position [35913, 0]
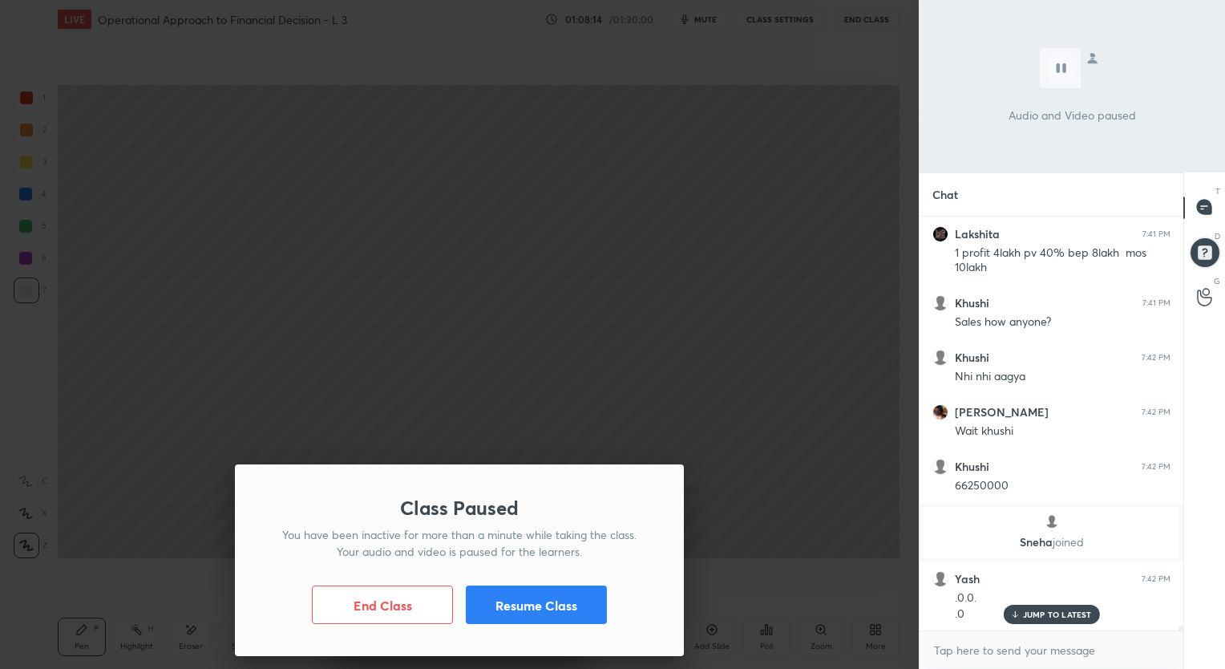
click at [567, 592] on button "Resume Class" at bounding box center [536, 604] width 141 height 38
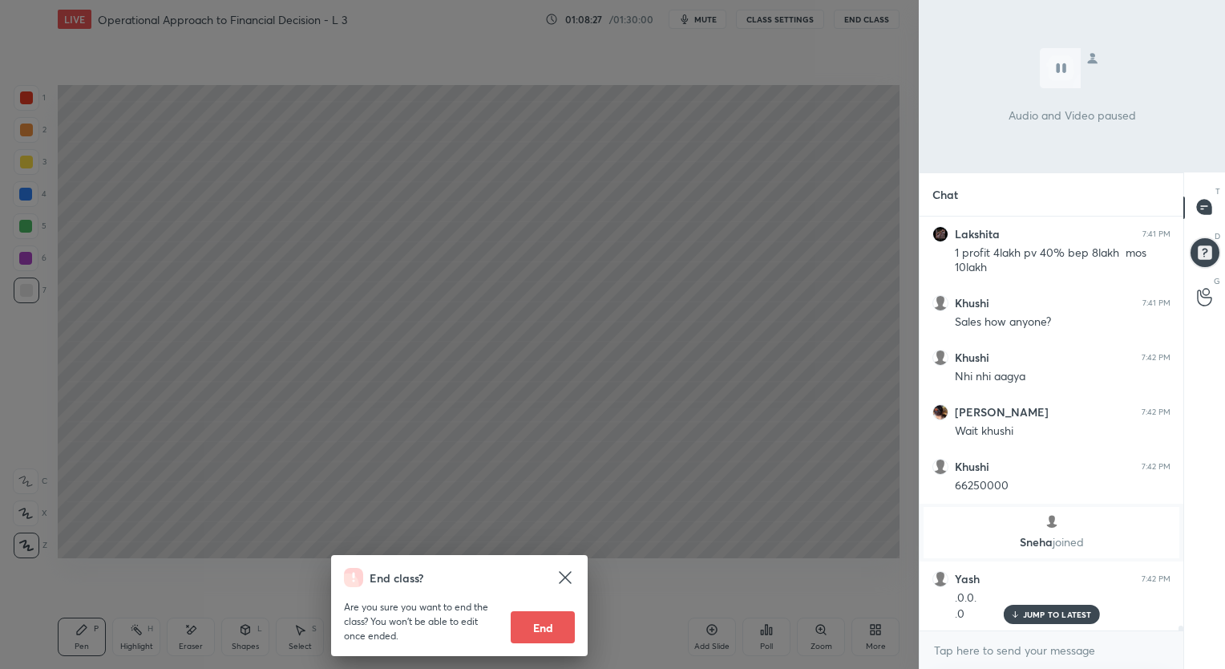
click at [563, 571] on icon at bounding box center [565, 577] width 19 height 19
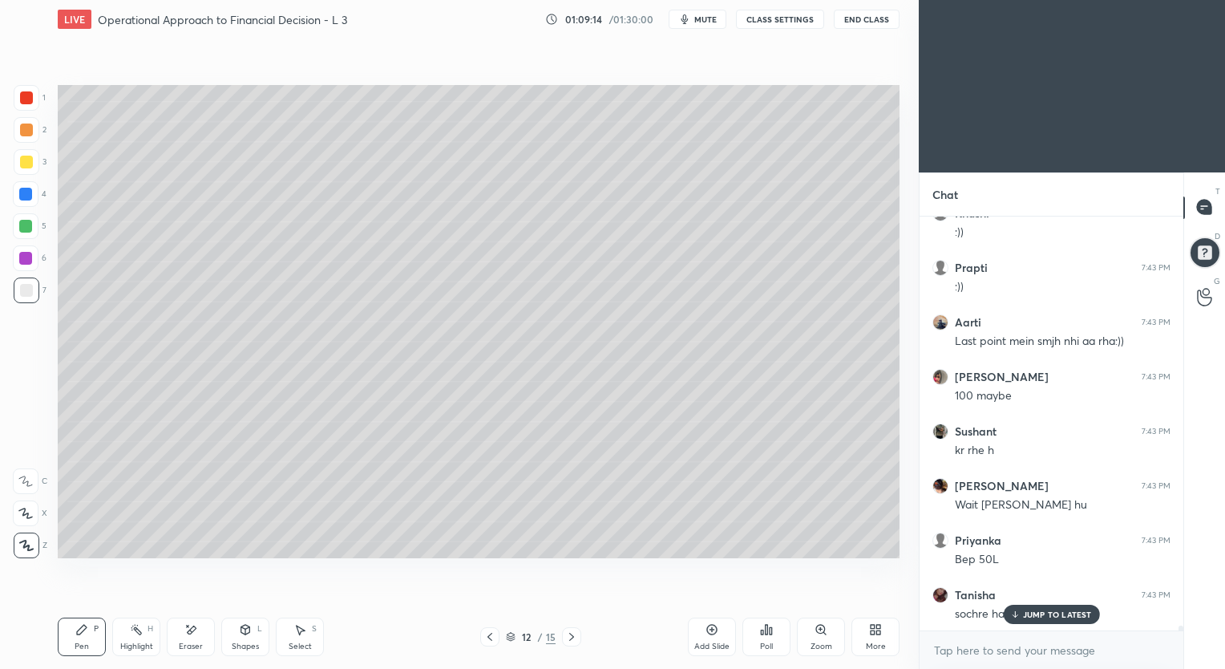
scroll to position [36839, 0]
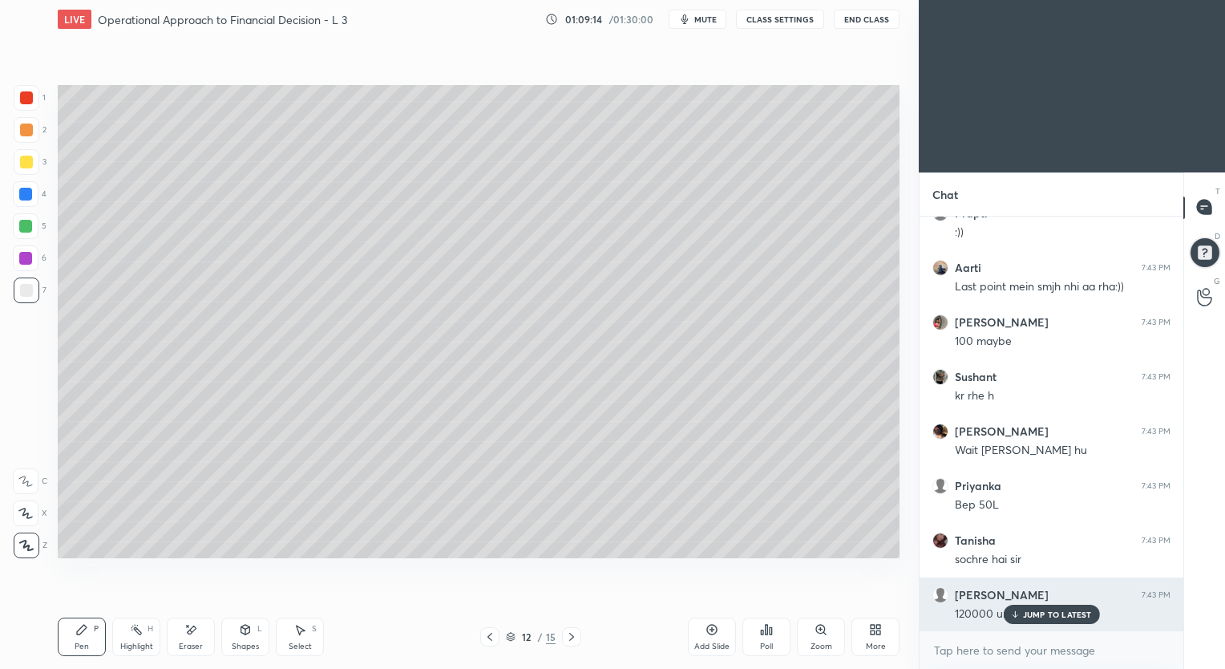
click at [1039, 616] on p "JUMP TO LATEST" at bounding box center [1057, 614] width 69 height 10
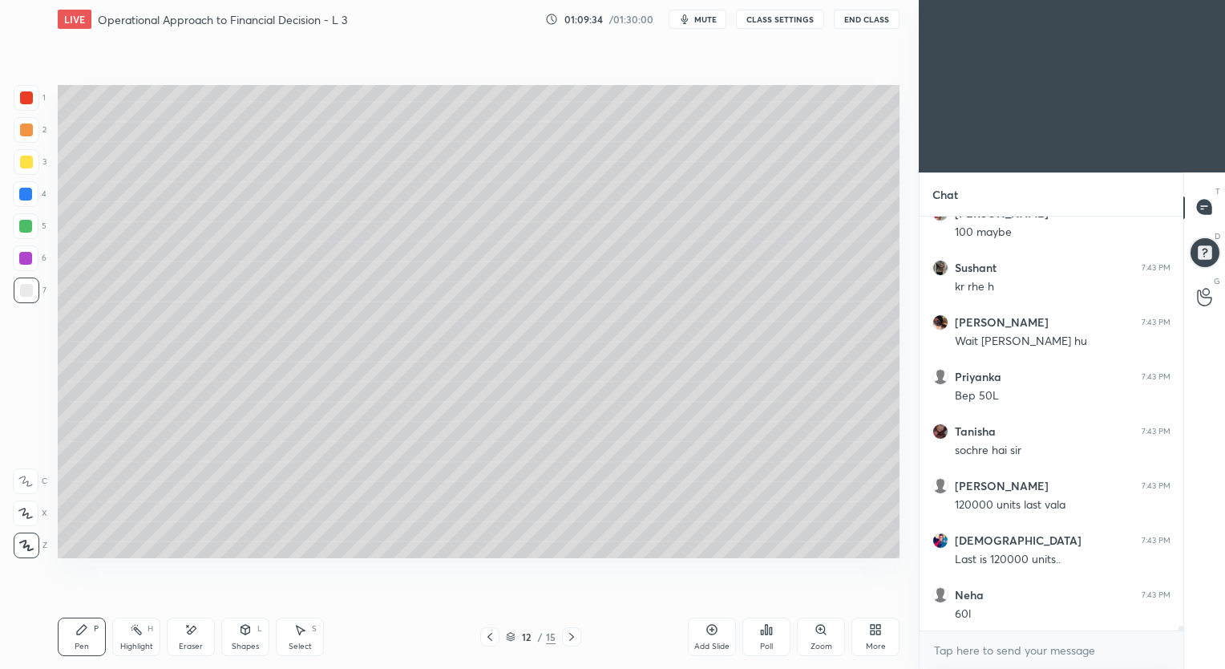
scroll to position [37003, 0]
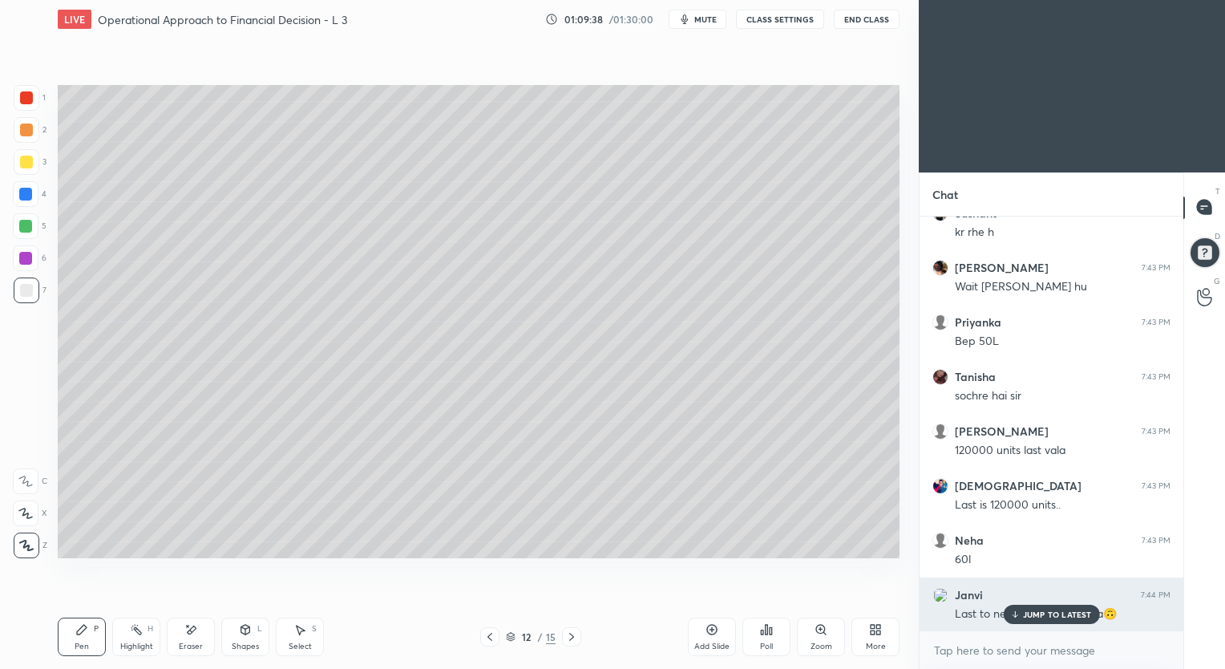
click at [1023, 612] on p "JUMP TO LATEST" at bounding box center [1057, 614] width 69 height 10
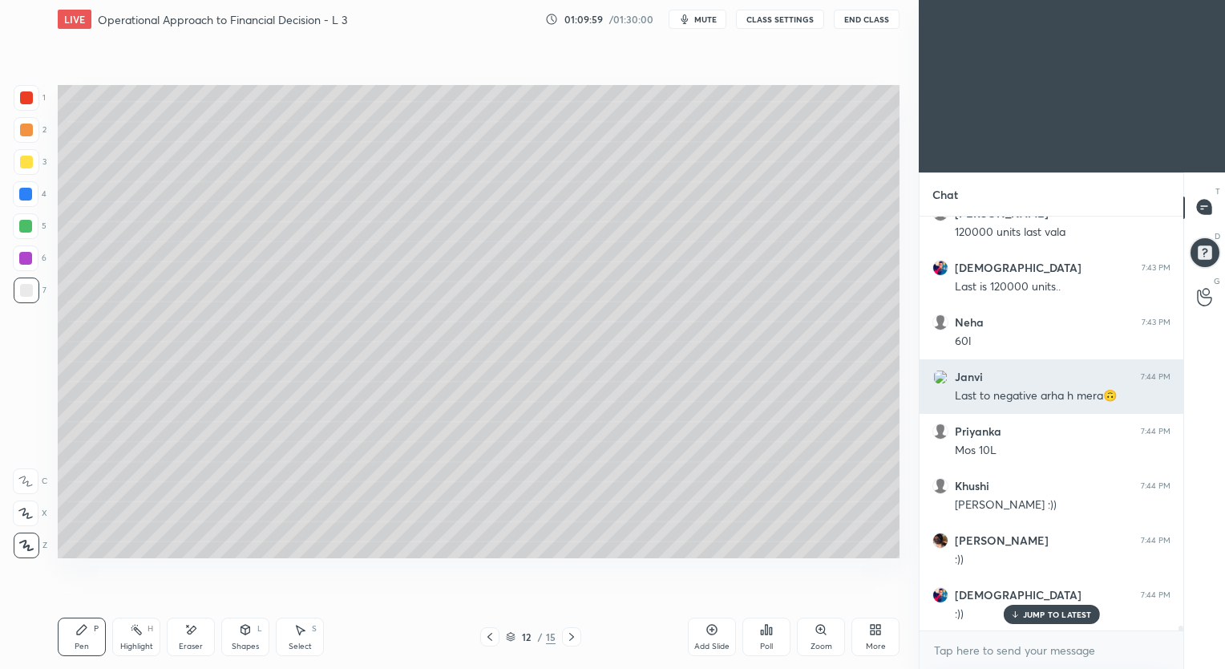
scroll to position [37275, 0]
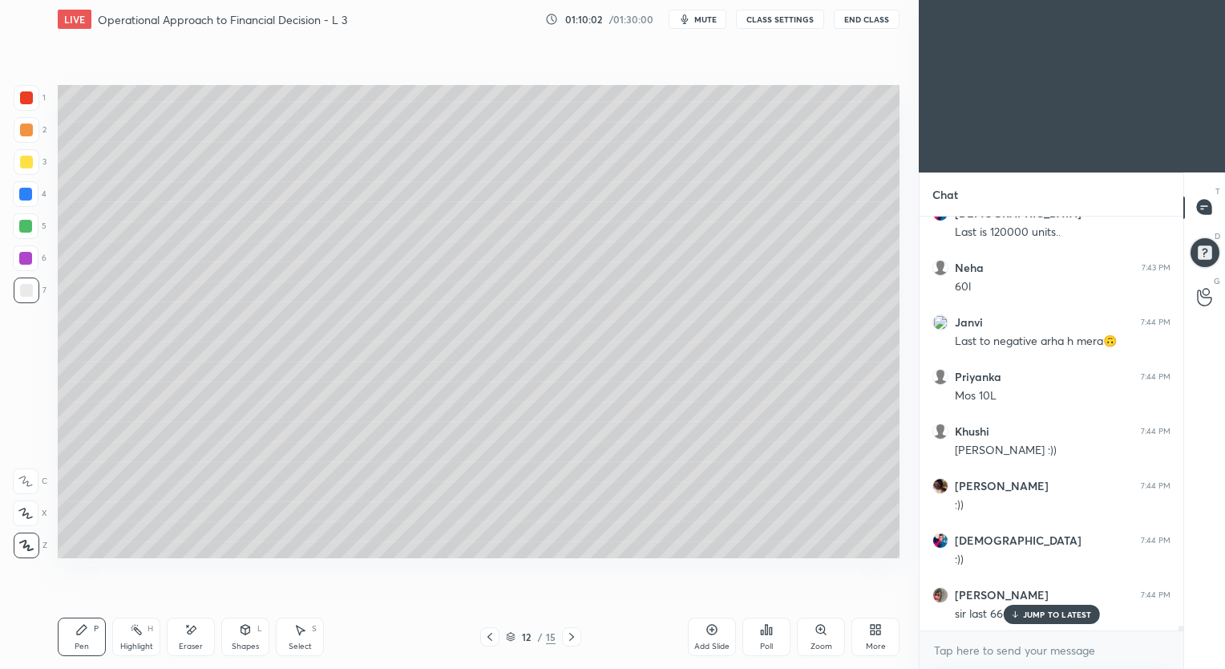
click at [1026, 612] on p "JUMP TO LATEST" at bounding box center [1057, 614] width 69 height 10
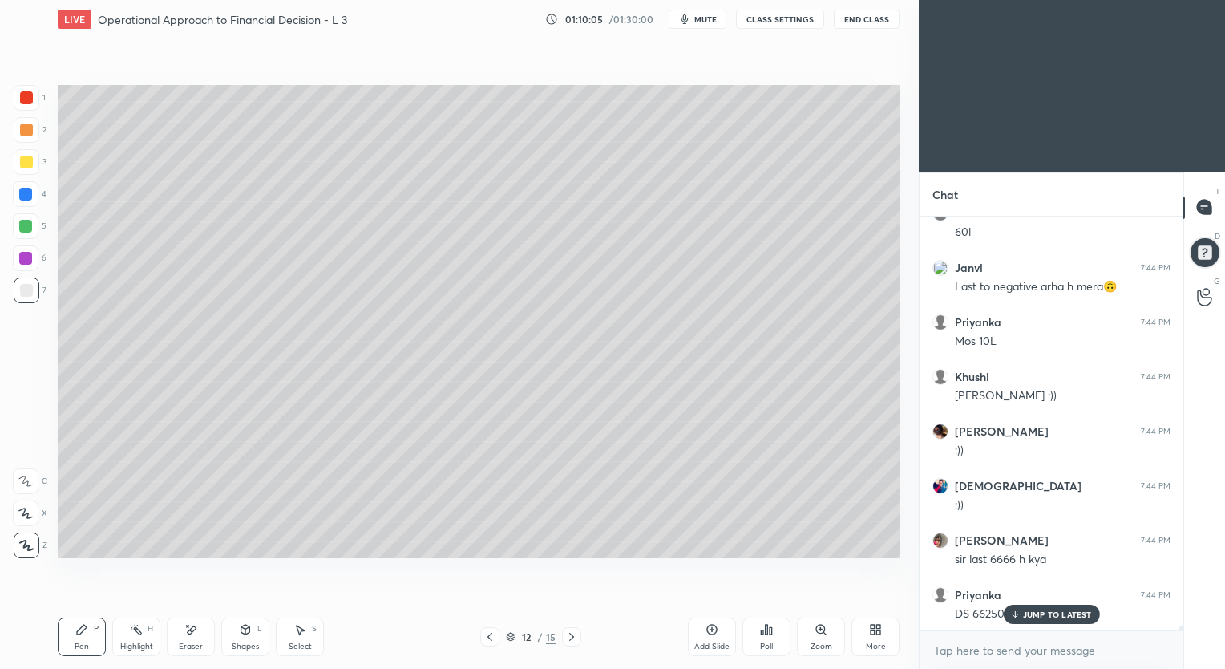
scroll to position [37384, 0]
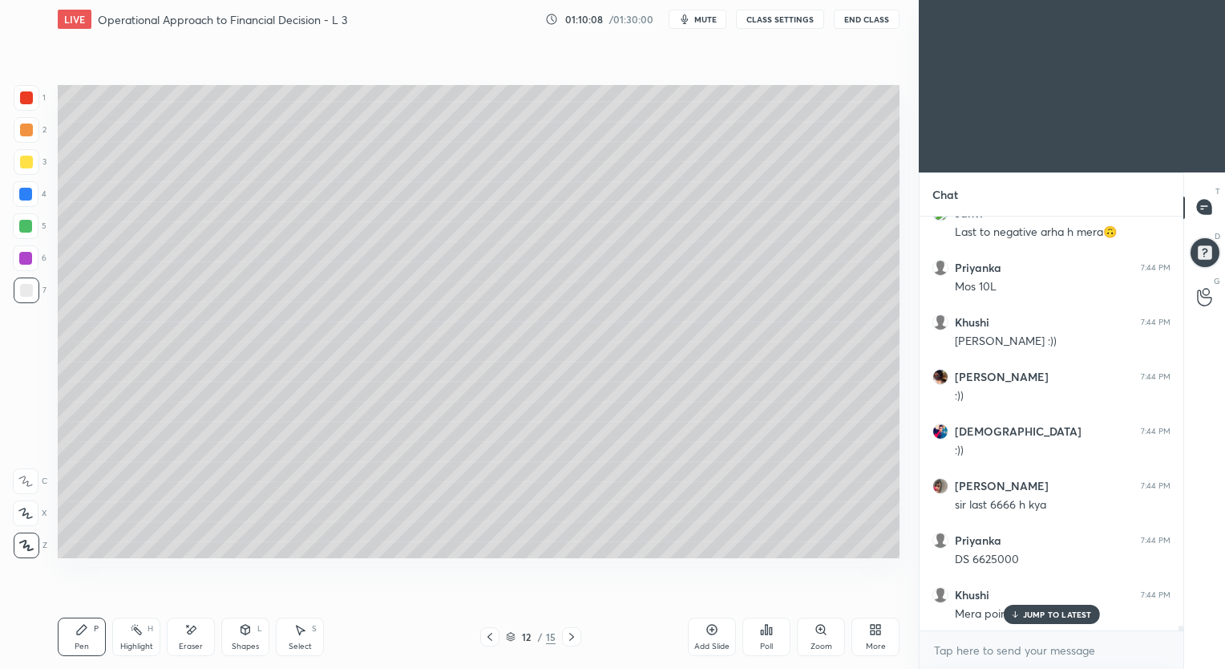
click at [705, 629] on icon at bounding box center [711, 629] width 13 height 13
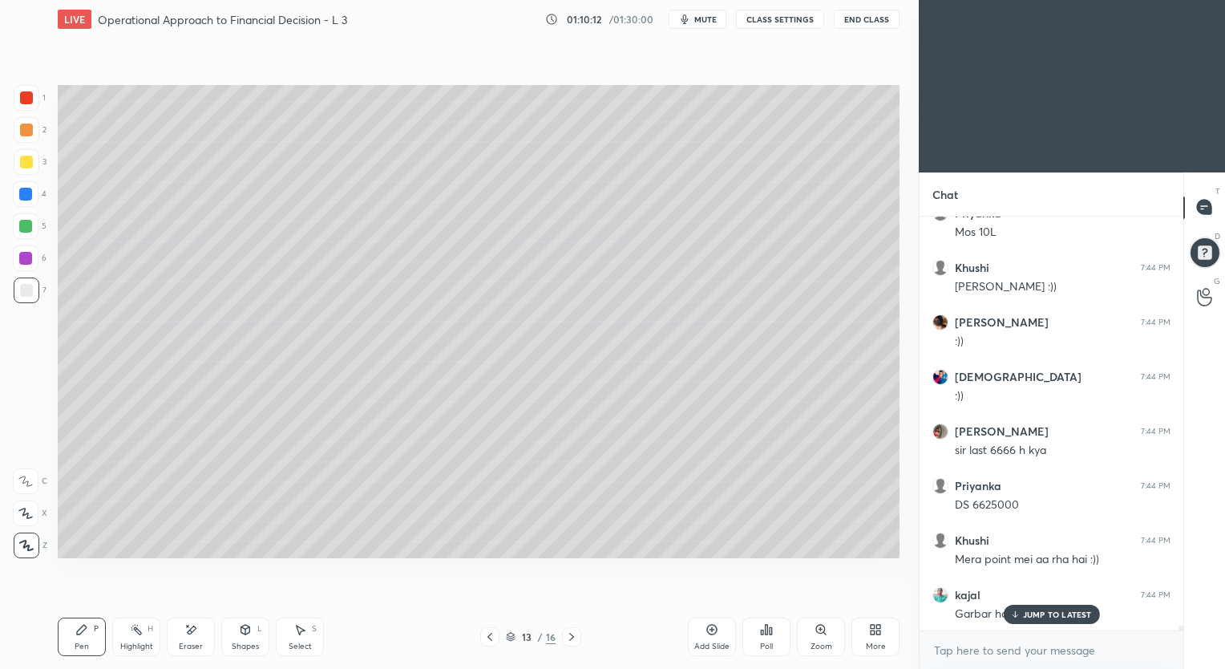
scroll to position [37493, 0]
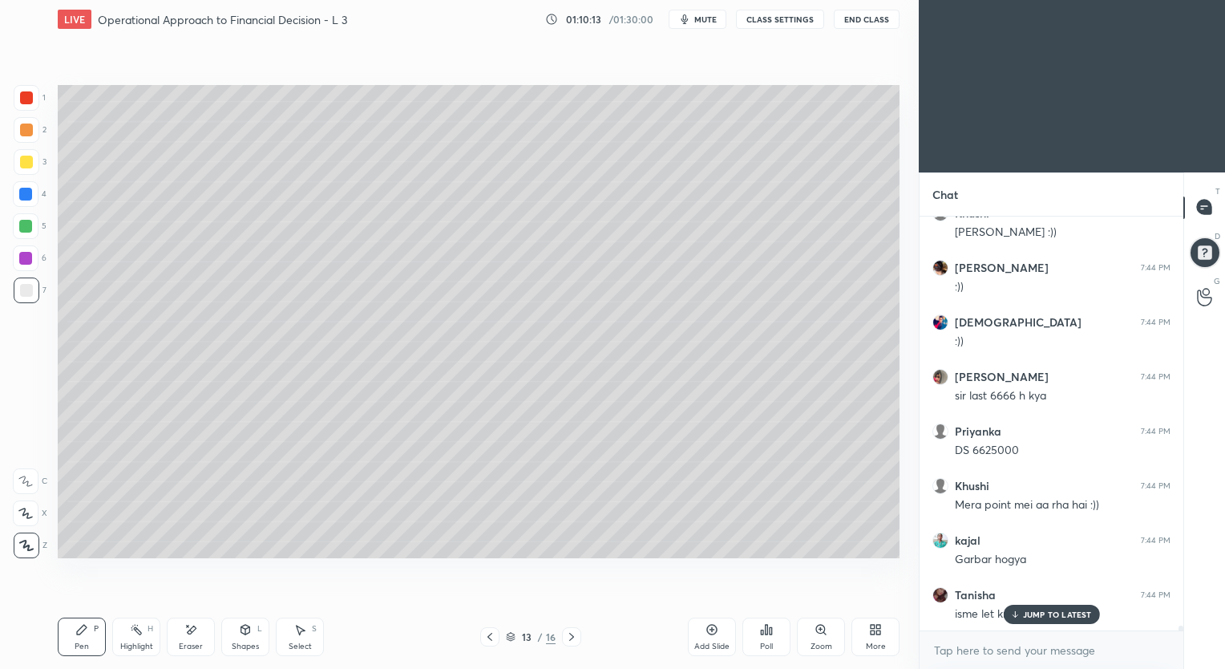
click at [26, 162] on div at bounding box center [26, 162] width 13 height 13
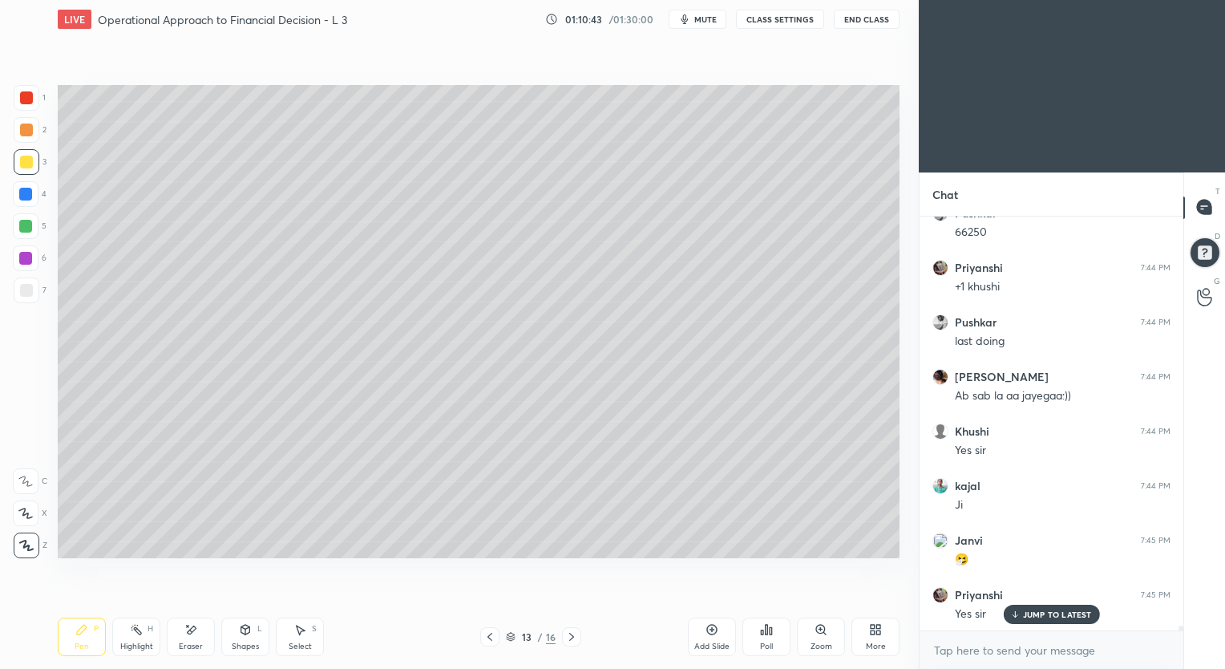
scroll to position [37984, 0]
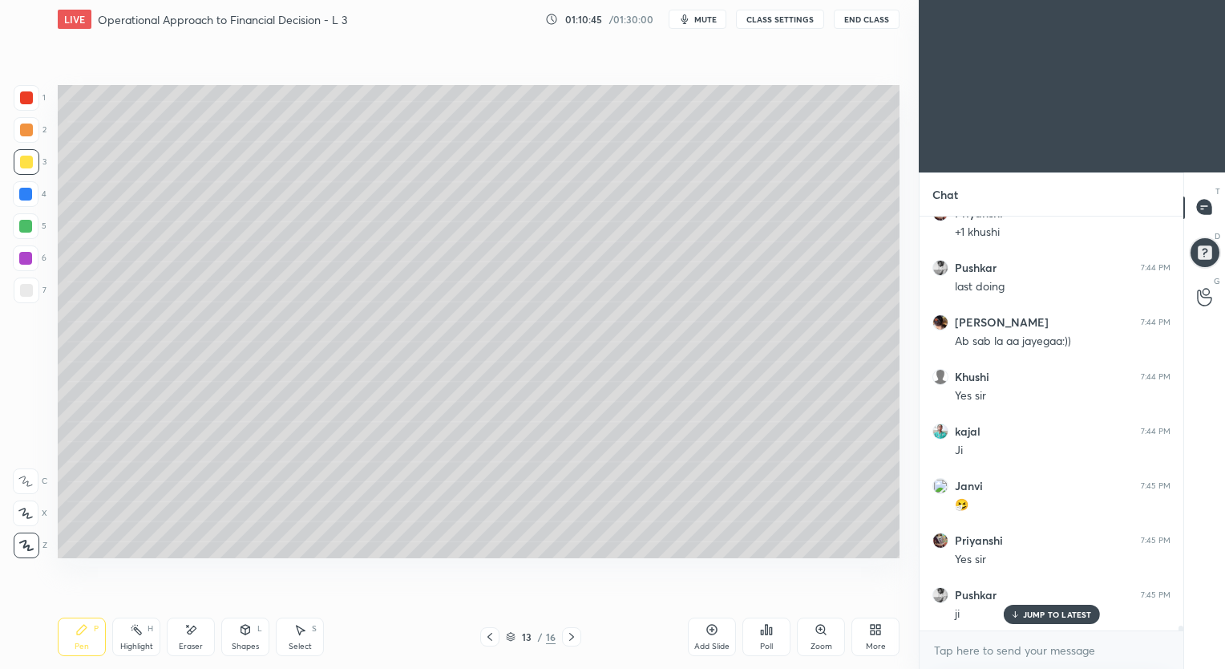
click at [487, 636] on icon at bounding box center [489, 636] width 13 height 13
click at [573, 637] on icon at bounding box center [571, 636] width 13 height 13
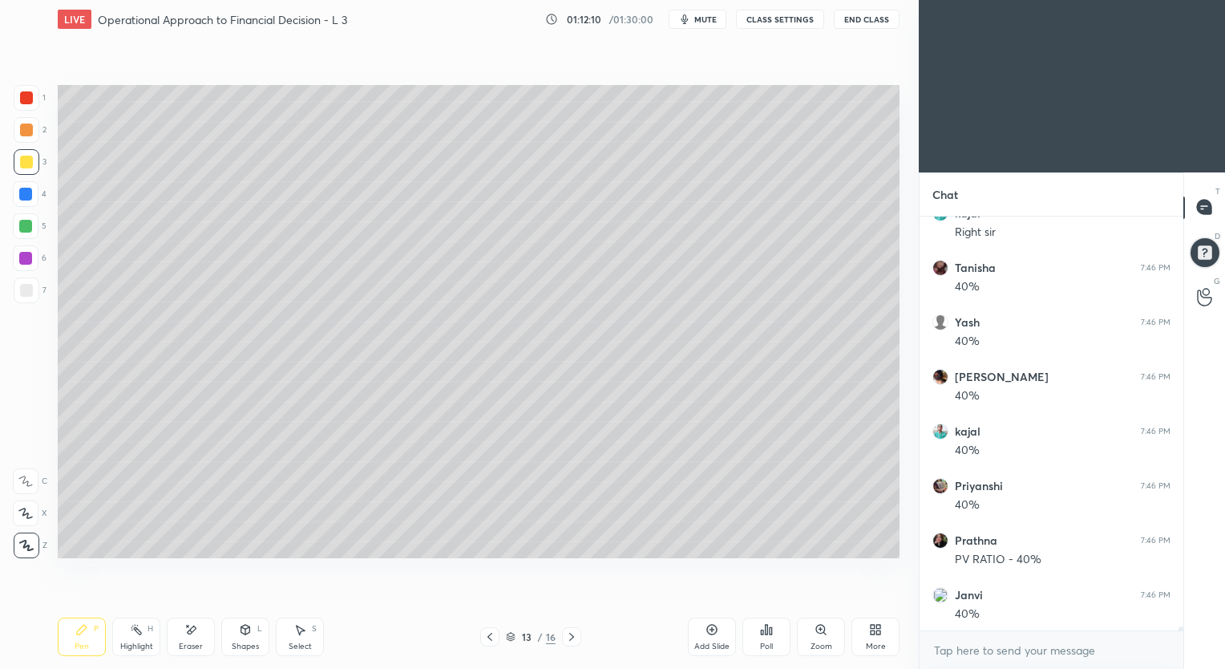
scroll to position [39728, 0]
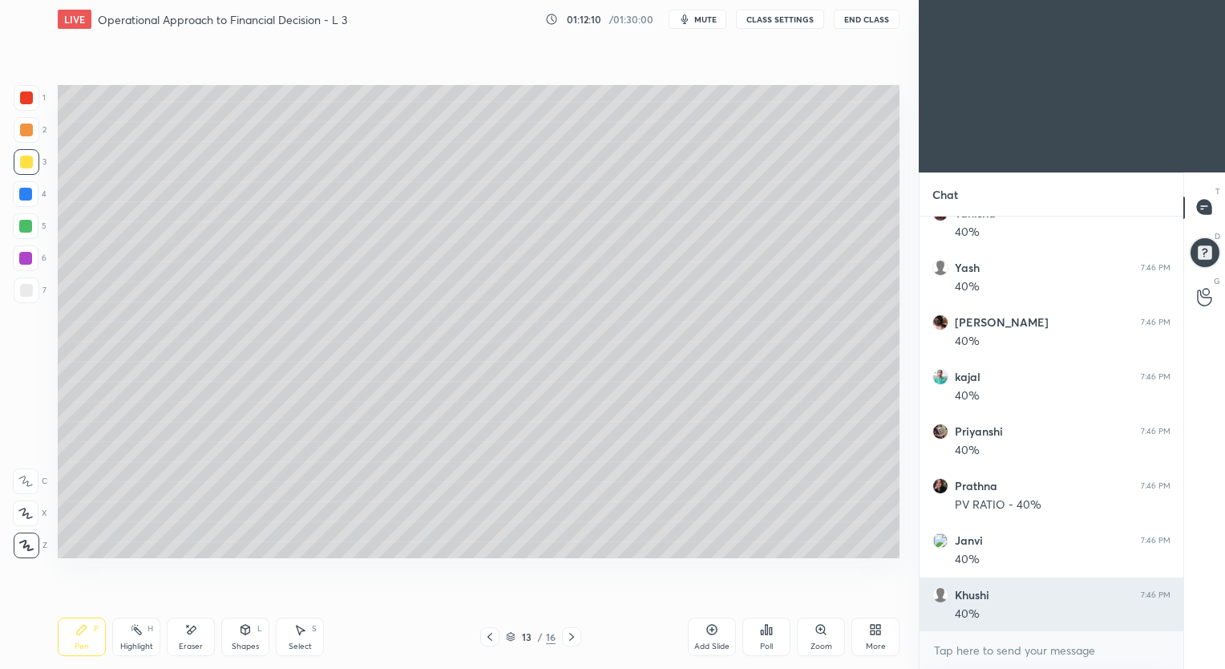
click at [1037, 661] on p "JUMP TO LATEST" at bounding box center [1057, 666] width 69 height 10
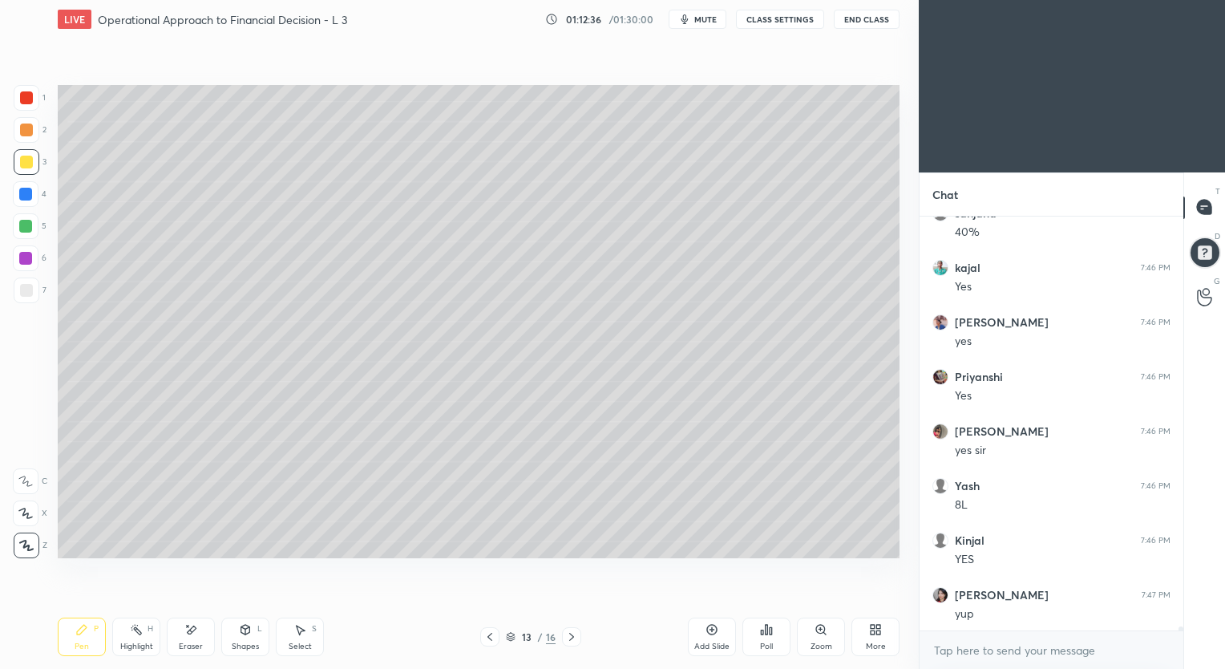
scroll to position [40328, 0]
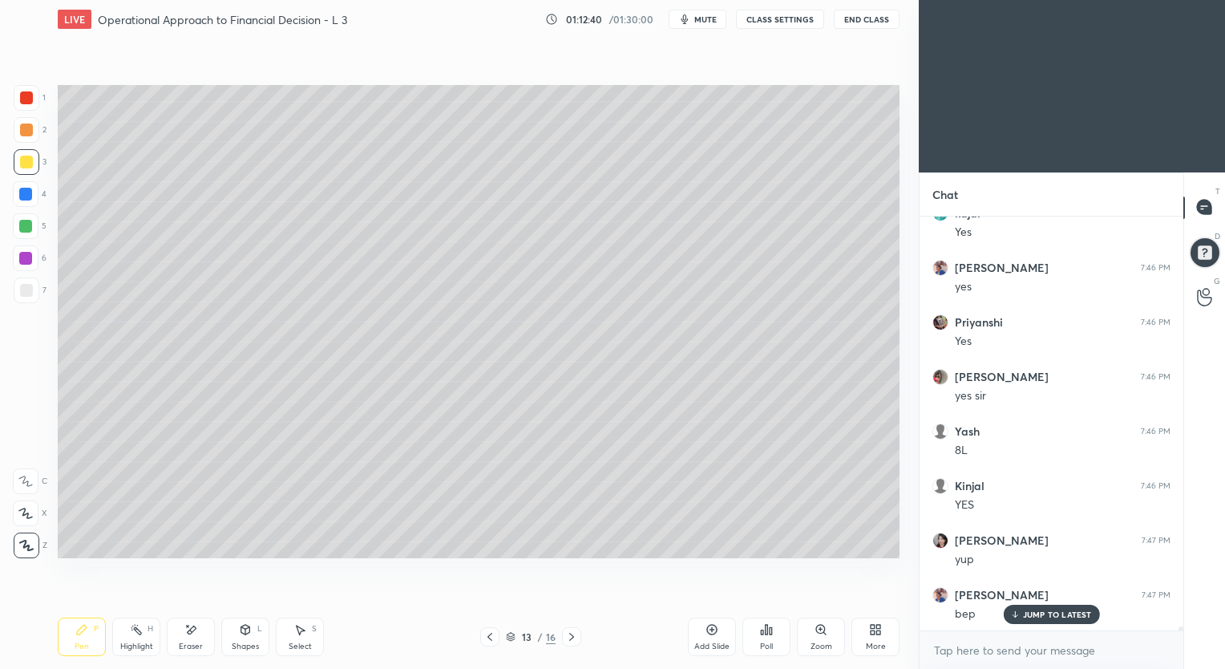
click at [706, 626] on icon at bounding box center [711, 629] width 13 height 13
click at [1036, 612] on p "JUMP TO LATEST" at bounding box center [1057, 614] width 69 height 10
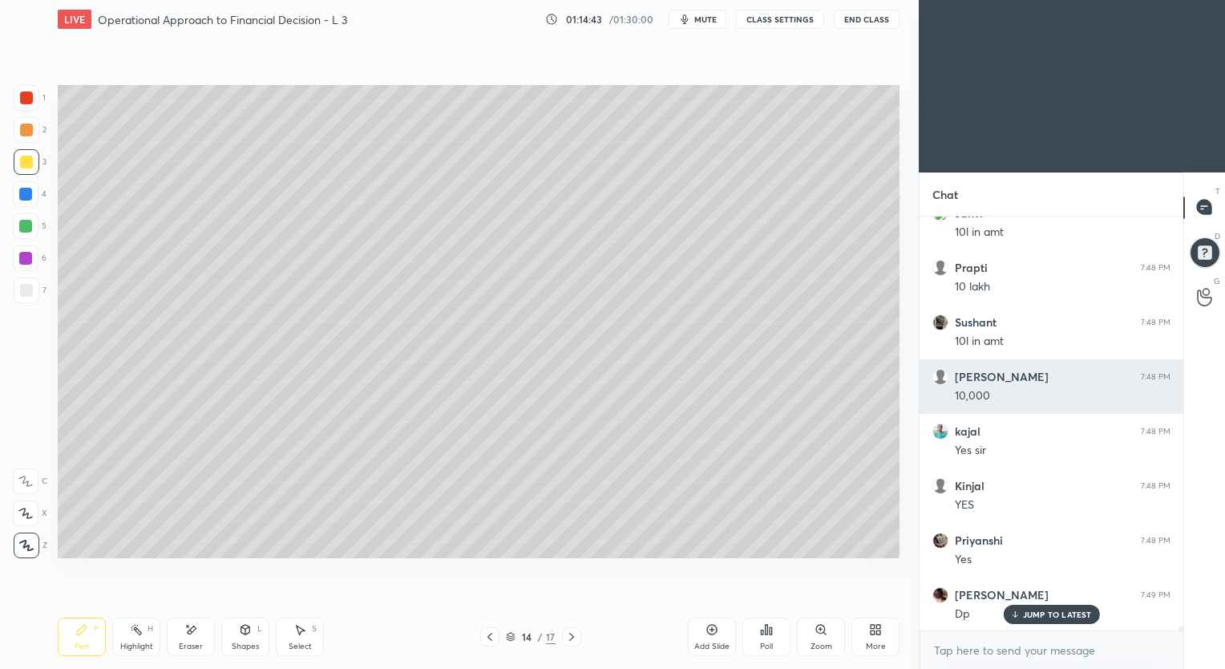
scroll to position [42127, 0]
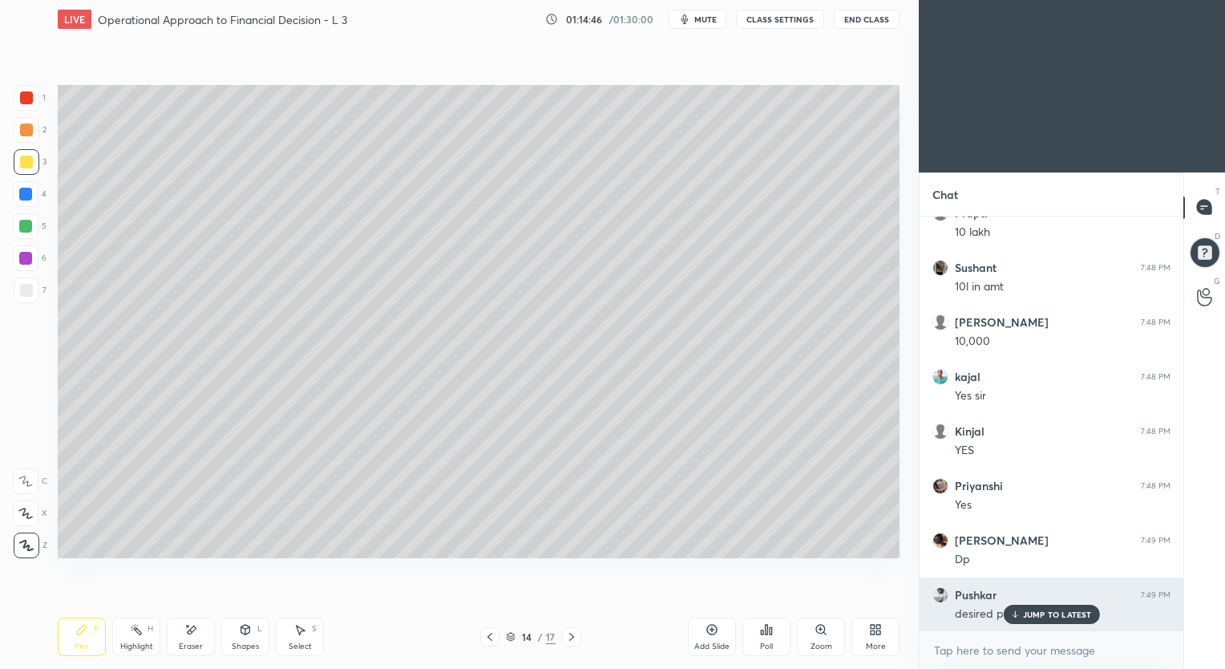
click at [1024, 614] on p "JUMP TO LATEST" at bounding box center [1057, 614] width 69 height 10
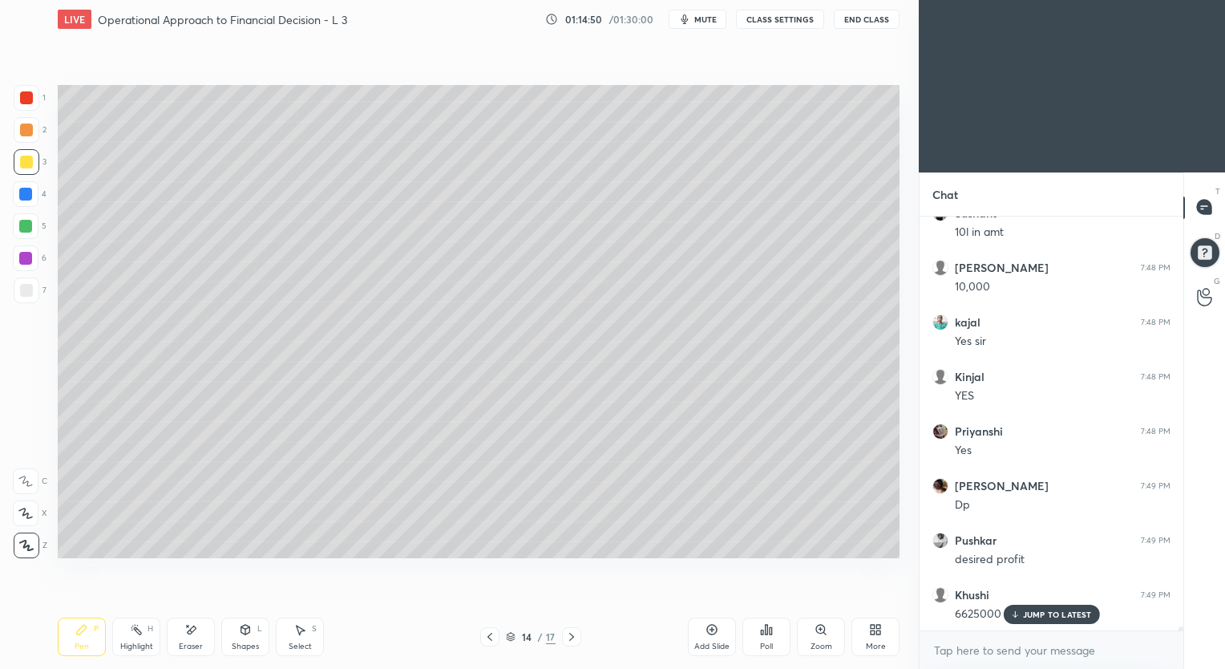
scroll to position [42236, 0]
click at [489, 639] on icon at bounding box center [489, 636] width 5 height 8
click at [491, 640] on icon at bounding box center [489, 636] width 5 height 8
click at [490, 640] on icon at bounding box center [489, 636] width 5 height 8
click at [491, 639] on icon at bounding box center [489, 636] width 13 height 13
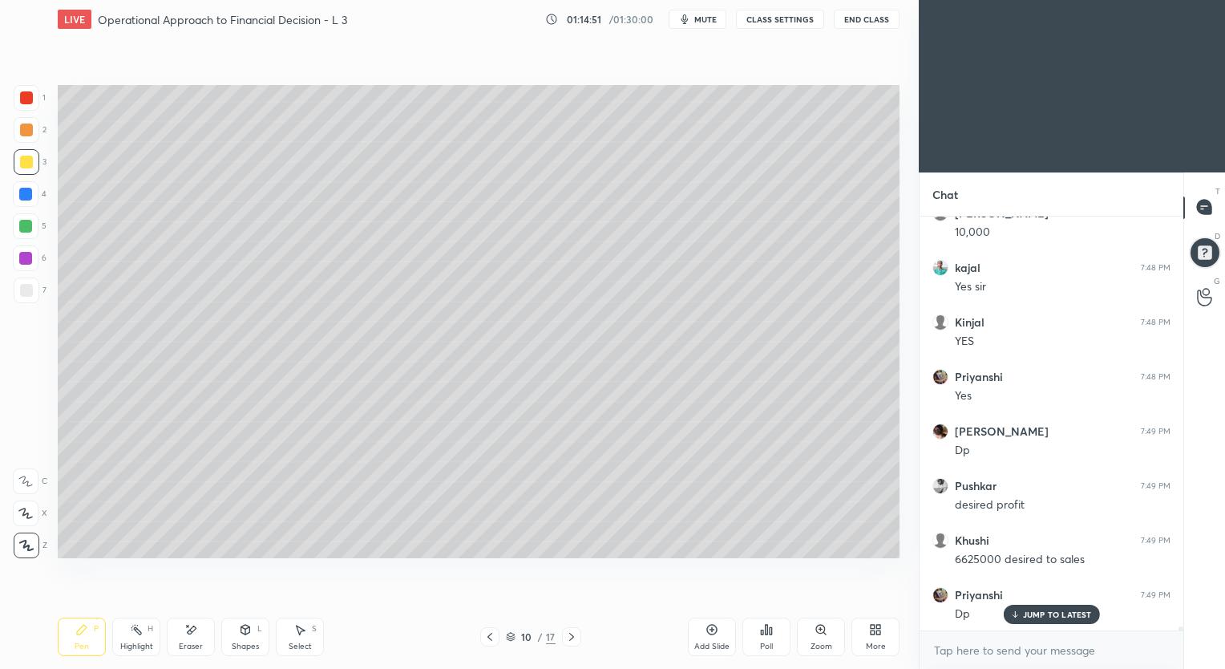
scroll to position [42290, 0]
click at [488, 640] on icon at bounding box center [489, 636] width 13 height 13
click at [487, 640] on icon at bounding box center [489, 636] width 13 height 13
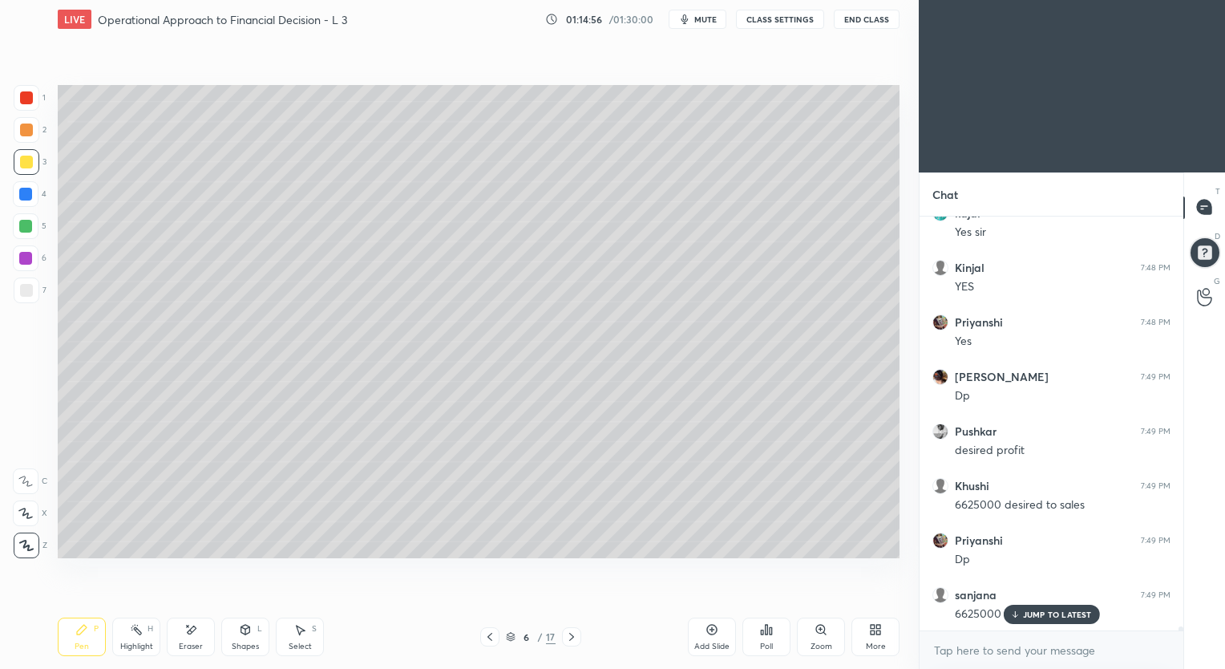
click at [569, 638] on icon at bounding box center [571, 636] width 13 height 13
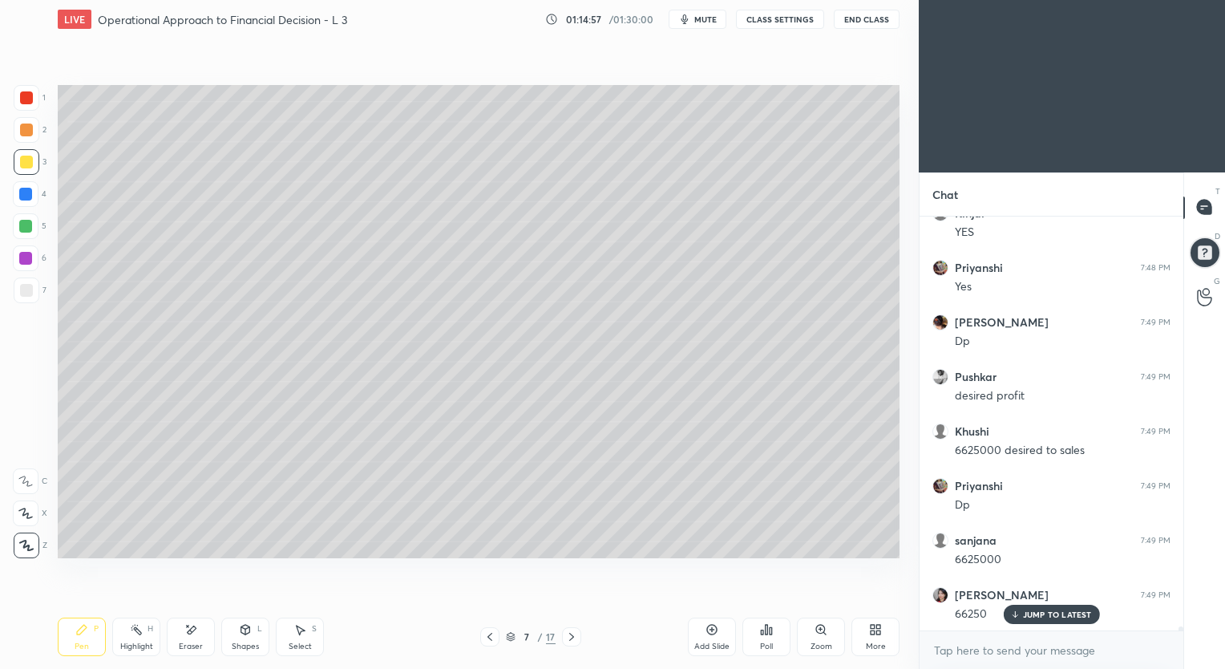
click at [568, 636] on icon at bounding box center [571, 636] width 13 height 13
click at [567, 636] on icon at bounding box center [571, 636] width 13 height 13
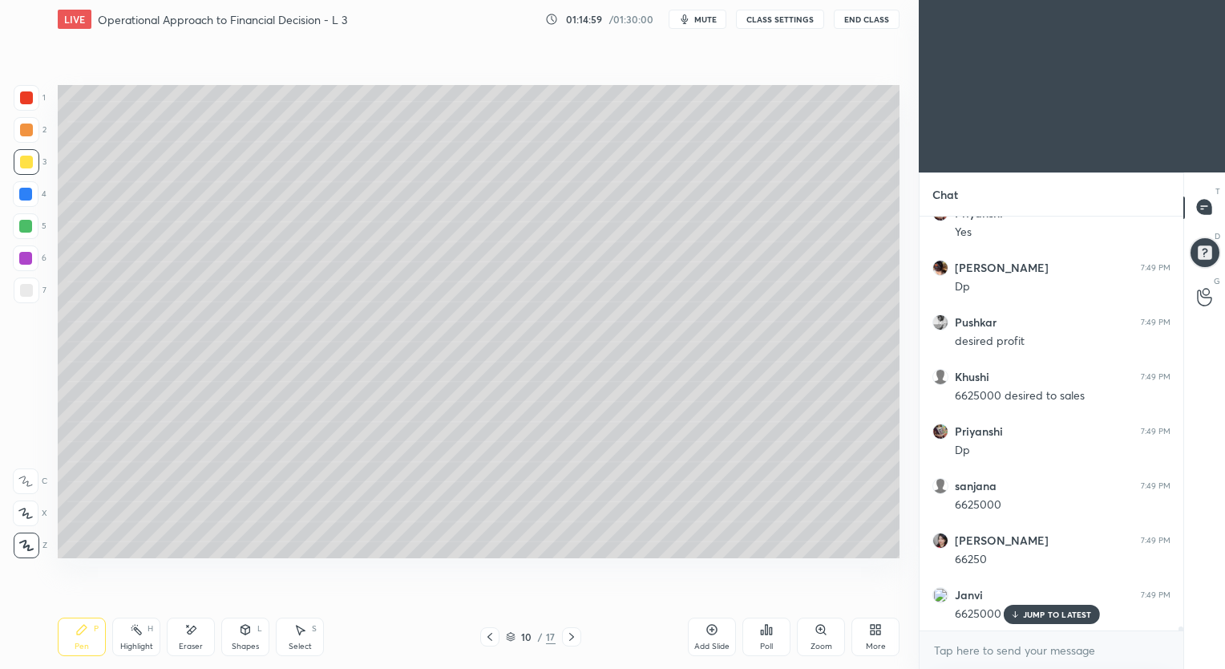
click at [567, 636] on icon at bounding box center [571, 636] width 13 height 13
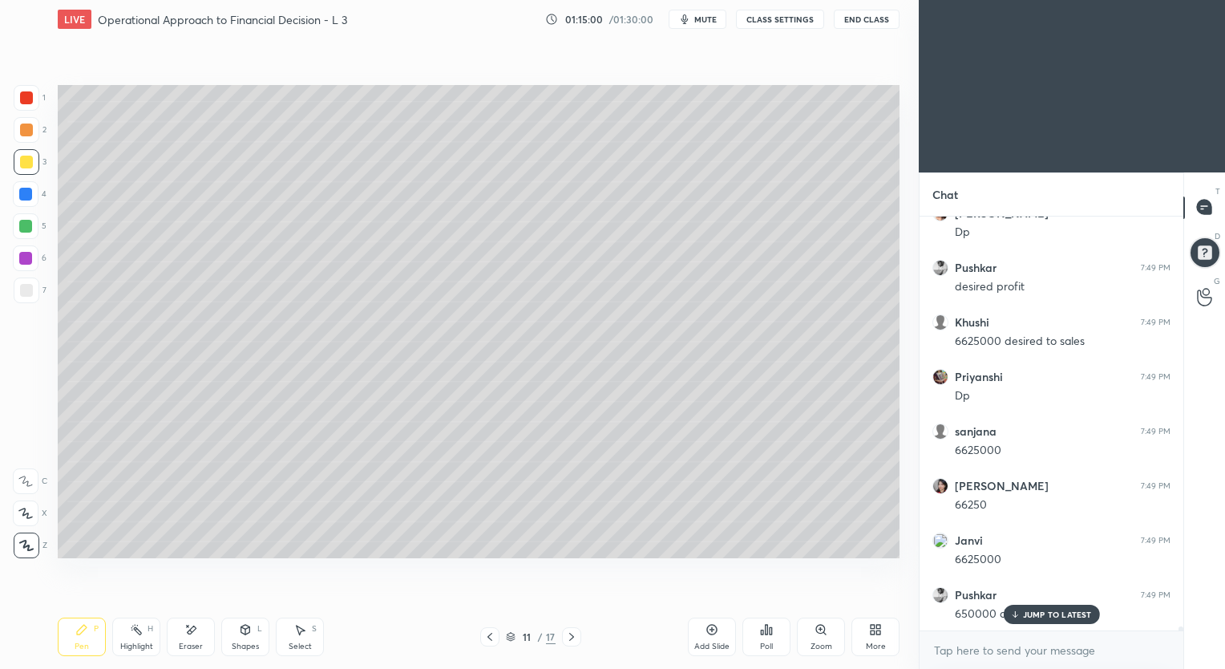
scroll to position [42508, 0]
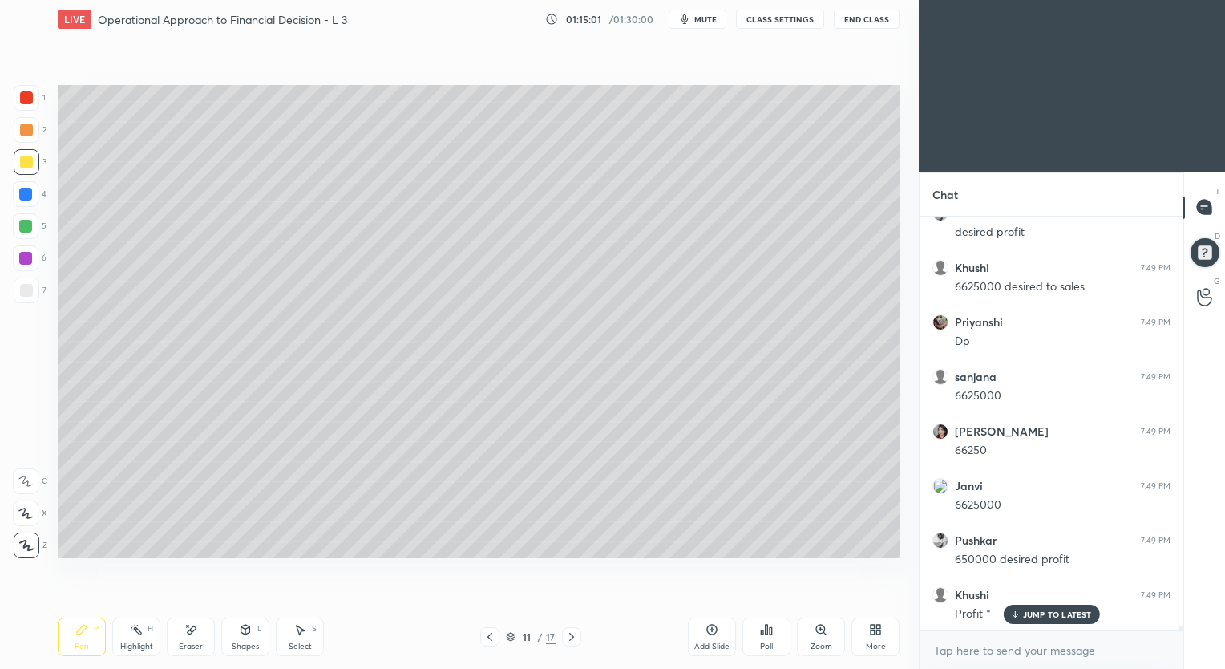
click at [565, 636] on icon at bounding box center [571, 636] width 13 height 13
click at [570, 637] on icon at bounding box center [571, 636] width 13 height 13
click at [570, 636] on icon at bounding box center [571, 636] width 13 height 13
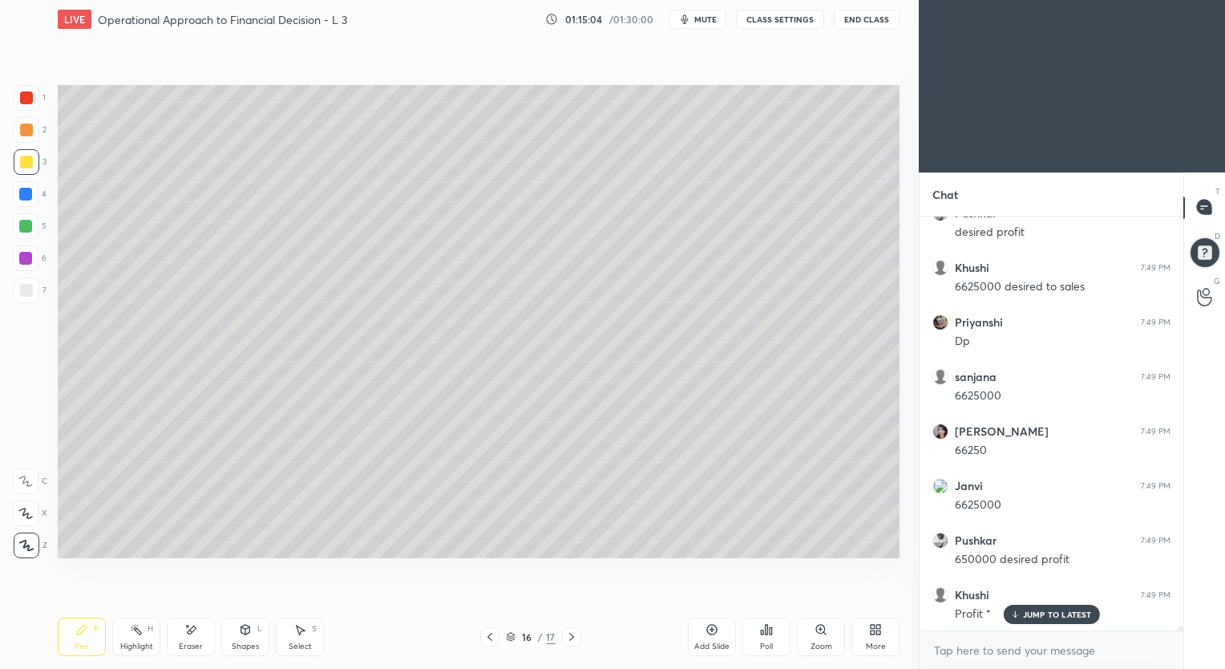
click at [488, 636] on icon at bounding box center [489, 636] width 5 height 8
click at [487, 636] on icon at bounding box center [489, 636] width 5 height 8
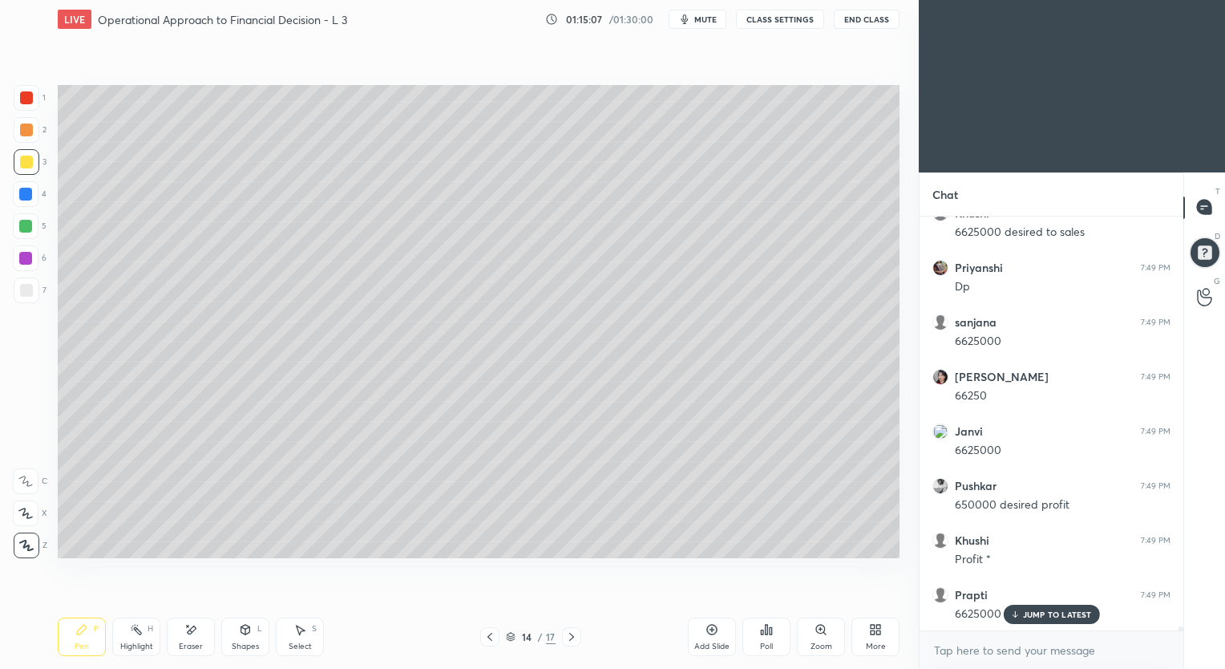
scroll to position [42617, 0]
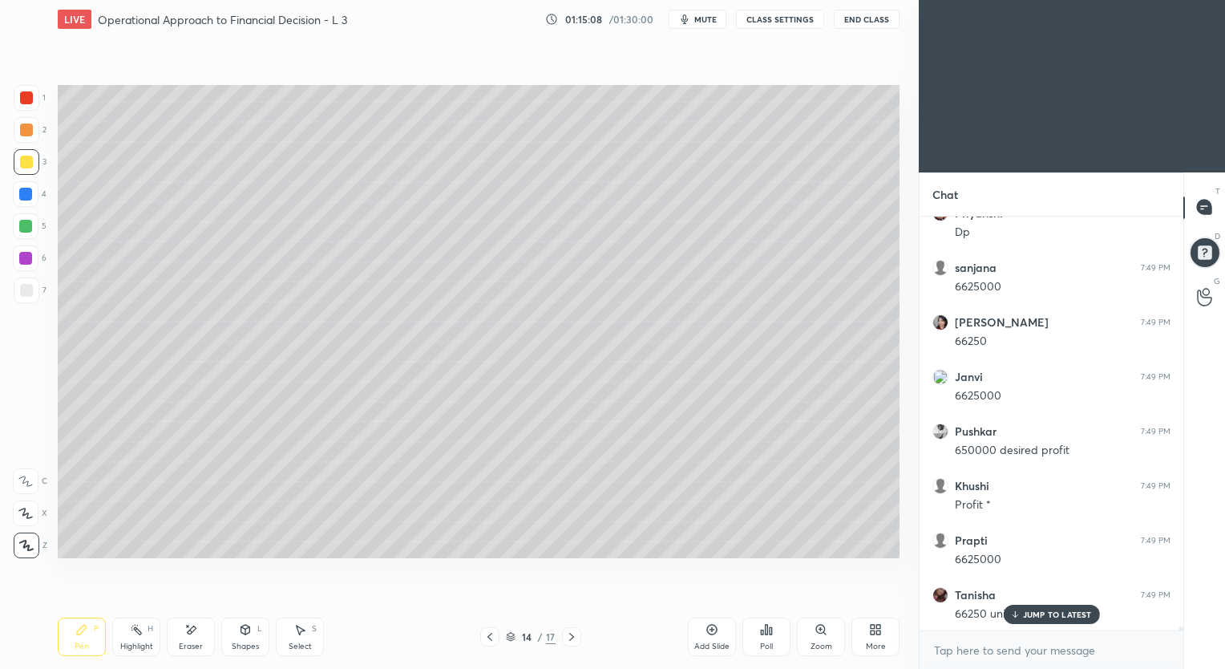
click at [708, 633] on icon at bounding box center [712, 629] width 10 height 10
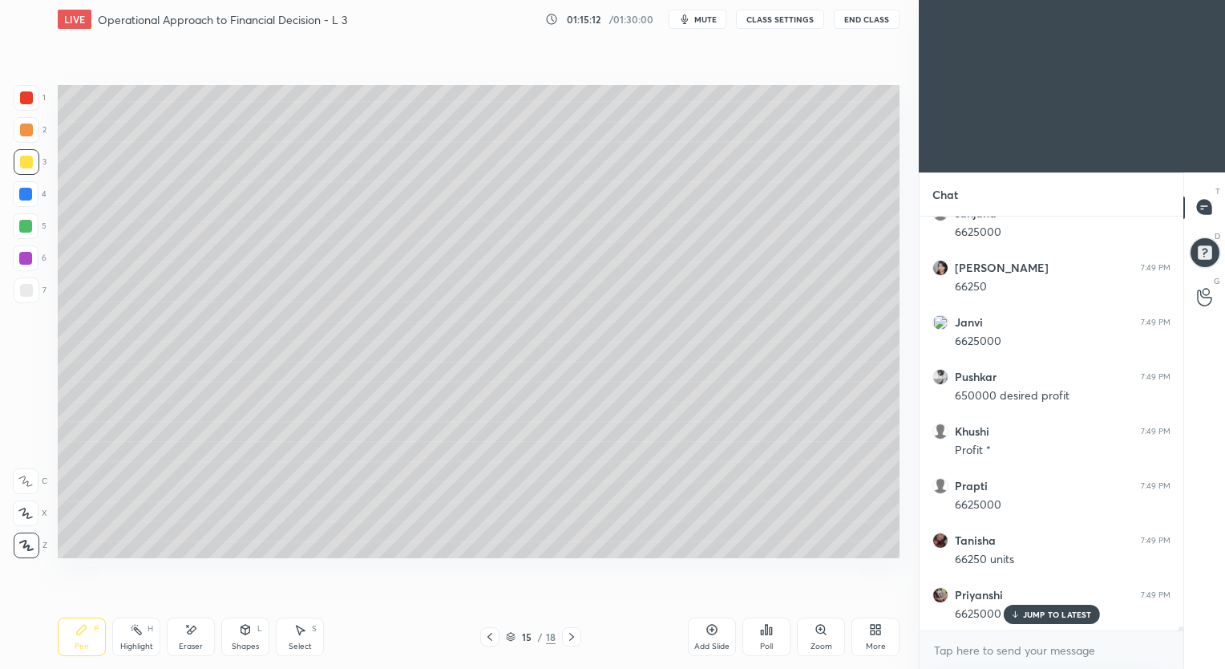
click at [487, 637] on icon at bounding box center [489, 636] width 5 height 8
click at [574, 637] on icon at bounding box center [571, 636] width 13 height 13
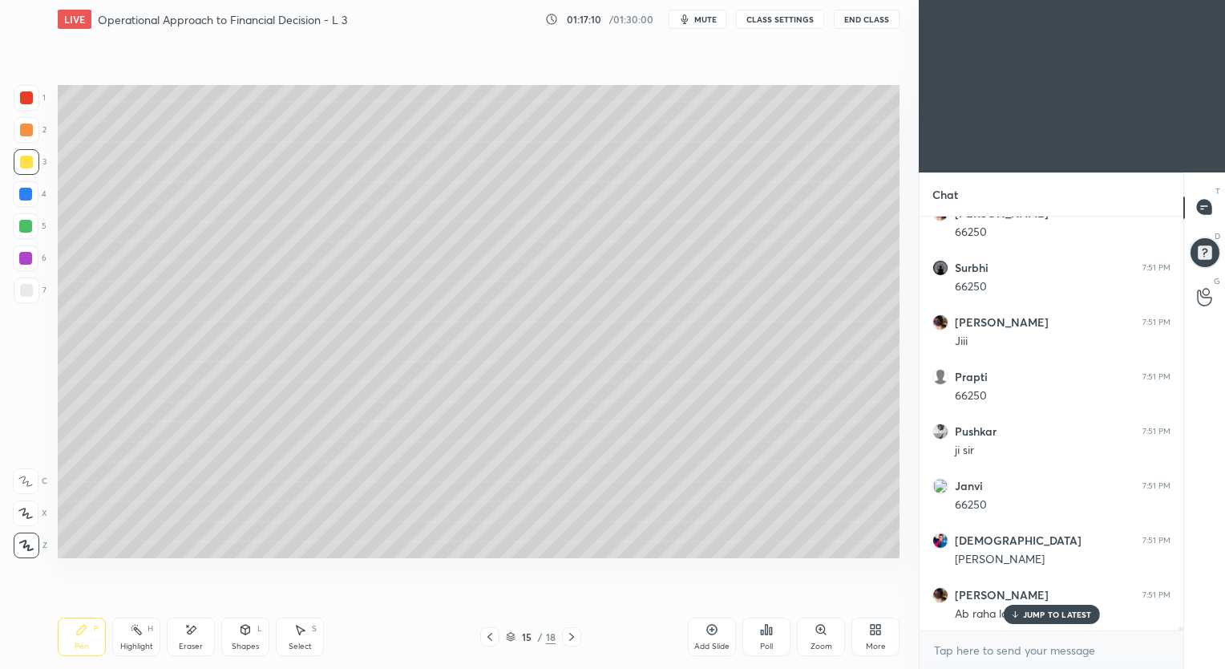
click at [862, 14] on button "End Class" at bounding box center [867, 19] width 66 height 19
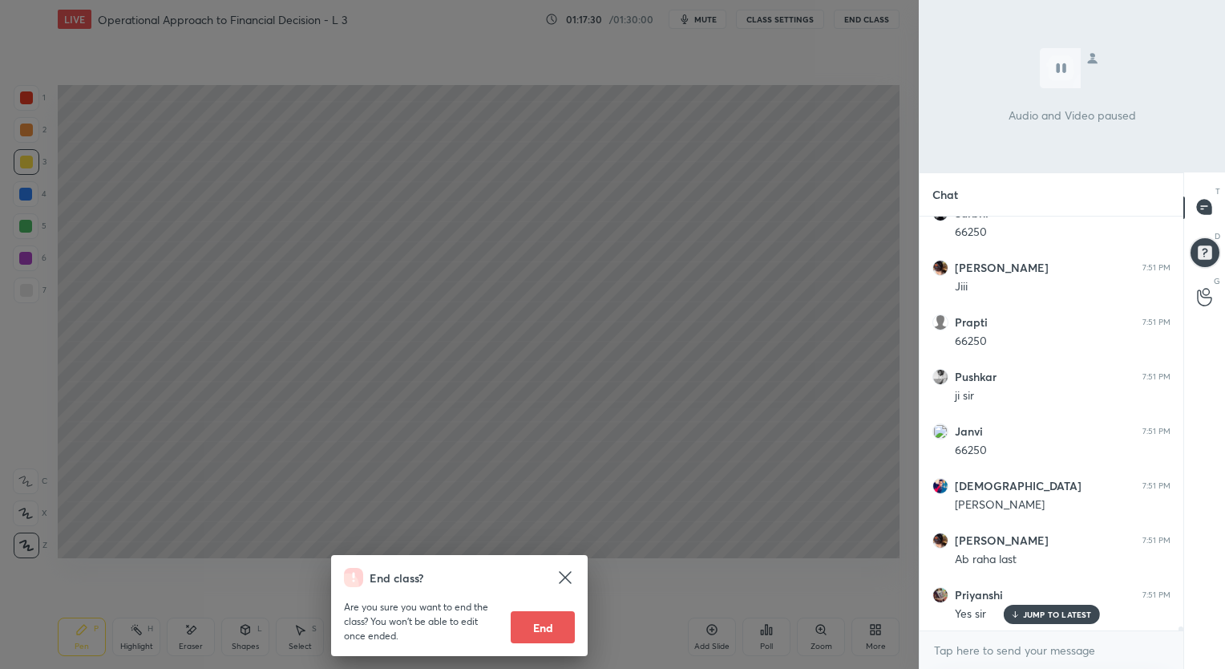
scroll to position [44743, 0]
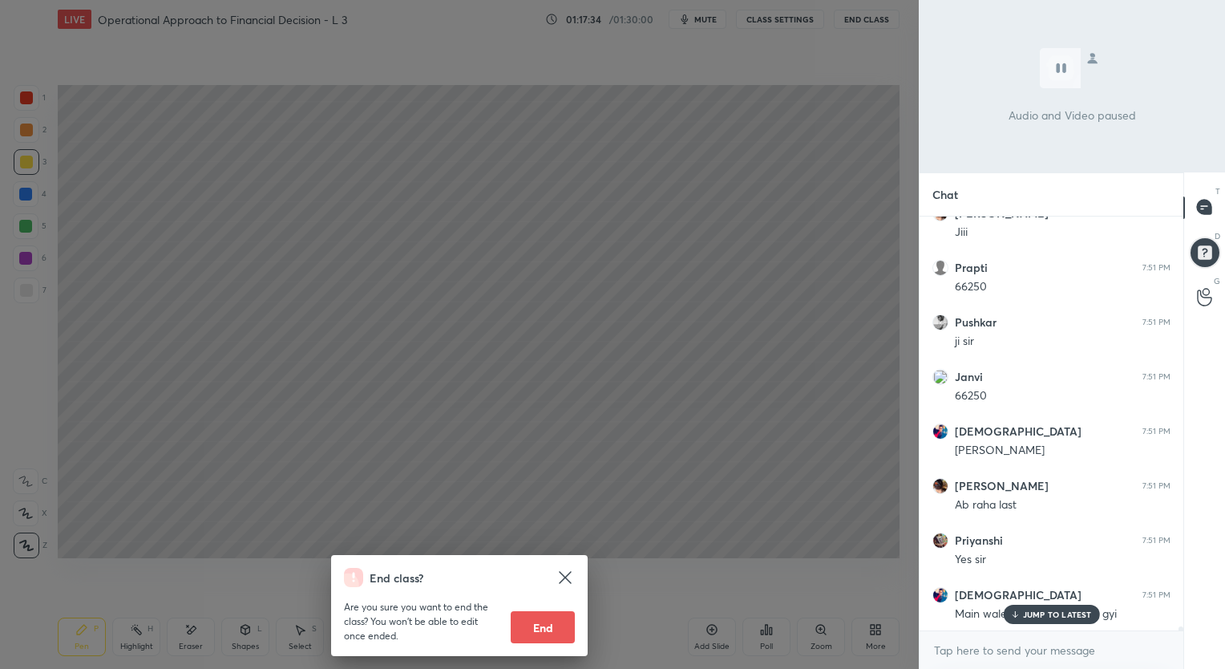
click at [565, 572] on icon at bounding box center [565, 577] width 19 height 19
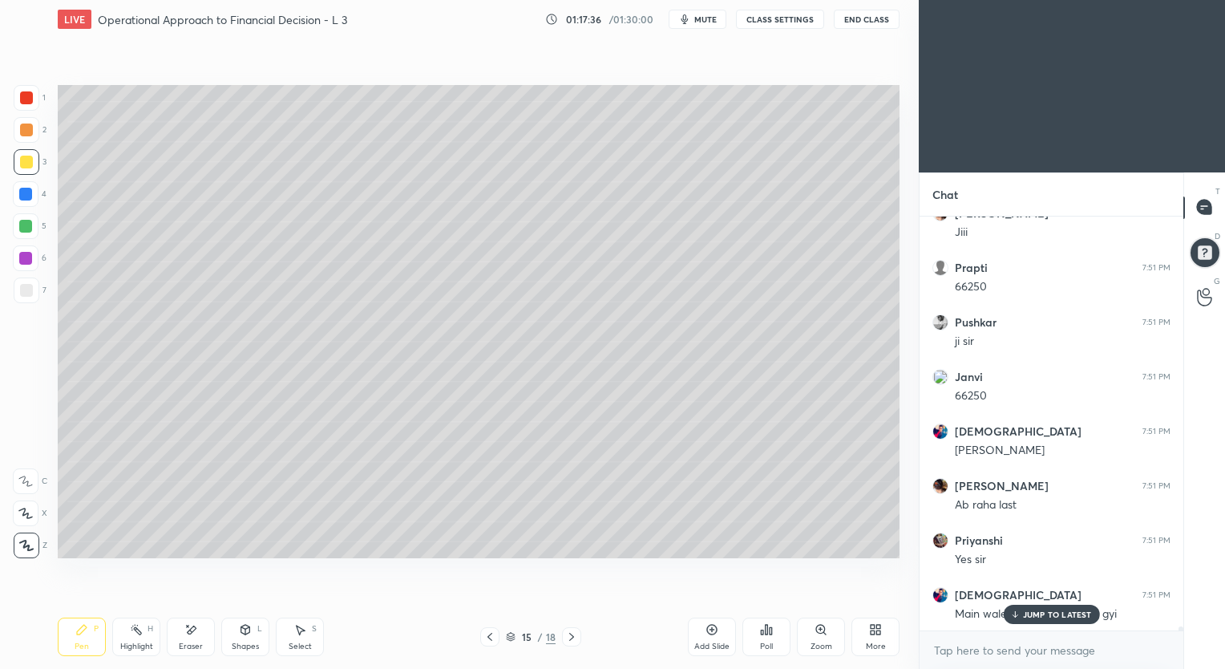
scroll to position [44798, 0]
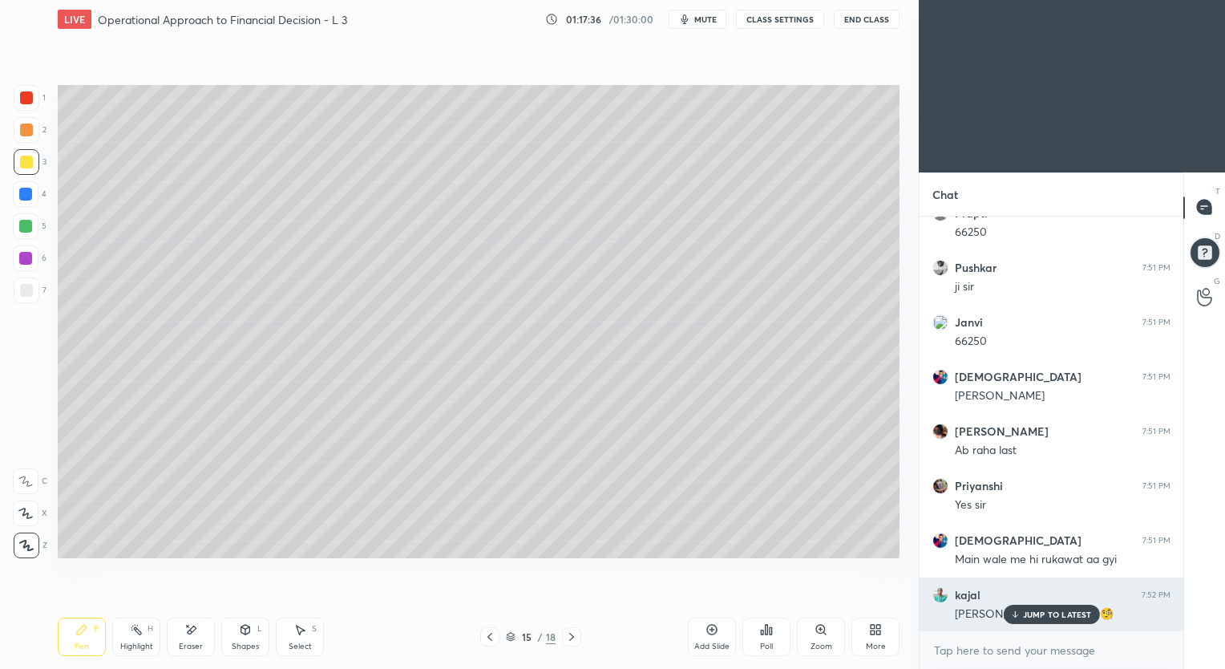
click at [1048, 614] on p "JUMP TO LATEST" at bounding box center [1057, 614] width 69 height 10
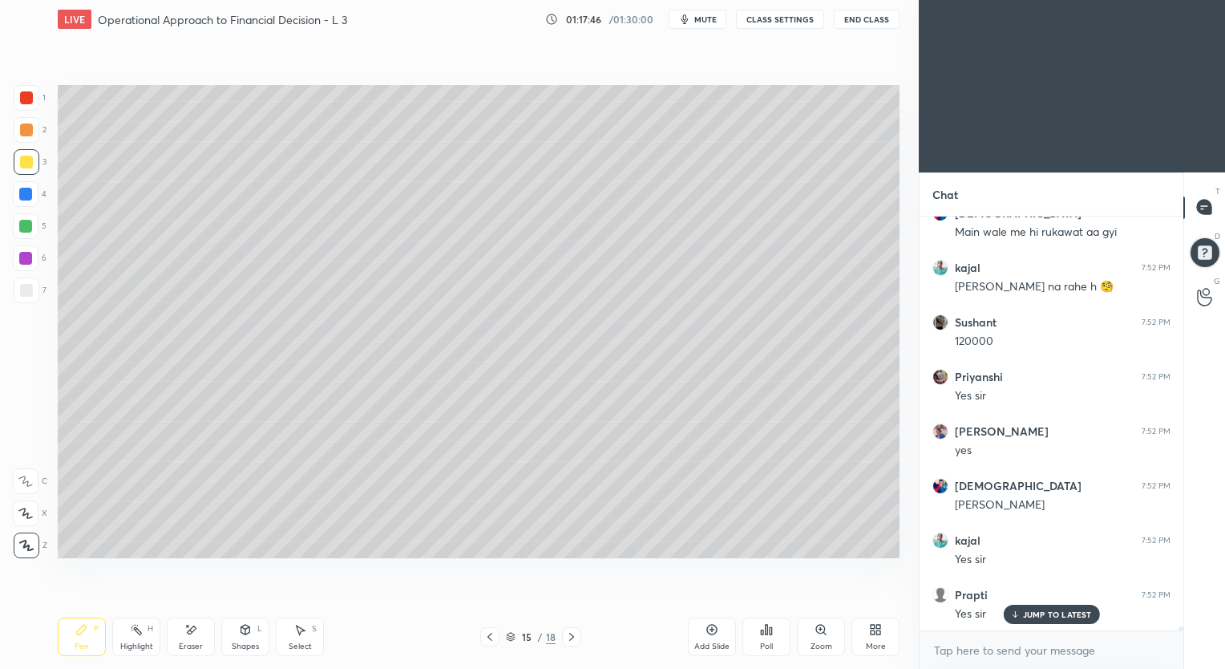
scroll to position [45179, 0]
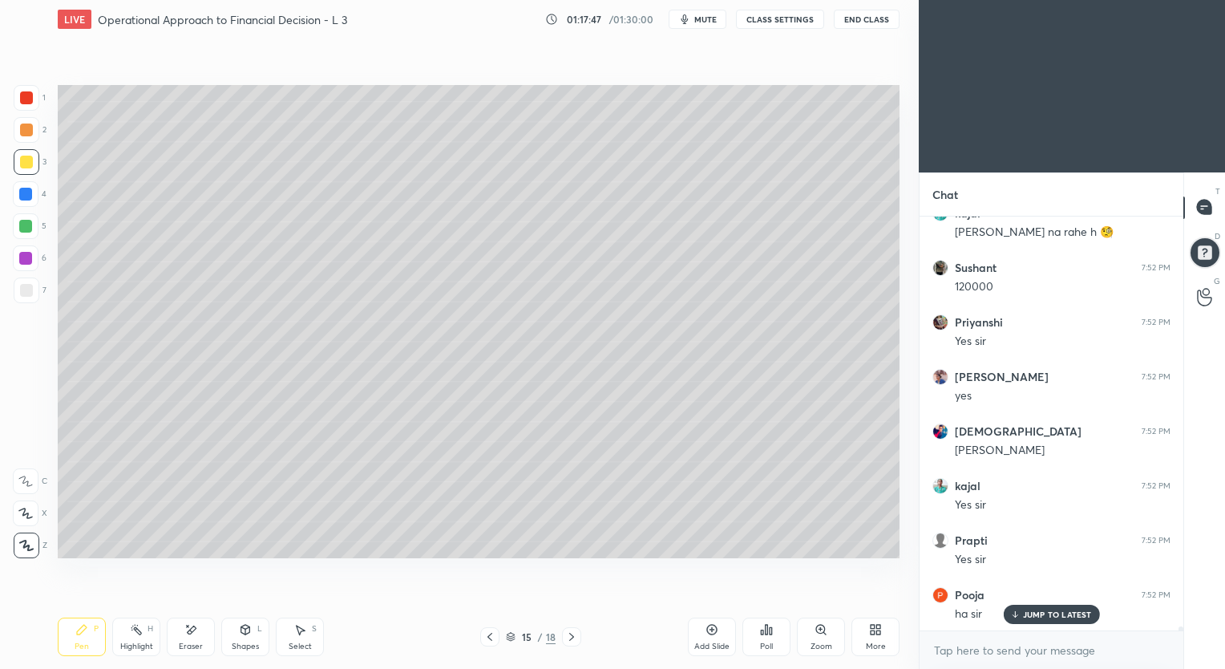
click at [709, 632] on icon at bounding box center [711, 629] width 13 height 13
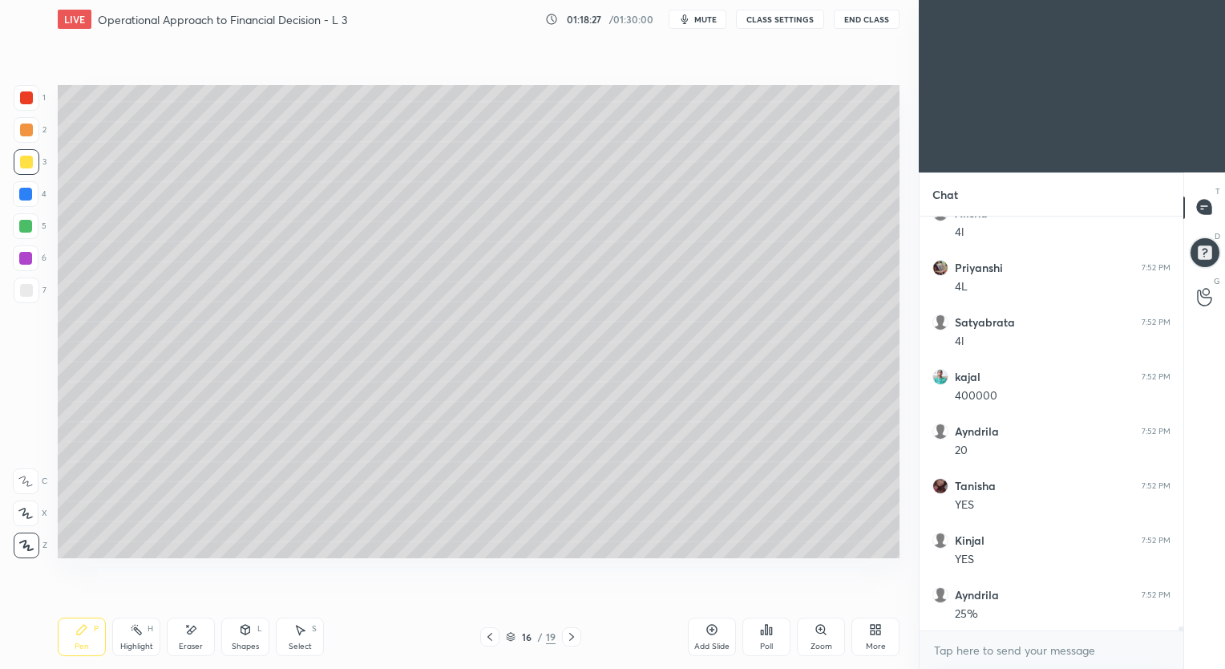
scroll to position [46215, 0]
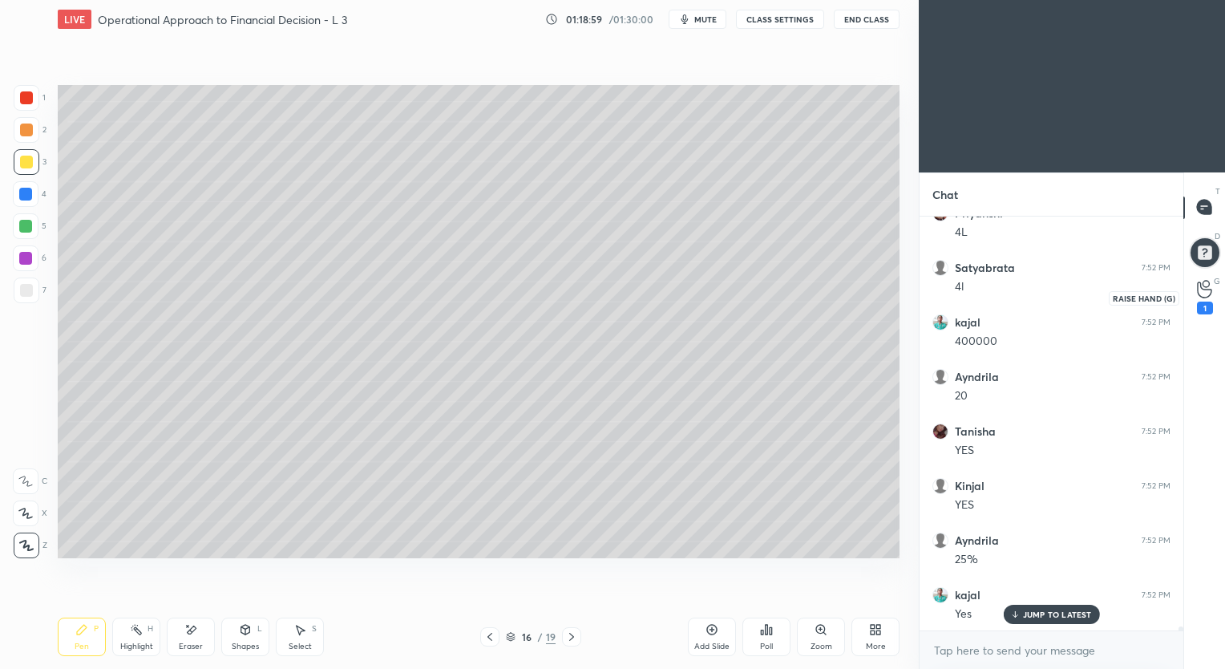
click at [1203, 287] on icon at bounding box center [1204, 289] width 15 height 18
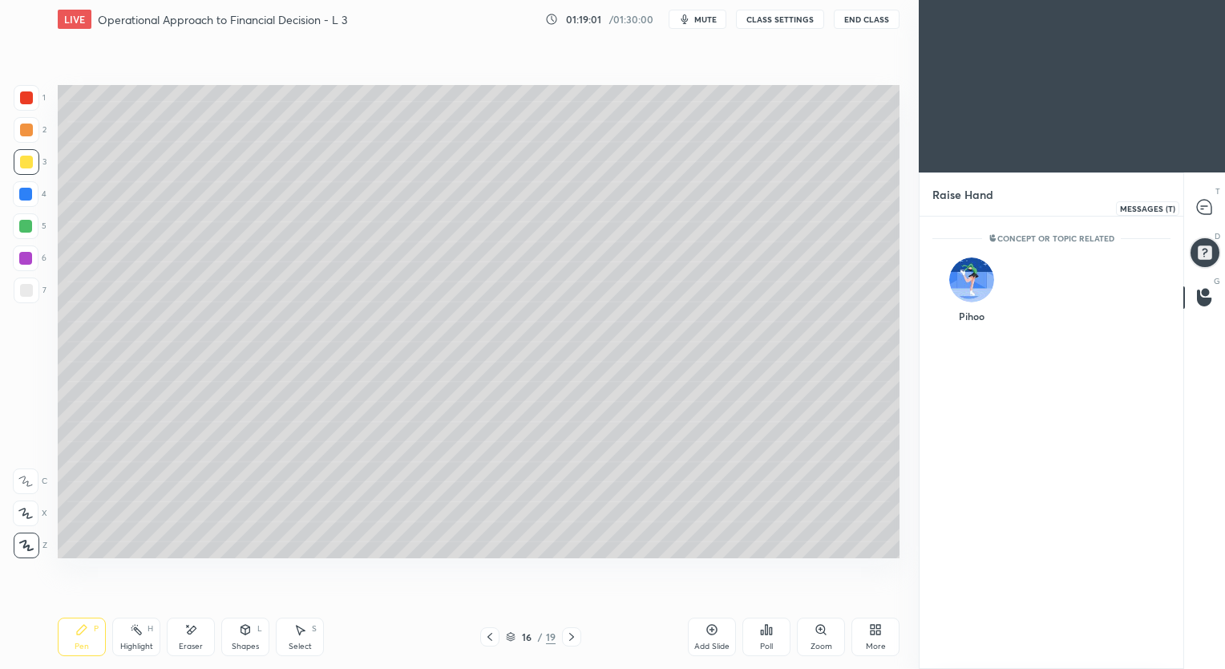
click at [1207, 197] on div at bounding box center [1205, 207] width 32 height 29
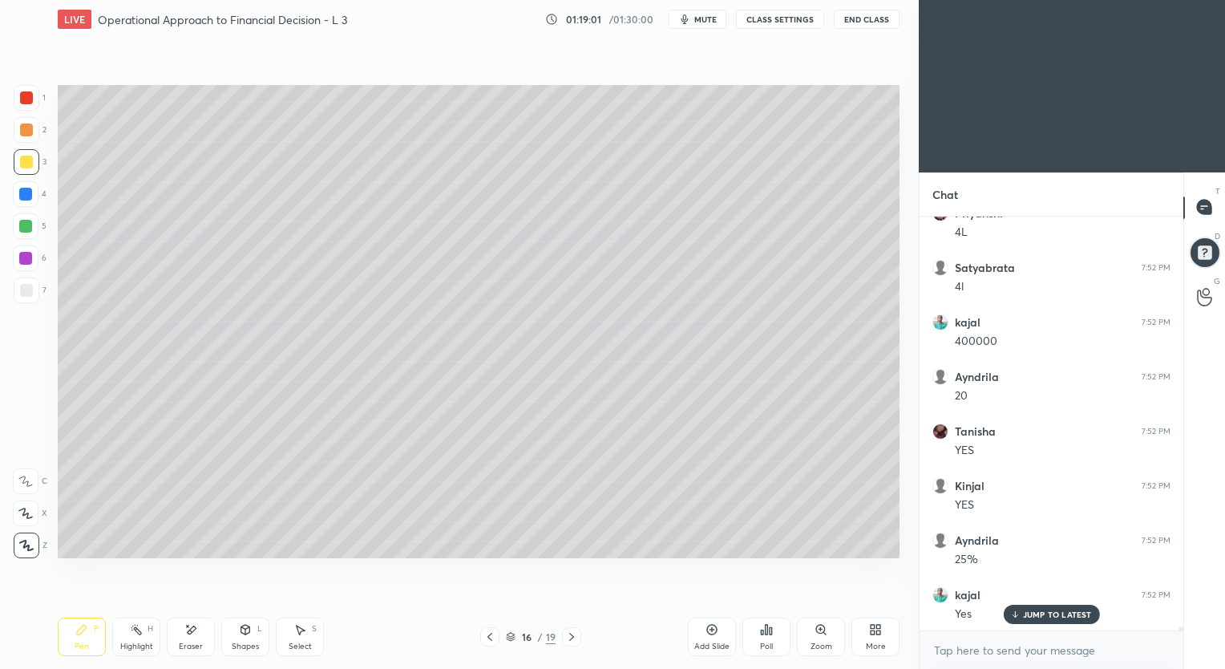
scroll to position [410, 259]
click at [196, 632] on icon at bounding box center [190, 630] width 13 height 14
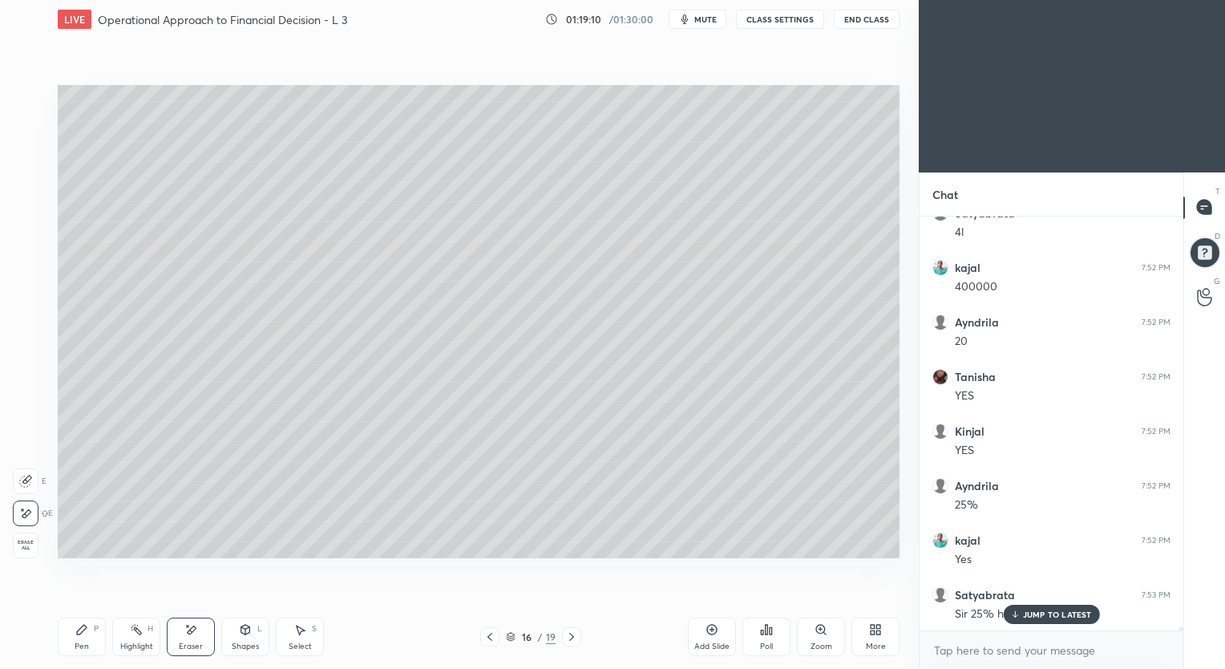
click at [83, 643] on div "Pen" at bounding box center [82, 646] width 14 height 8
click at [87, 633] on icon at bounding box center [81, 629] width 13 height 13
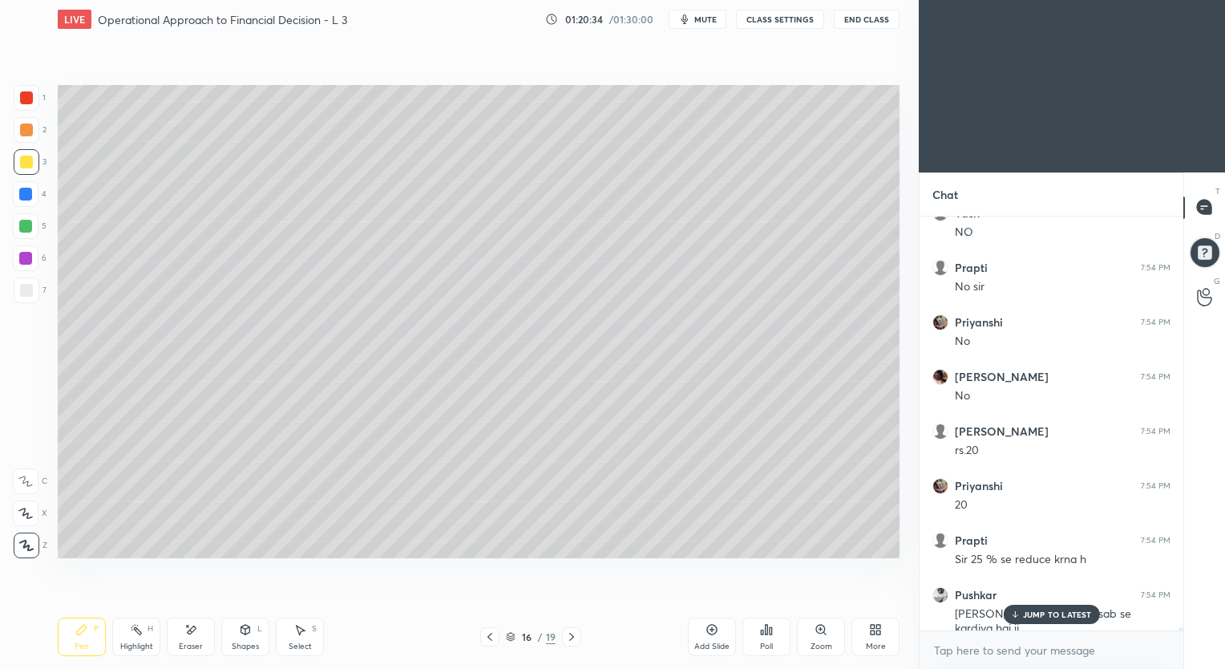
scroll to position [47687, 0]
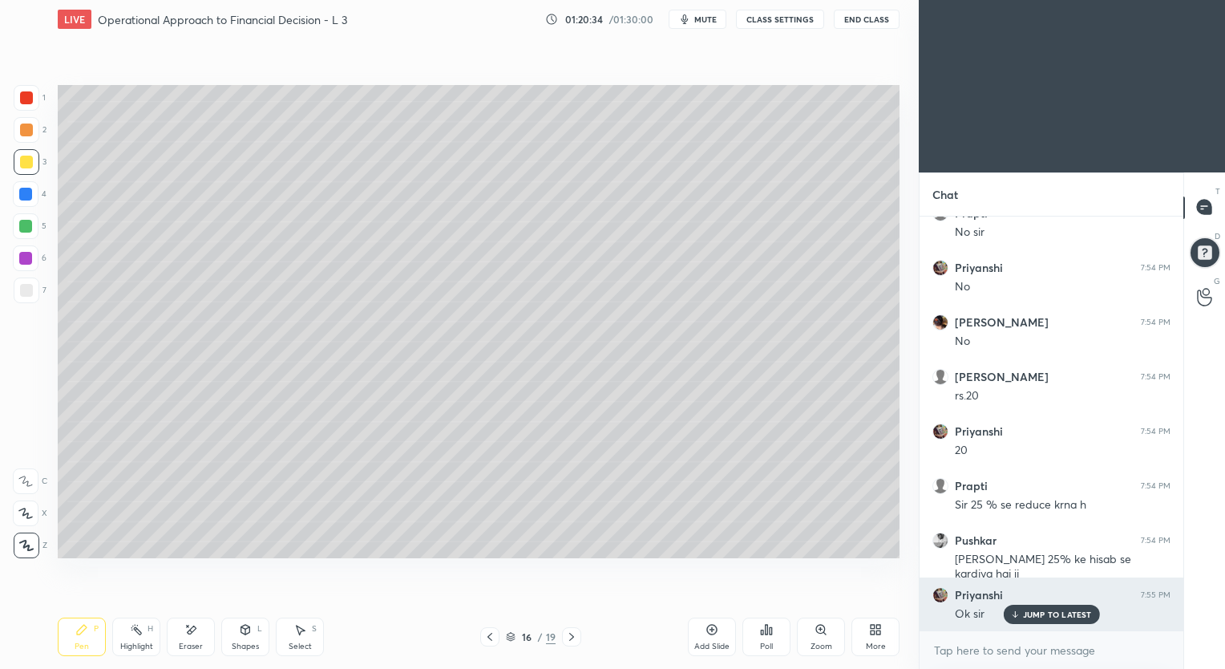
click at [1037, 614] on p "JUMP TO LATEST" at bounding box center [1057, 614] width 69 height 10
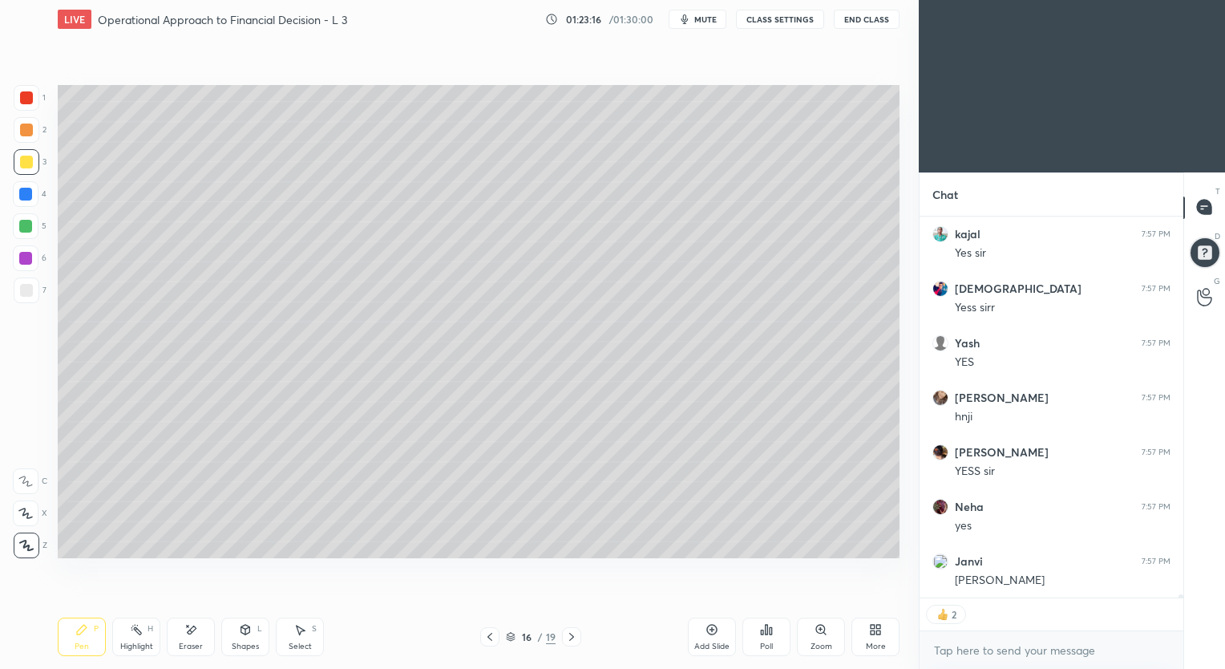
scroll to position [50408, 0]
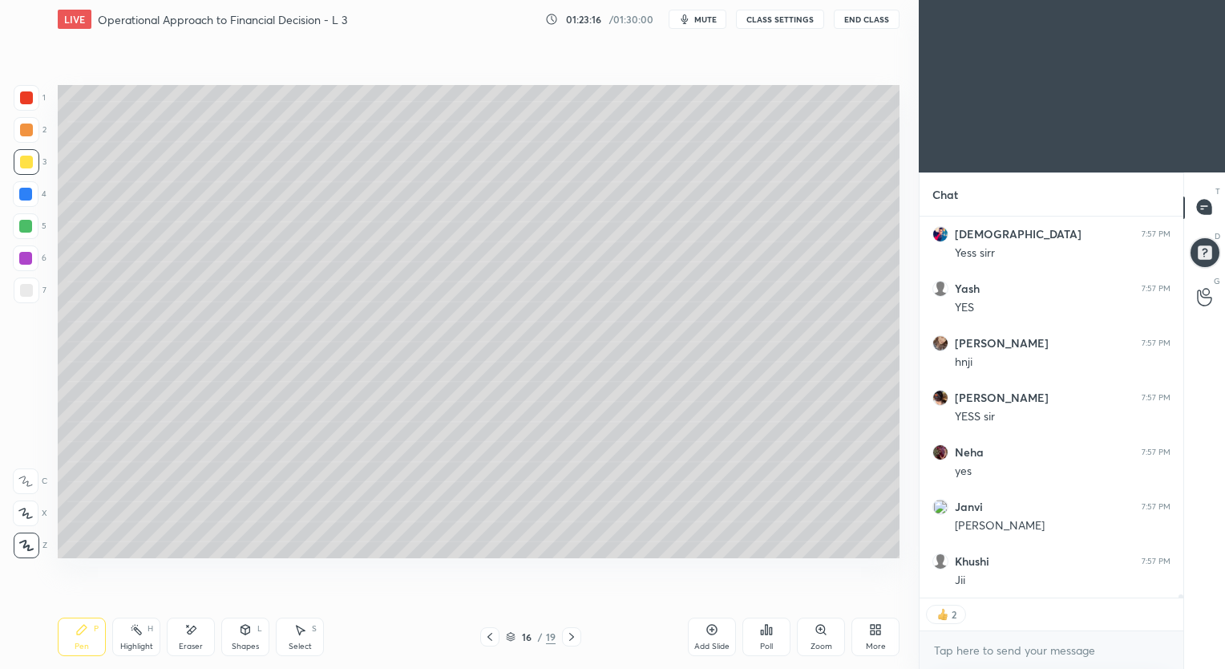
click at [711, 631] on icon at bounding box center [711, 629] width 13 height 13
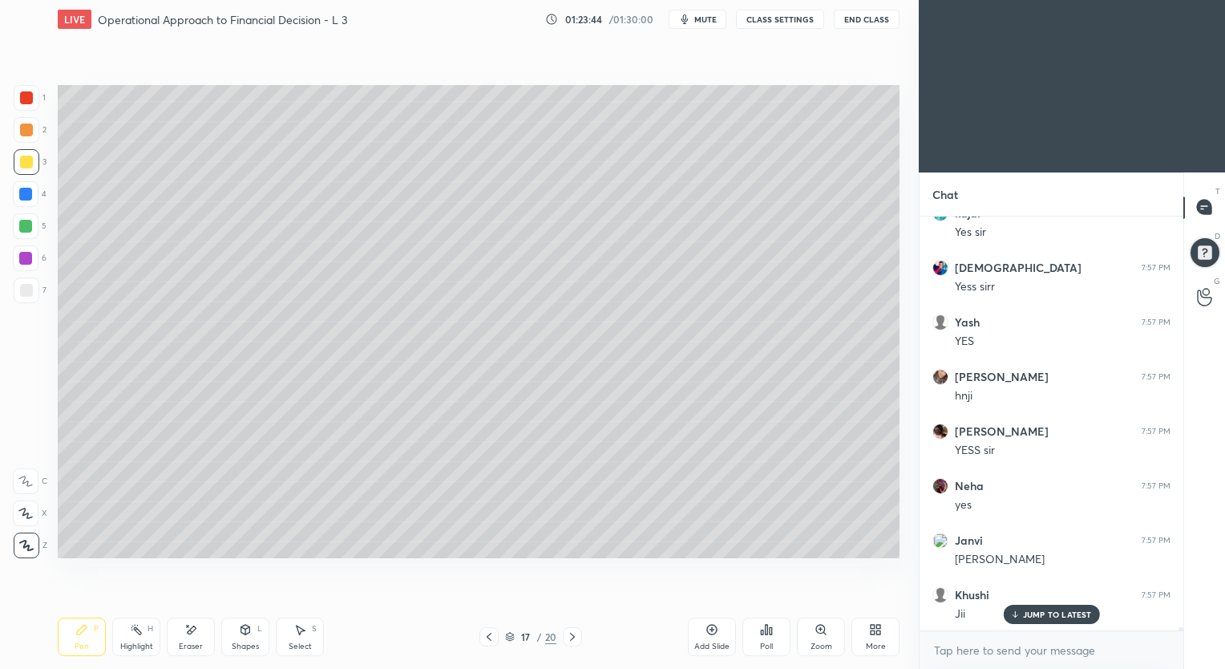
scroll to position [50428, 0]
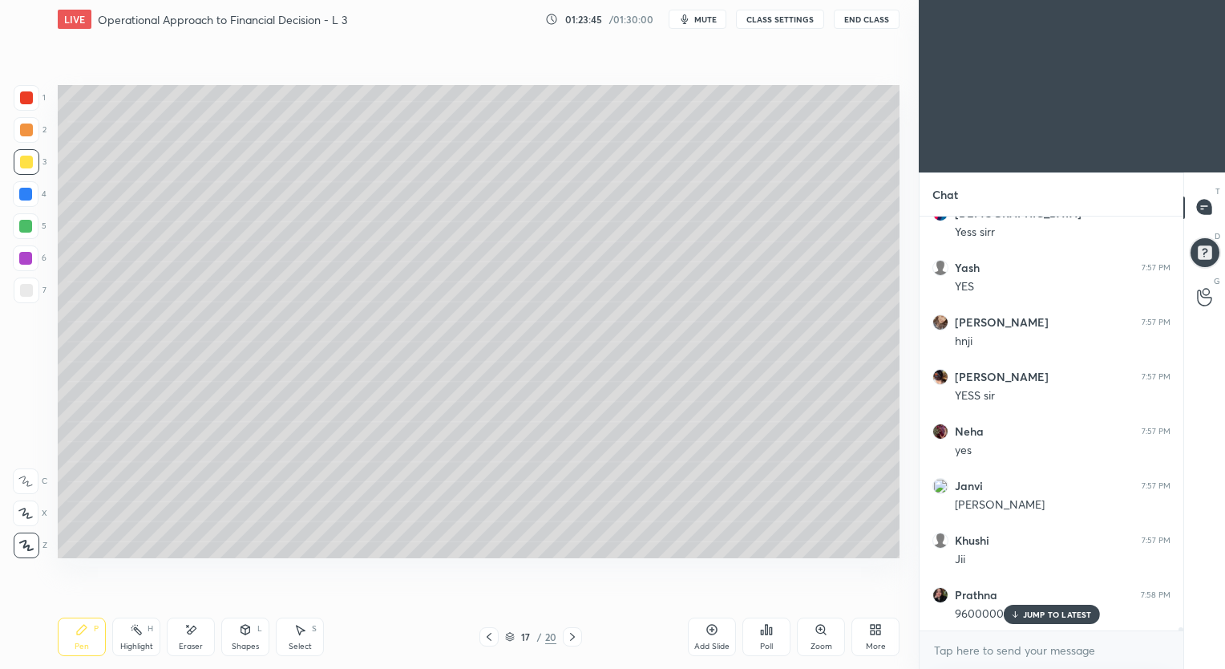
click at [199, 636] on div "Eraser" at bounding box center [191, 636] width 48 height 38
click at [90, 636] on div "Pen P" at bounding box center [82, 636] width 48 height 38
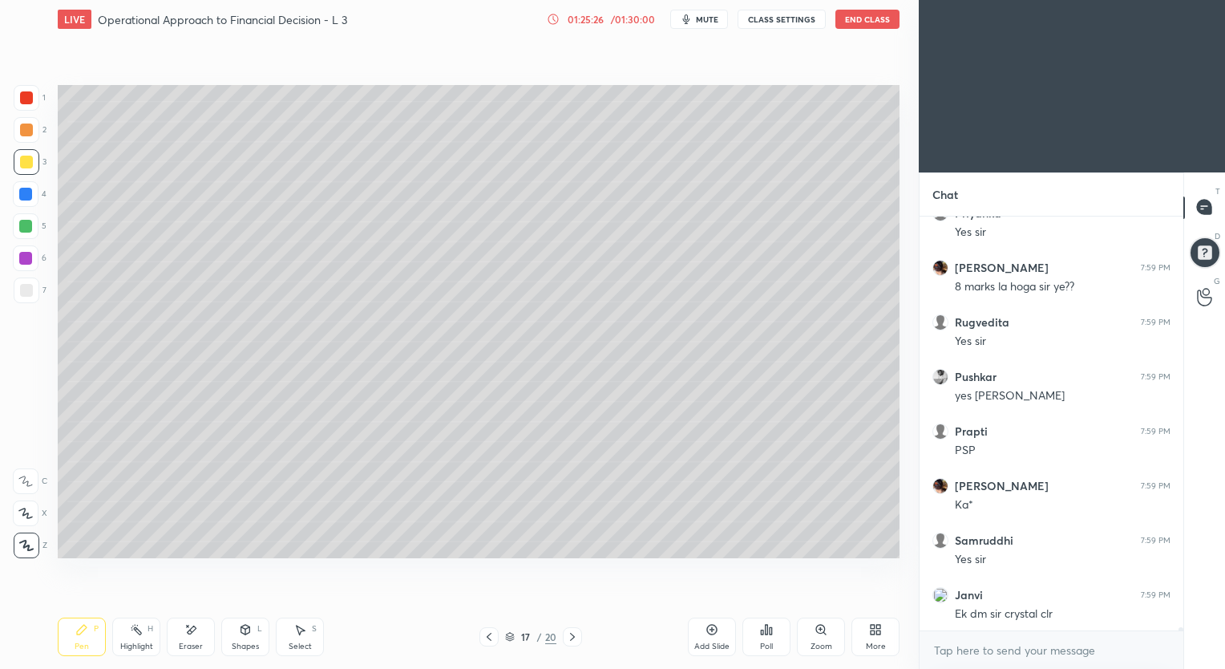
scroll to position [52407, 0]
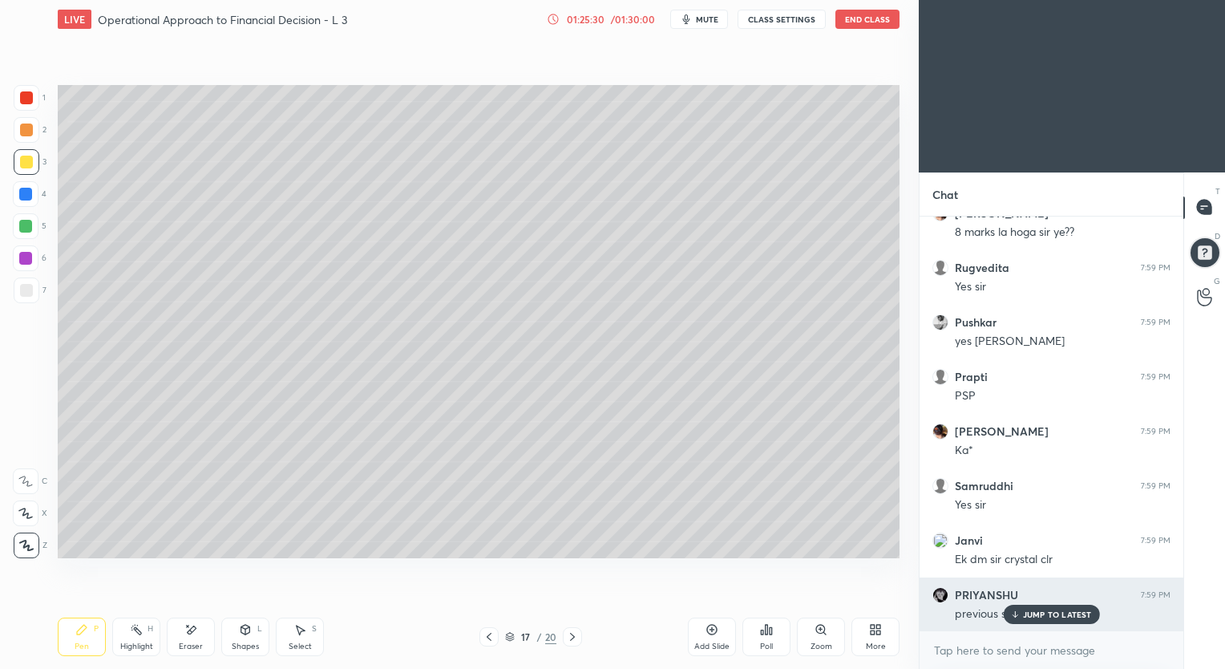
click at [1036, 613] on p "JUMP TO LATEST" at bounding box center [1057, 614] width 69 height 10
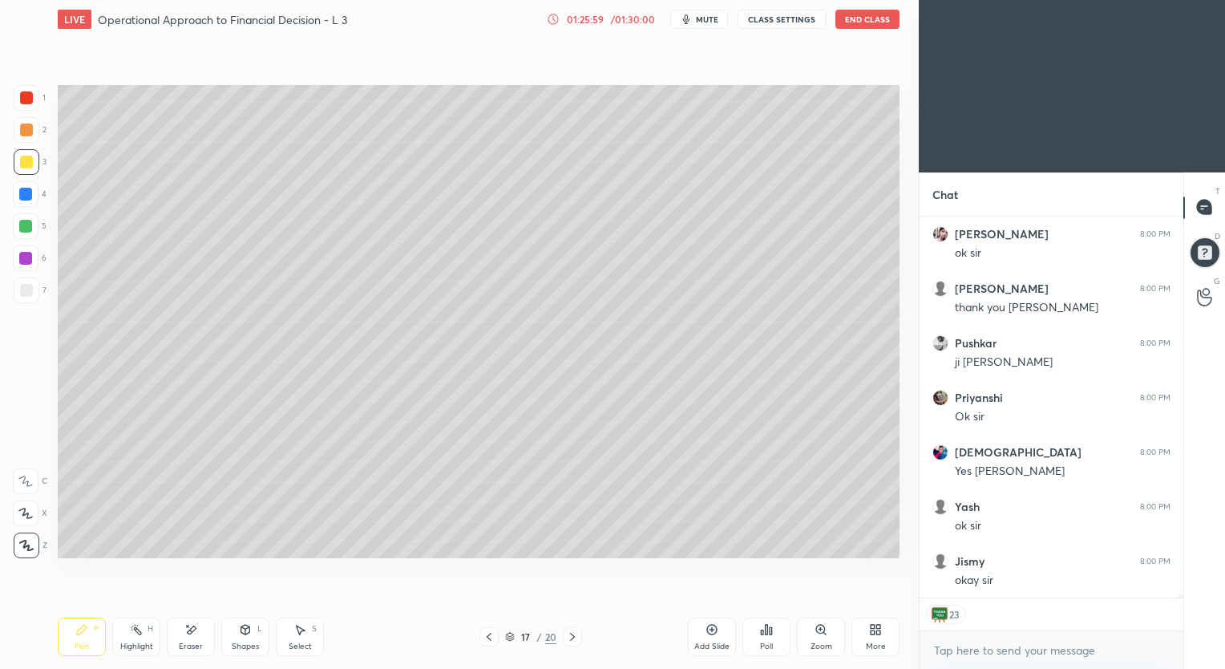
scroll to position [53694, 0]
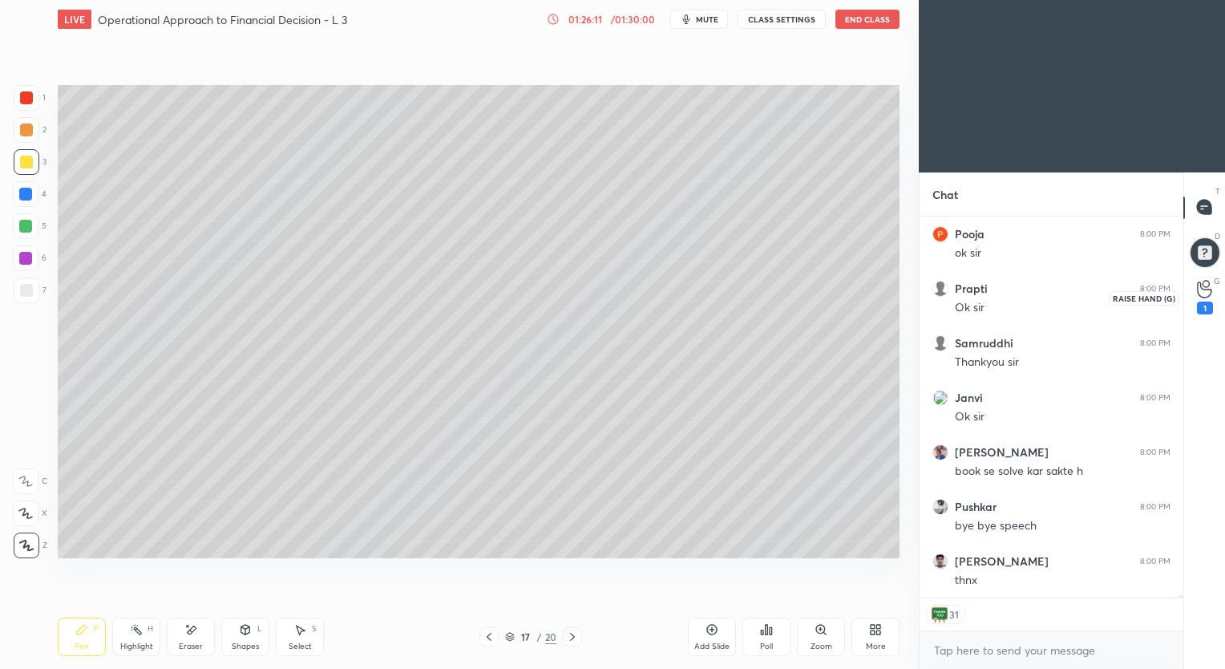
click at [1197, 292] on icon at bounding box center [1204, 289] width 15 height 18
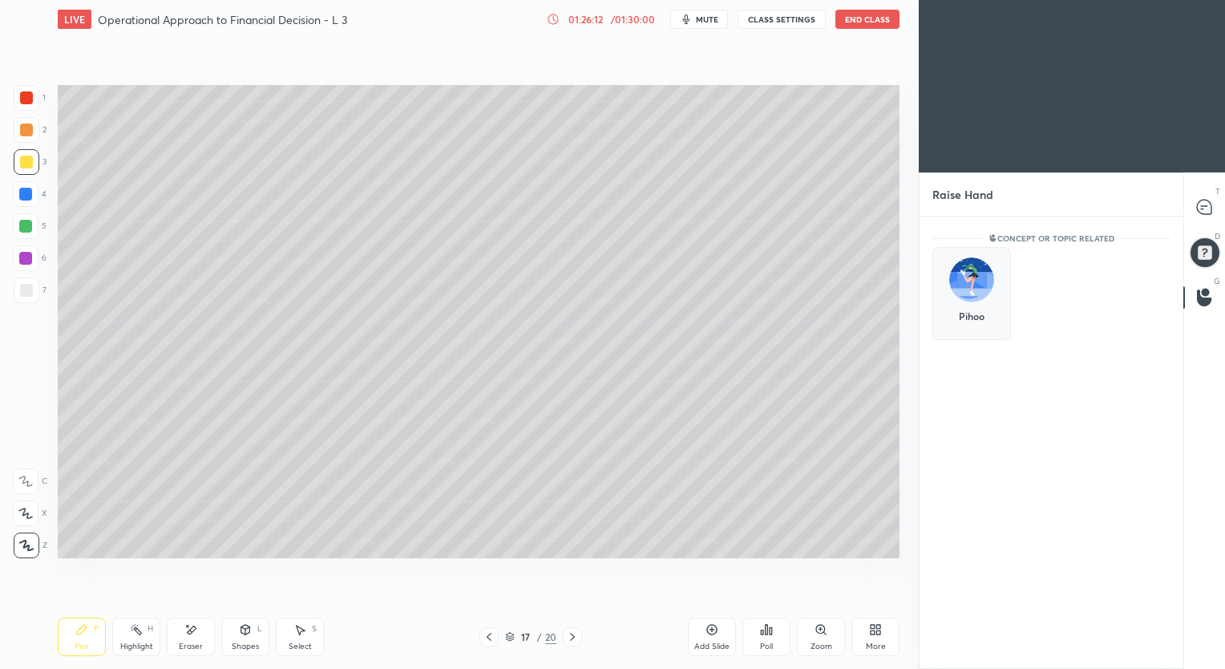
click at [965, 281] on img "grid" at bounding box center [971, 279] width 45 height 45
click at [975, 322] on button "INVITE" at bounding box center [972, 327] width 64 height 21
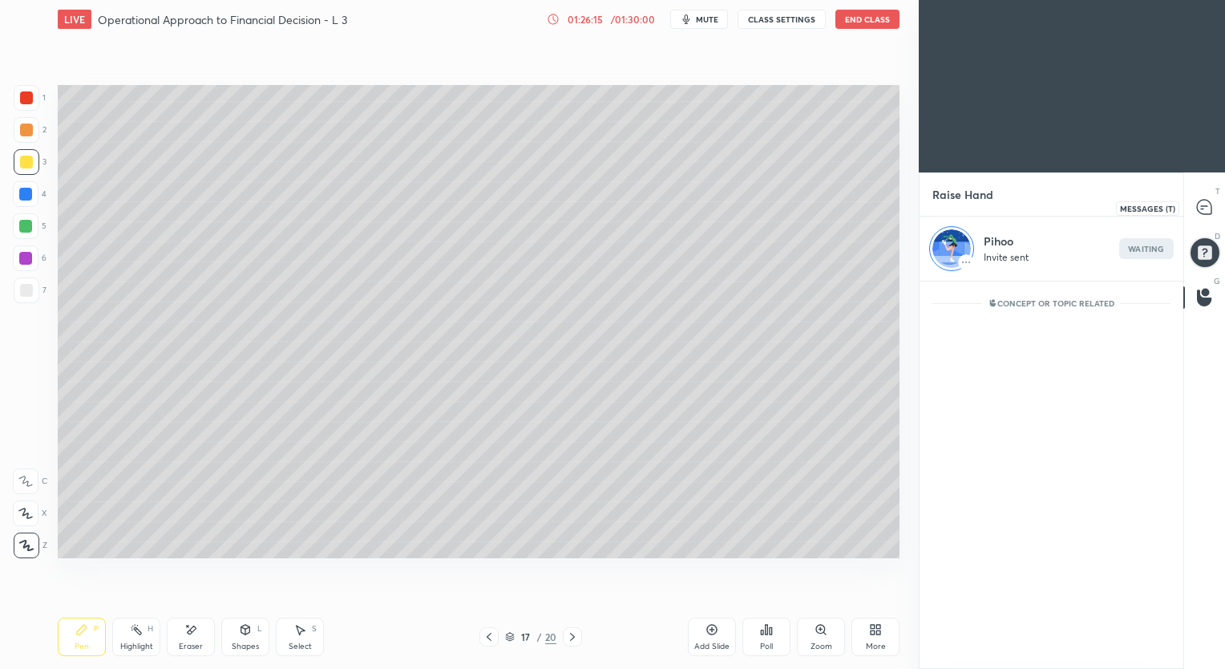
click at [1199, 204] on icon at bounding box center [1204, 207] width 14 height 14
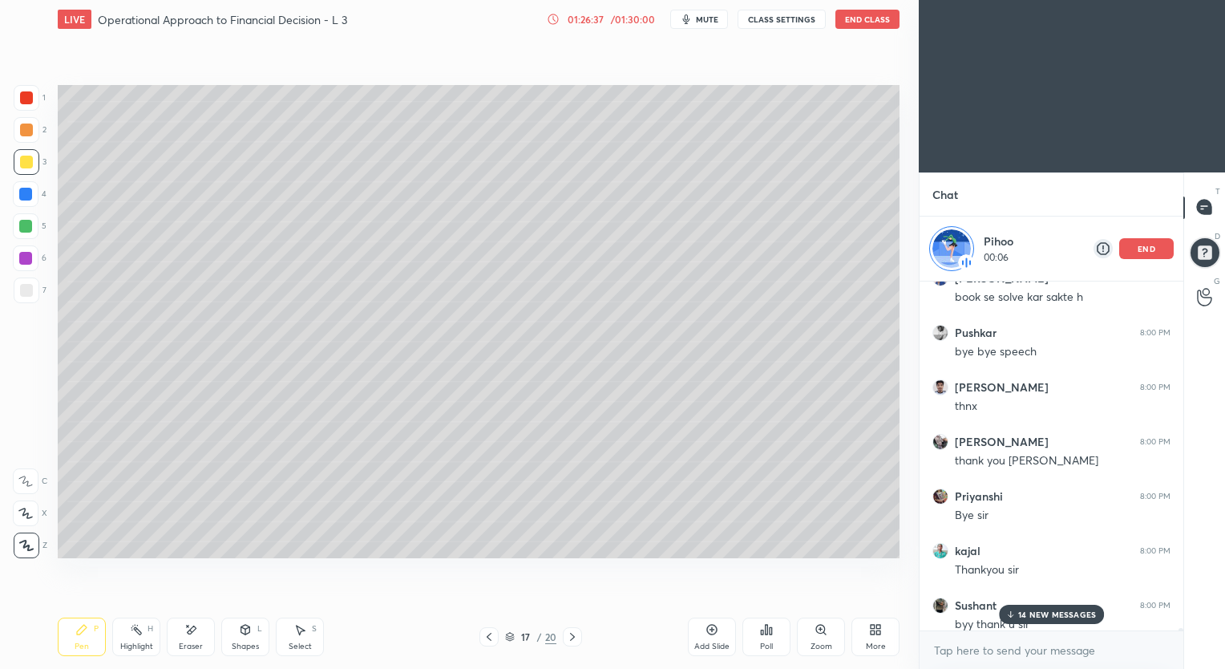
click at [1041, 614] on p "14 NEW MESSAGES" at bounding box center [1057, 614] width 78 height 10
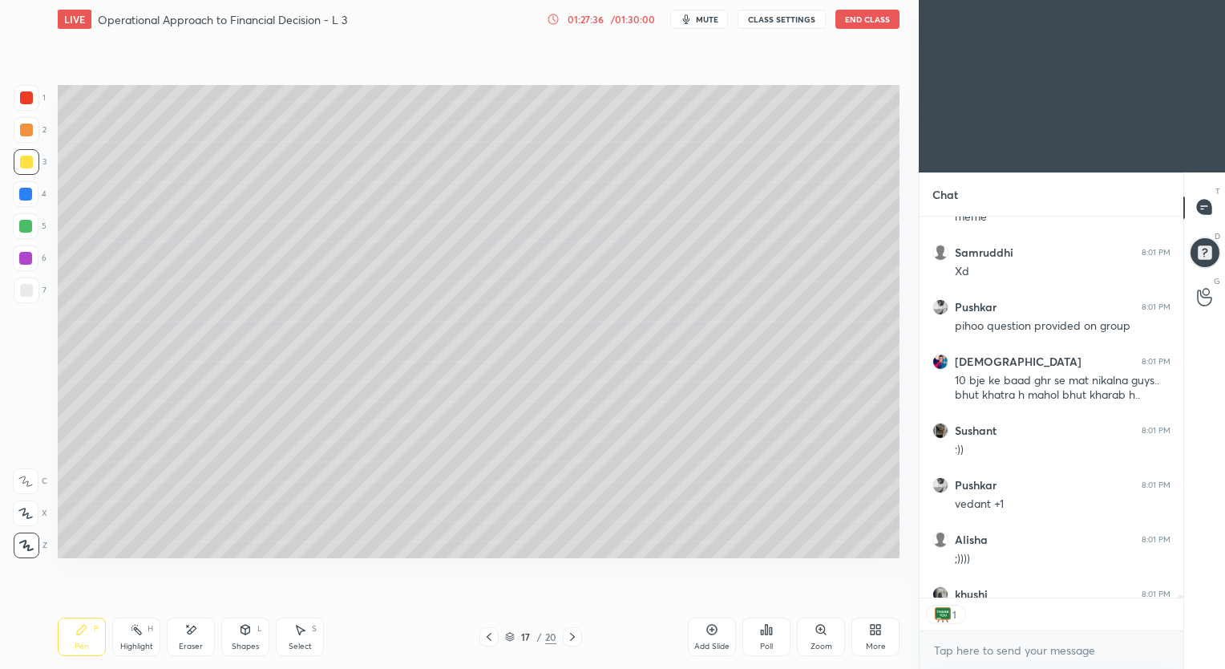
scroll to position [376, 259]
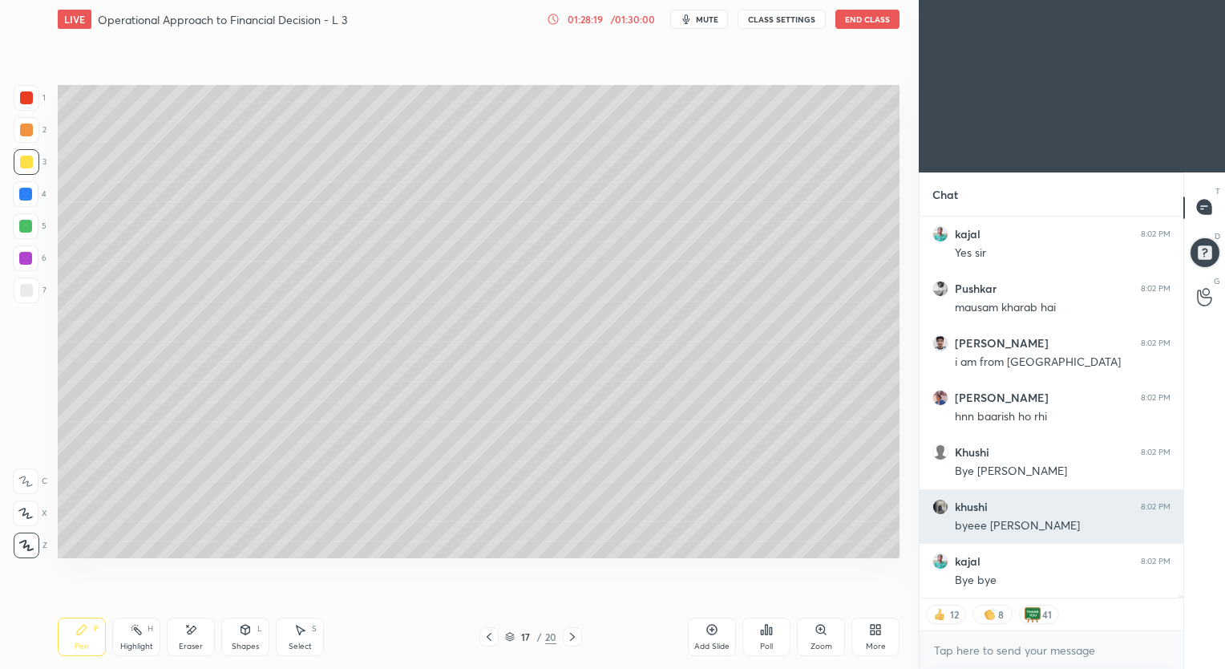
click at [963, 507] on h6 "khushi" at bounding box center [971, 506] width 33 height 14
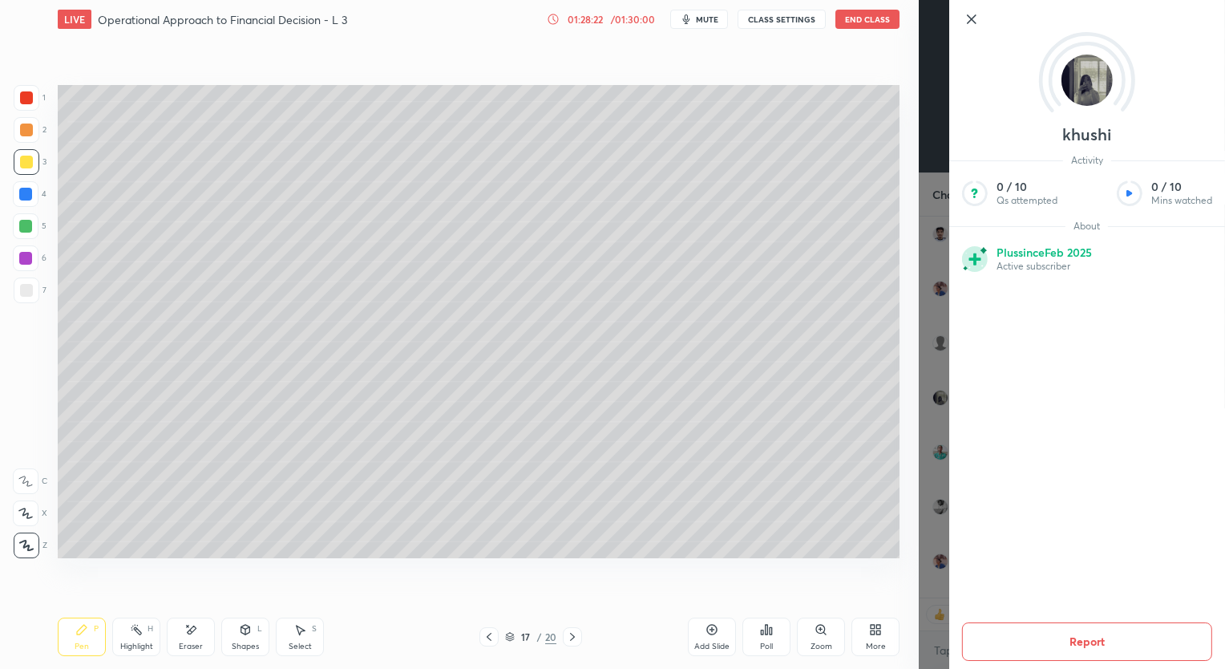
click at [970, 19] on icon at bounding box center [971, 19] width 19 height 19
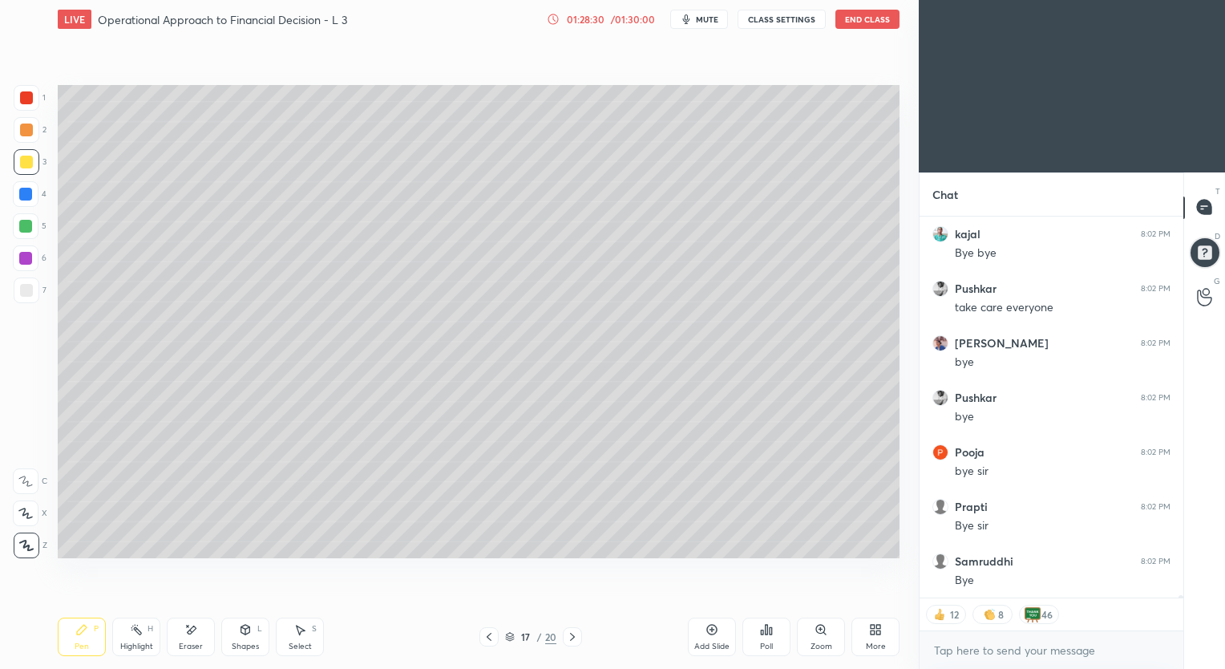
scroll to position [58031, 0]
click at [867, 18] on button "End Class" at bounding box center [867, 19] width 64 height 19
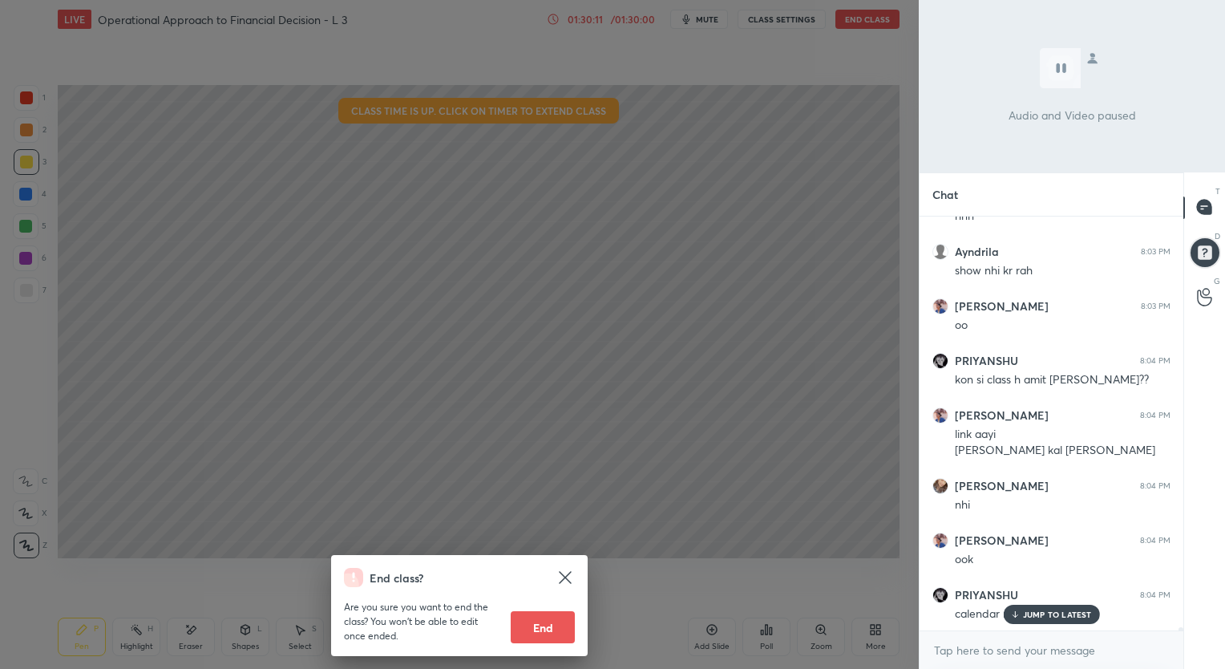
scroll to position [59063, 0]
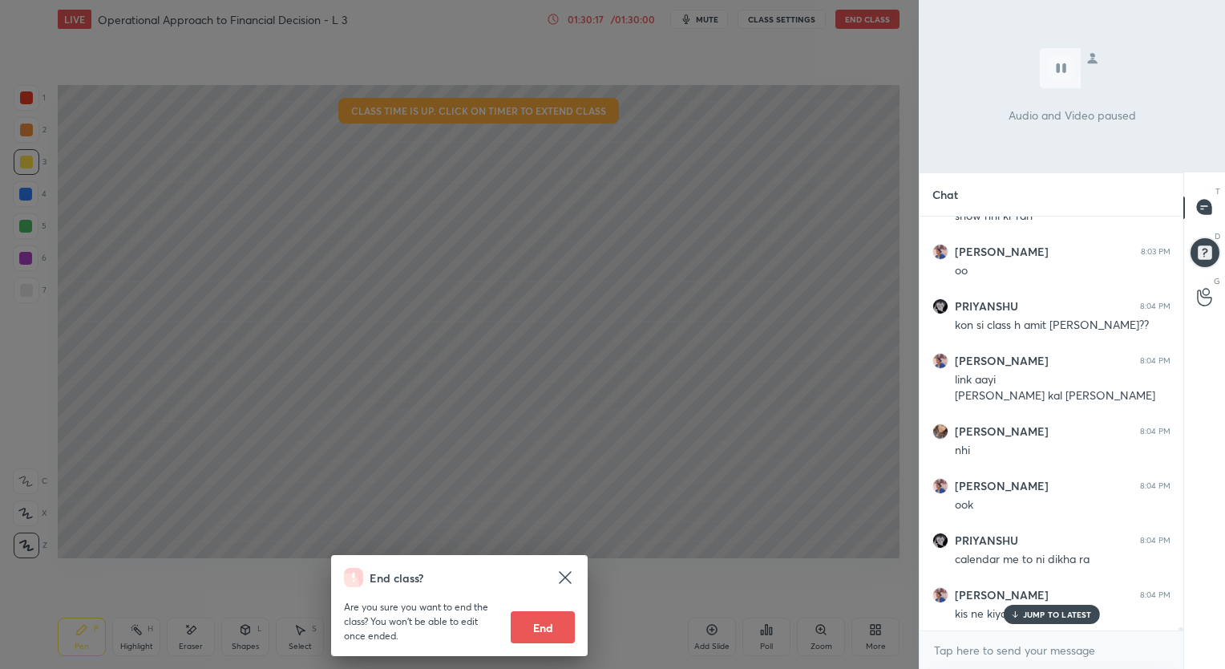
click at [548, 627] on button "End" at bounding box center [543, 627] width 64 height 32
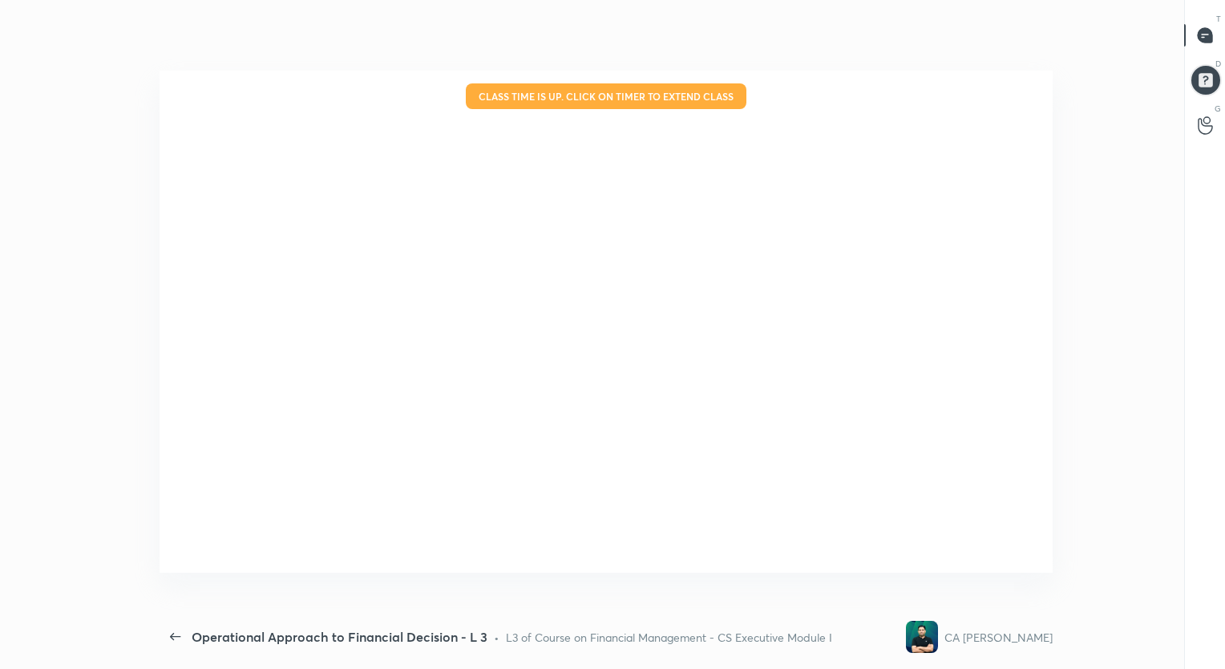
type textarea "x"
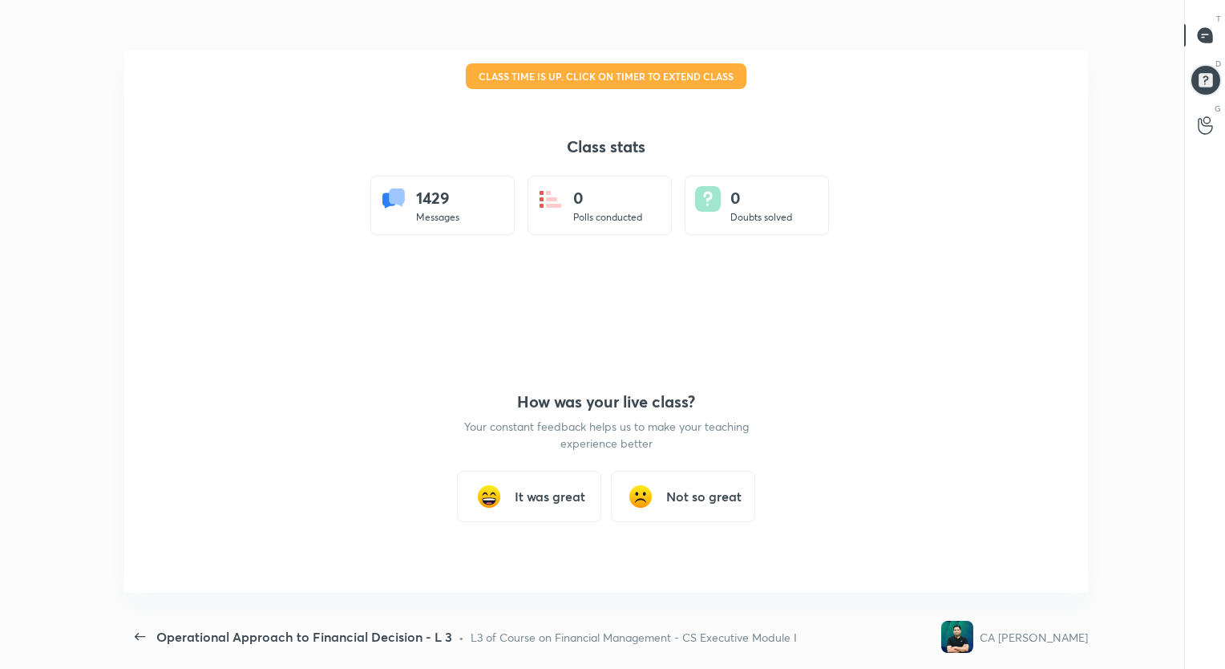
scroll to position [0, 0]
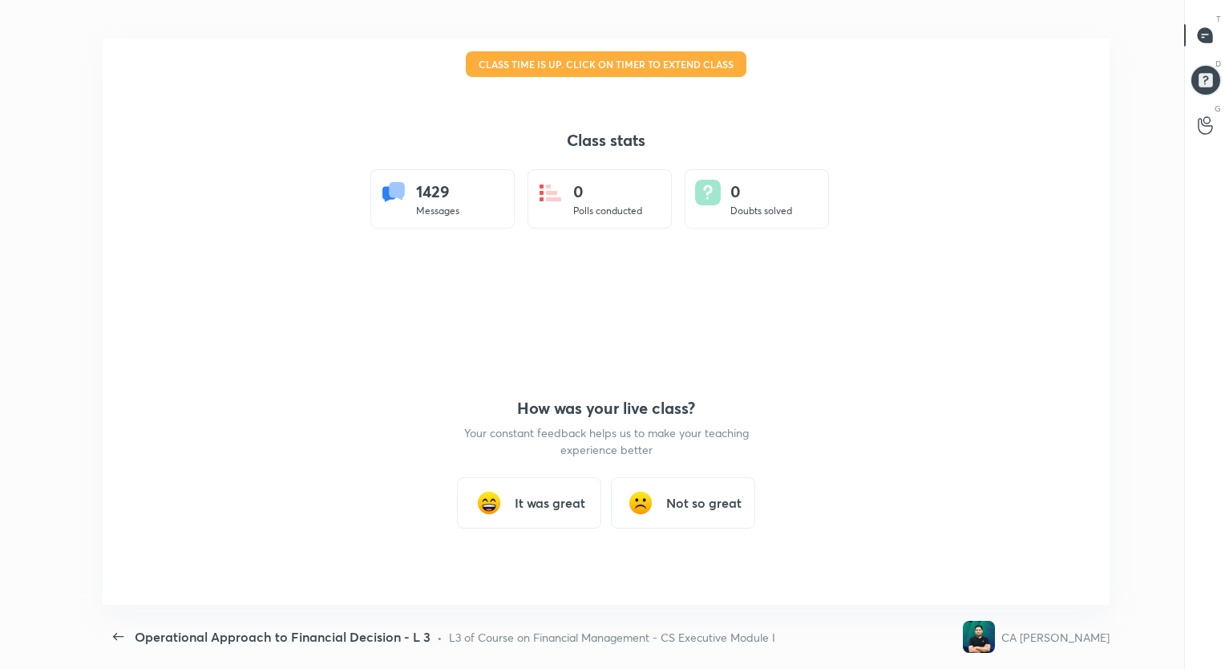
click at [550, 502] on h3 "It was great" at bounding box center [550, 502] width 71 height 19
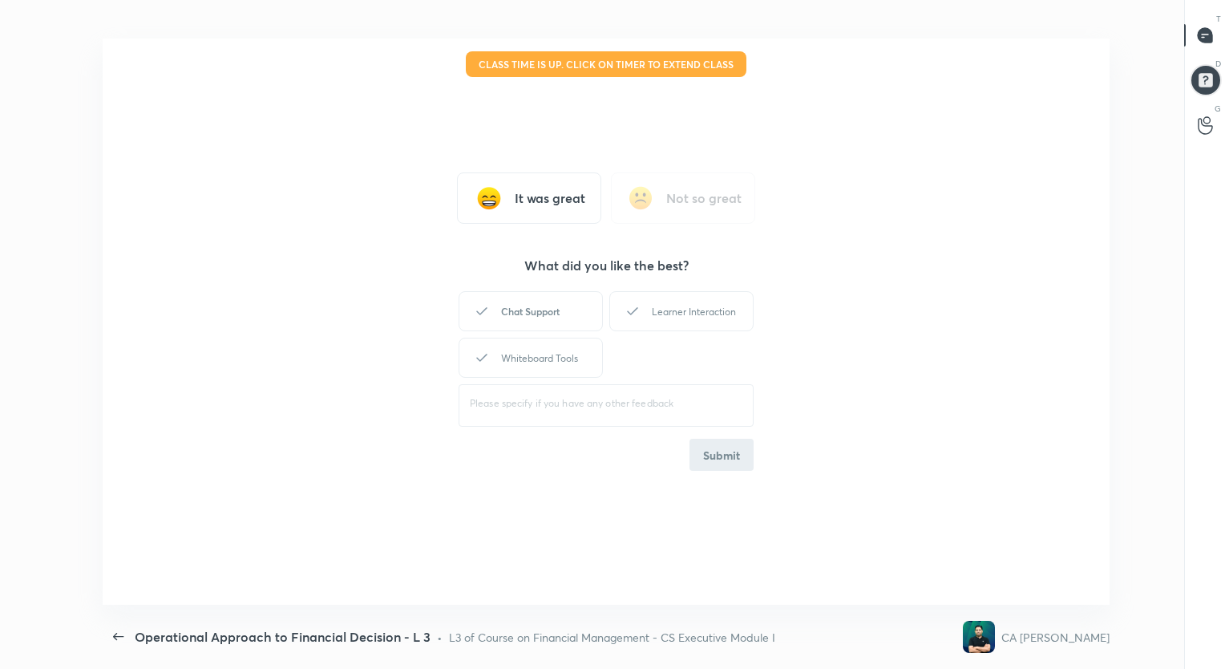
click at [539, 306] on div "Chat Support" at bounding box center [531, 311] width 144 height 40
click at [680, 307] on div "Learner Interaction" at bounding box center [681, 311] width 144 height 40
click at [545, 358] on div "Whiteboard Tools" at bounding box center [531, 357] width 144 height 40
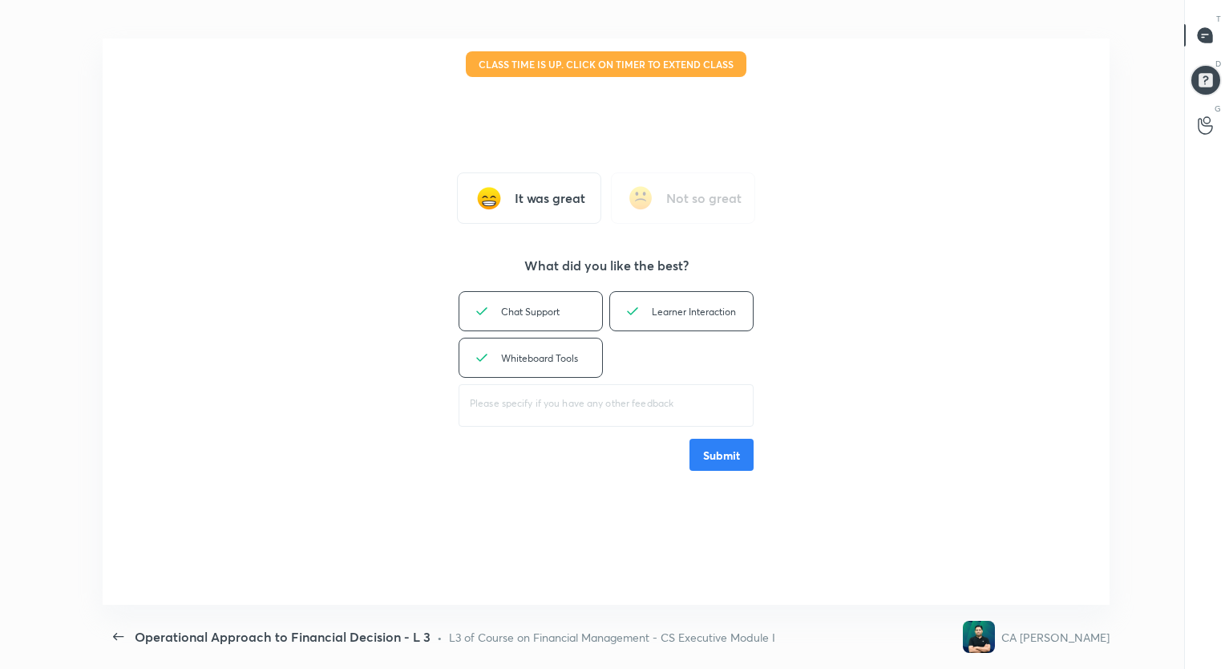
click at [727, 456] on button "Submit" at bounding box center [721, 454] width 64 height 32
